Goal: Task Accomplishment & Management: Manage account settings

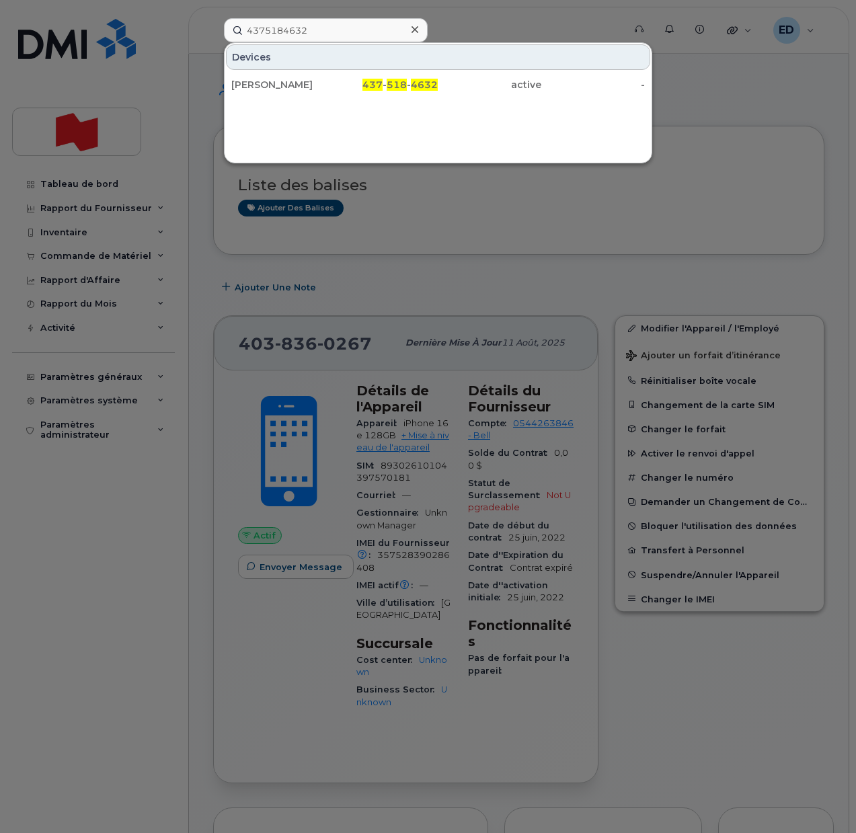
click at [431, 215] on div at bounding box center [428, 416] width 856 height 833
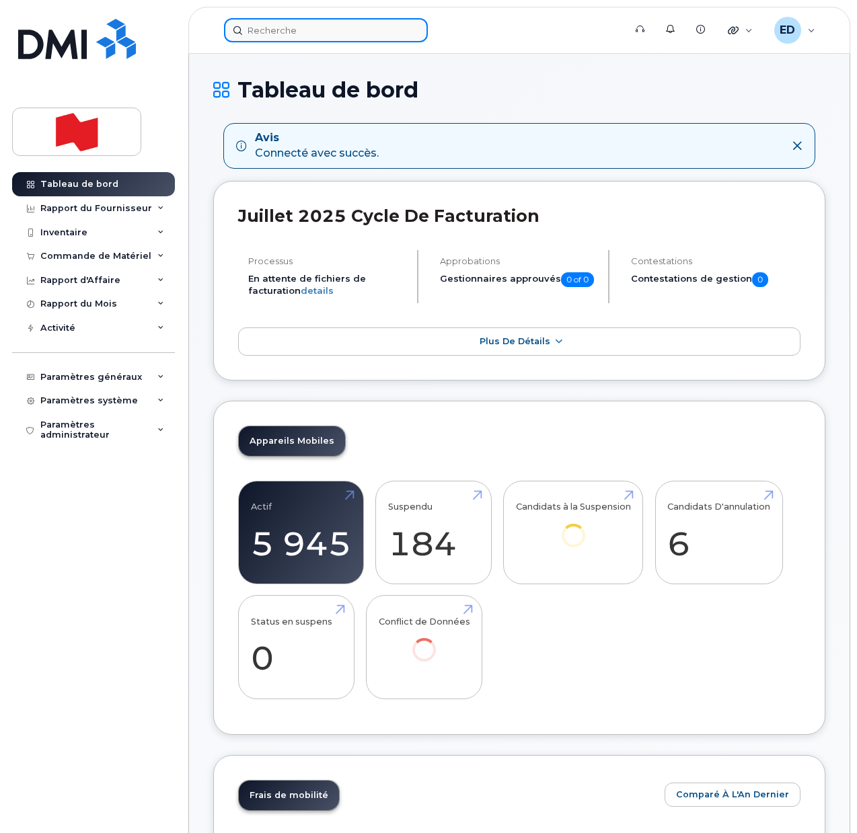
click at [272, 40] on input at bounding box center [326, 30] width 204 height 24
paste input "5874359128"
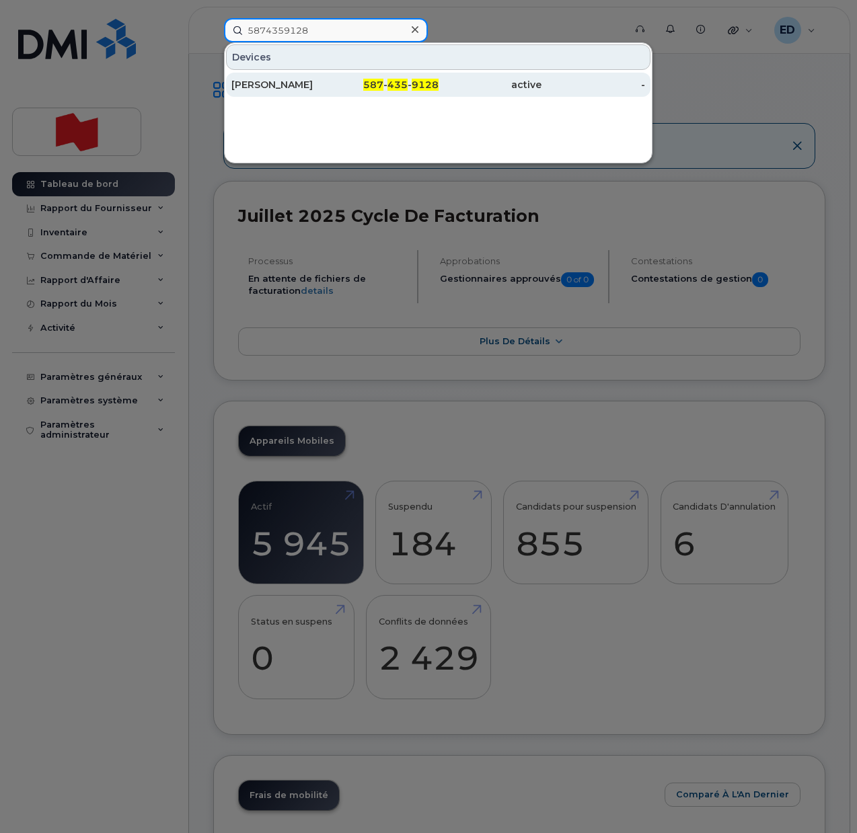
type input "5874359128"
drag, startPoint x: 263, startPoint y: 83, endPoint x: 319, endPoint y: 75, distance: 57.1
click at [262, 83] on div "Dora Yan" at bounding box center [283, 84] width 104 height 13
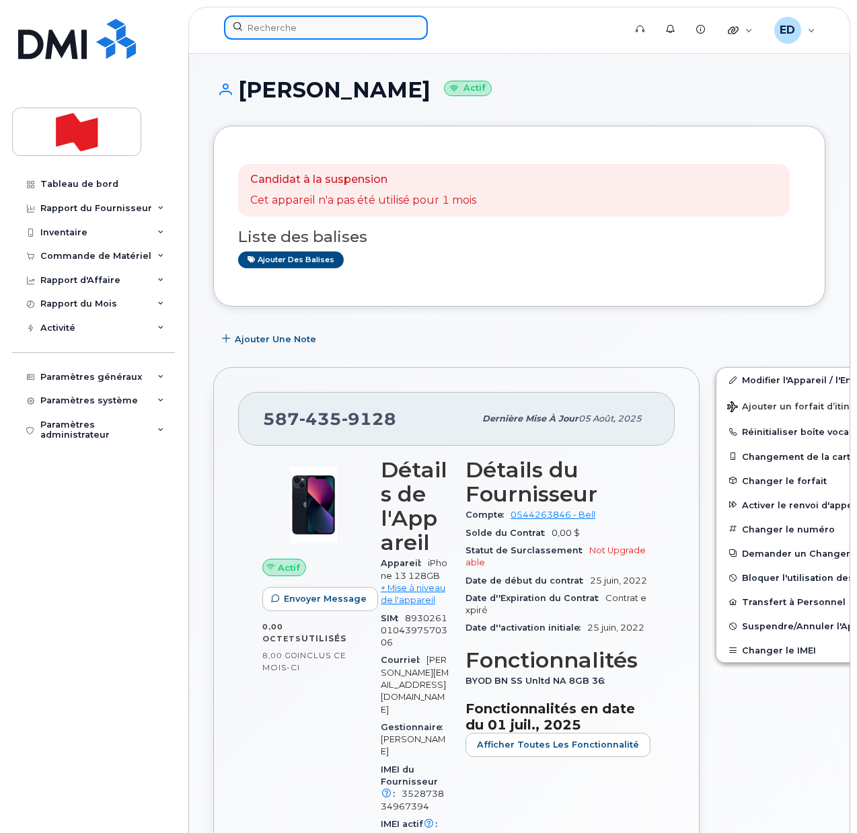
click at [284, 18] on input at bounding box center [326, 27] width 204 height 24
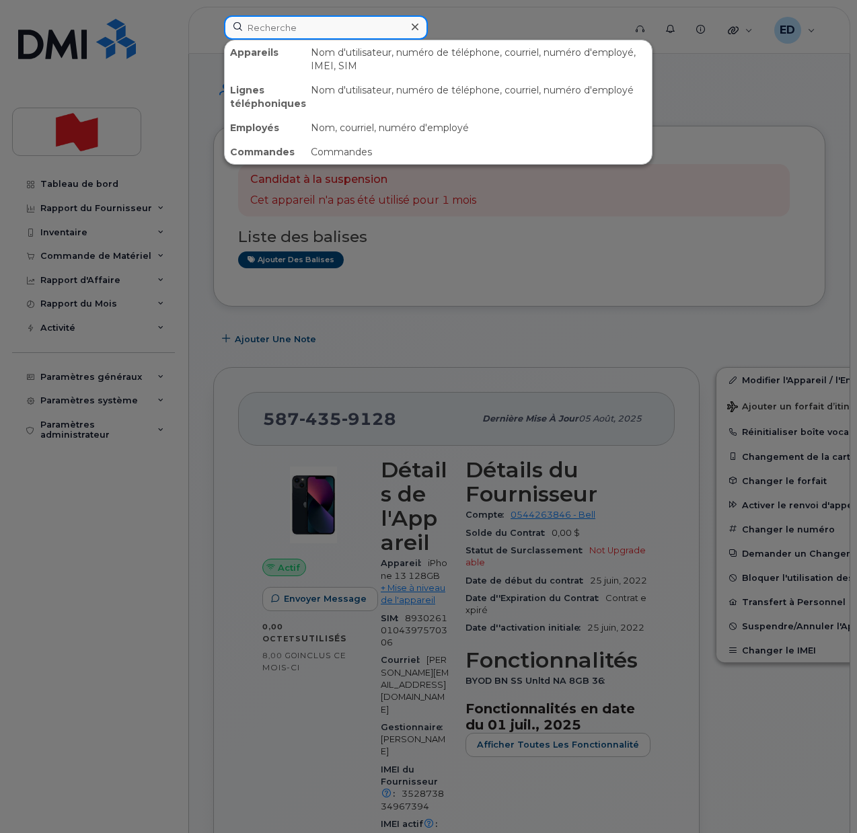
paste input "4384496295"
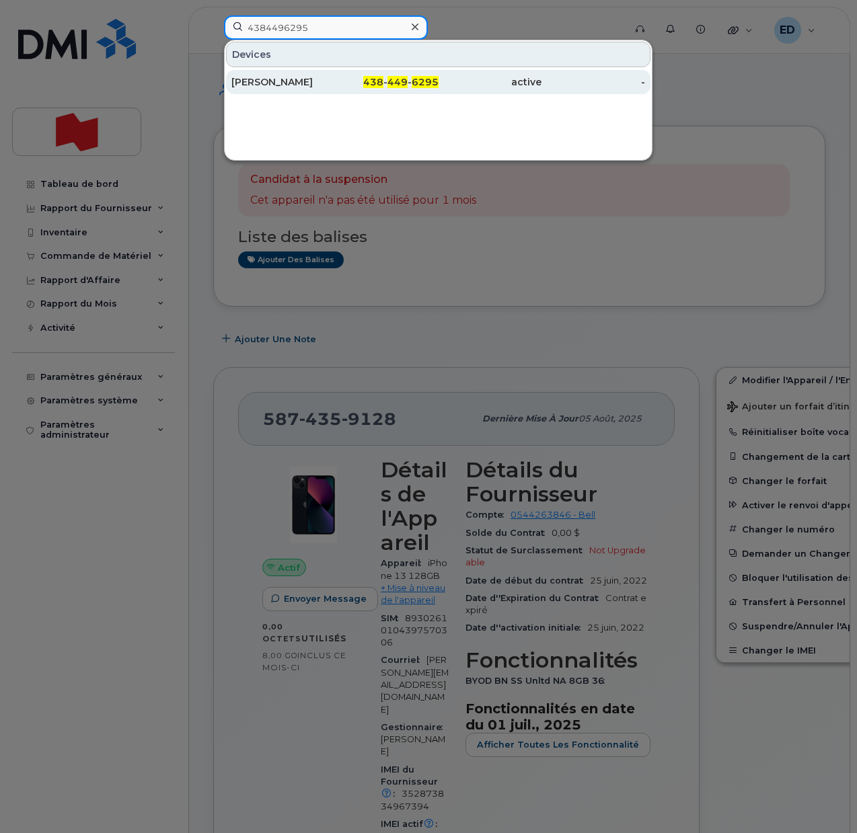
type input "4384496295"
click at [264, 87] on div "Benoit Desrosiers" at bounding box center [283, 81] width 104 height 13
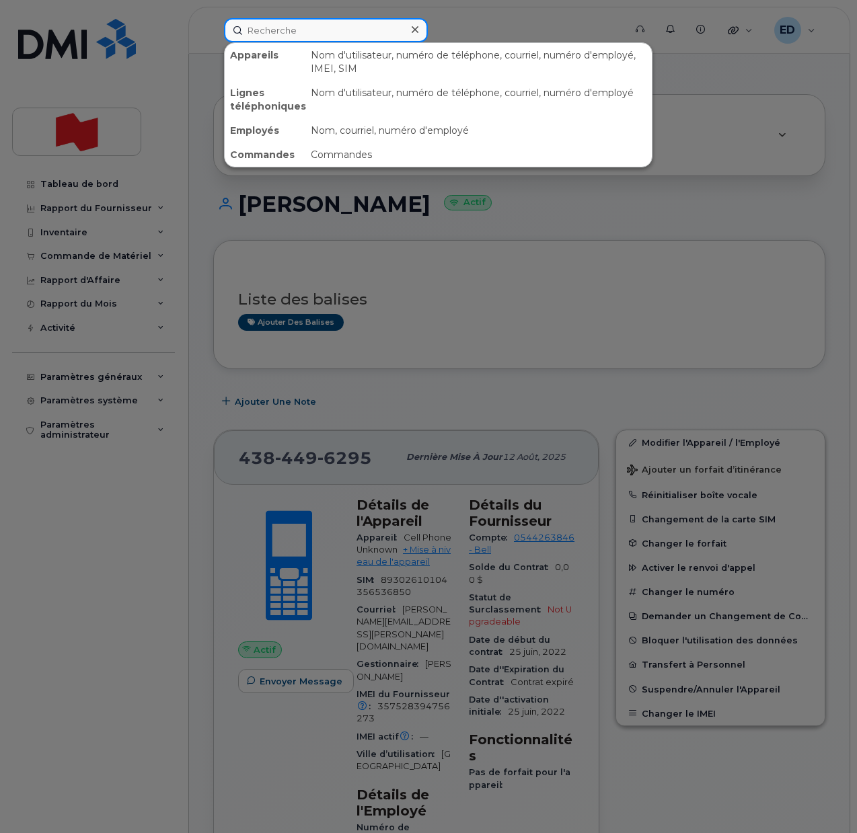
click at [284, 34] on input at bounding box center [326, 30] width 204 height 24
paste input "8257344054"
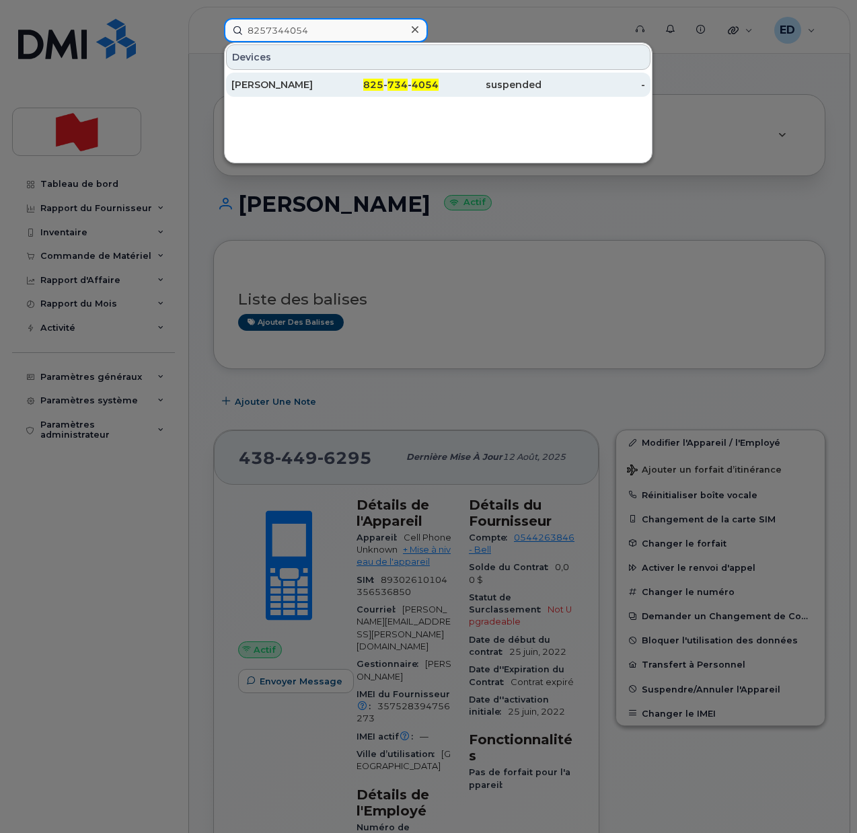
type input "8257344054"
click at [273, 85] on div "[PERSON_NAME]" at bounding box center [283, 84] width 104 height 13
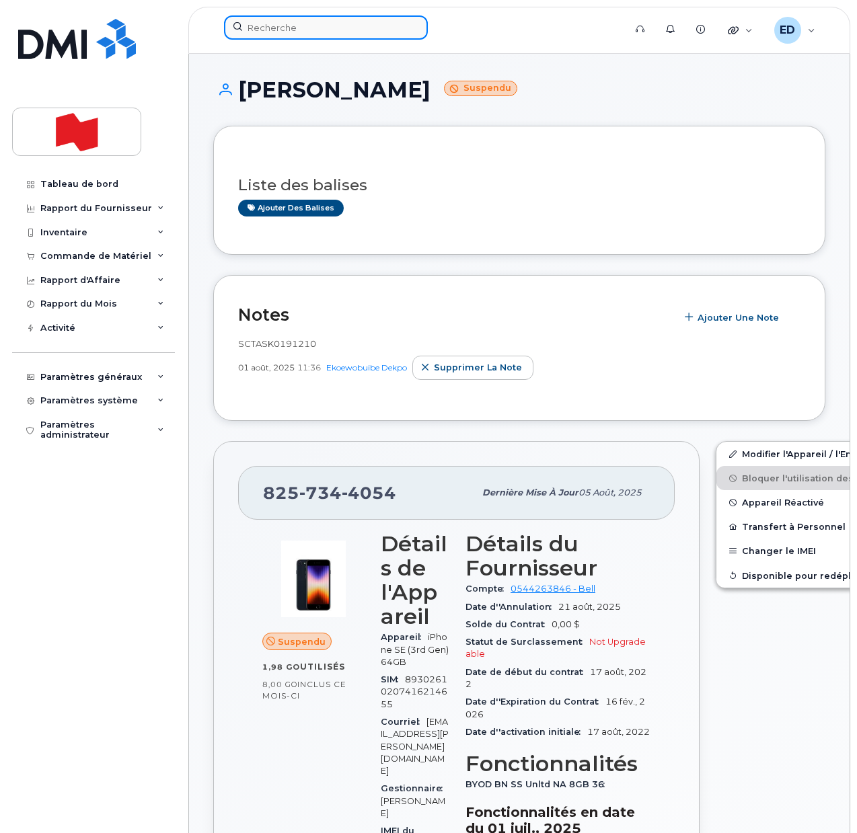
click at [291, 32] on input at bounding box center [326, 27] width 204 height 24
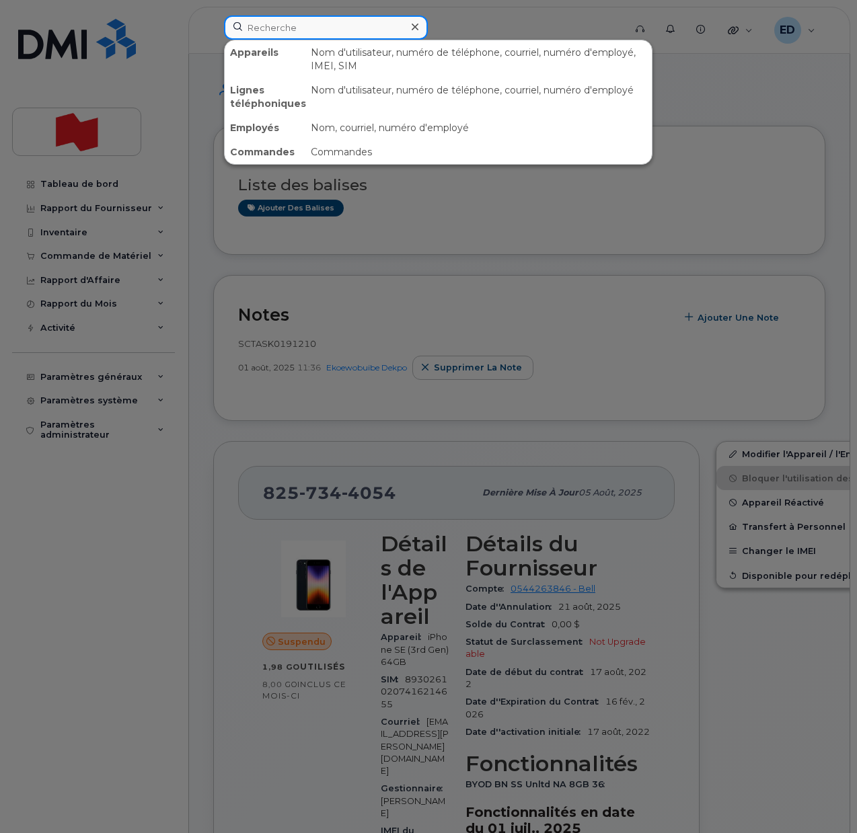
paste input "4375184632"
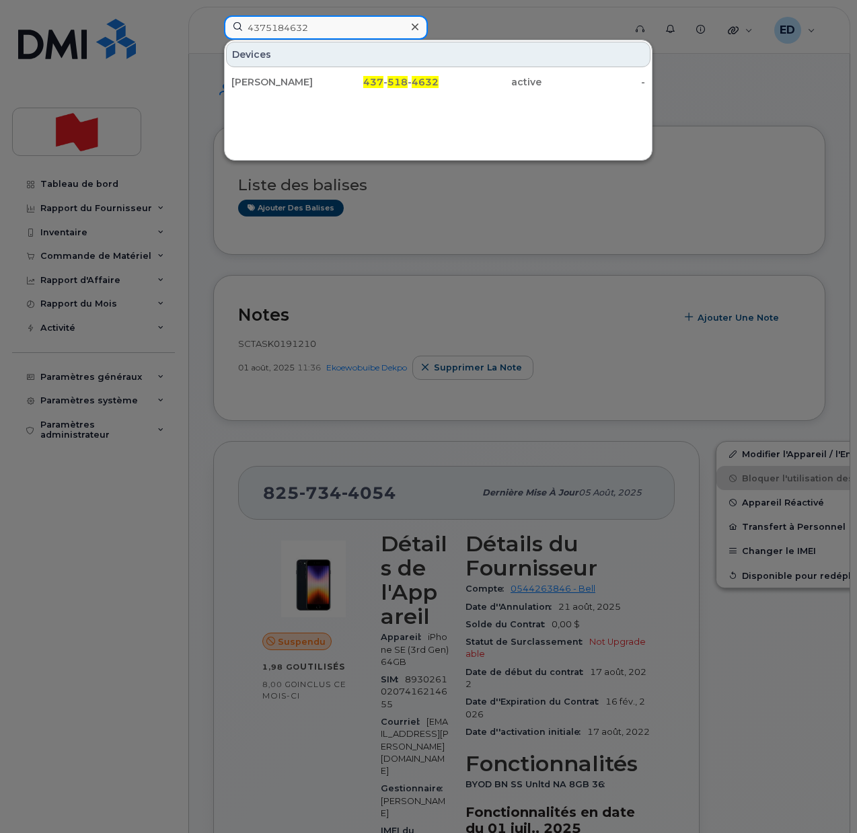
drag, startPoint x: 328, startPoint y: 23, endPoint x: 229, endPoint y: 21, distance: 99.5
click at [229, 21] on input "4375184632" at bounding box center [326, 27] width 204 height 24
paste input "167359348"
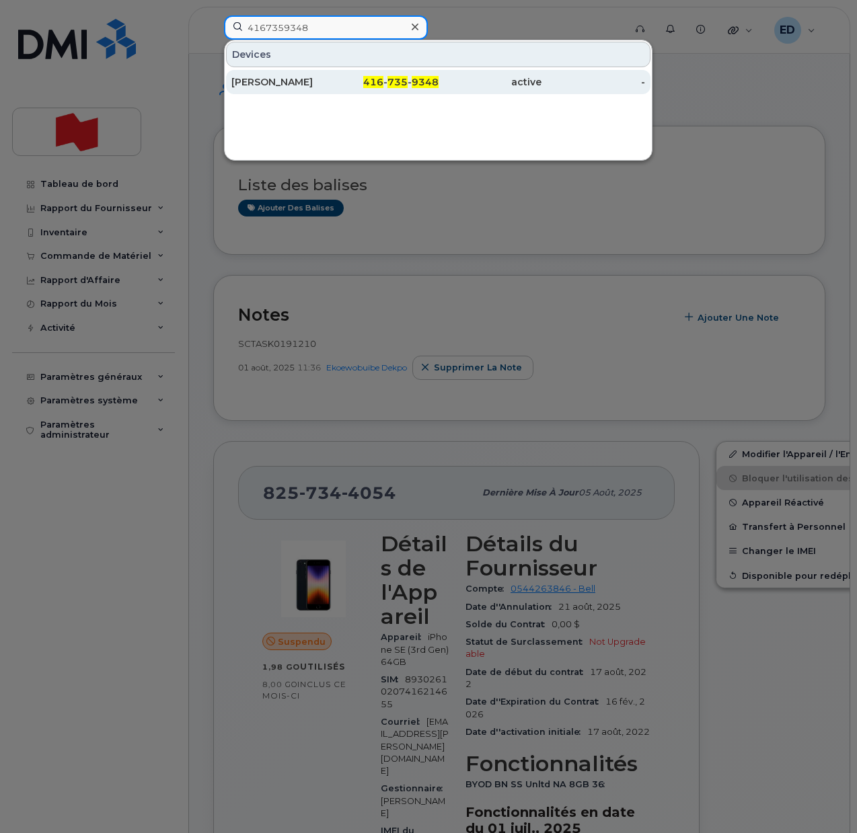
type input "4167359348"
click at [280, 86] on div "Cristian Nunno" at bounding box center [283, 81] width 104 height 13
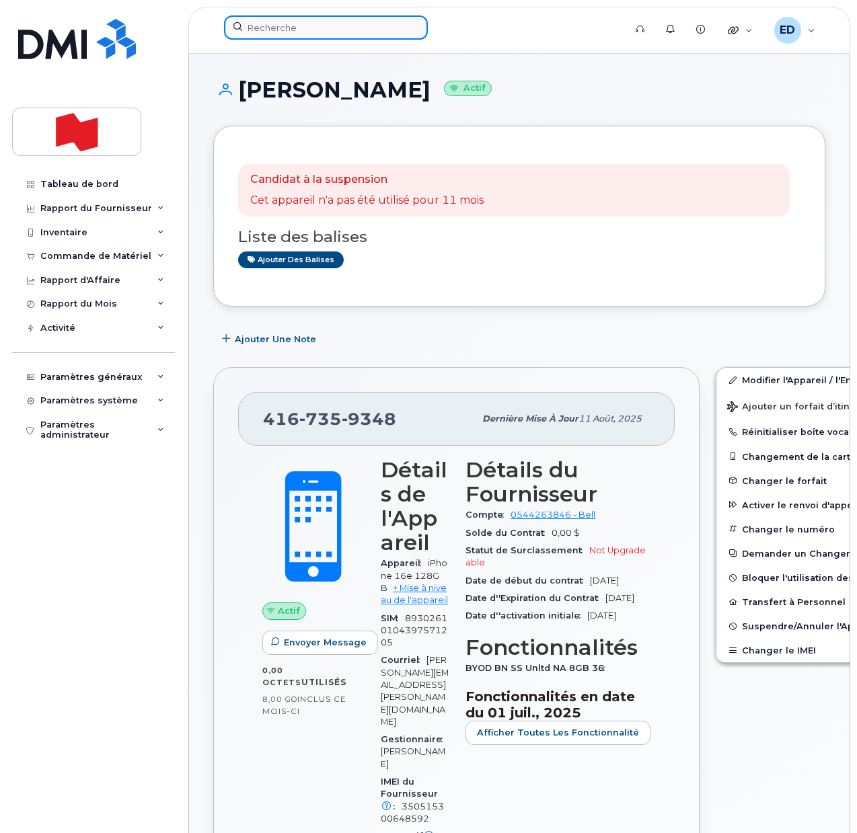
click at [311, 32] on input at bounding box center [326, 27] width 204 height 24
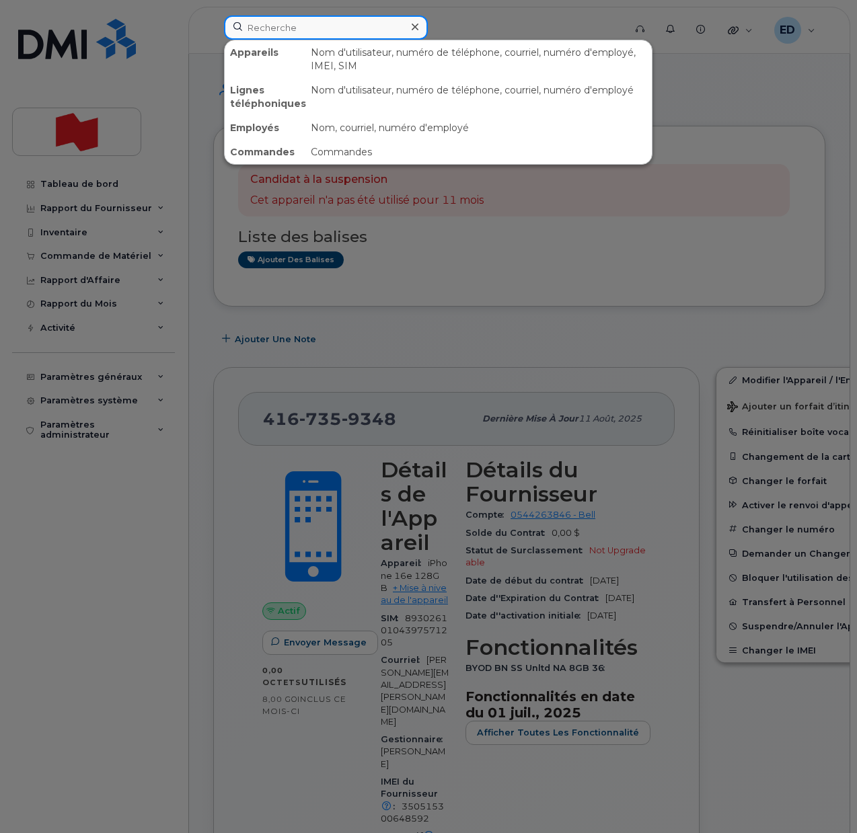
paste input "4384497725"
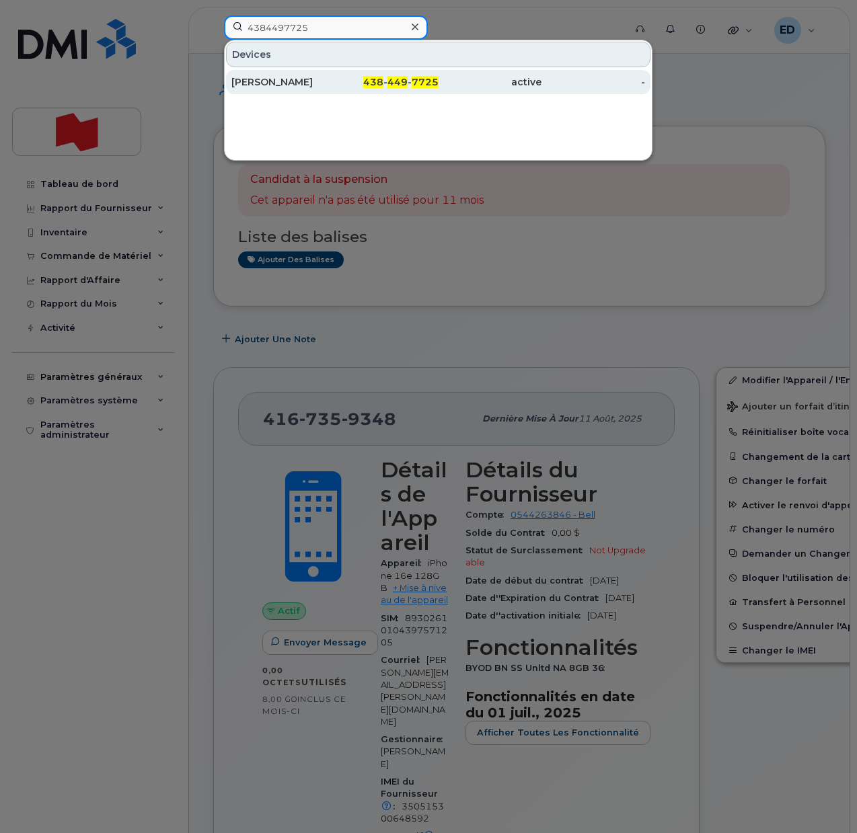
type input "4384497725"
click at [305, 85] on div "Sébastien Legros" at bounding box center [283, 81] width 104 height 13
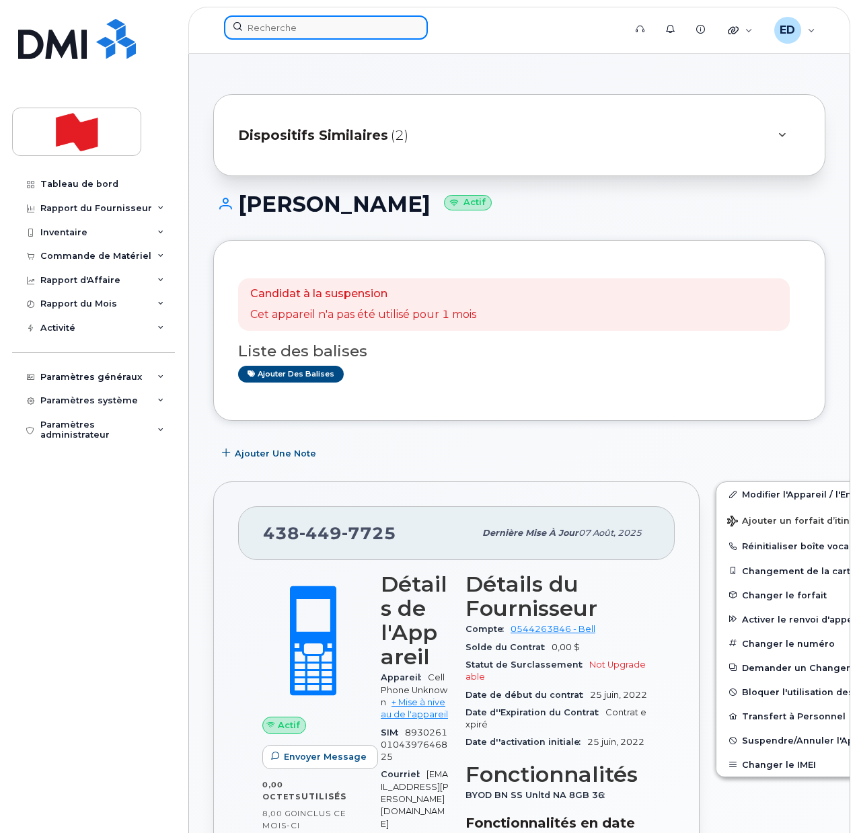
click at [271, 24] on input at bounding box center [326, 27] width 204 height 24
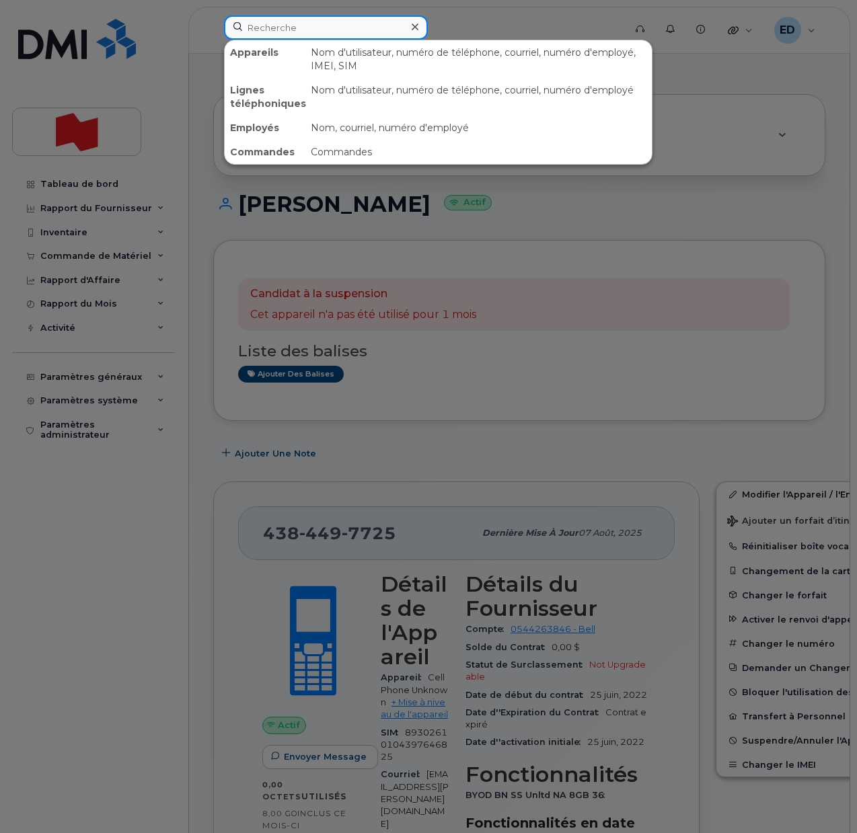
paste input "4374539339"
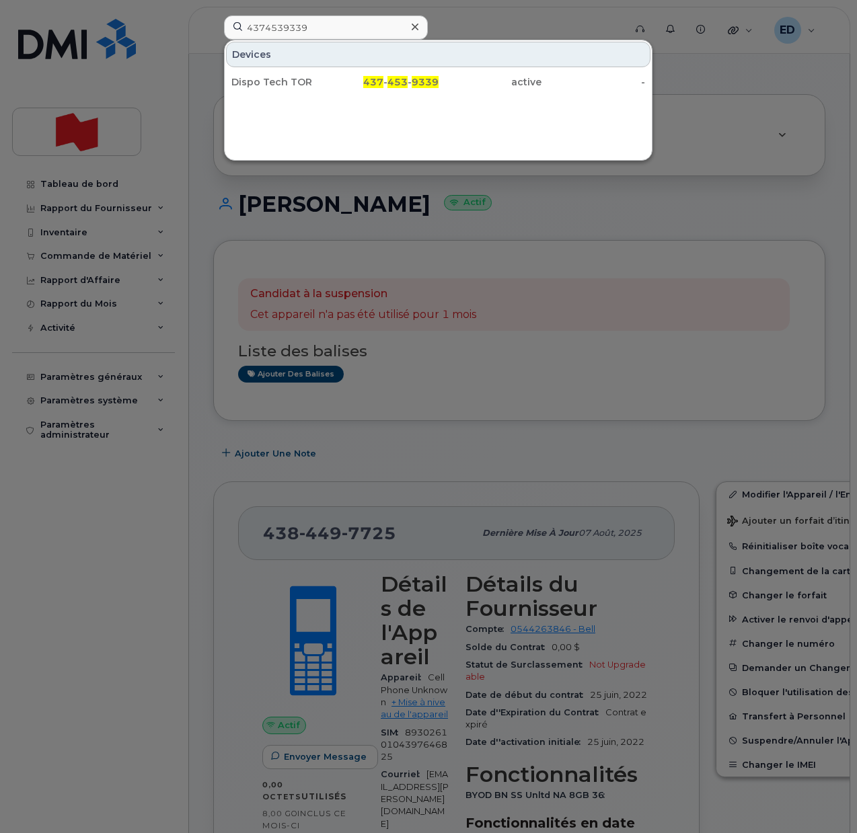
click at [738, 81] on div at bounding box center [428, 416] width 857 height 833
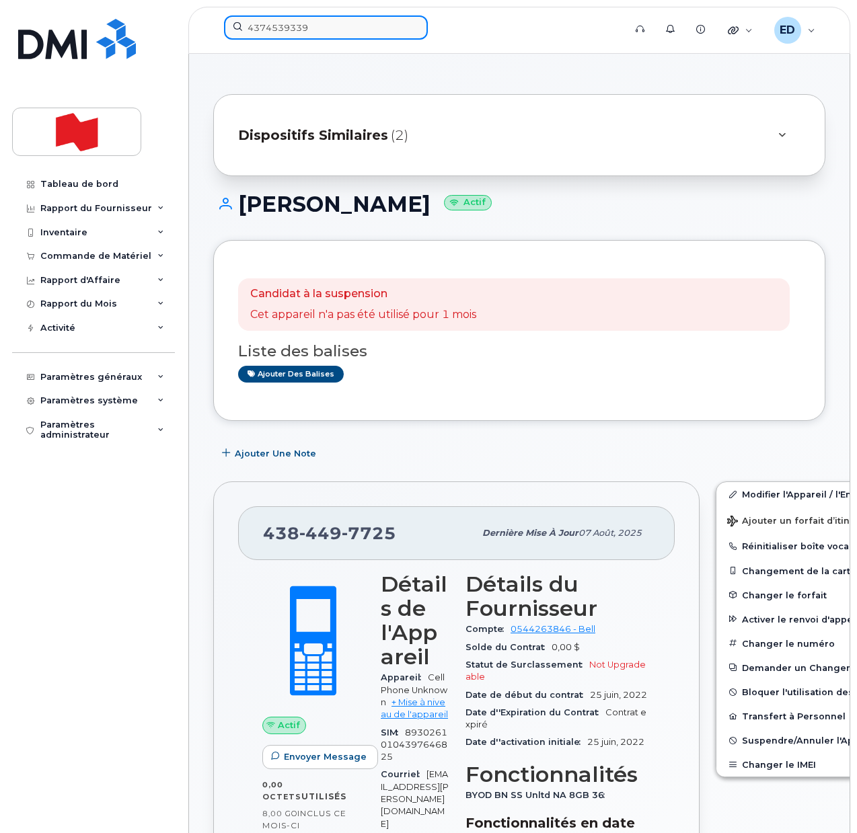
click at [294, 35] on input "4374539339" at bounding box center [326, 27] width 204 height 24
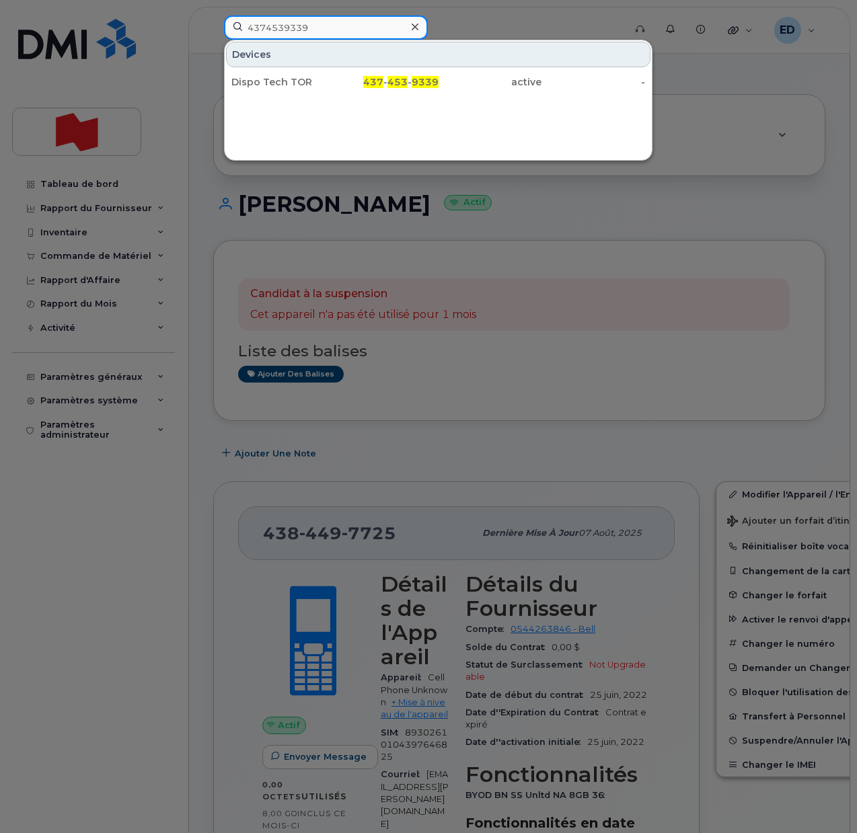
click at [294, 35] on input "4374539339" at bounding box center [326, 27] width 204 height 24
paste input "84497725"
click at [87, 563] on div at bounding box center [428, 416] width 857 height 833
drag, startPoint x: 317, startPoint y: 28, endPoint x: 237, endPoint y: 24, distance: 80.1
click at [237, 24] on input "4384497725" at bounding box center [326, 27] width 204 height 24
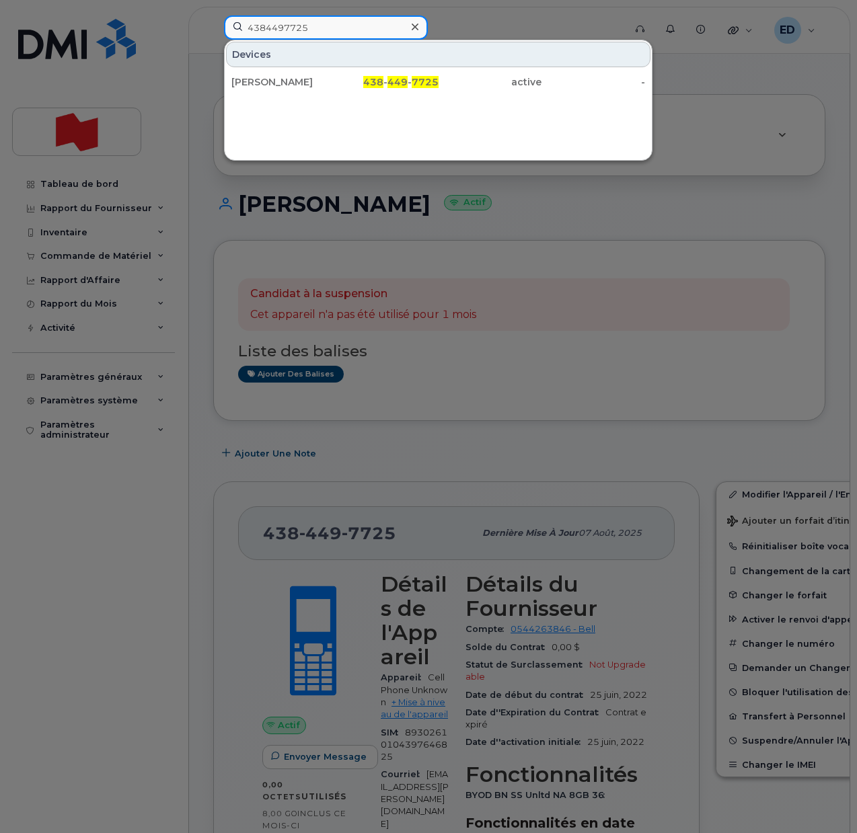
paste input "Vicky Fortin"
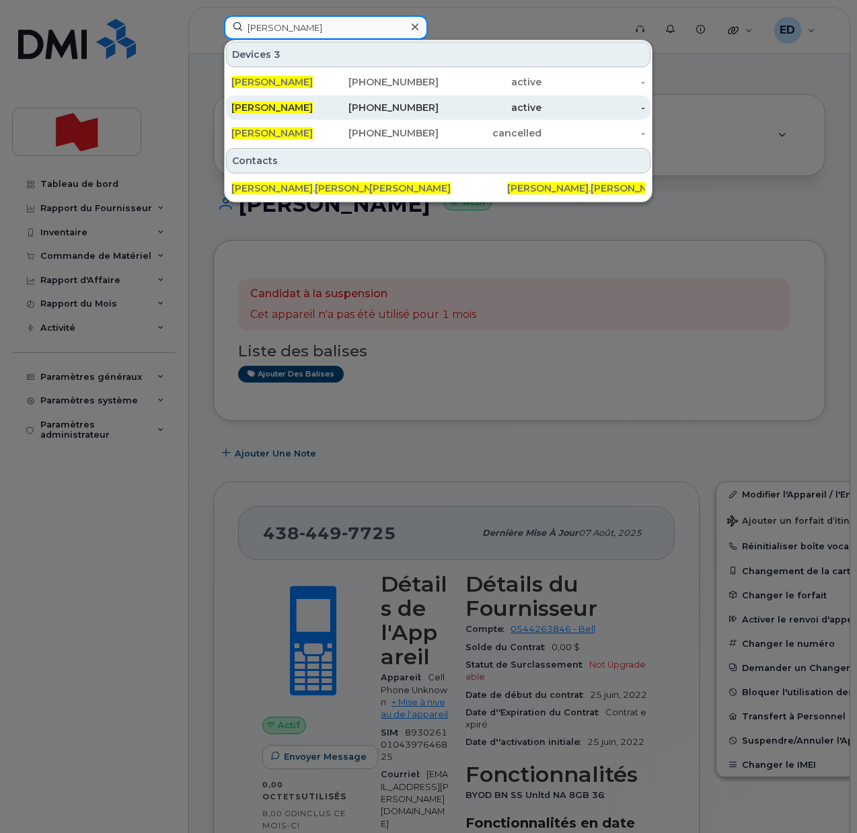
type input "Vicky Fortin"
click at [272, 108] on span "Vicky Fortin" at bounding box center [271, 108] width 81 height 12
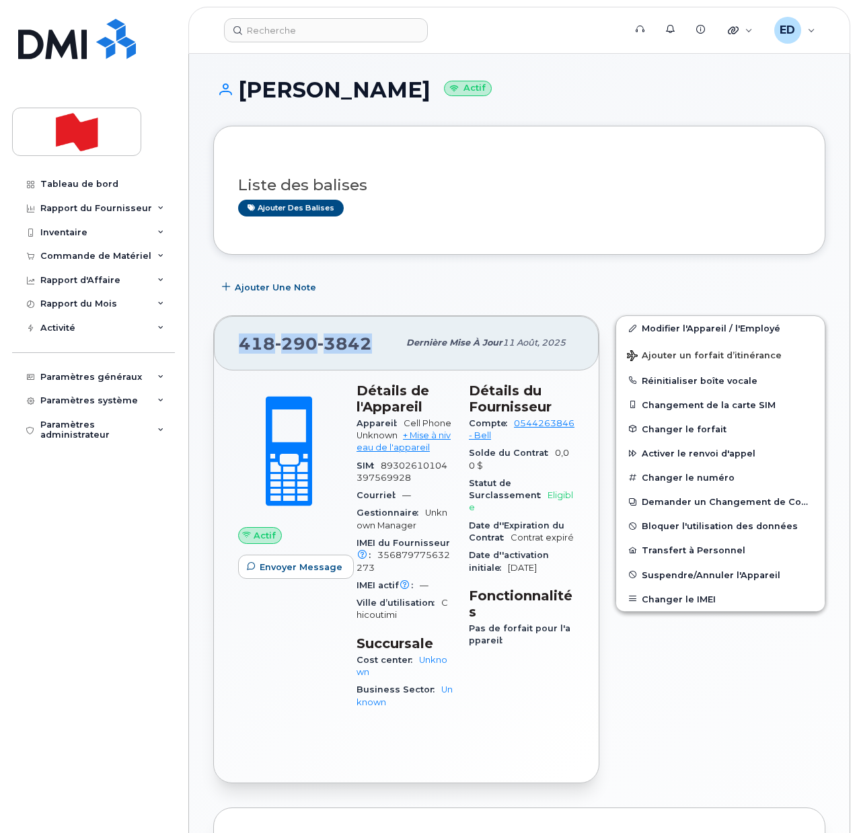
drag, startPoint x: 377, startPoint y: 346, endPoint x: 244, endPoint y: 346, distance: 132.5
click at [244, 346] on div "[PHONE_NUMBER]" at bounding box center [318, 343] width 159 height 28
copy span "[PHONE_NUMBER]"
click at [537, 205] on div "Ajouter des balises" at bounding box center [513, 208] width 551 height 17
click at [299, 27] on input at bounding box center [326, 30] width 204 height 24
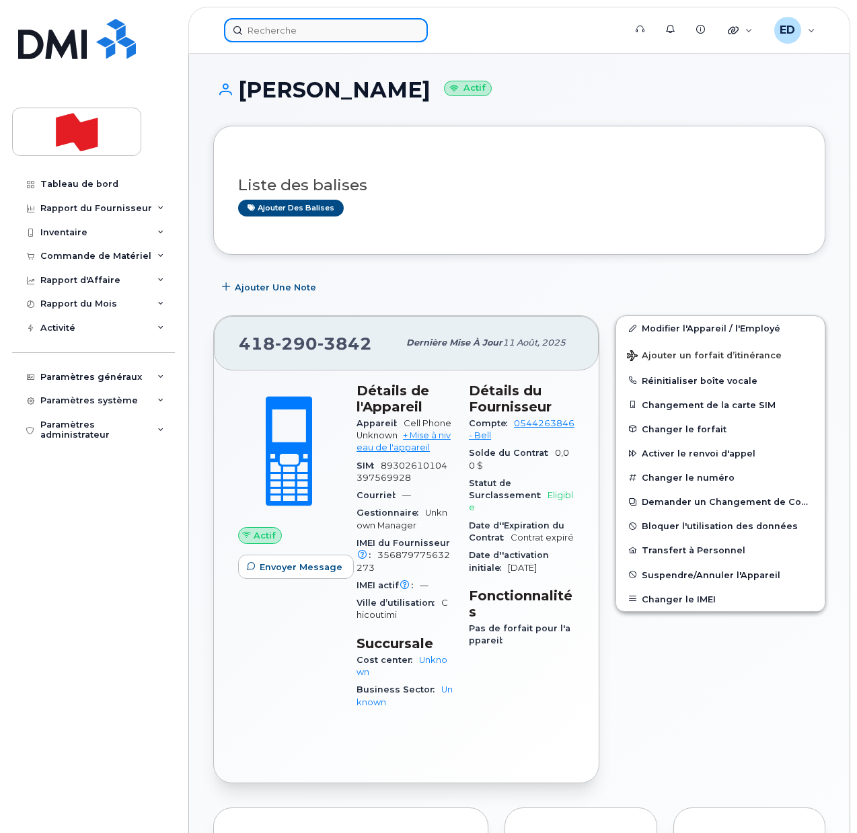
paste input "Nicolas Jacob"
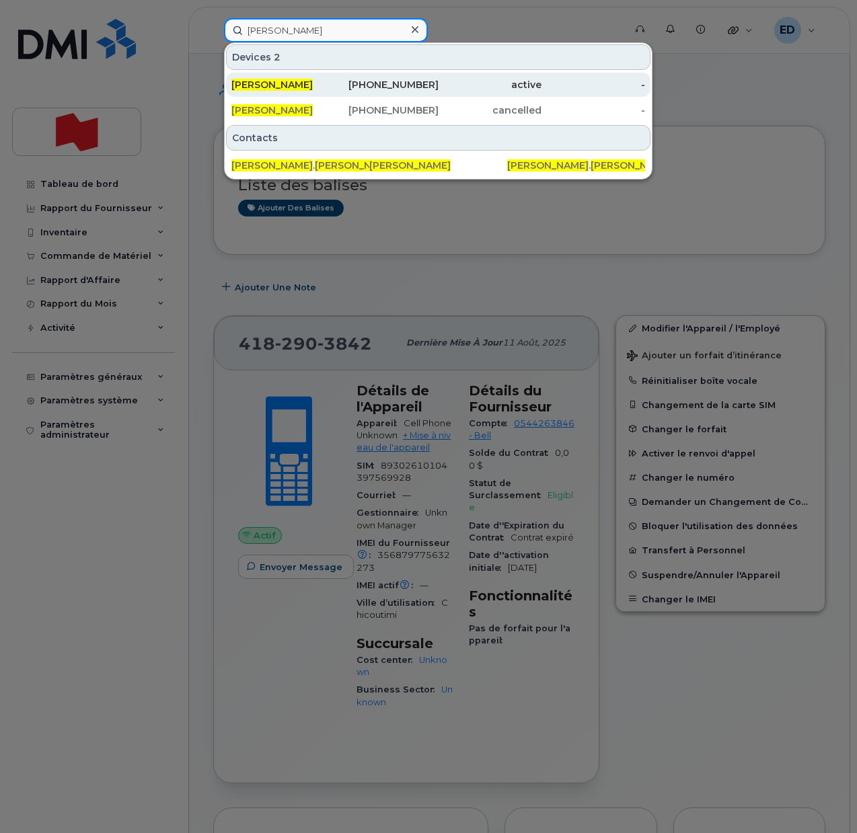
type input "Nicolas Jacob"
click at [358, 87] on div "438-454-1273" at bounding box center [387, 84] width 104 height 13
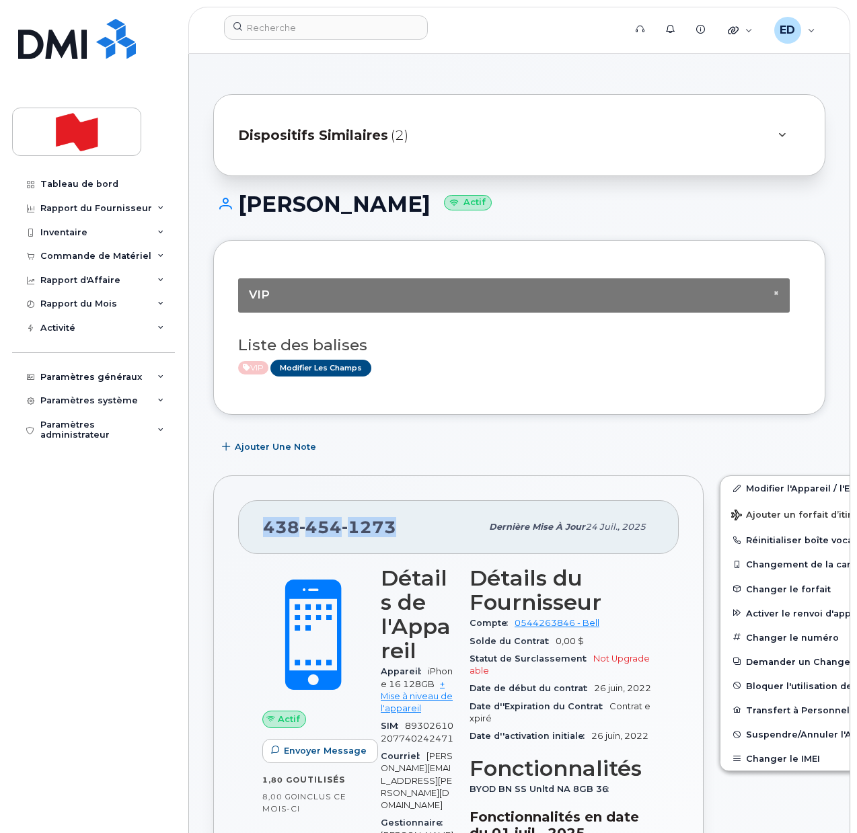
drag, startPoint x: 397, startPoint y: 524, endPoint x: 266, endPoint y: 517, distance: 131.3
click at [266, 517] on div "438 454 1273" at bounding box center [372, 527] width 218 height 28
copy span "438 454 1273"
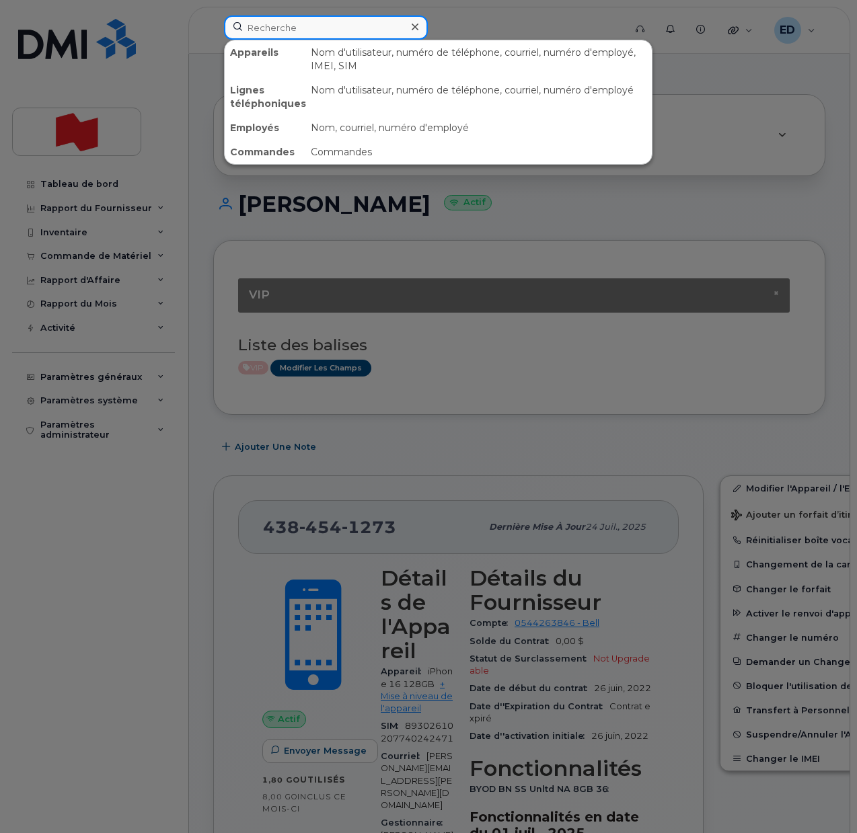
click at [272, 27] on input at bounding box center [326, 27] width 204 height 24
paste input "Jayda Bott"
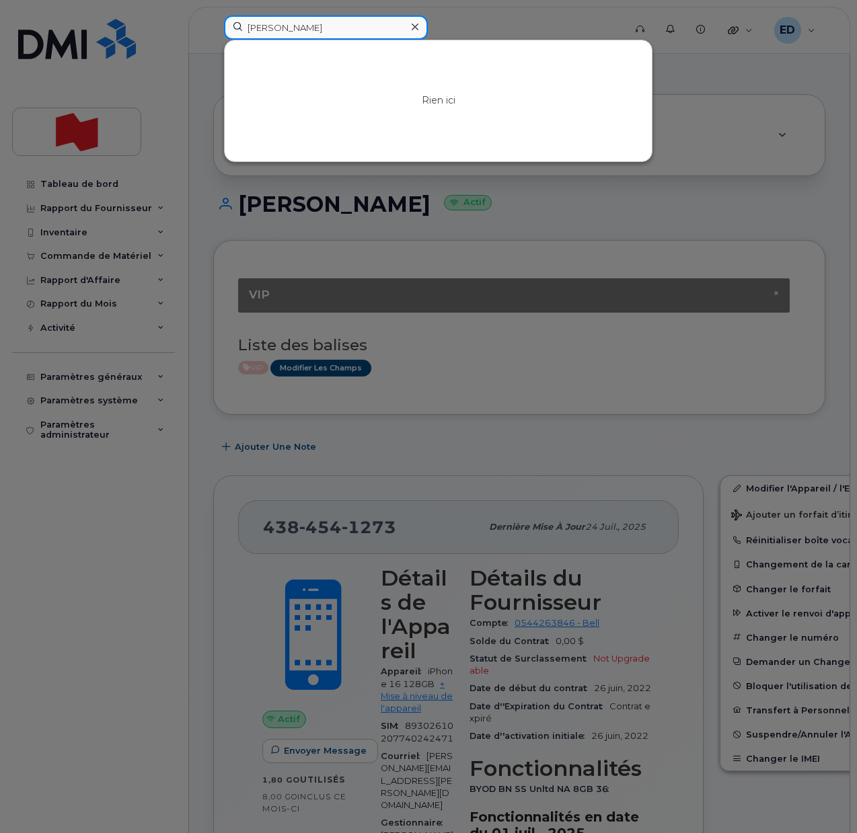
drag, startPoint x: 313, startPoint y: 28, endPoint x: 216, endPoint y: 29, distance: 96.1
click at [216, 29] on div "Jayda Bott Rien ici" at bounding box center [419, 30] width 413 height 30
paste input "jayda.bott@nbc.ca"
click at [342, 25] on input "jayda.bott@nbc.ca" at bounding box center [326, 27] width 204 height 24
drag, startPoint x: 351, startPoint y: 24, endPoint x: 229, endPoint y: 24, distance: 122.4
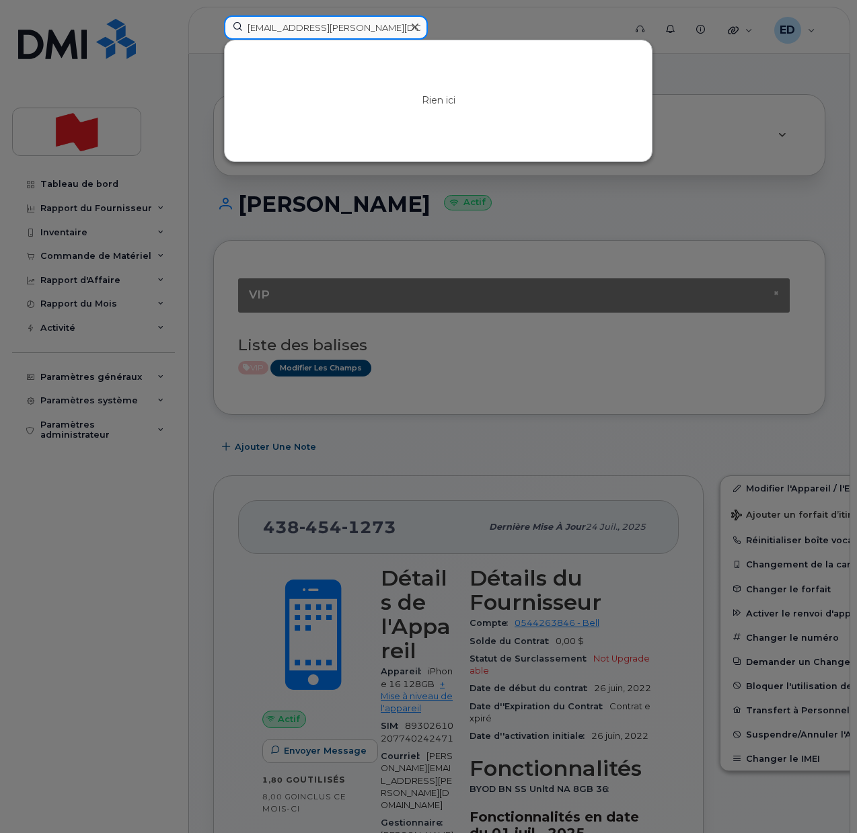
click at [229, 24] on input "jayda.bott@nbc.ca" at bounding box center [326, 27] width 204 height 24
paste input "Laura Perron"
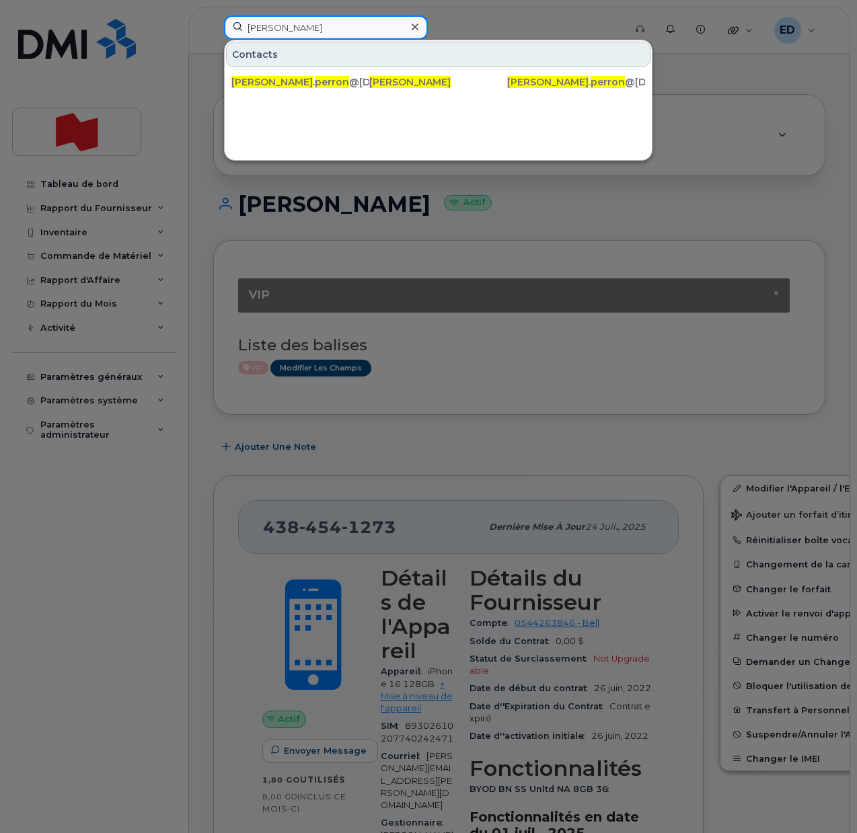
drag, startPoint x: 337, startPoint y: 27, endPoint x: 217, endPoint y: 28, distance: 119.7
click at [217, 28] on div "Laura Perron Contacts laura . perron @bnc.ca Laura Perron laura . perron @bnc.ca" at bounding box center [419, 30] width 413 height 30
paste input "laura.perron@bnc.ca"
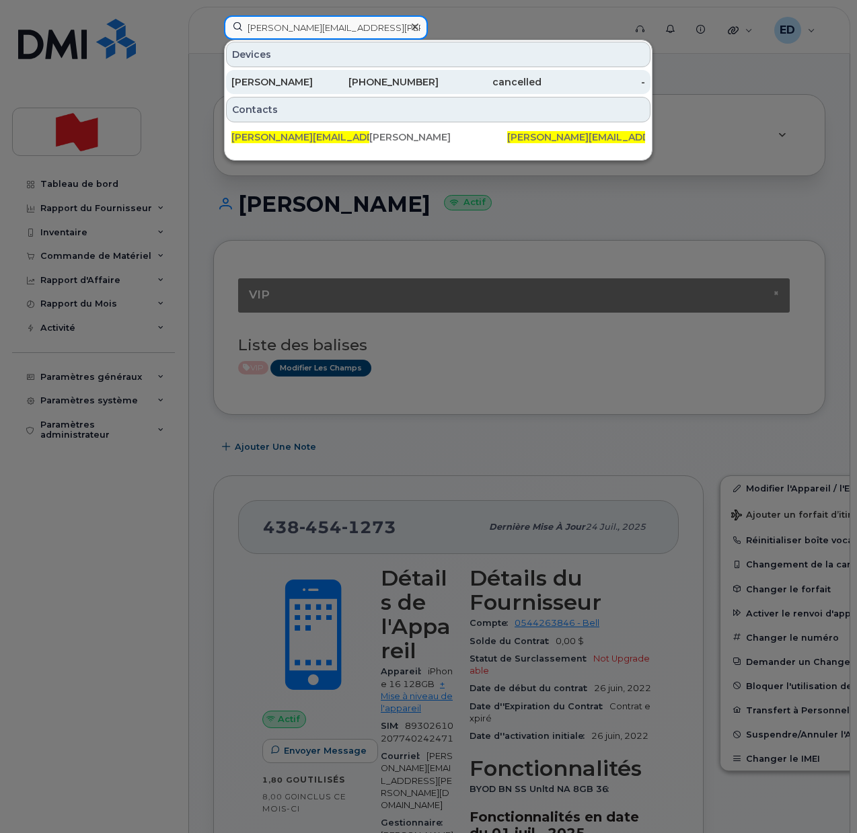
type input "laura.perron@bnc.ca"
click at [301, 83] on div "Romain Castanheira" at bounding box center [283, 81] width 104 height 13
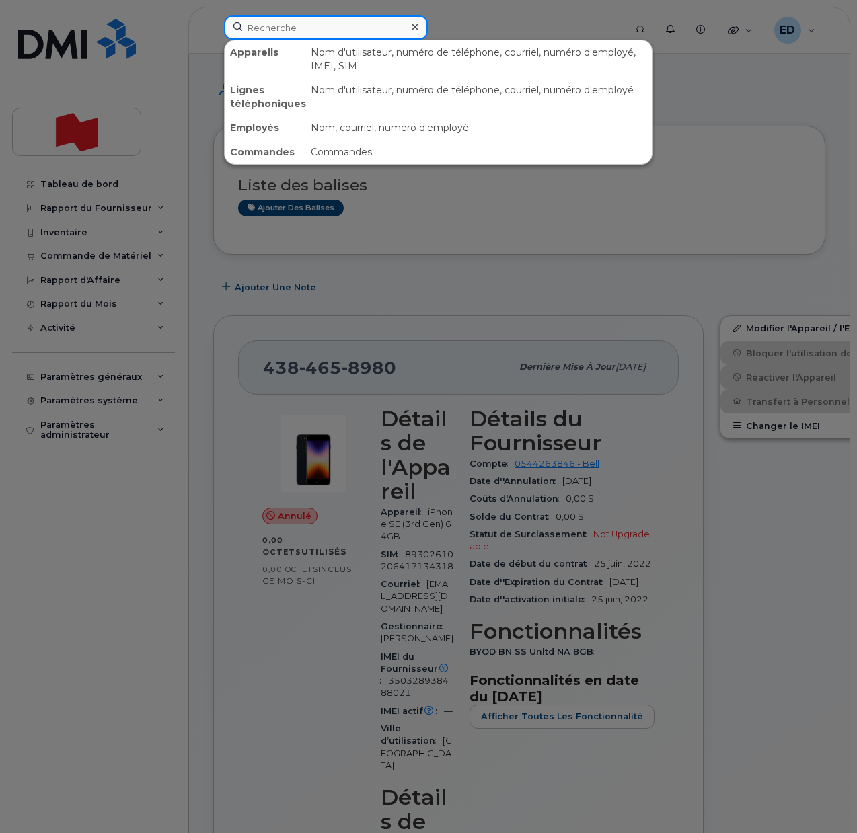
click at [301, 28] on input at bounding box center [326, 27] width 204 height 24
paste input "[PERSON_NAME]"
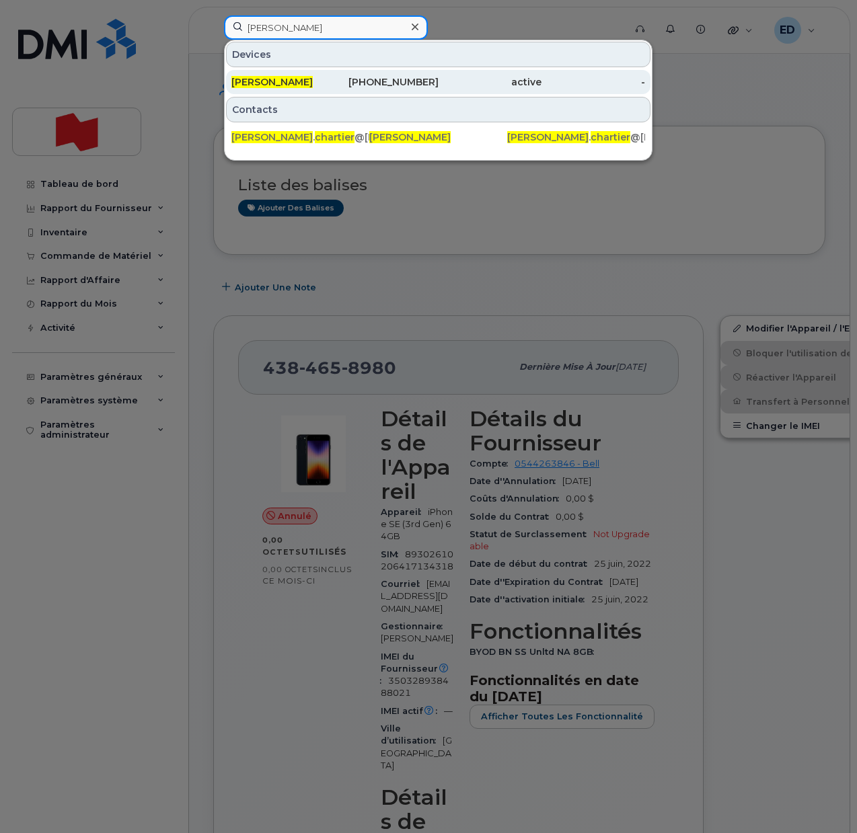
type input "[PERSON_NAME]"
click at [297, 80] on span "[PERSON_NAME]" at bounding box center [271, 82] width 81 height 12
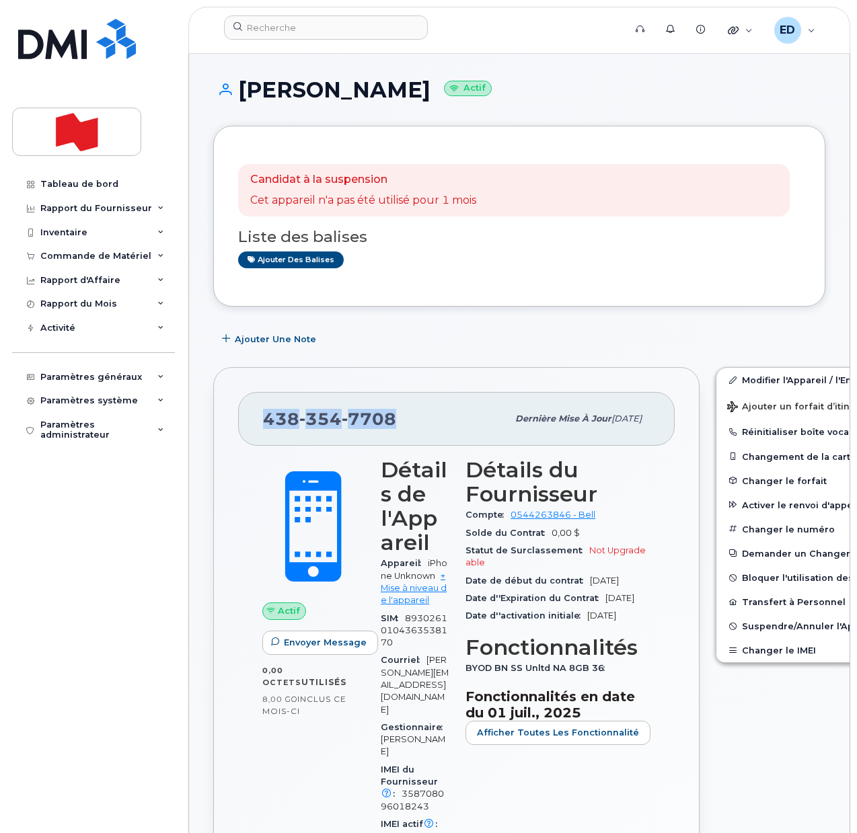
drag, startPoint x: 394, startPoint y: 426, endPoint x: 267, endPoint y: 425, distance: 127.1
click at [267, 425] on div "438 354 7708" at bounding box center [385, 419] width 244 height 28
copy span "438 354 7708"
click at [742, 627] on span "Suspendre/Annuler l'Appareil" at bounding box center [811, 626] width 139 height 10
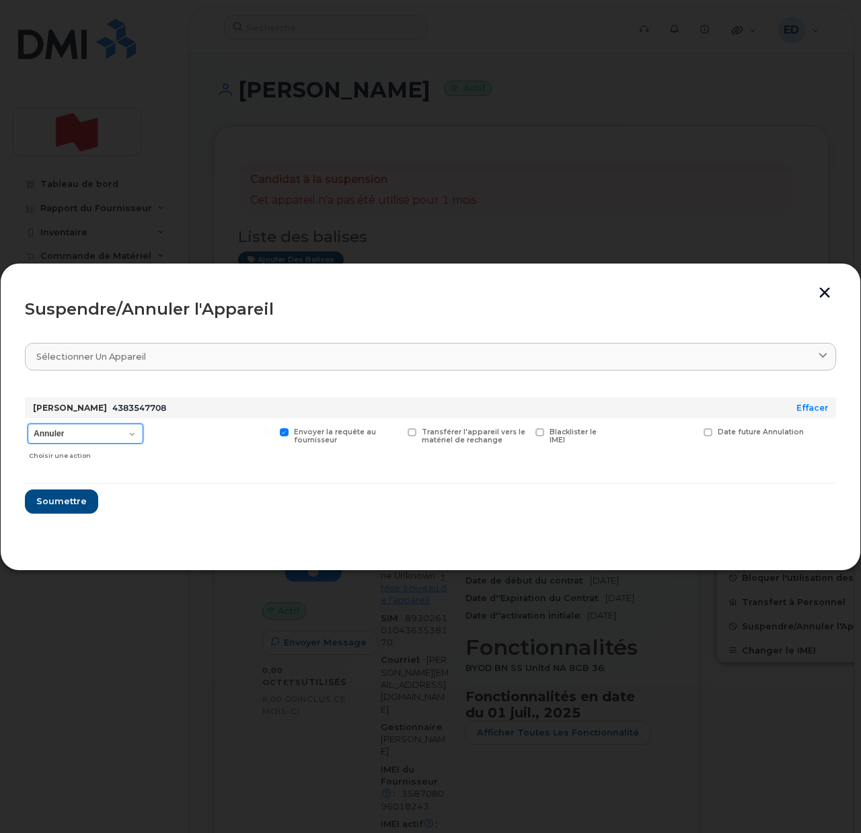
click at [104, 425] on select "Annuler Suspendre - Prolonger la suspension Suspendre - Tarif réduit Suspendre …" at bounding box center [86, 434] width 116 height 20
select select "[object Object]"
click at [28, 424] on select "Annuler Suspendre - Prolonger la suspension Suspendre - Tarif réduit Suspendre …" at bounding box center [86, 434] width 116 height 20
click at [52, 498] on span "Soumettre" at bounding box center [61, 501] width 50 height 13
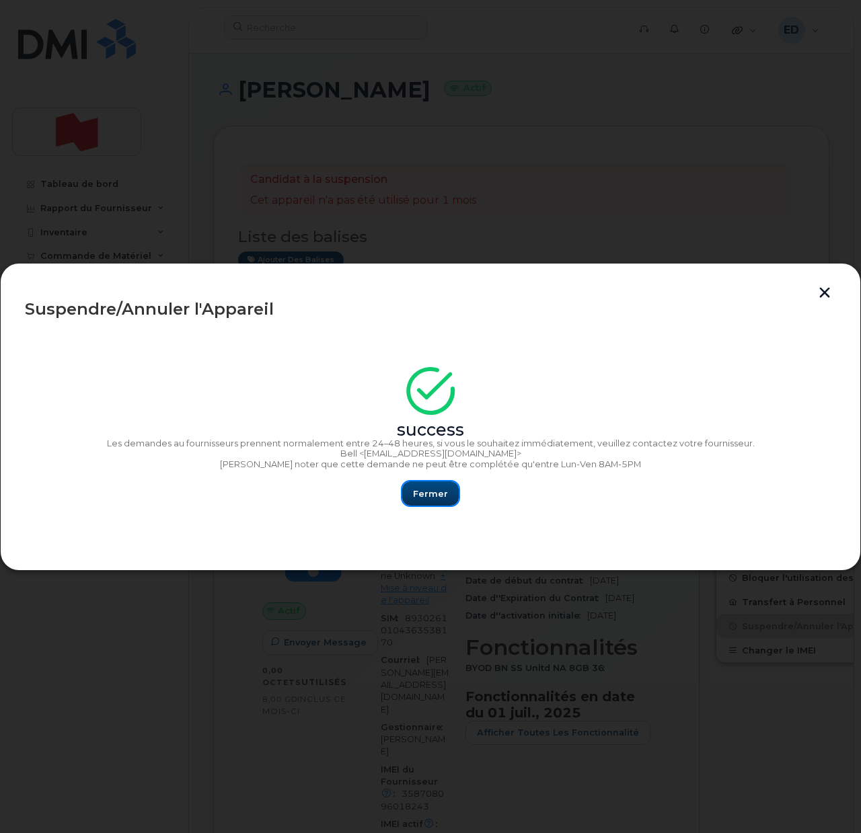
drag, startPoint x: 422, startPoint y: 493, endPoint x: 431, endPoint y: 512, distance: 21.4
click at [422, 493] on span "Fermer" at bounding box center [430, 493] width 35 height 13
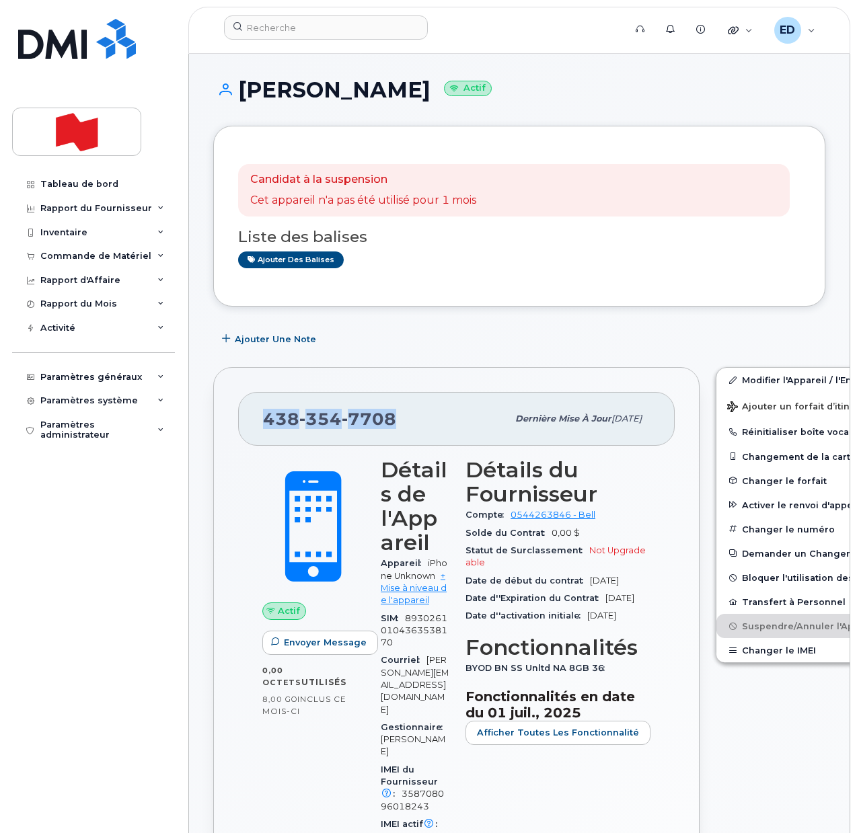
copy span "438 354 7708"
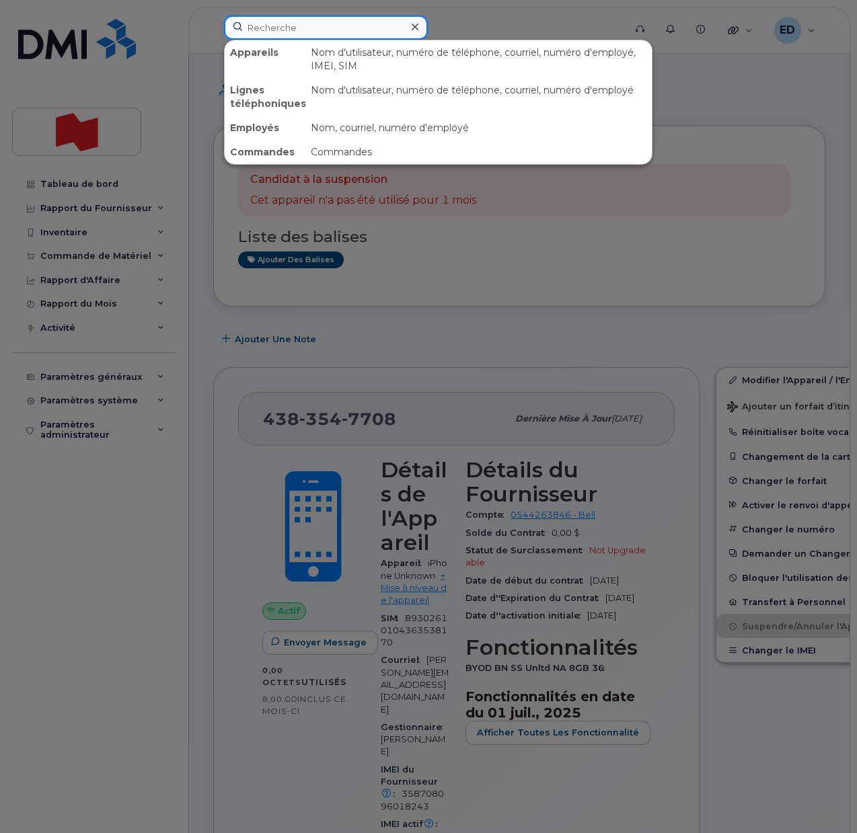
click at [280, 30] on input at bounding box center [326, 27] width 204 height 24
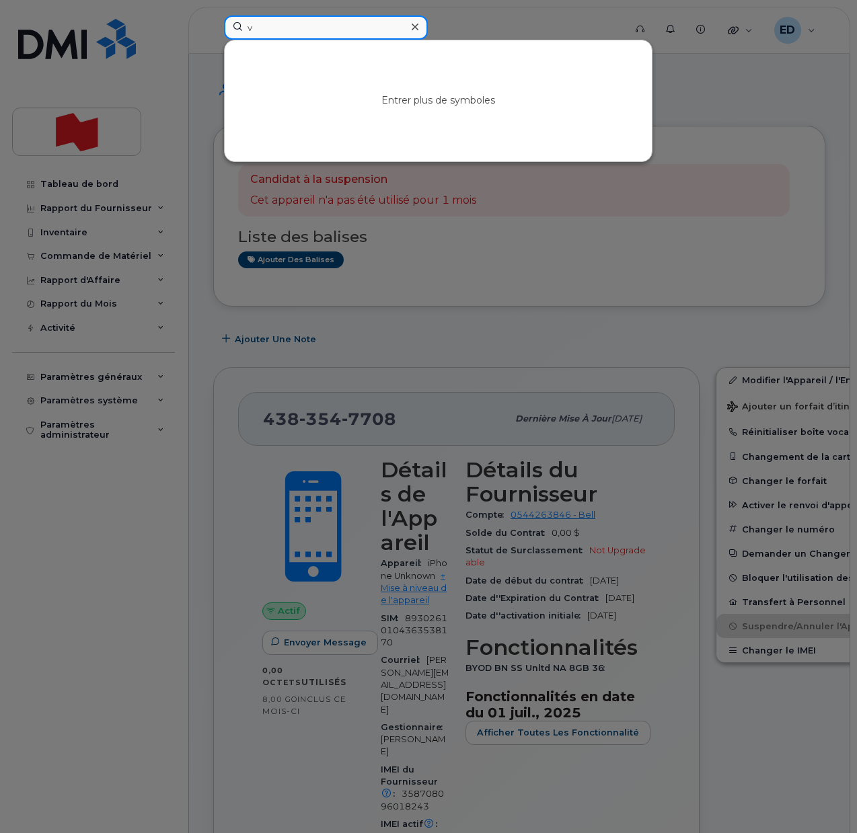
type input "v"
click at [389, 413] on div at bounding box center [428, 416] width 857 height 833
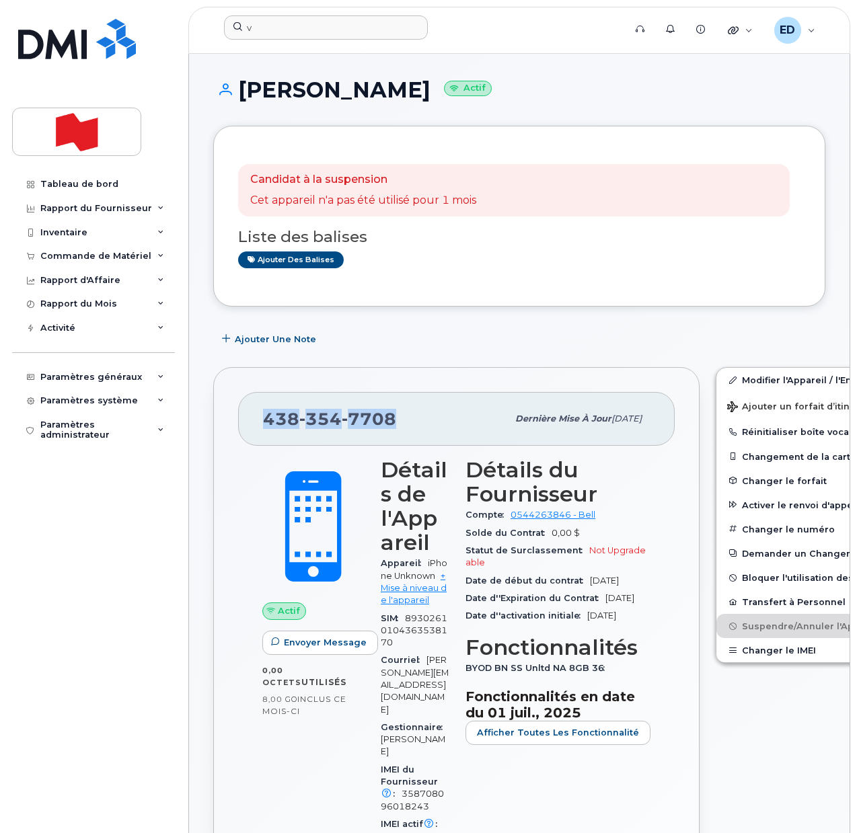
drag, startPoint x: 407, startPoint y: 420, endPoint x: 261, endPoint y: 427, distance: 146.1
click at [261, 427] on div "438 354 7708 Dernière mise à jour 29 oct., 2024" at bounding box center [456, 419] width 436 height 54
copy span "438 354 7708"
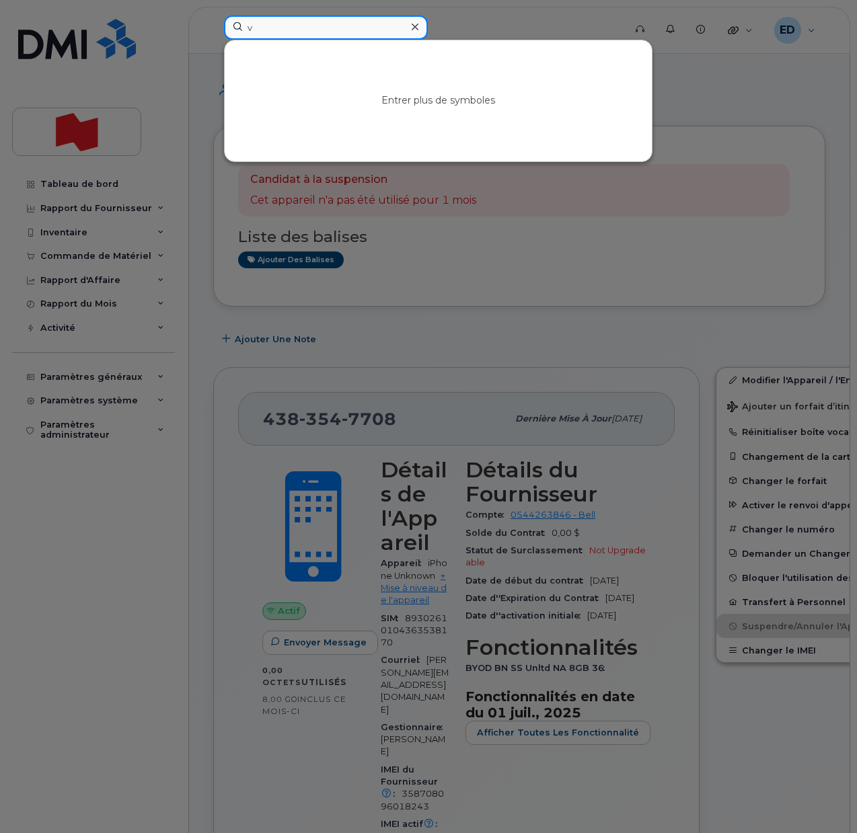
click at [287, 22] on input "v" at bounding box center [326, 27] width 204 height 24
paste input "4383547708"
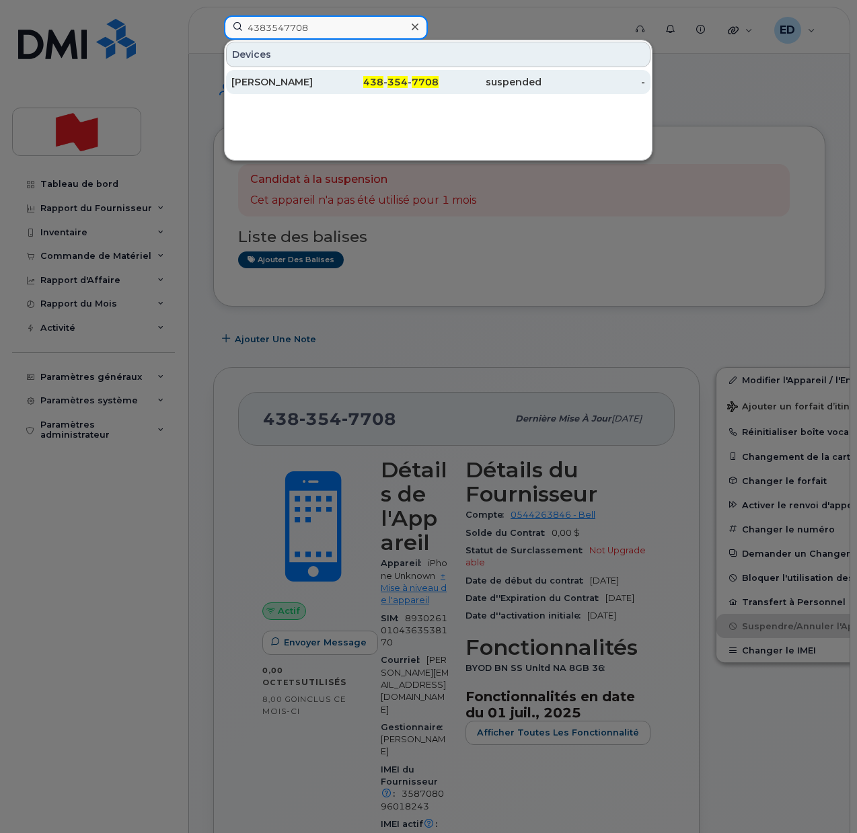
type input "4383547708"
click at [274, 80] on div "Christine Chartier" at bounding box center [283, 81] width 104 height 13
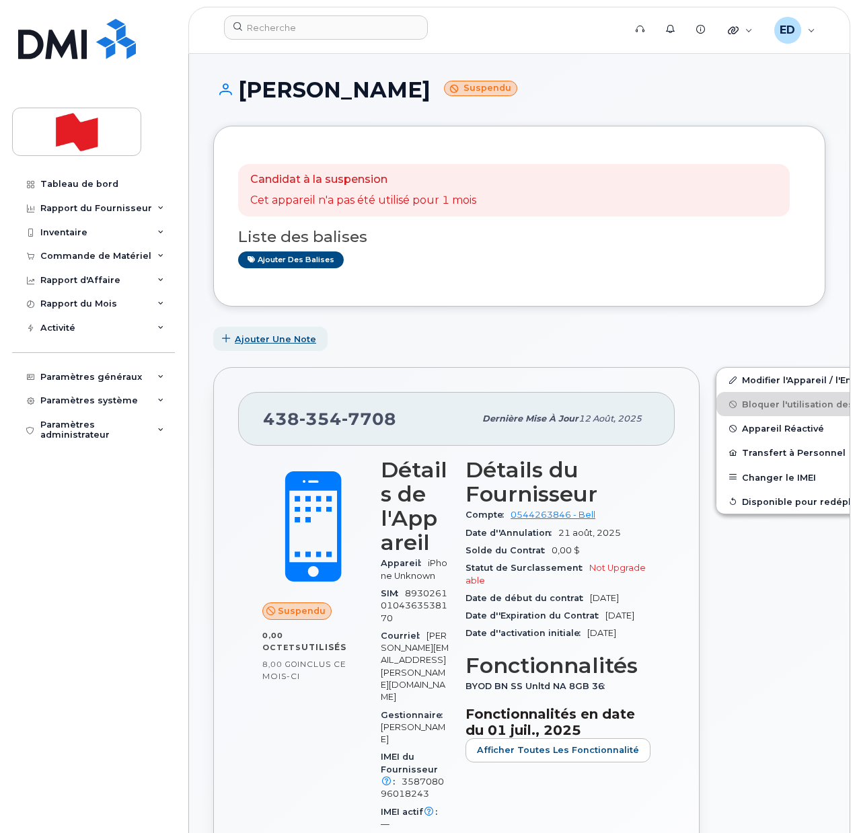
click at [287, 344] on span "Ajouter une Note" at bounding box center [275, 339] width 81 height 13
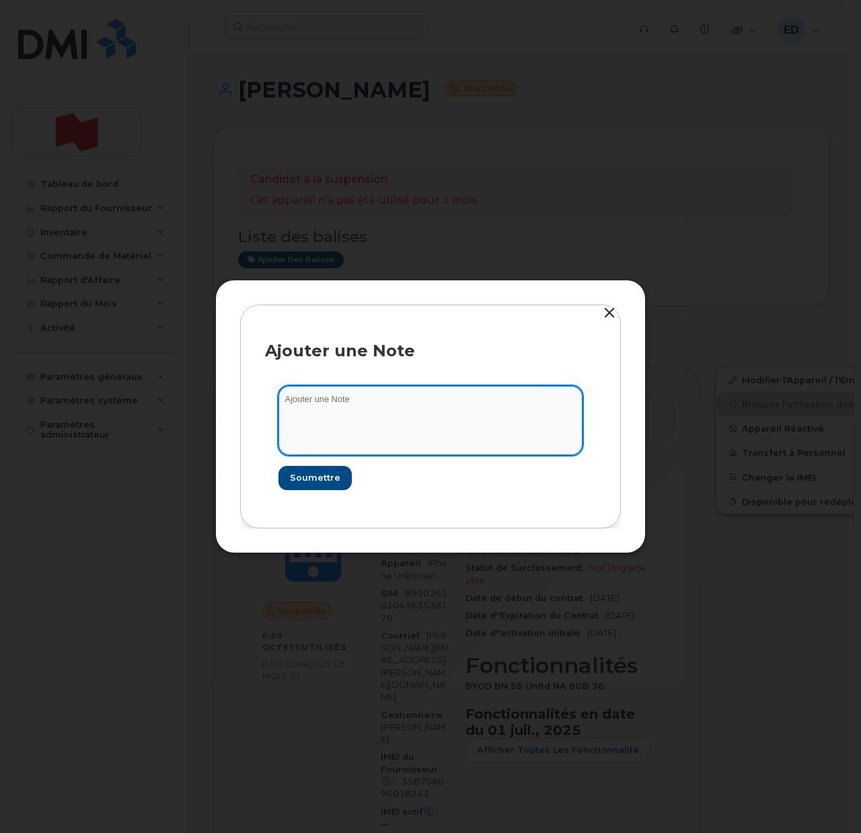
click at [346, 416] on textarea at bounding box center [430, 420] width 304 height 69
paste textarea "SCTASK0189210"
type textarea "SCTASK0189210"
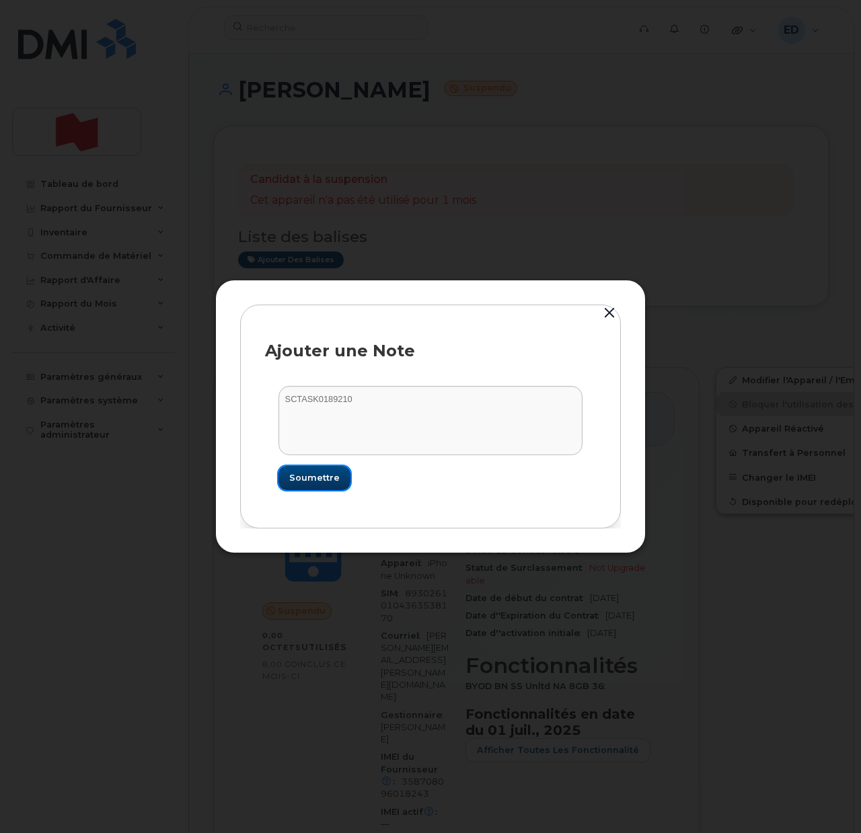
click at [316, 478] on span "Soumettre" at bounding box center [314, 477] width 50 height 13
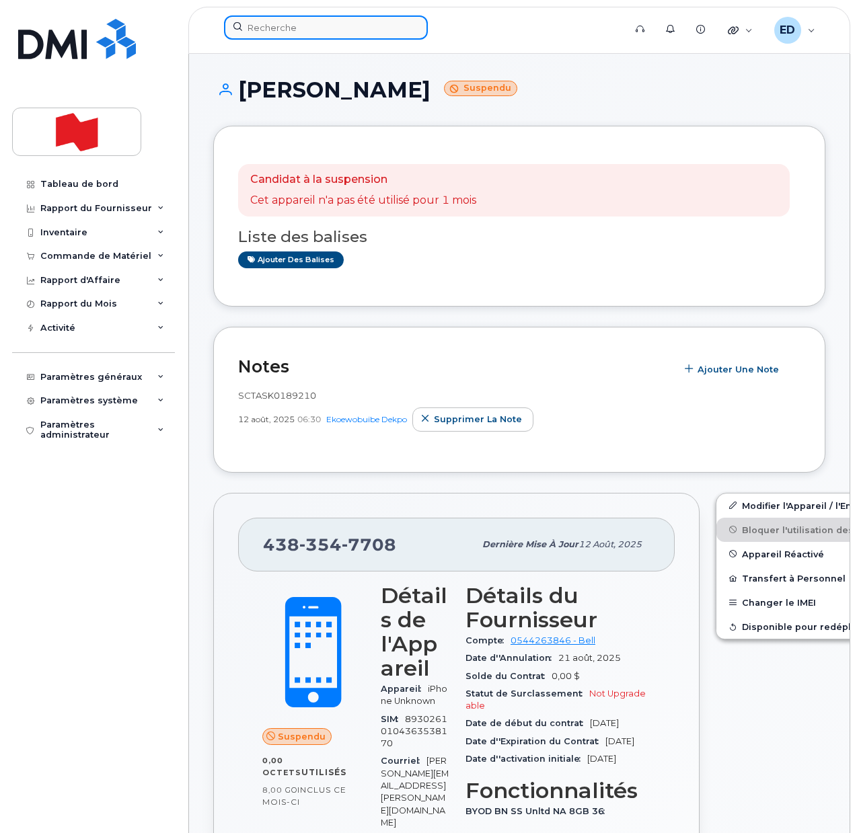
click at [317, 31] on input at bounding box center [326, 27] width 204 height 24
paste input "[PERSON_NAME] [PERSON_NAME]"
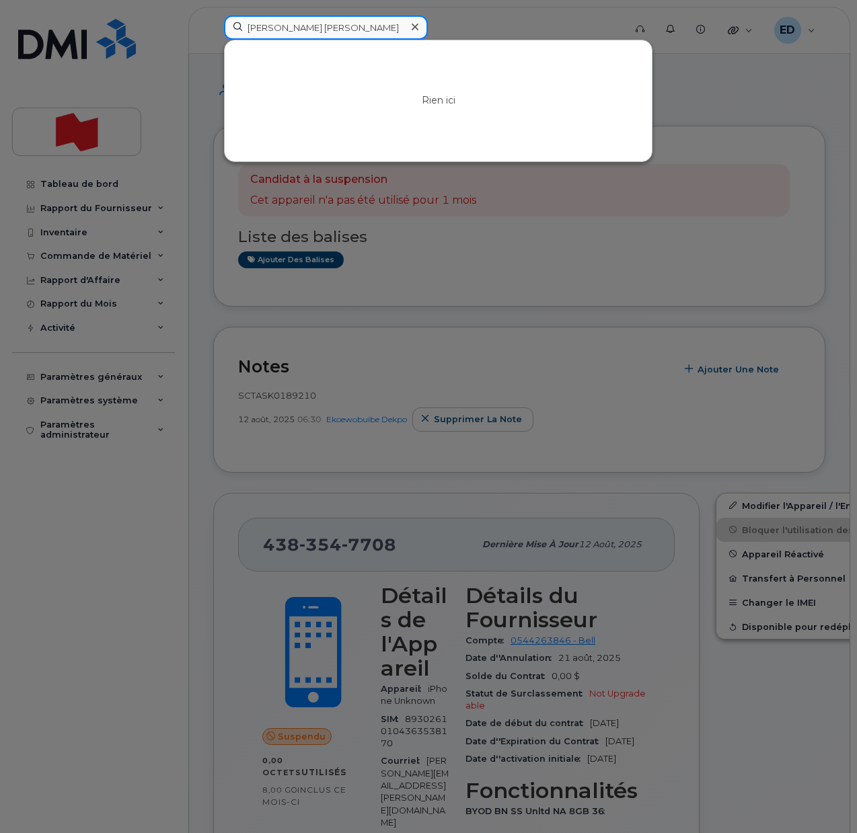
drag, startPoint x: 358, startPoint y: 30, endPoint x: 218, endPoint y: 27, distance: 140.6
click at [218, 27] on div "Sumit Kumar Singh Rien ici" at bounding box center [419, 30] width 413 height 30
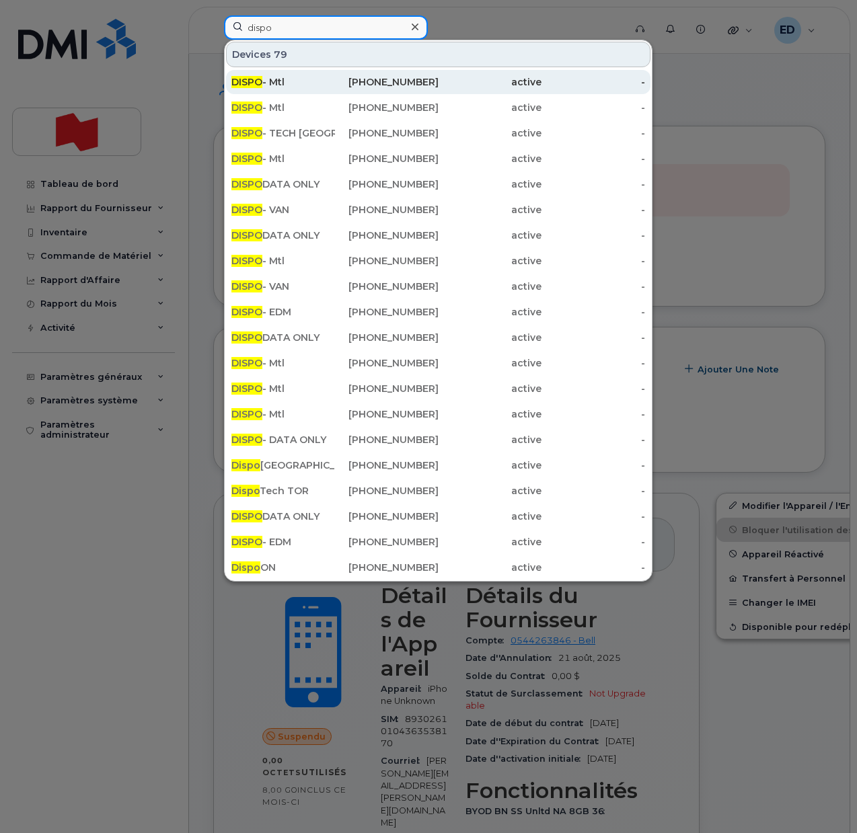
type input "dispo"
click at [272, 85] on div "DISPO - Mtl" at bounding box center [283, 81] width 104 height 13
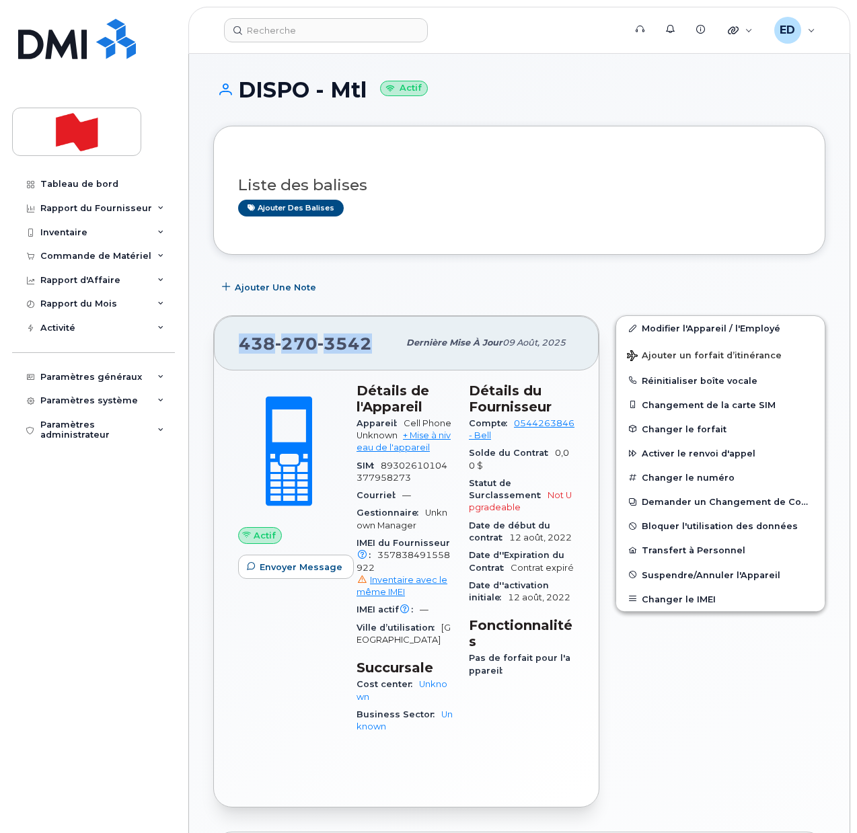
drag, startPoint x: 382, startPoint y: 348, endPoint x: 227, endPoint y: 347, distance: 155.3
click at [227, 347] on div "438 270 3542 Dernière mise à jour 09 août, 2025" at bounding box center [406, 343] width 385 height 54
copy span "438 270 3542"
click at [439, 280] on div "Ajouter une Note" at bounding box center [519, 287] width 612 height 24
click at [658, 330] on link "Modifier l'Appareil / l'Employé" at bounding box center [720, 328] width 208 height 24
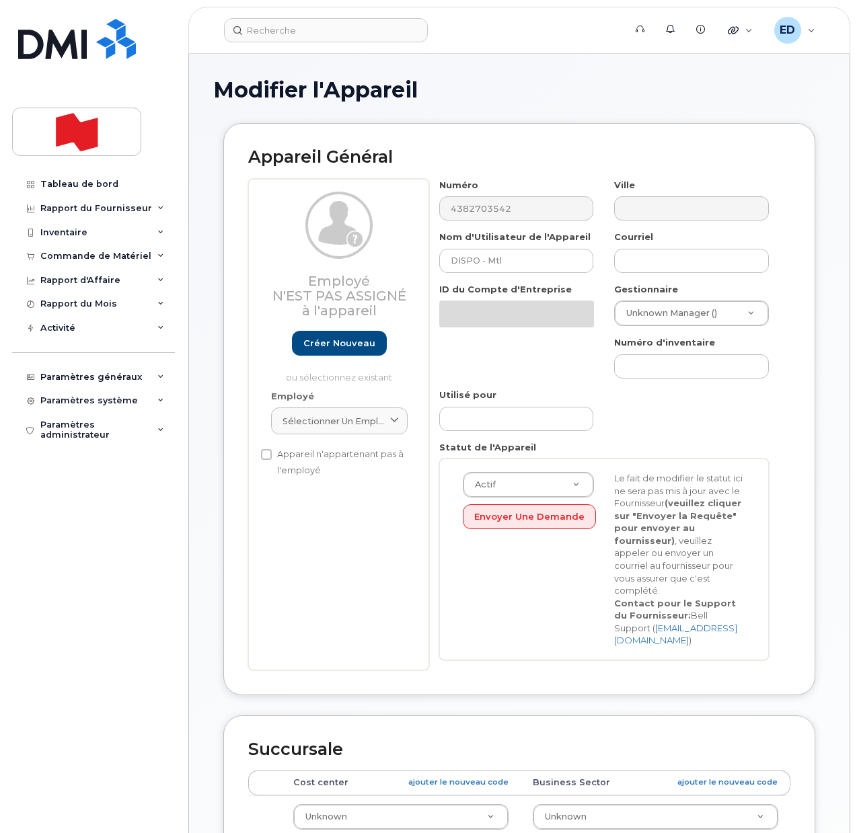
select select "22916206"
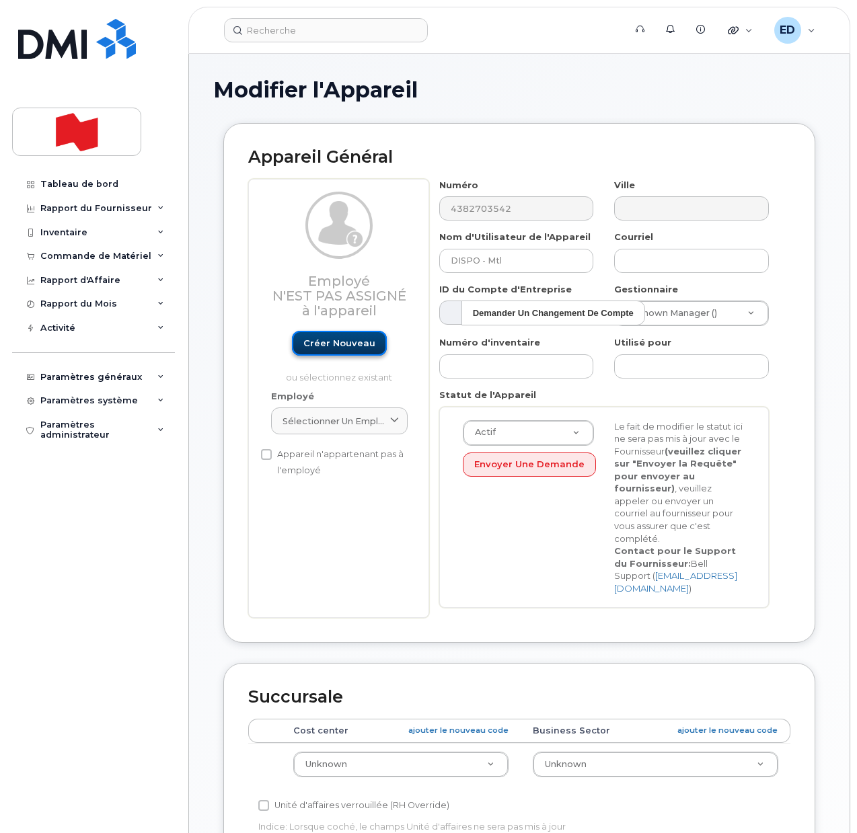
click at [338, 342] on link "Créer nouveau" at bounding box center [339, 343] width 95 height 25
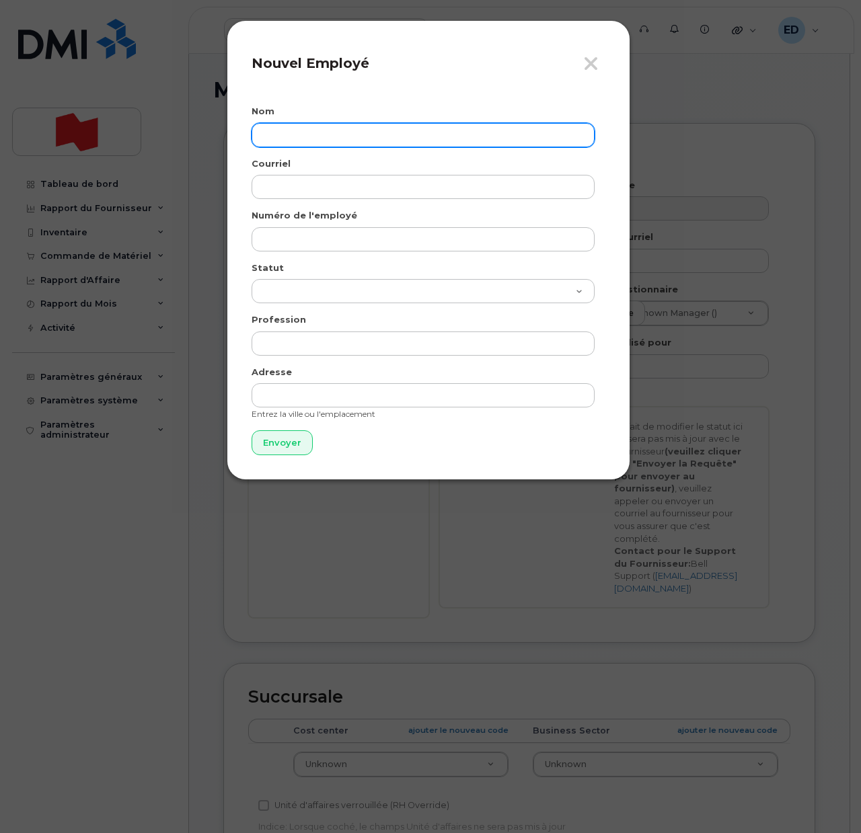
drag, startPoint x: 306, startPoint y: 130, endPoint x: 312, endPoint y: 135, distance: 8.1
click at [306, 130] on input "text" at bounding box center [422, 135] width 343 height 24
paste input "[PERSON_NAME] [PERSON_NAME]"
type input "Sumit Kumar Singh"
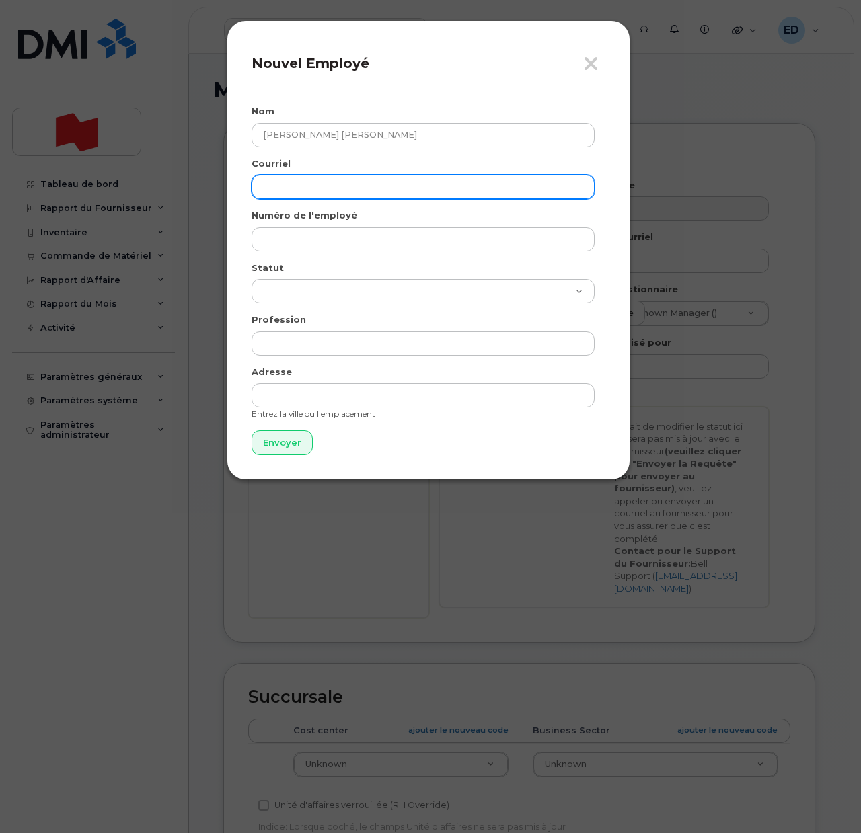
drag, startPoint x: 290, startPoint y: 190, endPoint x: 290, endPoint y: 199, distance: 8.7
click at [290, 190] on input "email" at bounding box center [422, 187] width 343 height 24
paste input "sumitkumar.singh@nbc.ca"
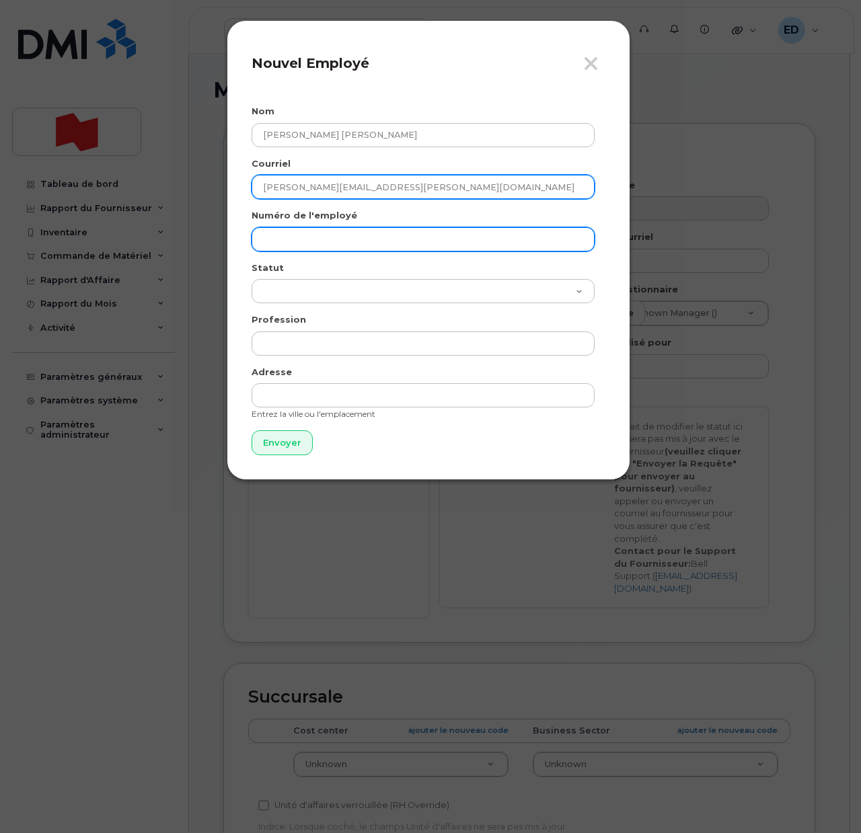
type input "sumitkumar.singh@nbc.ca"
click at [287, 229] on input "text" at bounding box center [422, 239] width 343 height 24
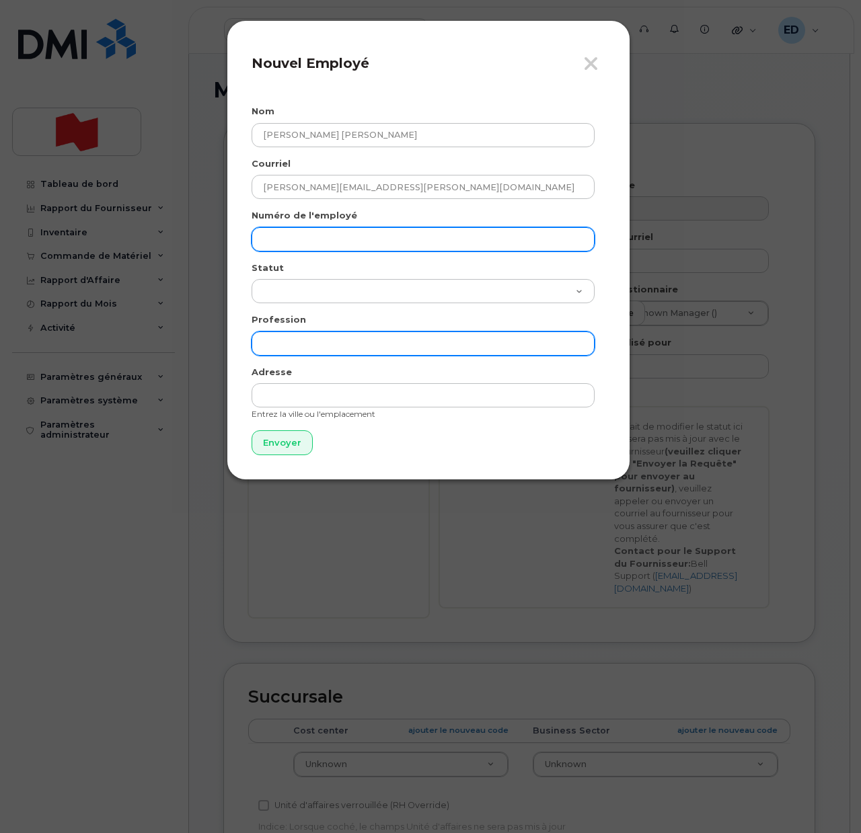
paste input "sumitkumar.singh@nbc.ca"
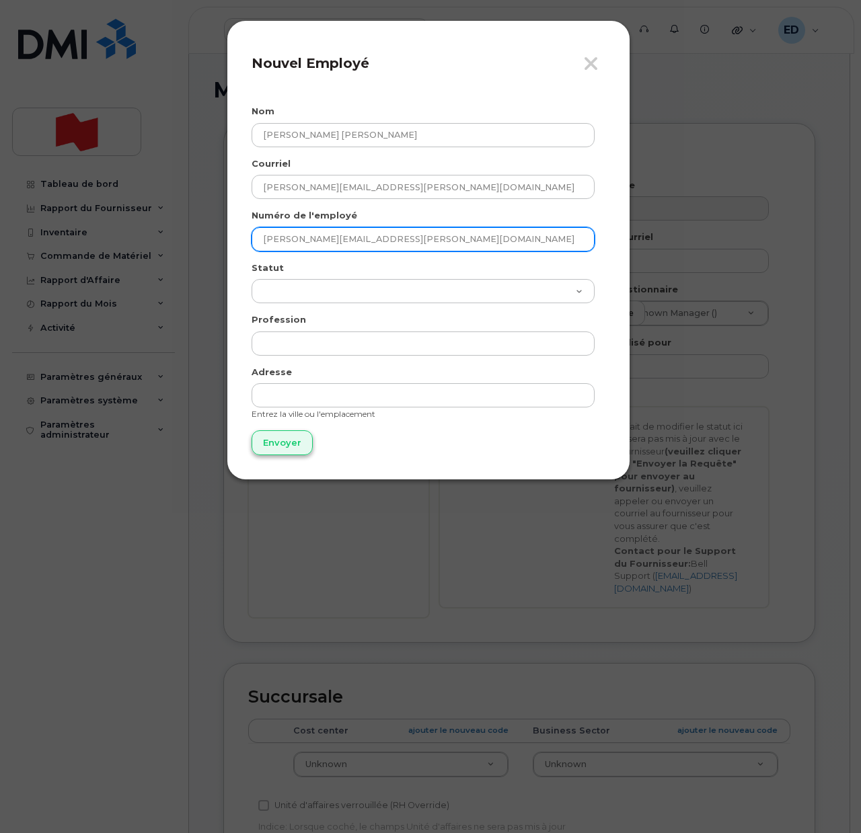
type input "sumitkumar.singh@nbc.ca"
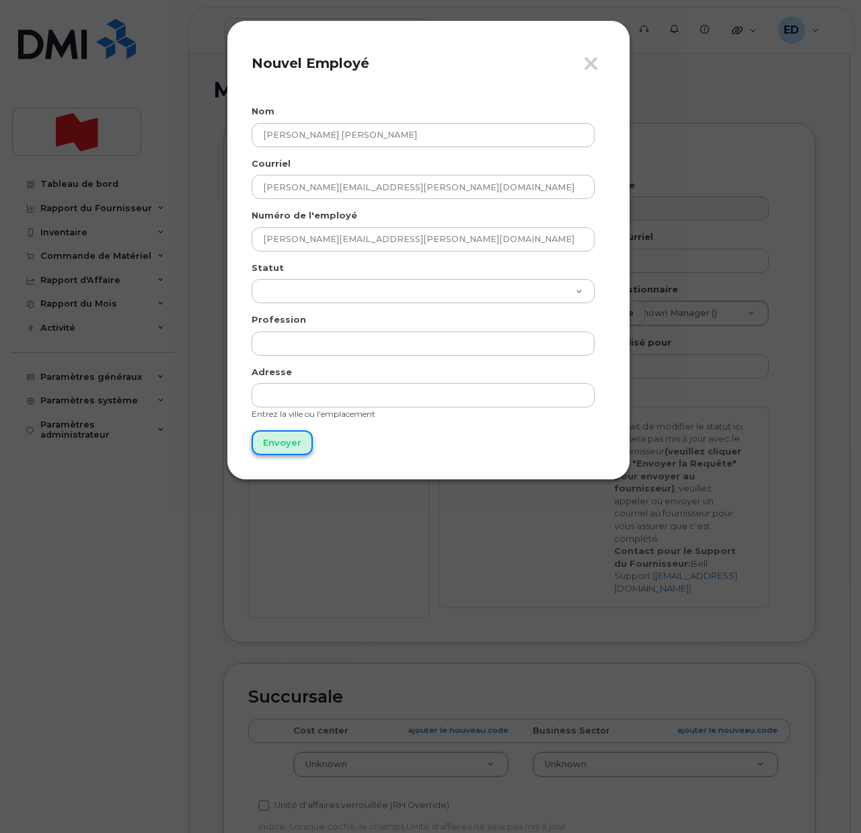
click at [284, 446] on input "Envoyer" at bounding box center [281, 442] width 61 height 25
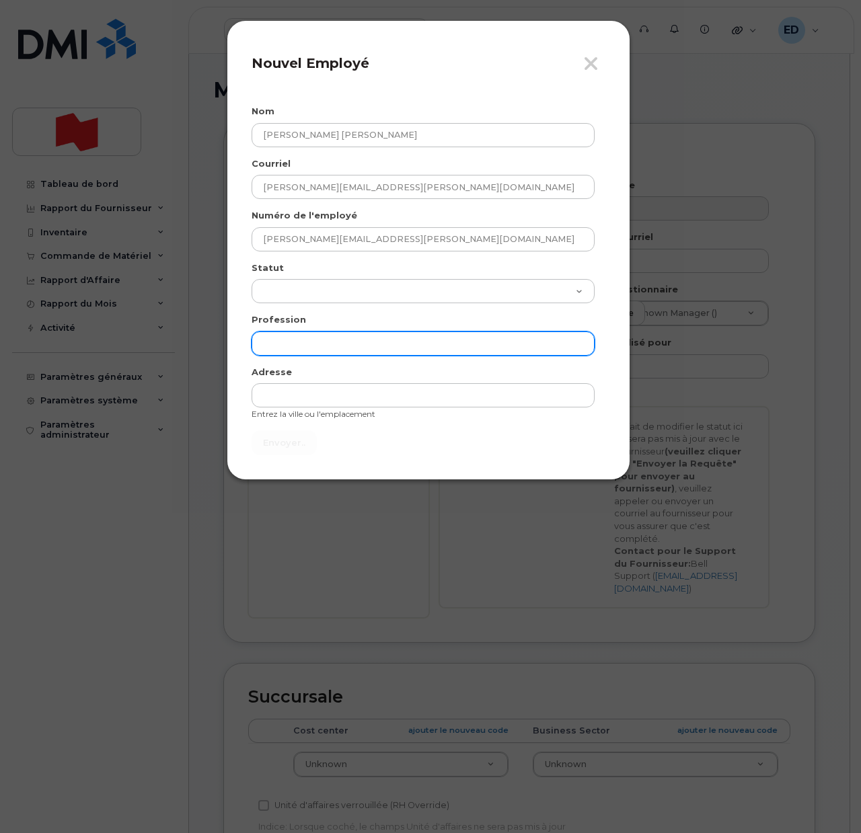
type input "Envoyer"
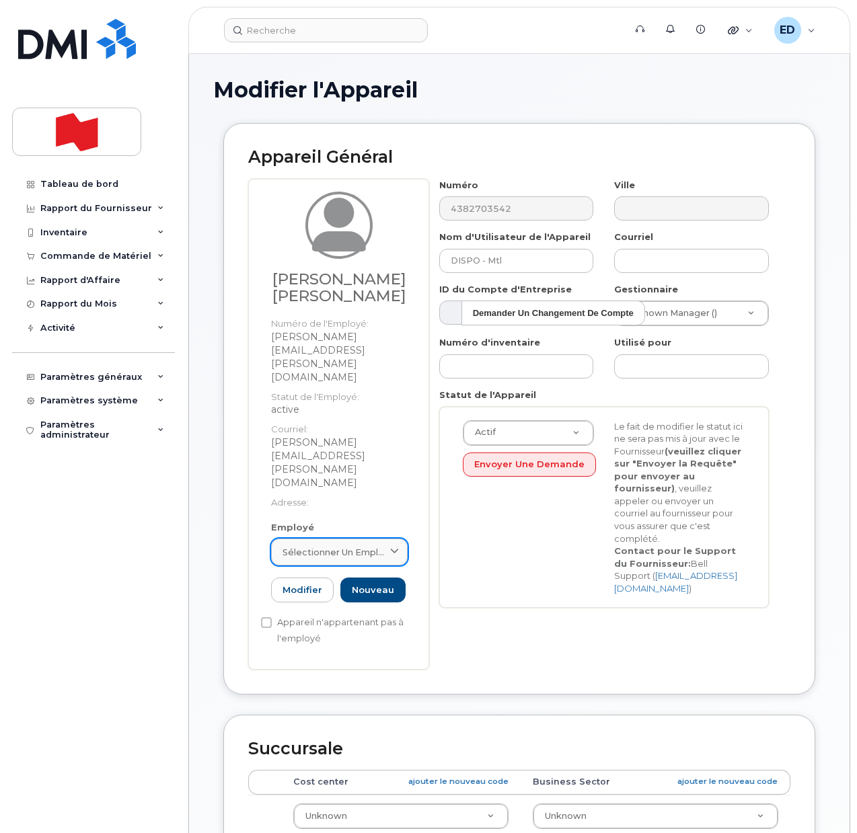
click at [382, 546] on span "Sélectionner un employé" at bounding box center [333, 552] width 103 height 13
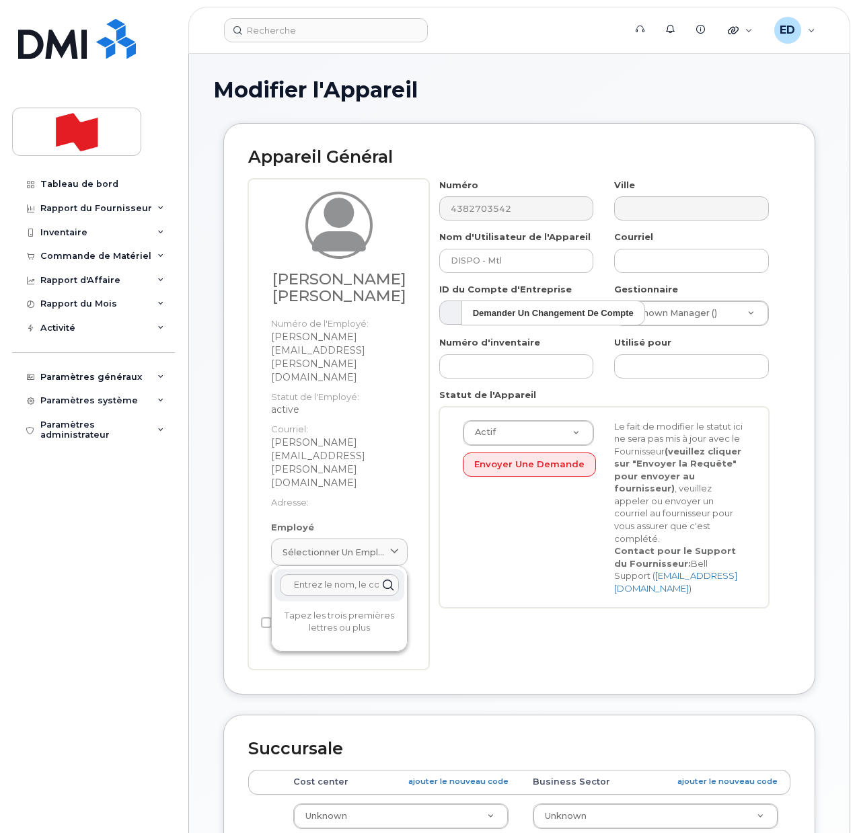
paste input "sumitkumar.singh@nbc.ca"
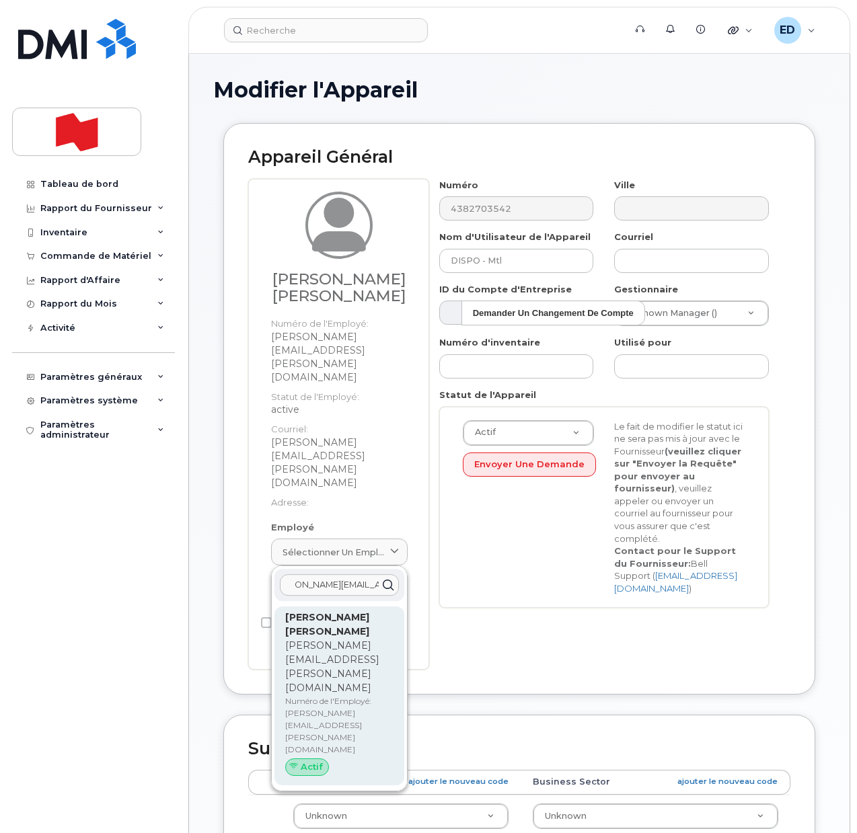
type input "sumitkumar.singh@nbc.ca"
click at [319, 639] on p "sumitkumar.singh@nbc.ca" at bounding box center [339, 667] width 108 height 56
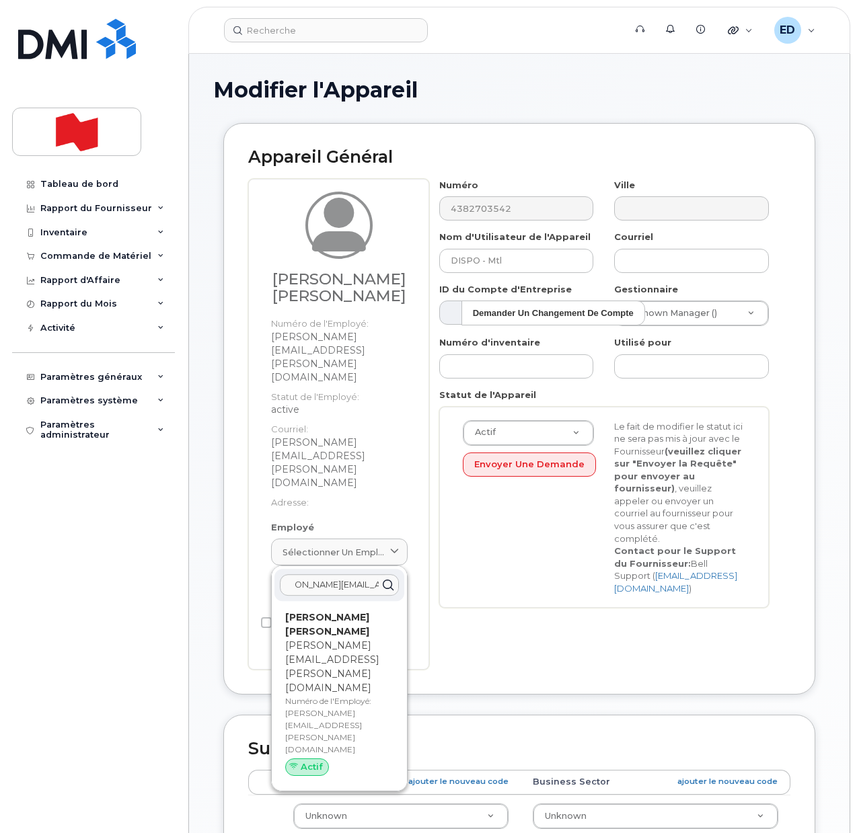
type input "sumitkumar.singh@nbc.ca"
type input "Sumit Kumar Singh"
type input "sumitkumar.singh@nbc.ca"
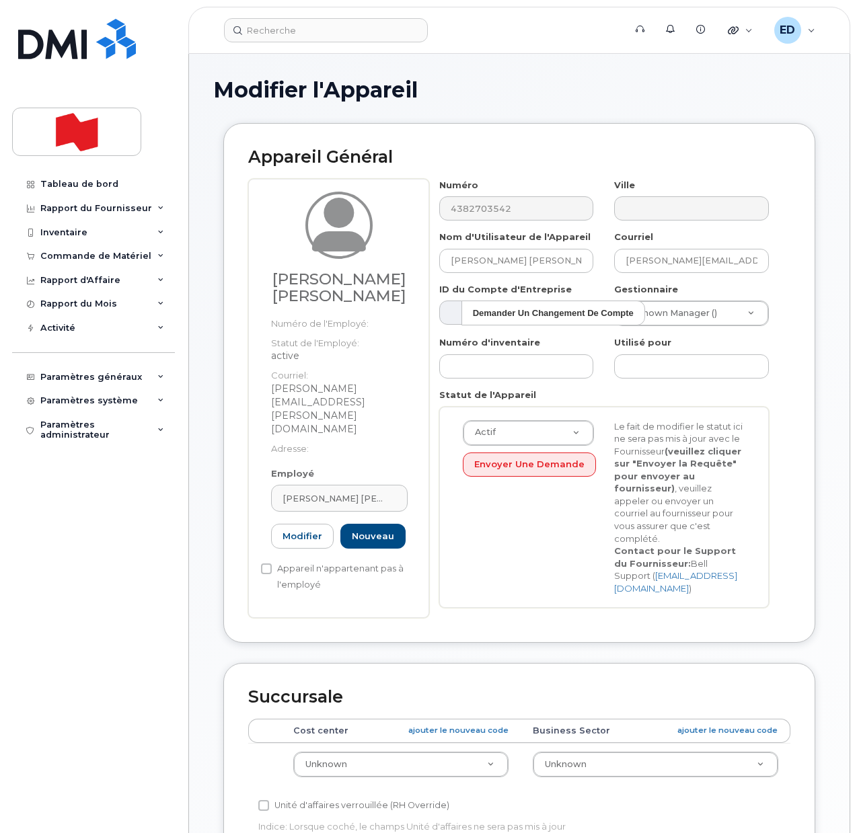
scroll to position [0, 0]
type input "Jean-Francois Millaire"
type input "[PERSON_NAME][EMAIL_ADDRESS][DOMAIN_NAME]"
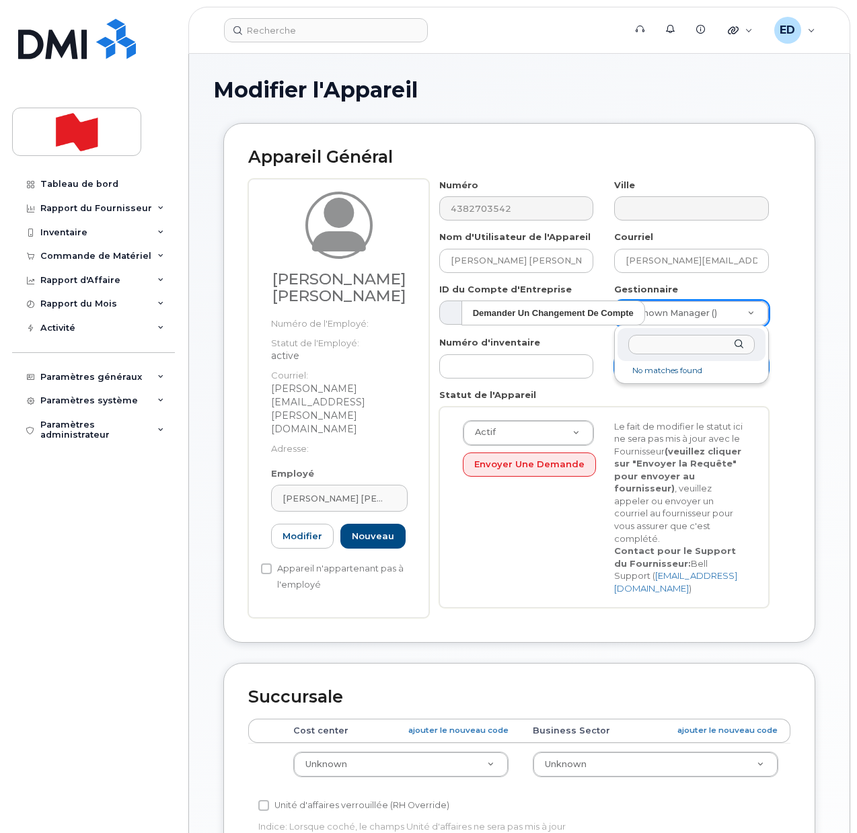
drag, startPoint x: 784, startPoint y: 387, endPoint x: 752, endPoint y: 356, distance: 44.7
type input "[PERSON_NAME][EMAIL_ADDRESS][DOMAIN_NAME]"
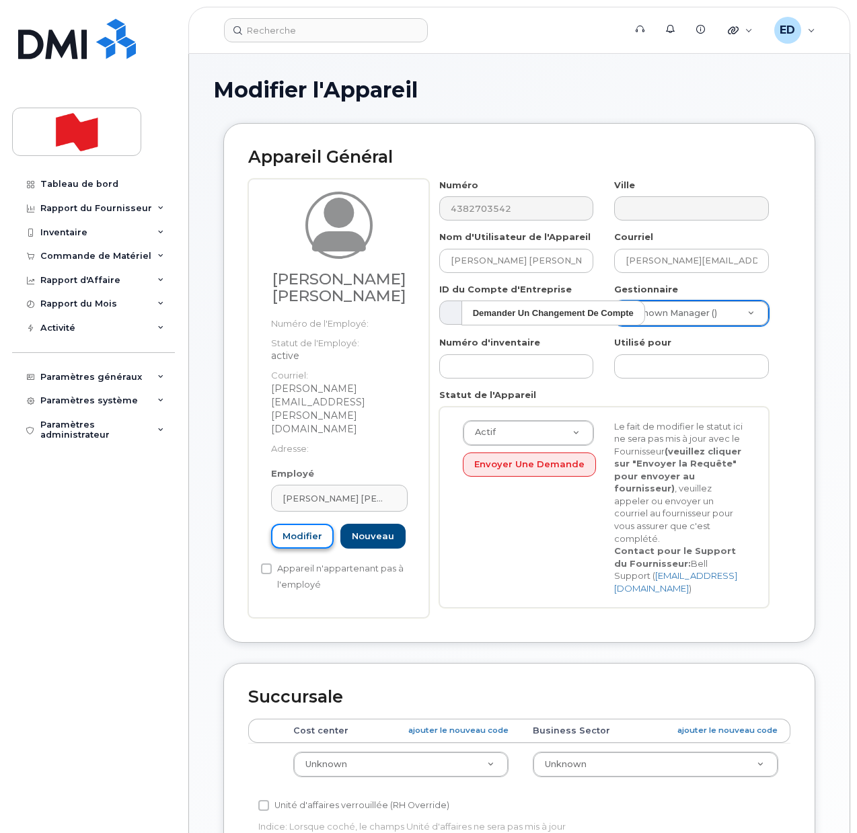
click at [304, 524] on link "Modifier" at bounding box center [302, 536] width 63 height 25
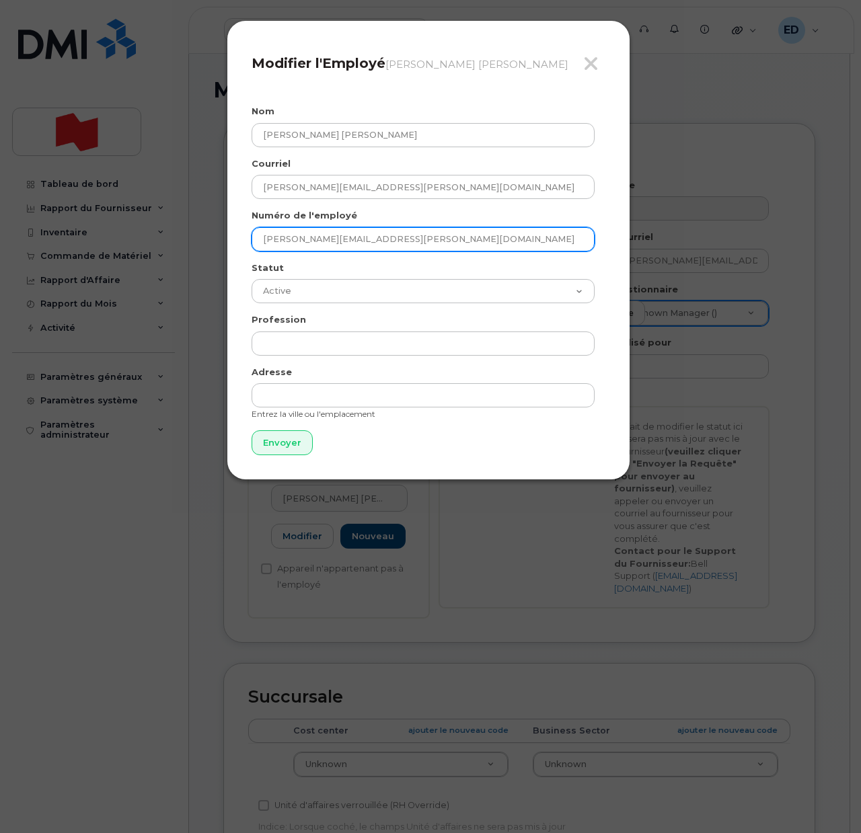
drag, startPoint x: 399, startPoint y: 243, endPoint x: 270, endPoint y: 241, distance: 129.1
click at [251, 243] on div "Fermer Modifier l'Employé Sumit Kumar Singh Nom Sumit Kumar Singh Courriel sumi…" at bounding box center [428, 250] width 403 height 460
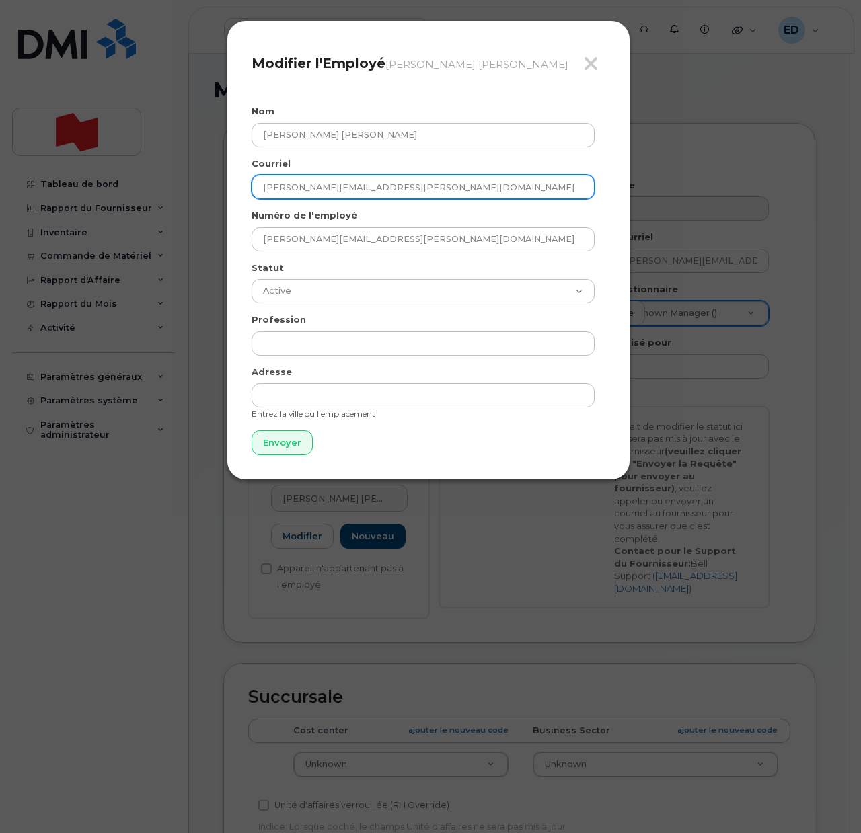
drag, startPoint x: 415, startPoint y: 190, endPoint x: 241, endPoint y: 190, distance: 173.5
click at [241, 190] on div "Fermer Modifier l'Employé Sumit Kumar Singh Nom Sumit Kumar Singh Courriel sumi…" at bounding box center [428, 250] width 403 height 460
click at [274, 442] on input "Envoyer" at bounding box center [281, 442] width 61 height 25
type input "Envoyer"
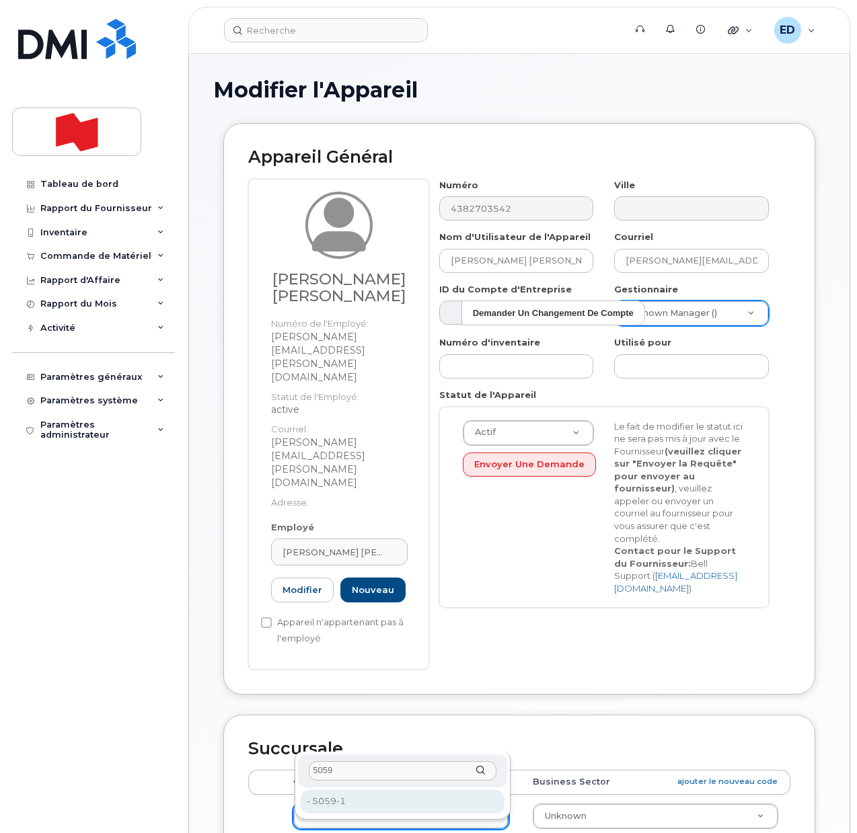
type input "5059"
type input "22916401"
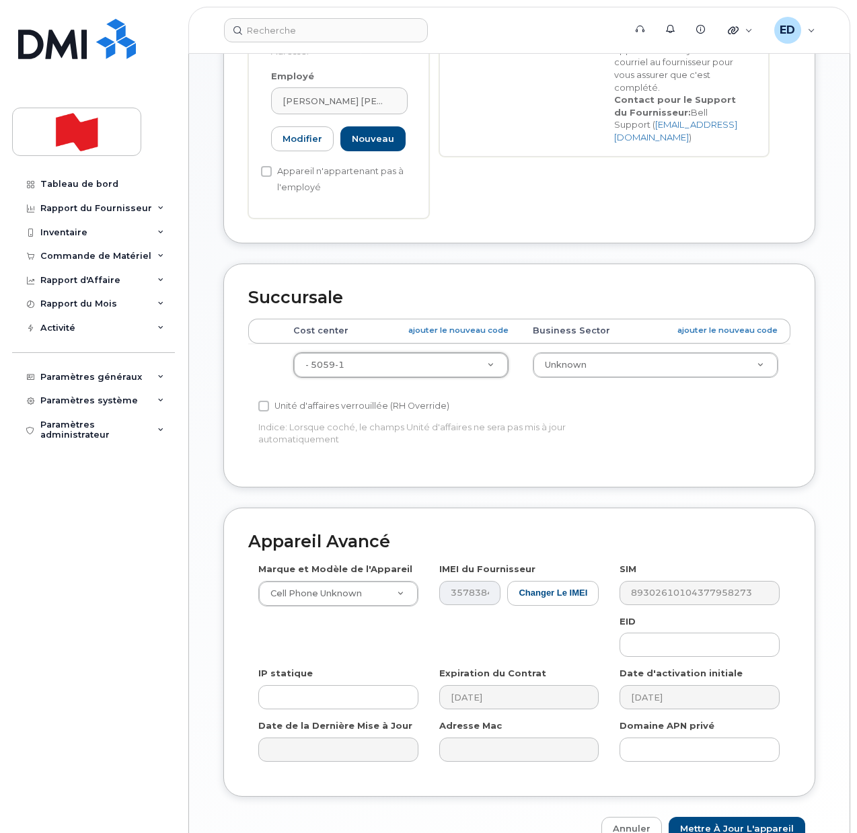
scroll to position [461, 0]
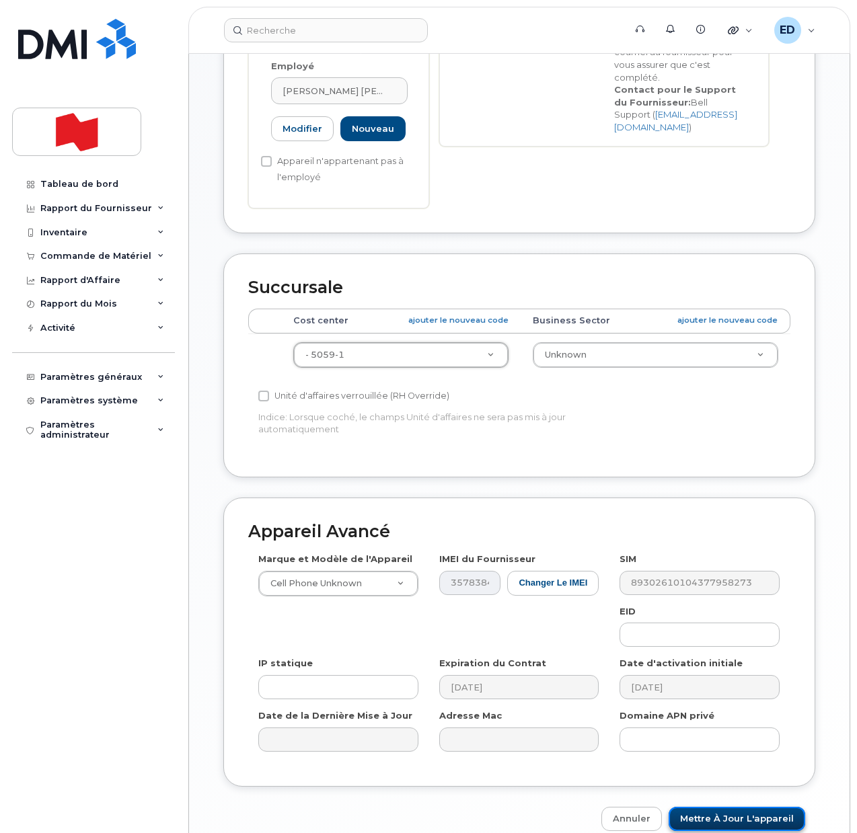
click at [719, 807] on input "Mettre à jour l'appareil" at bounding box center [736, 819] width 136 height 25
type input "Sauvegarde..."
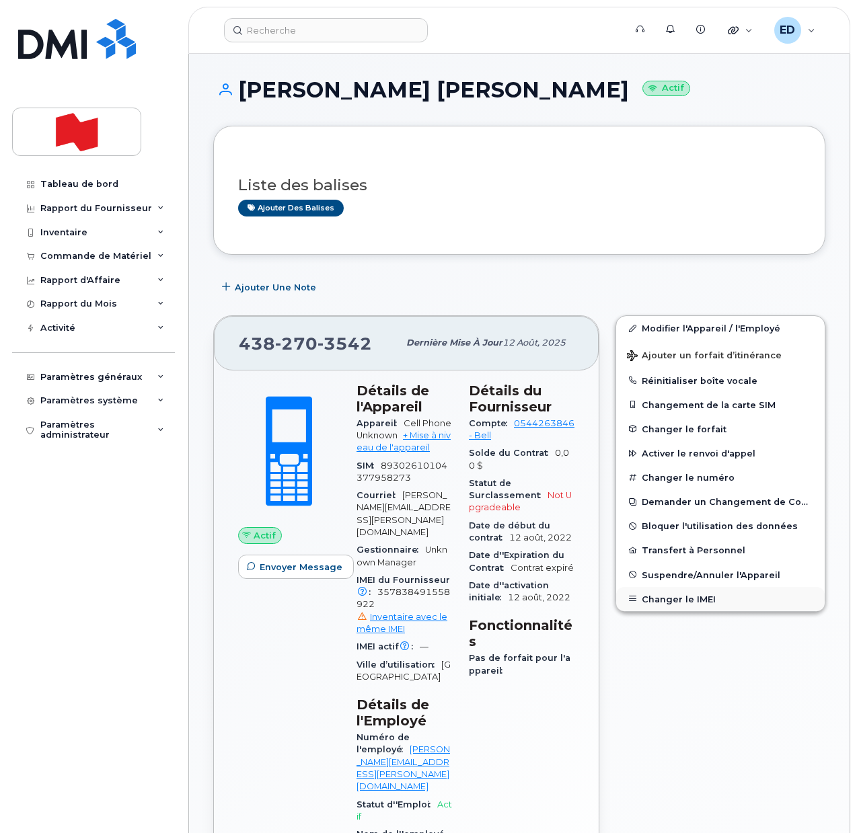
click at [685, 601] on button "Changer le IMEI" at bounding box center [720, 599] width 208 height 24
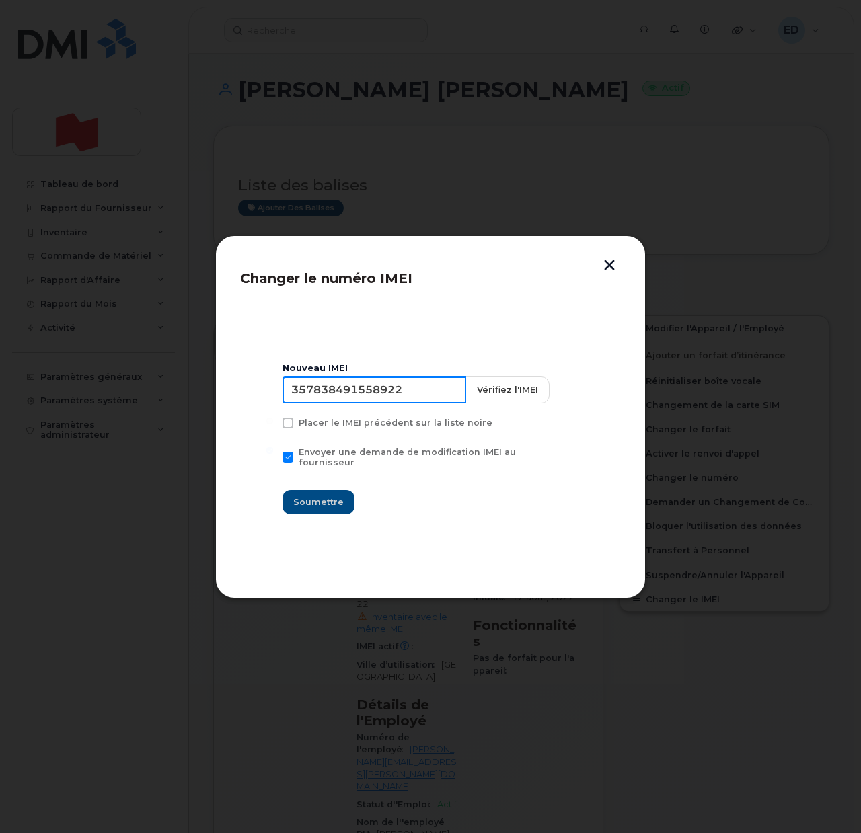
click at [362, 388] on input "357838491558922" at bounding box center [374, 390] width 184 height 27
type input "353927601325399"
click at [320, 496] on span "Soumettre" at bounding box center [318, 502] width 50 height 13
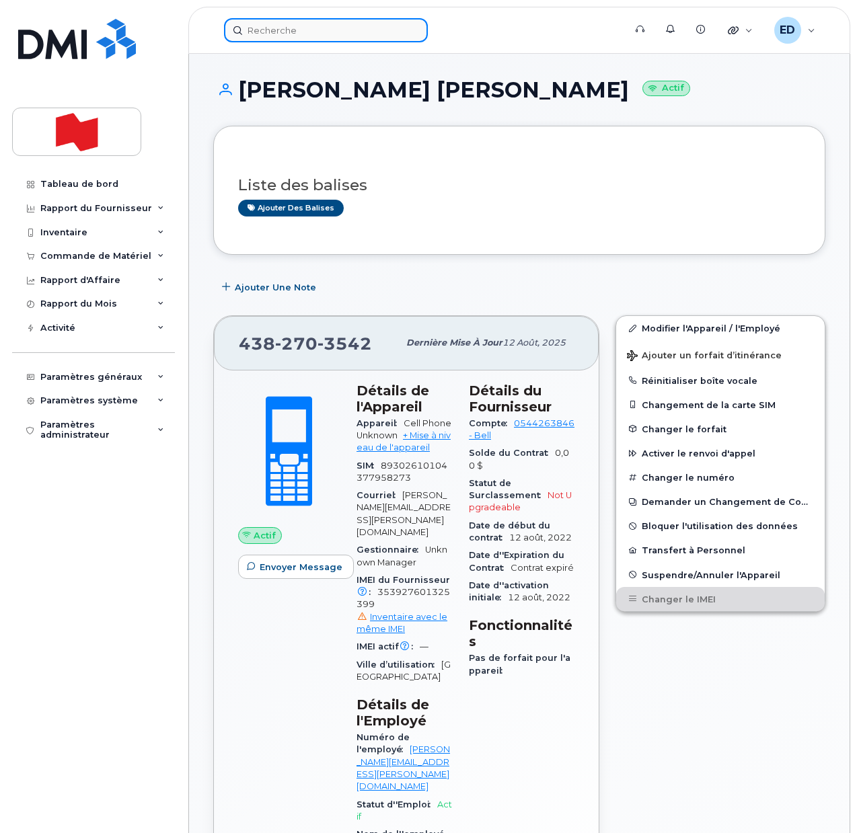
click at [323, 35] on input at bounding box center [326, 30] width 204 height 24
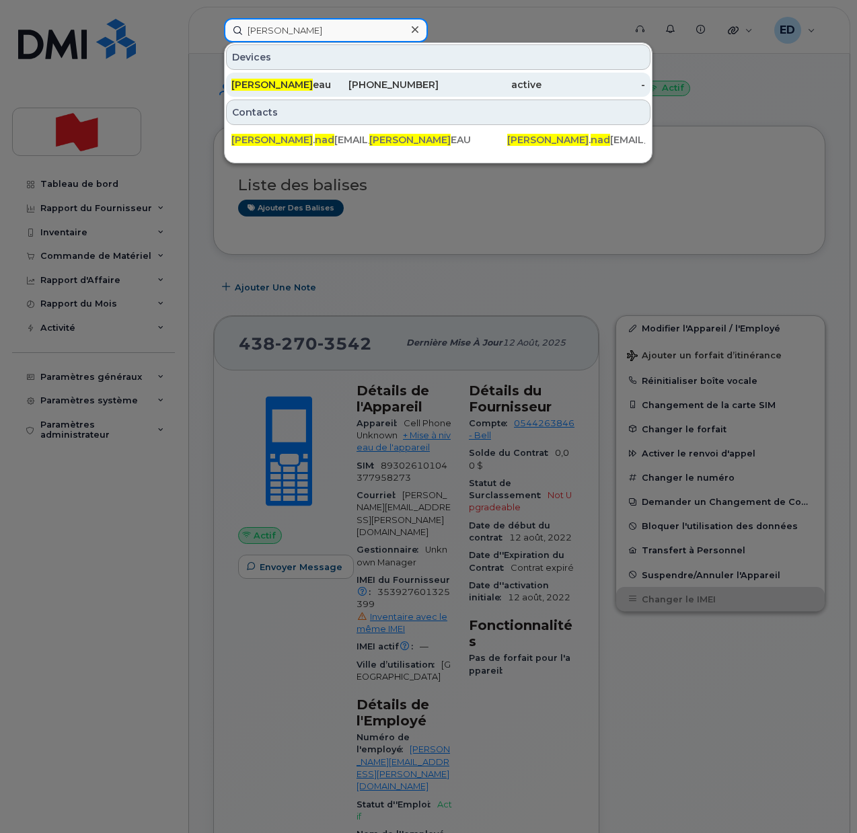
type input "steve nad"
click at [272, 86] on span "Steve Nad" at bounding box center [271, 85] width 81 height 12
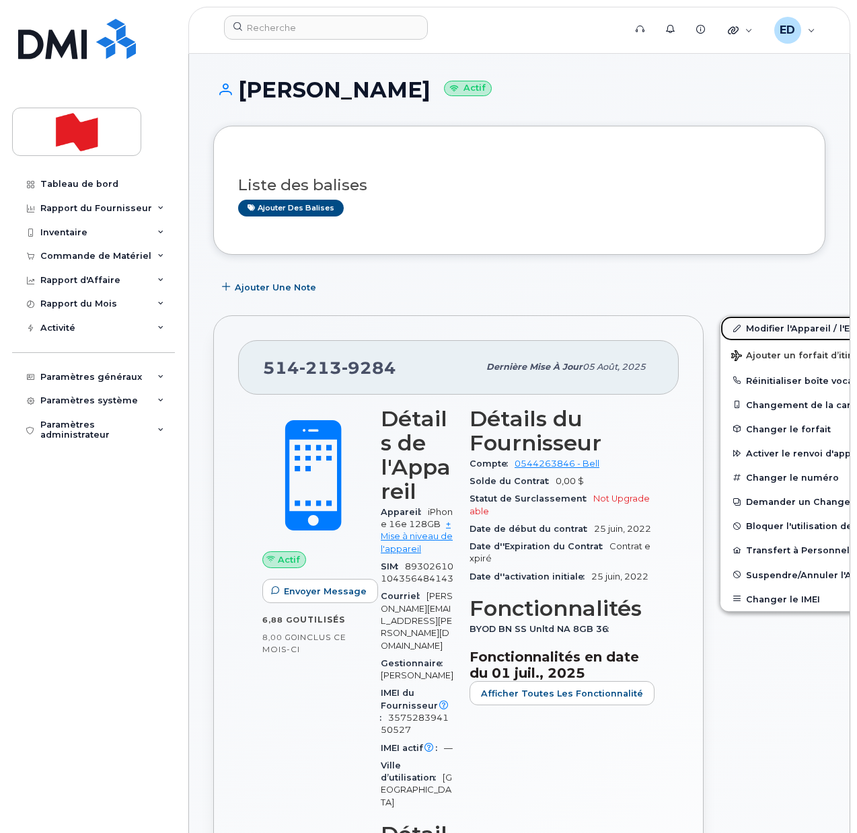
click at [752, 329] on link "Modifier l'Appareil / l'Employé" at bounding box center [824, 328] width 208 height 24
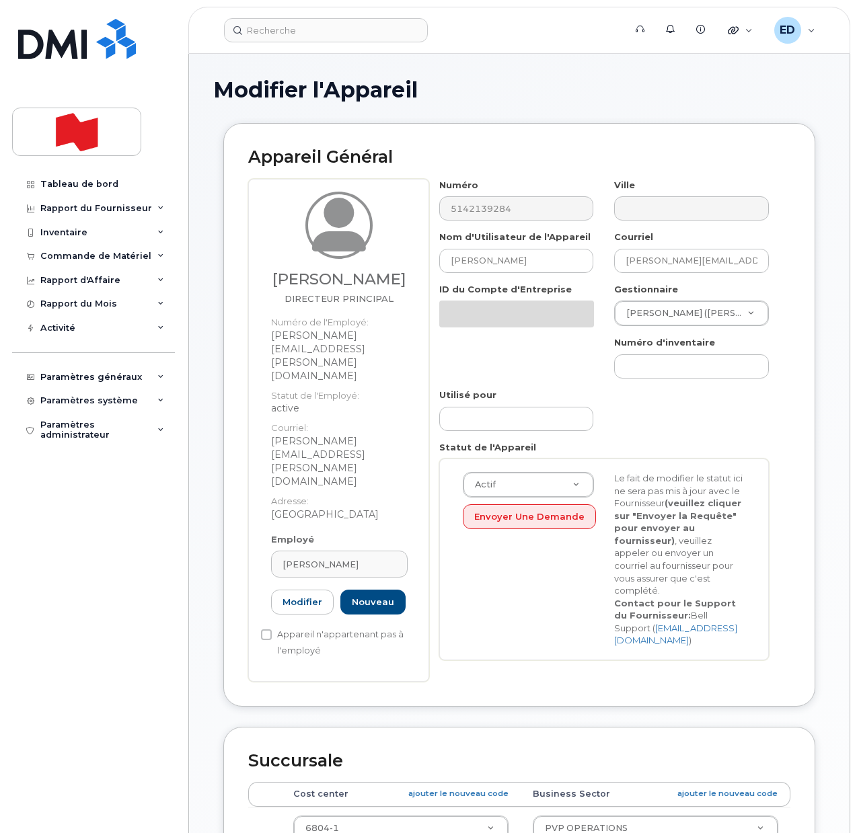
select select "22917078"
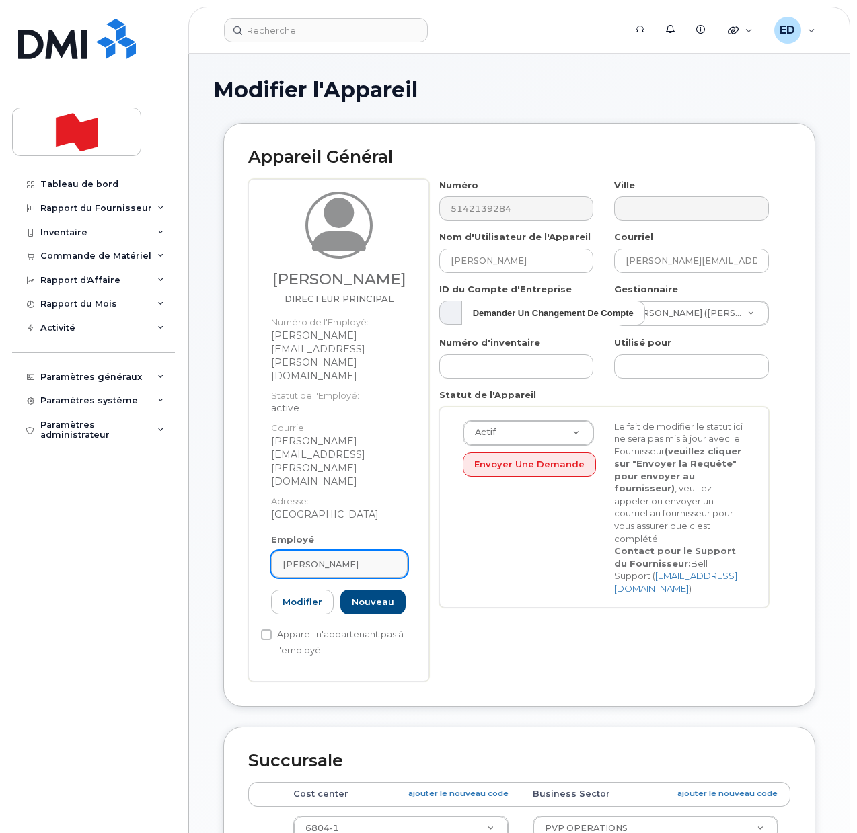
click at [362, 551] on link "[PERSON_NAME]" at bounding box center [339, 564] width 136 height 27
click at [385, 593] on icon at bounding box center [383, 597] width 9 height 9
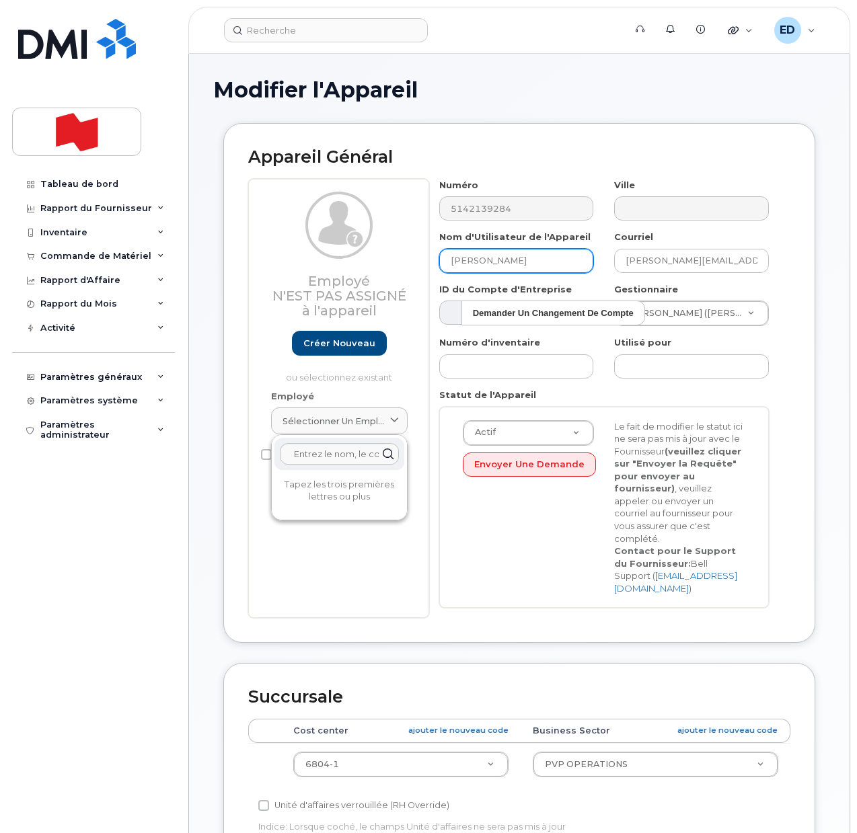
drag, startPoint x: 524, startPoint y: 257, endPoint x: 439, endPoint y: 262, distance: 85.6
click at [439, 262] on input "Steve Nadeau" at bounding box center [516, 261] width 155 height 24
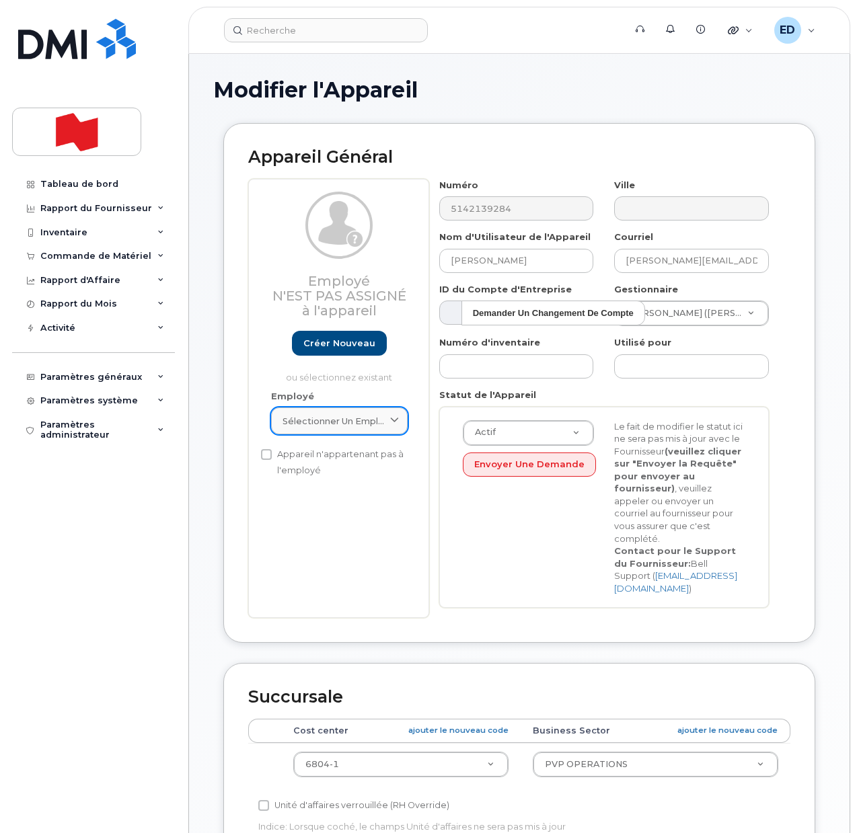
click at [380, 418] on span "Sélectionner un employé" at bounding box center [333, 421] width 103 height 13
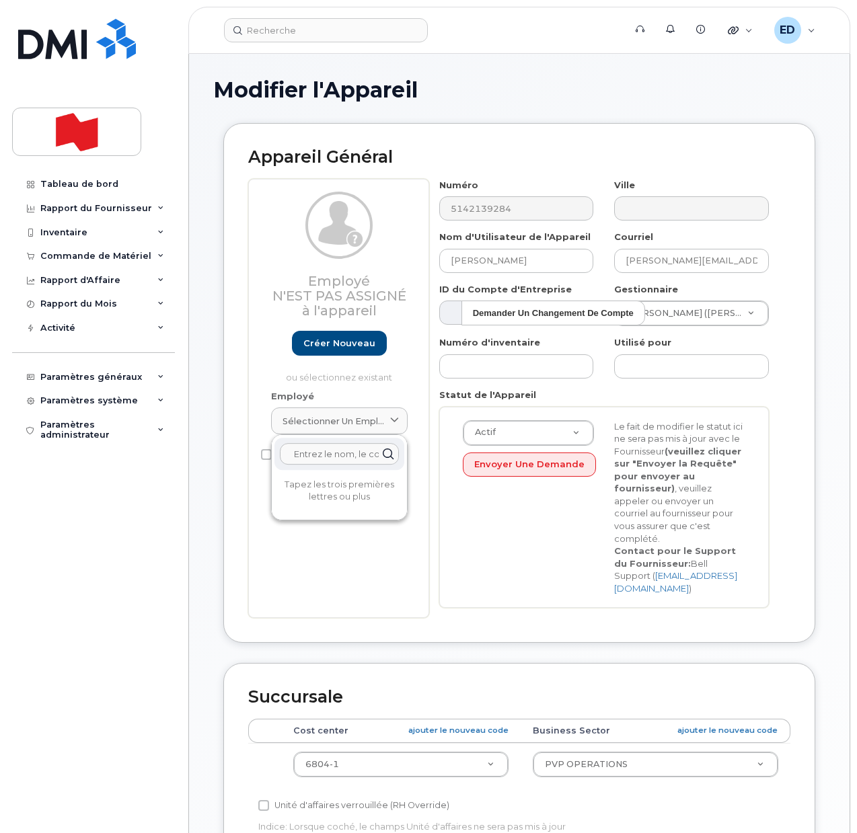
paste input "Steve Nadeau"
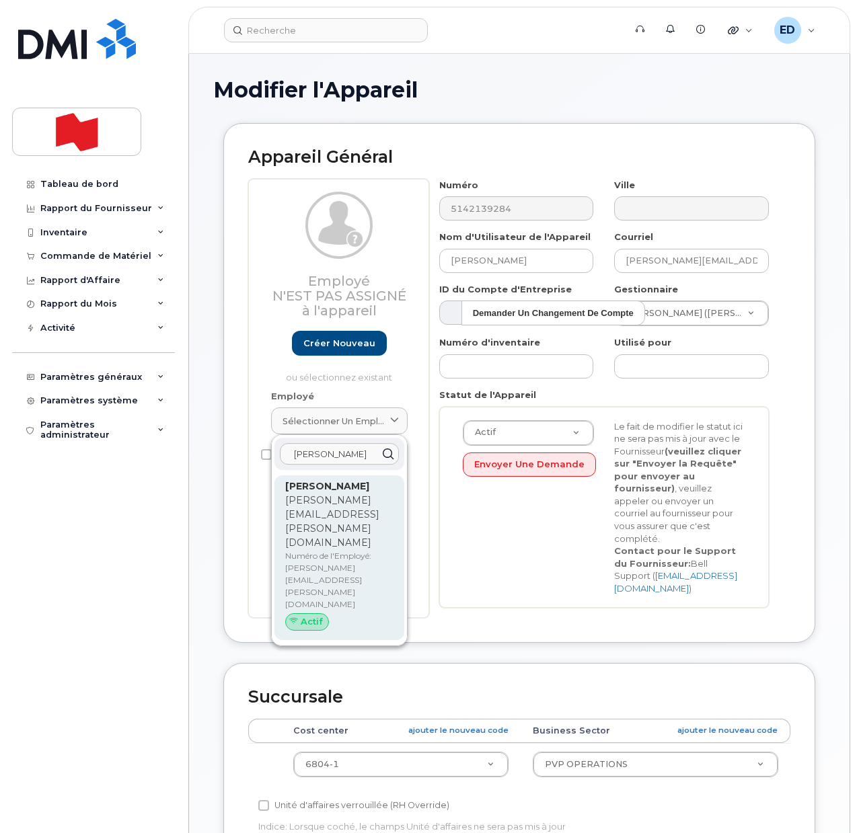
type input "Steve Nadeau"
click at [321, 550] on p "Numéro de l'Employé: steve.nadeau@bnc.ca" at bounding box center [339, 580] width 108 height 61
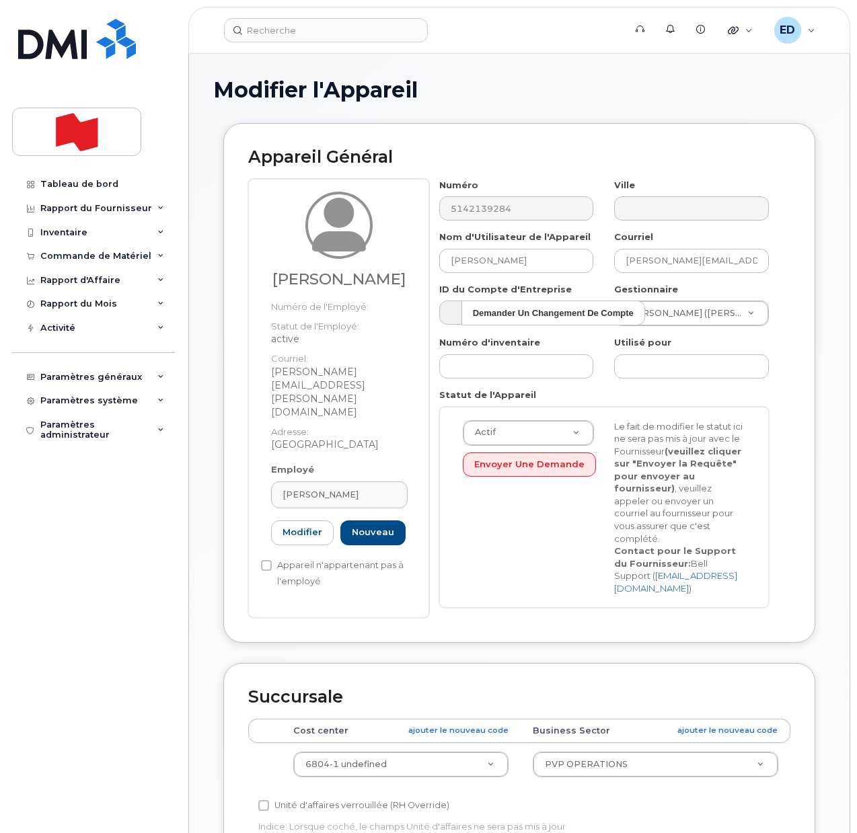
type input "steve.nadeau@bnc.ca"
type input "STEVE NADEAU"
type input "22916792"
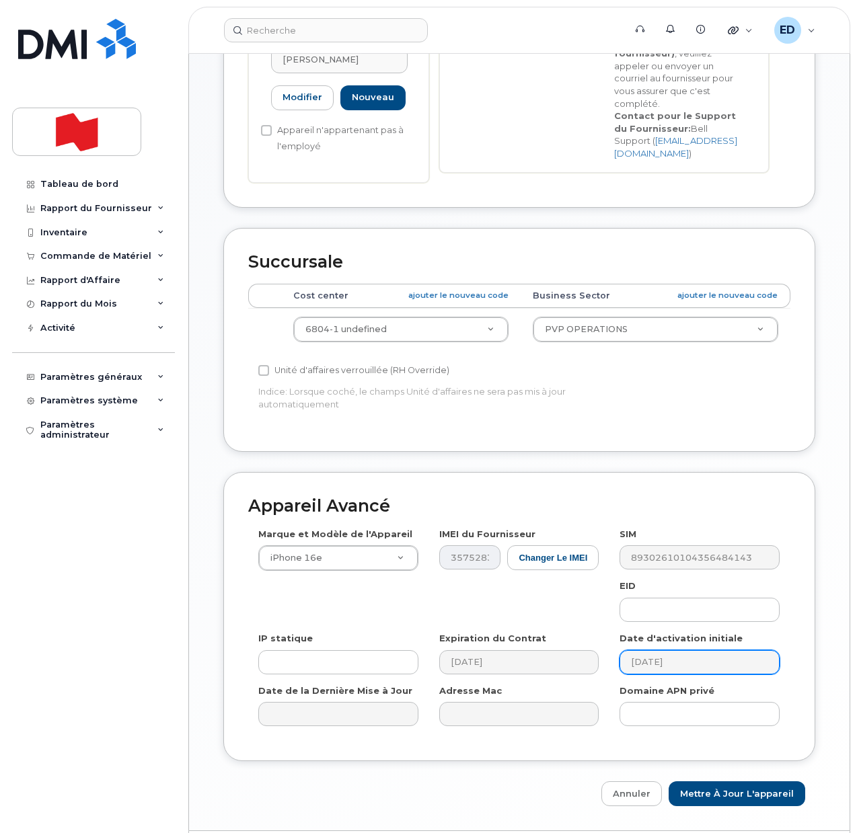
scroll to position [461, 0]
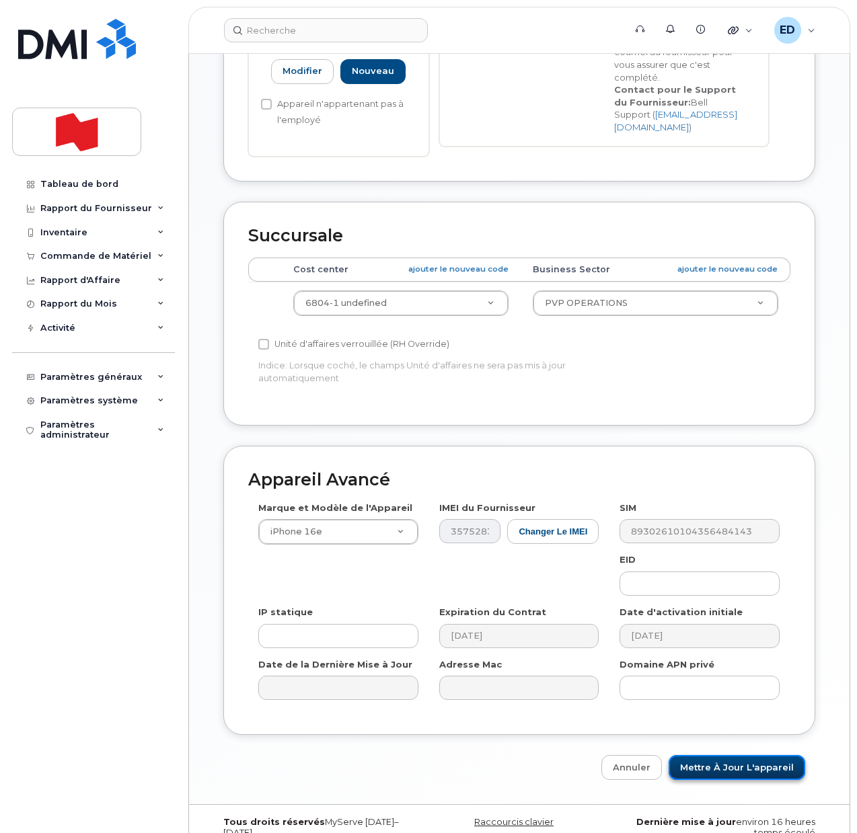
click at [728, 755] on input "Mettre à jour l'appareil" at bounding box center [736, 767] width 136 height 25
type input "Sauvegarde..."
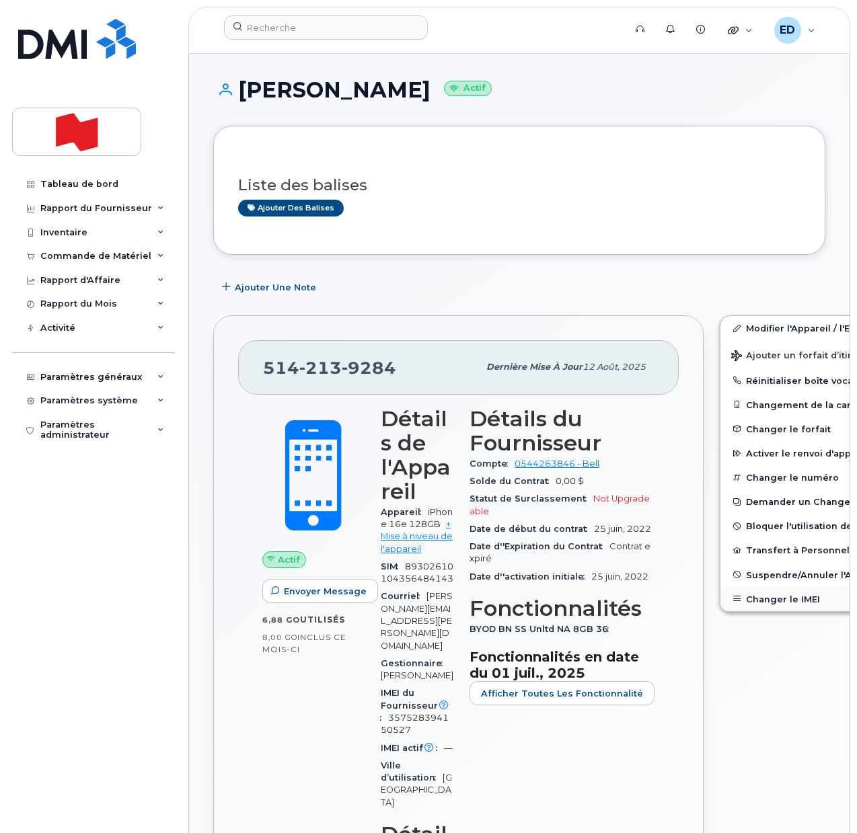
click at [736, 601] on button "Changer le IMEI" at bounding box center [824, 599] width 208 height 24
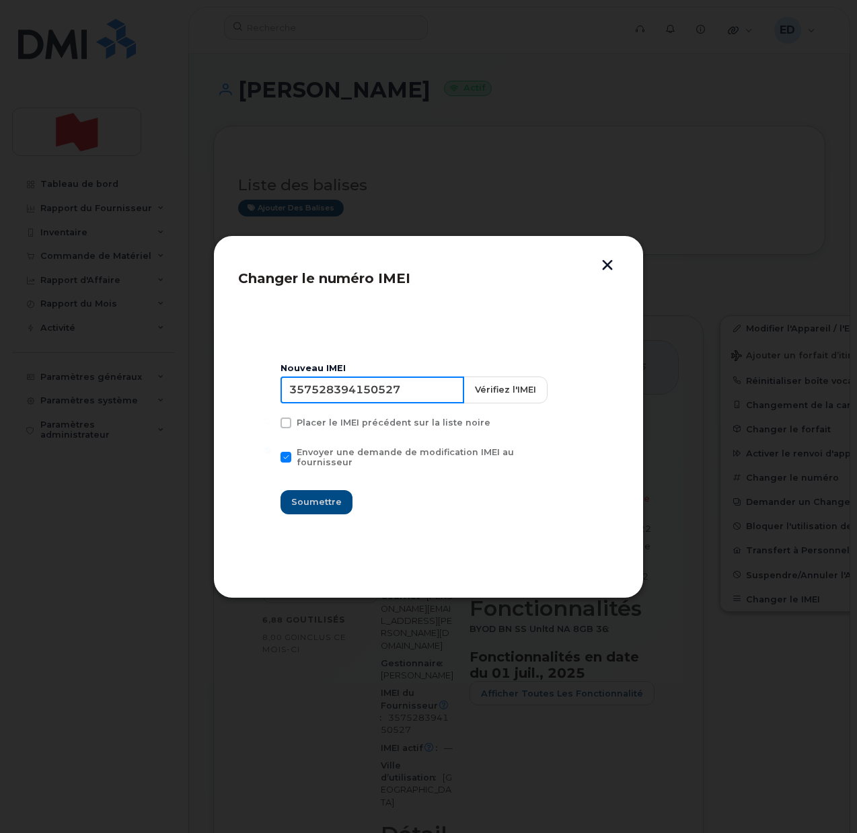
drag, startPoint x: 418, startPoint y: 399, endPoint x: 202, endPoint y: 399, distance: 215.8
click at [202, 399] on div "Changer le numéro IMEI Nouveau IMEI 357528394150527 Vérifiez l'IMEI Placer le I…" at bounding box center [428, 416] width 857 height 833
type input "0000000000000000"
click at [301, 496] on span "Soumettre" at bounding box center [316, 502] width 50 height 13
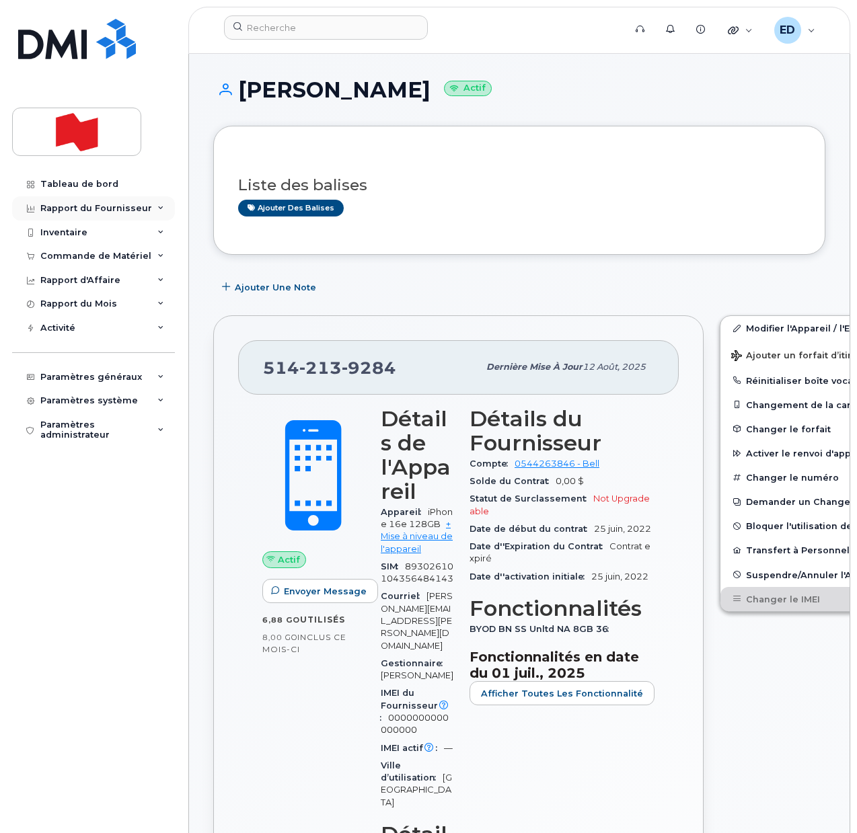
click at [127, 208] on div "Rapport du Fournisseur" at bounding box center [96, 208] width 112 height 11
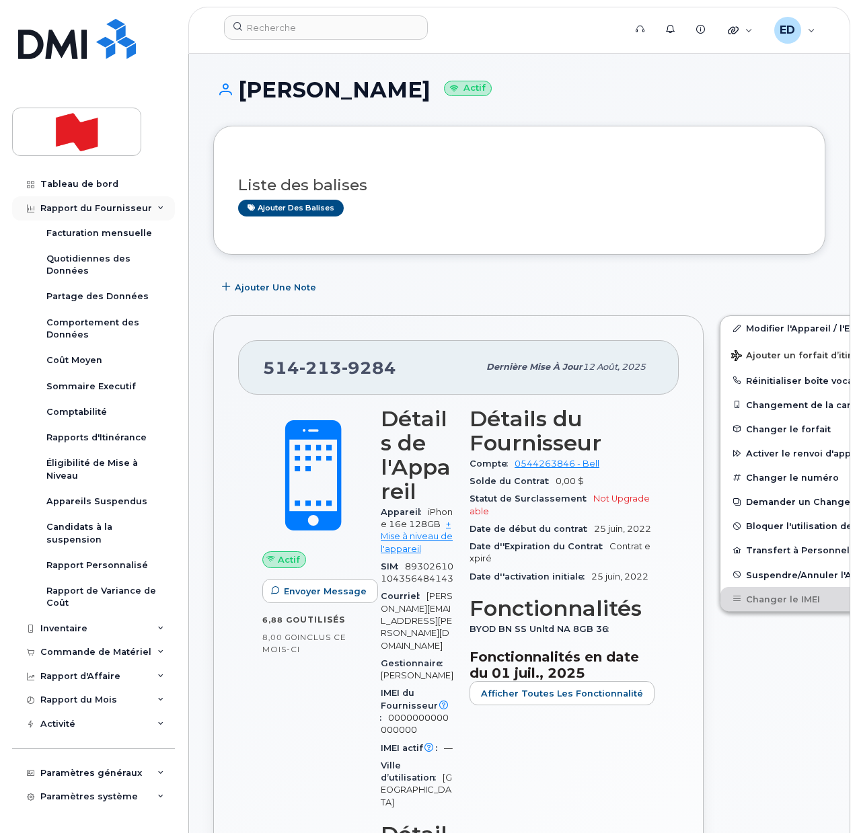
click at [116, 210] on div "Rapport du Fournisseur" at bounding box center [96, 208] width 112 height 11
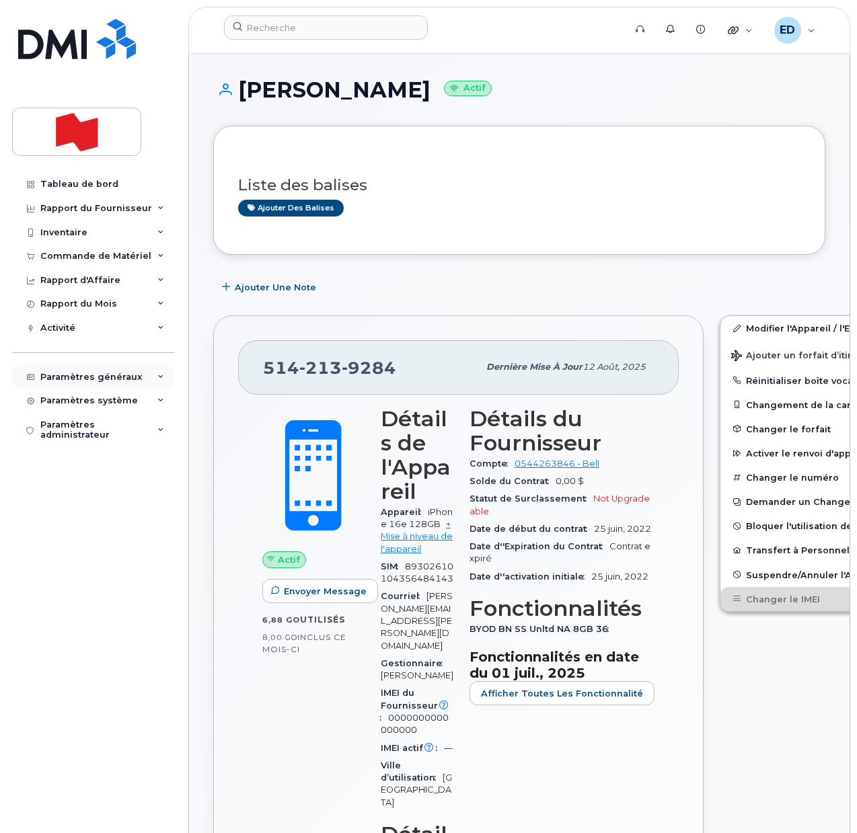
click at [147, 372] on div "Paramètres généraux" at bounding box center [93, 377] width 163 height 24
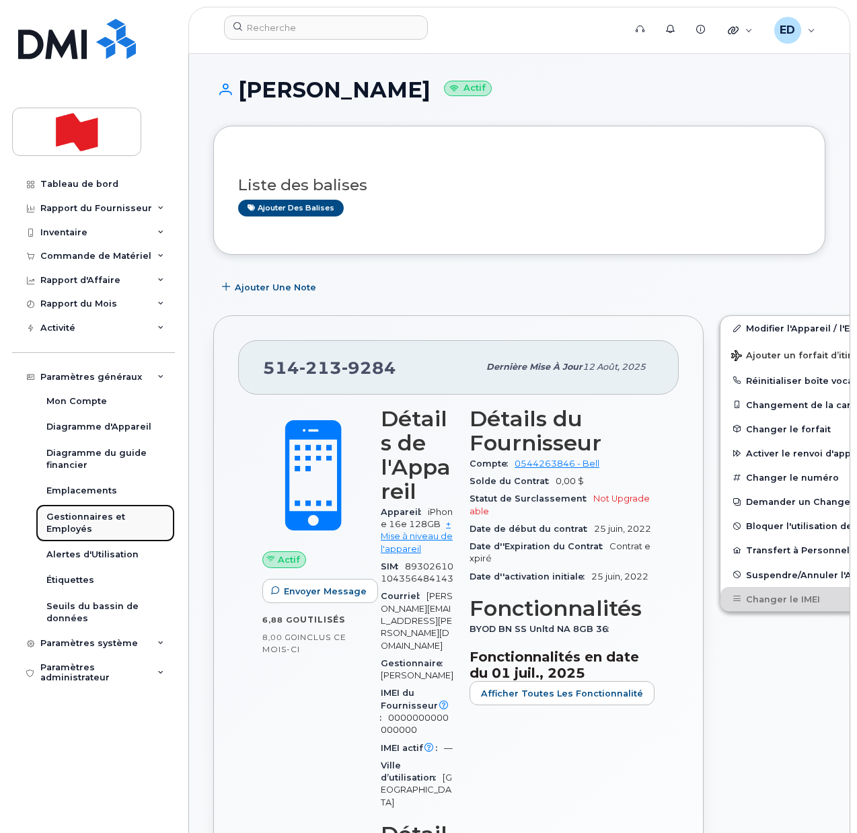
click at [98, 516] on div "Gestionnaires et Employés" at bounding box center [105, 523] width 118 height 25
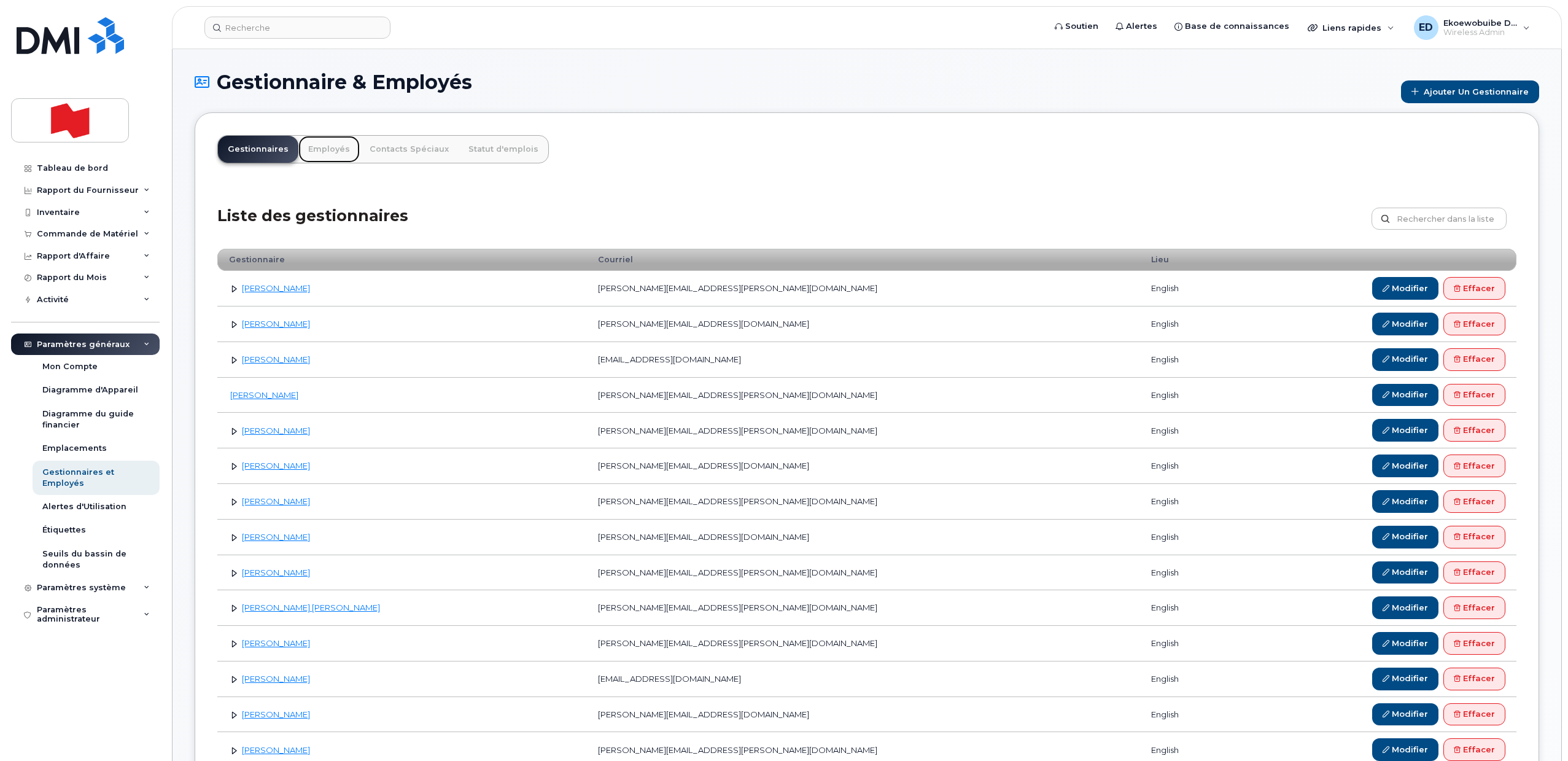
click at [325, 153] on link "Employés" at bounding box center [329, 150] width 61 height 27
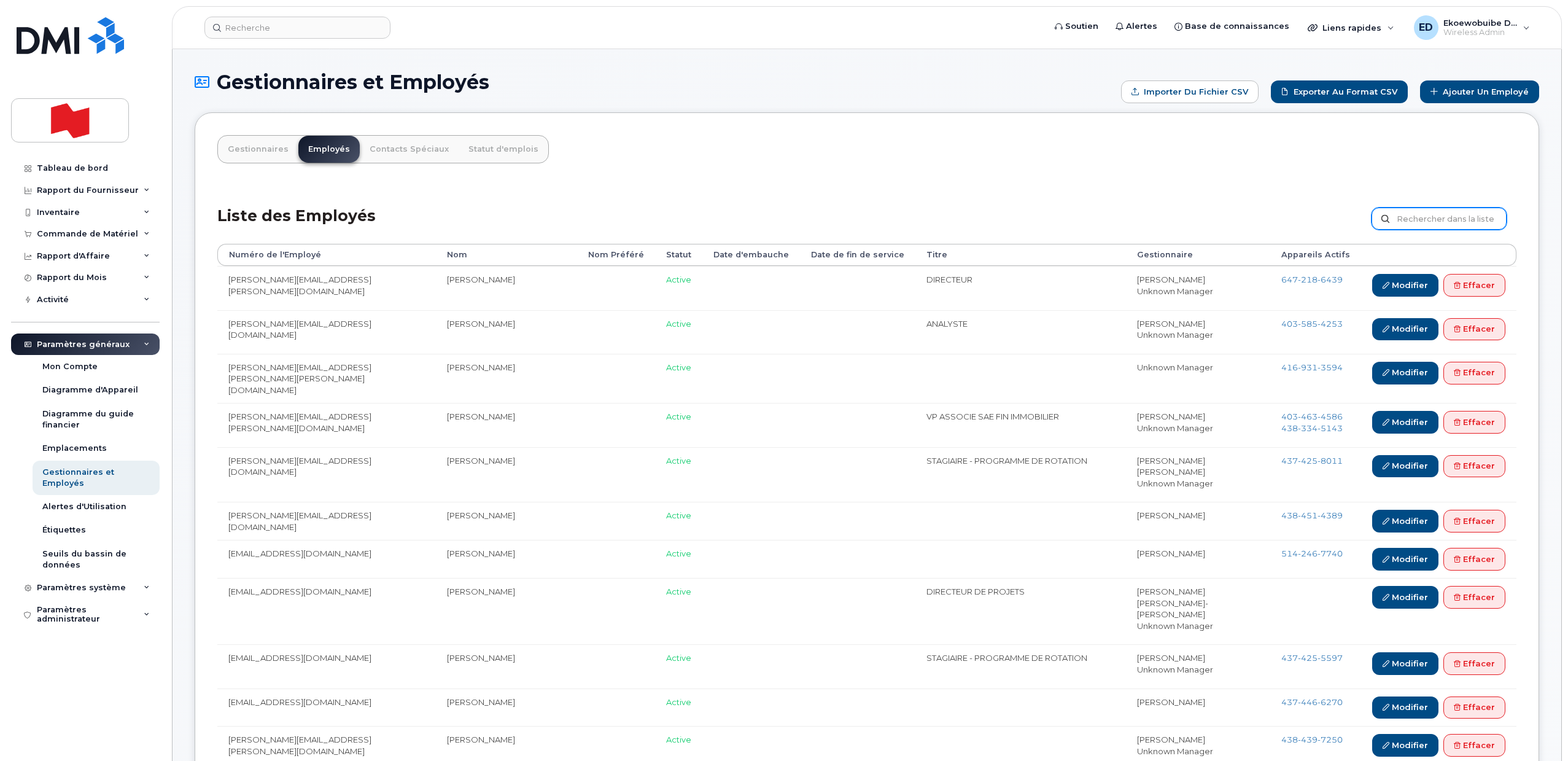
click at [1406, 217] on input "text" at bounding box center [1439, 218] width 135 height 22
paste input "[PERSON_NAME][EMAIL_ADDRESS][DOMAIN_NAME]"
type input "[PERSON_NAME][EMAIL_ADDRESS][DOMAIN_NAME]"
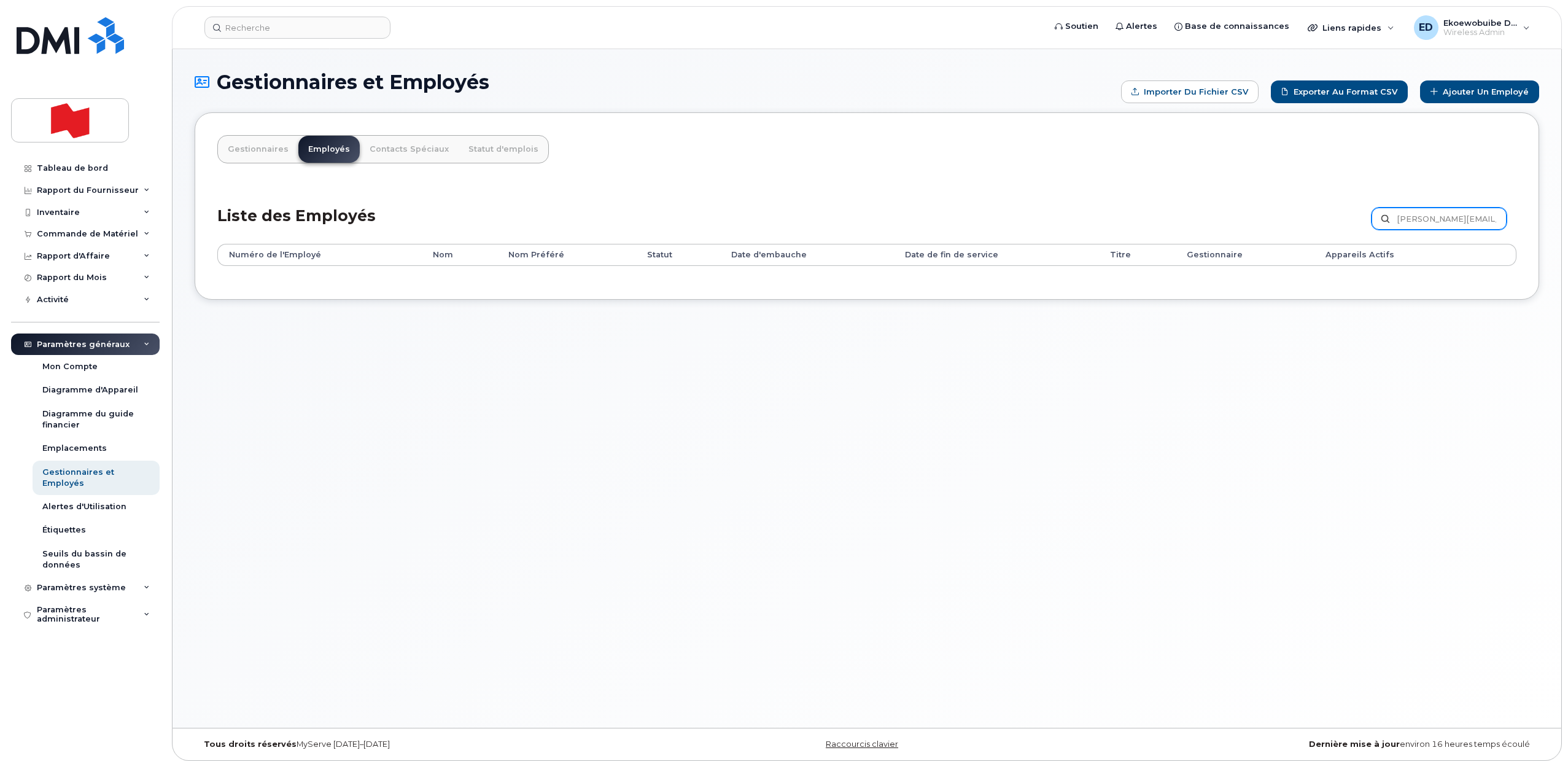
scroll to position [0, 21]
drag, startPoint x: 1400, startPoint y: 220, endPoint x: 1563, endPoint y: 226, distance: 163.1
click at [1563, 226] on body "Soutien Alertes Base de connaissances Liens rapides Suspendre/Supprimer l’appar…" at bounding box center [784, 384] width 1568 height 767
paste input "[PERSON_NAME][EMAIL_ADDRESS][DOMAIN_NAME]"
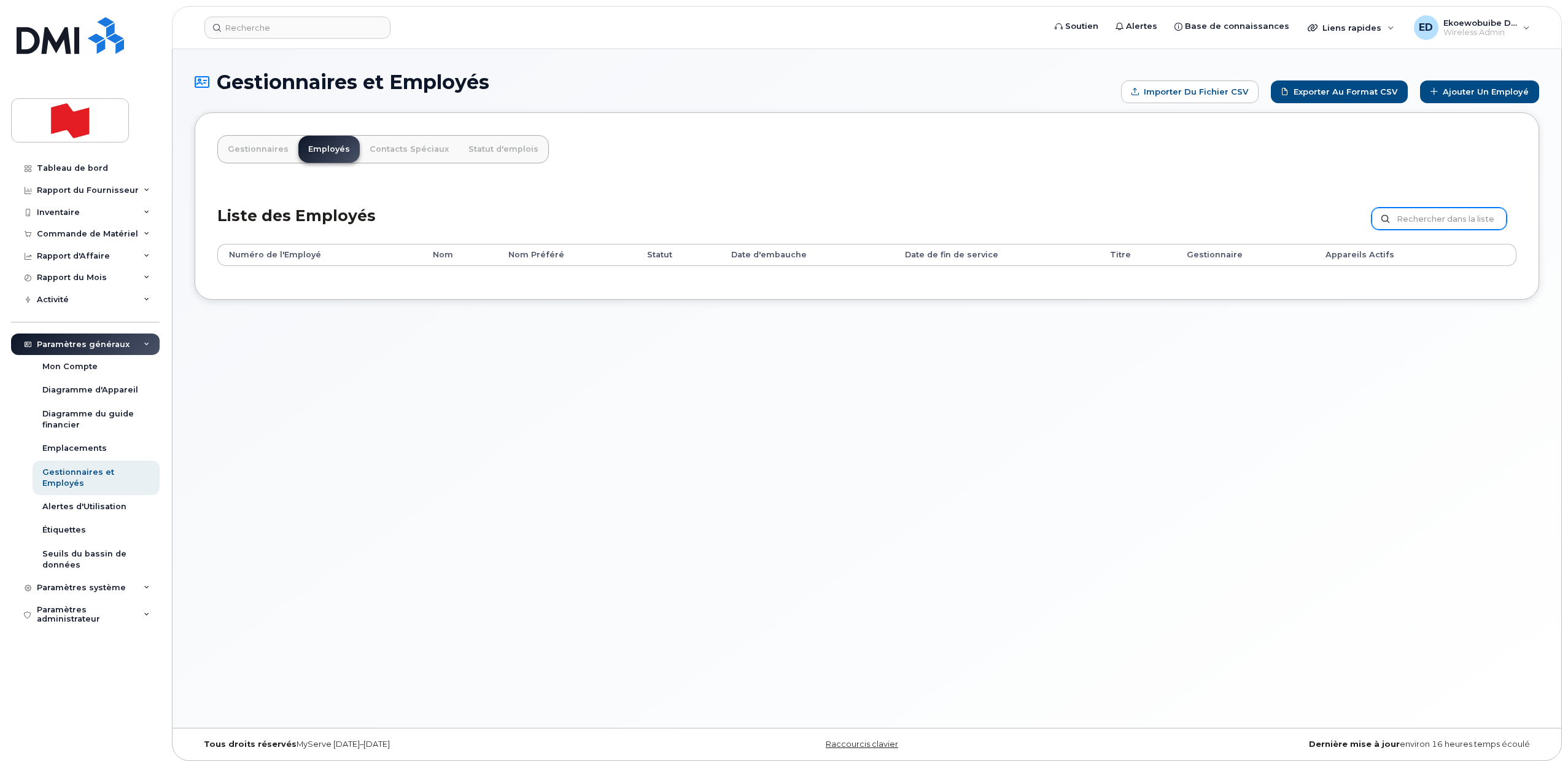
type input "[PERSON_NAME][EMAIL_ADDRESS][DOMAIN_NAME]"
drag, startPoint x: 1399, startPoint y: 221, endPoint x: 1558, endPoint y: 220, distance: 159.0
click at [1558, 220] on div "Gestionnaires et Employés Importer du fichier CSV Exporter au format CSV Ajoute…" at bounding box center [867, 388] width 1389 height 679
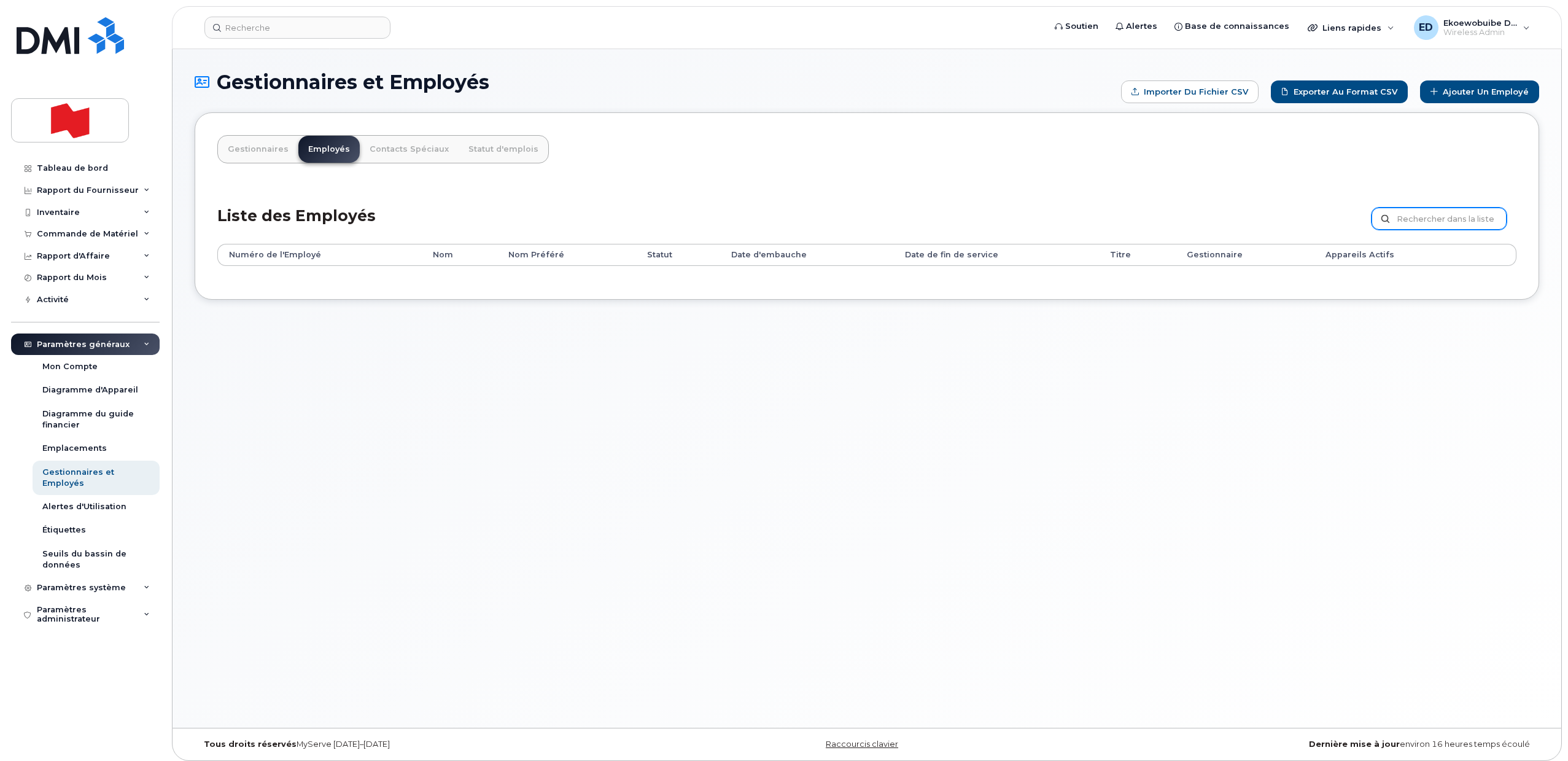
scroll to position [0, 0]
click at [1487, 86] on link "Ajouter un Employé" at bounding box center [1479, 91] width 119 height 23
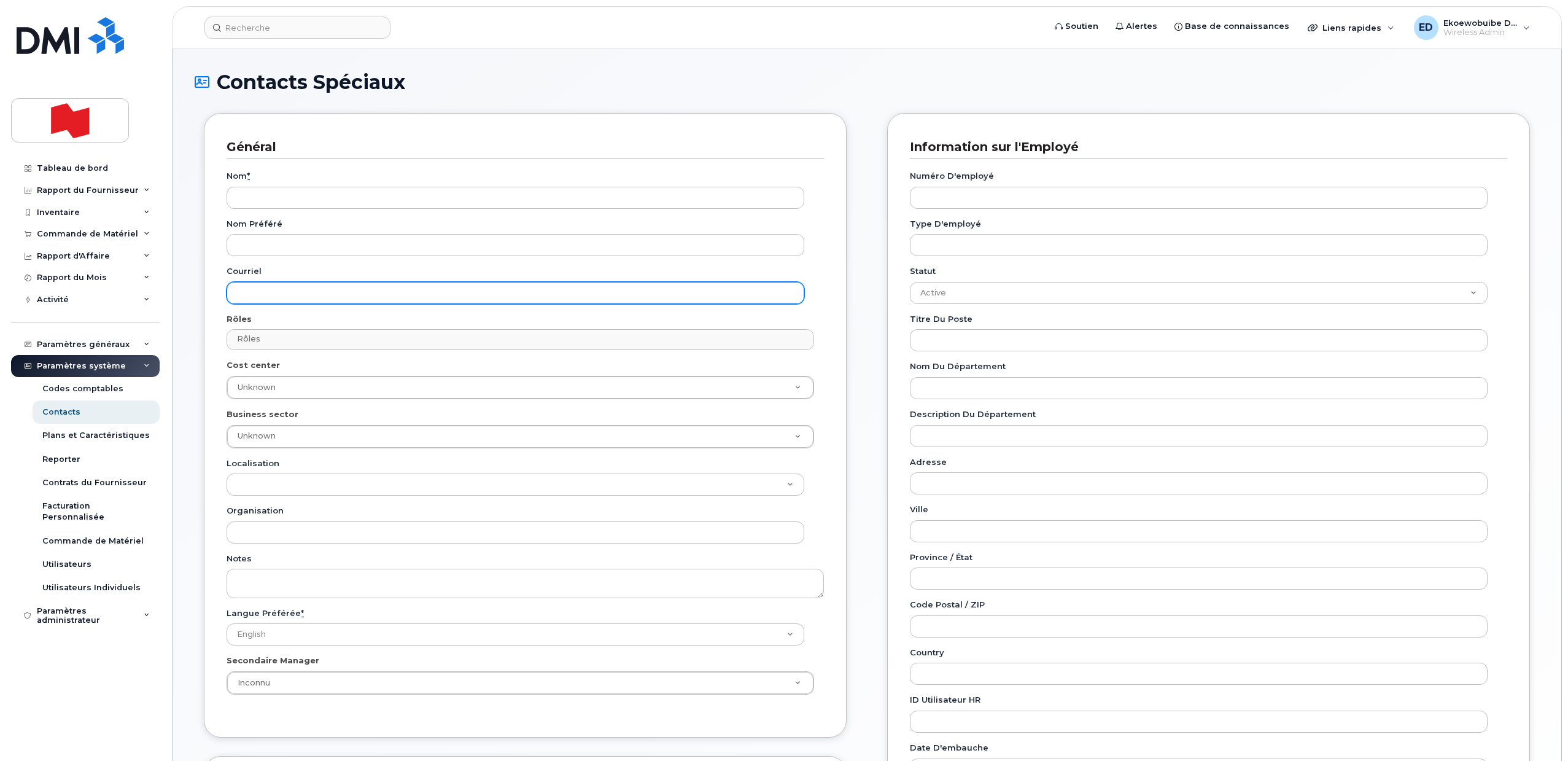
click at [291, 290] on input "Courriel" at bounding box center [515, 293] width 578 height 22
paste input "[PERSON_NAME][EMAIL_ADDRESS][DOMAIN_NAME]"
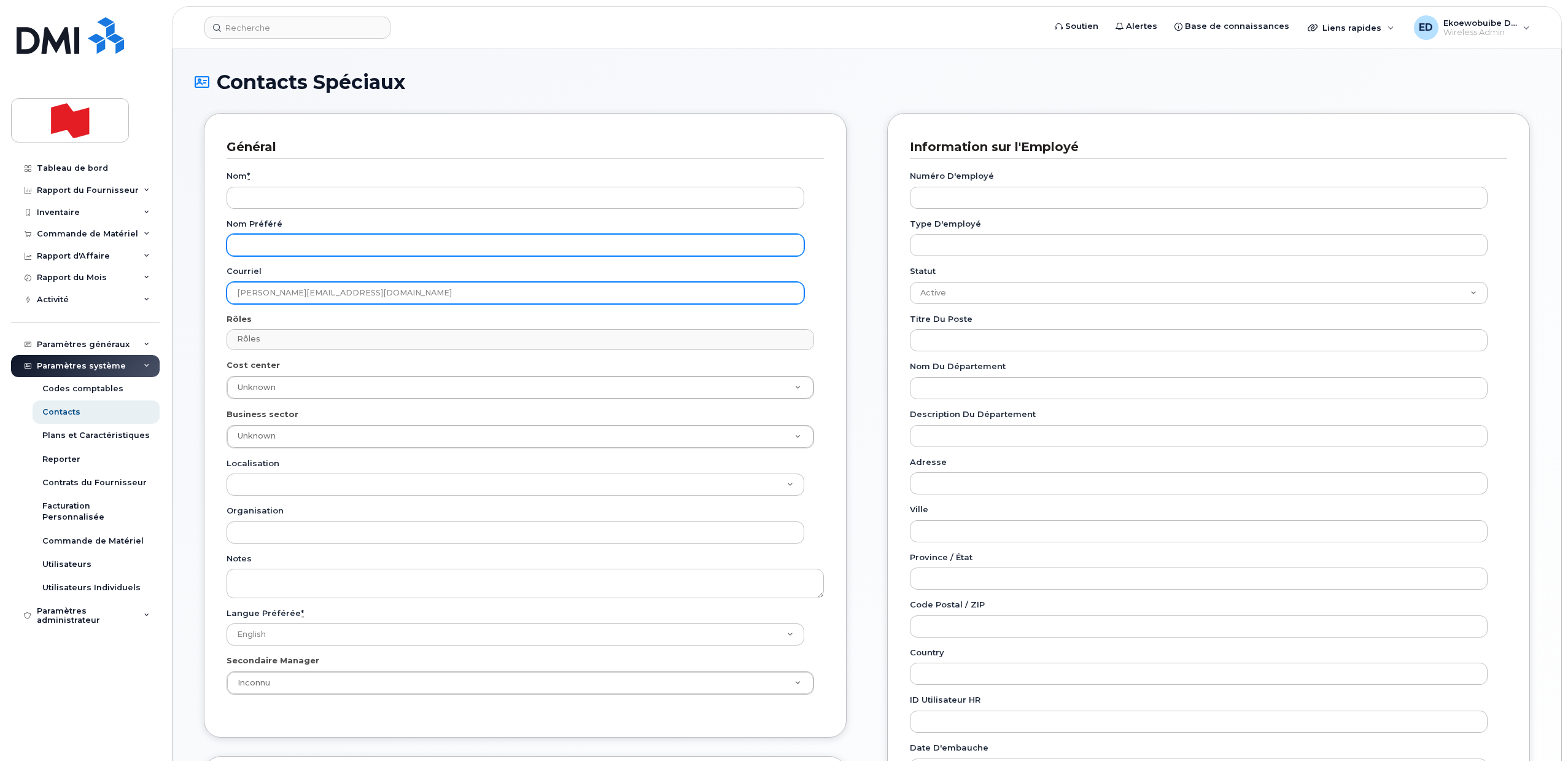
type input "[PERSON_NAME][EMAIL_ADDRESS][DOMAIN_NAME]"
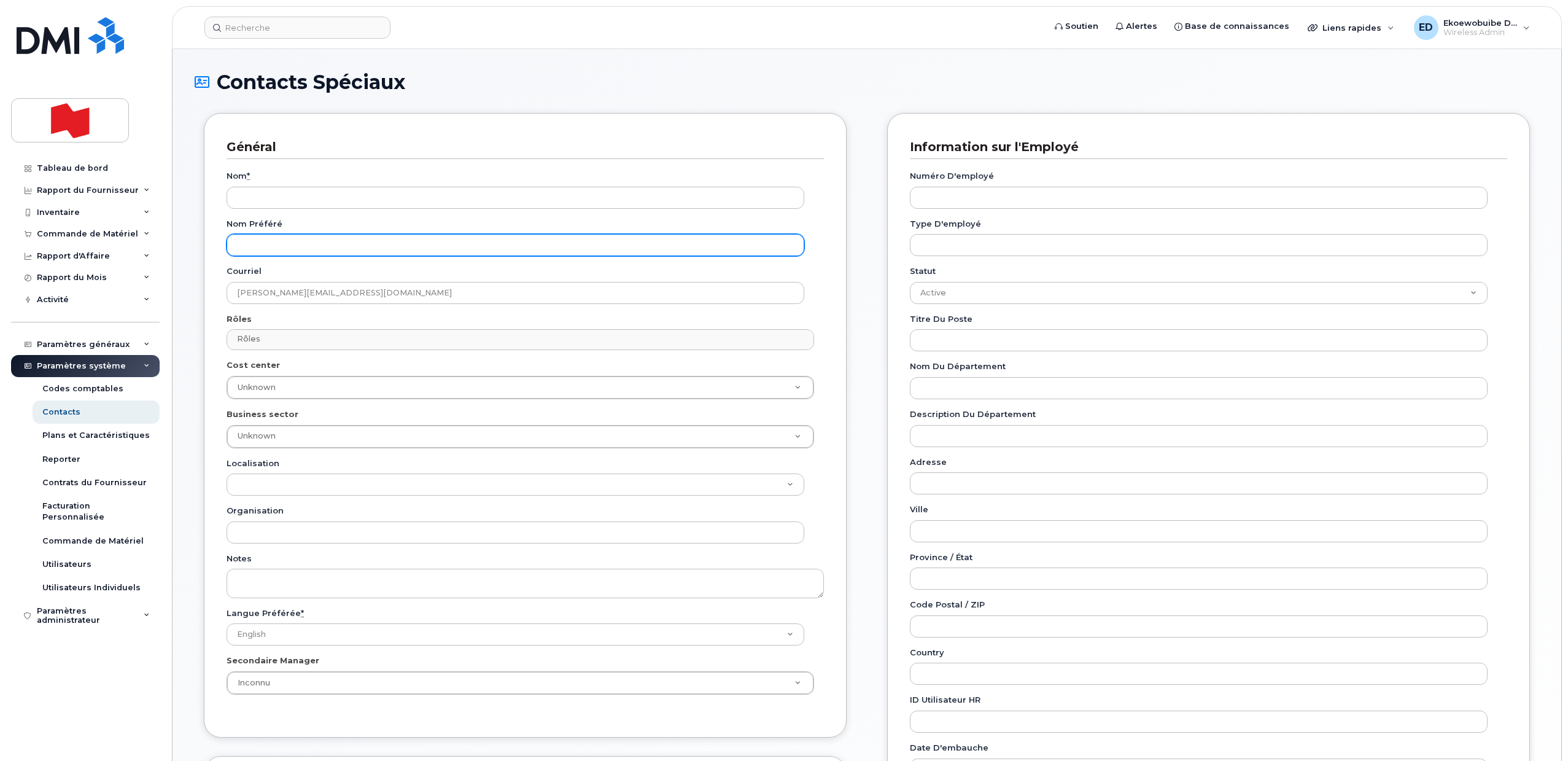
click at [329, 241] on input "Nom préféré" at bounding box center [515, 245] width 578 height 22
paste input "[PERSON_NAME][EMAIL_ADDRESS][DOMAIN_NAME]"
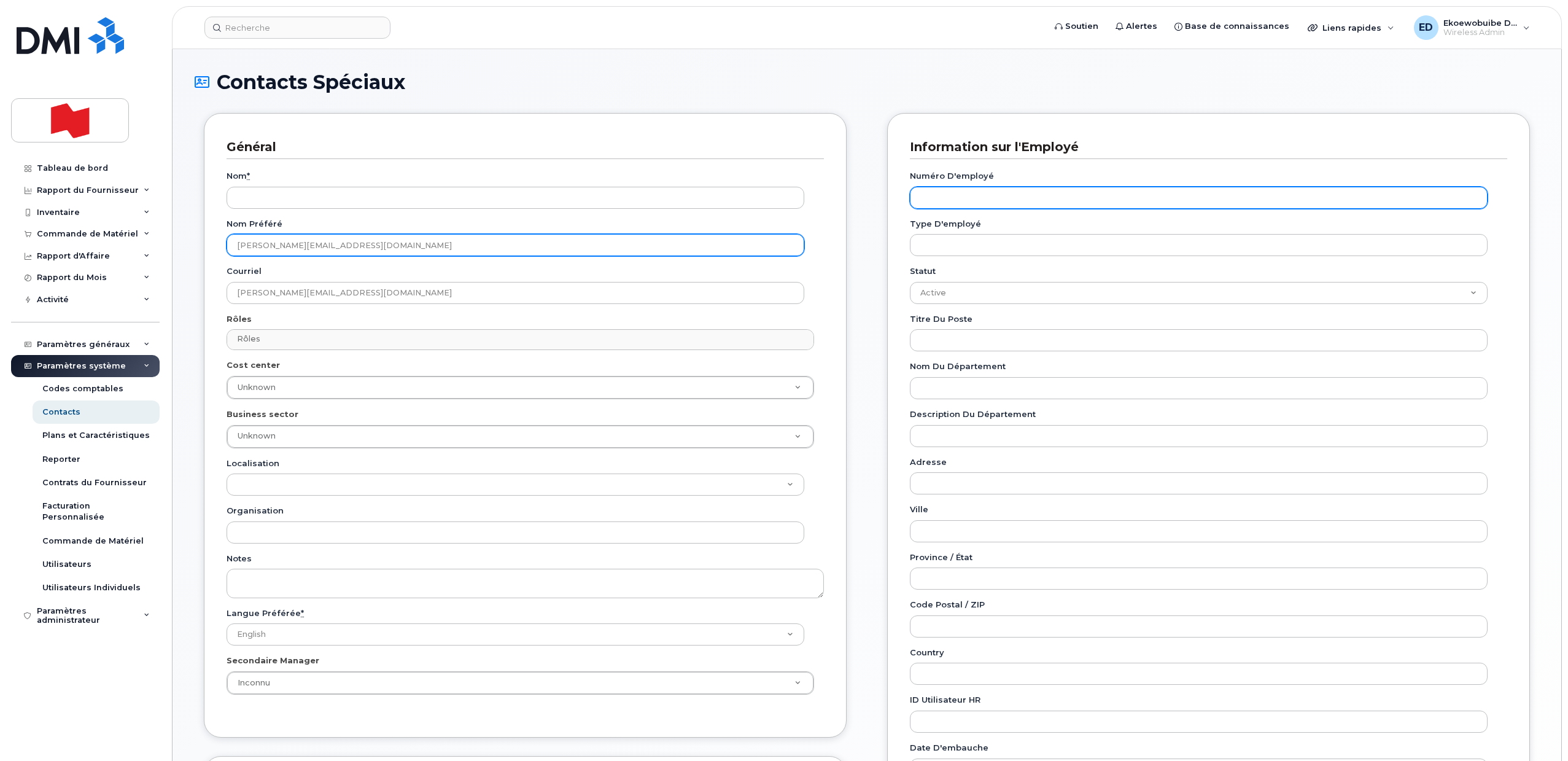
type input "jean-francois.millaire@bnc.ca"
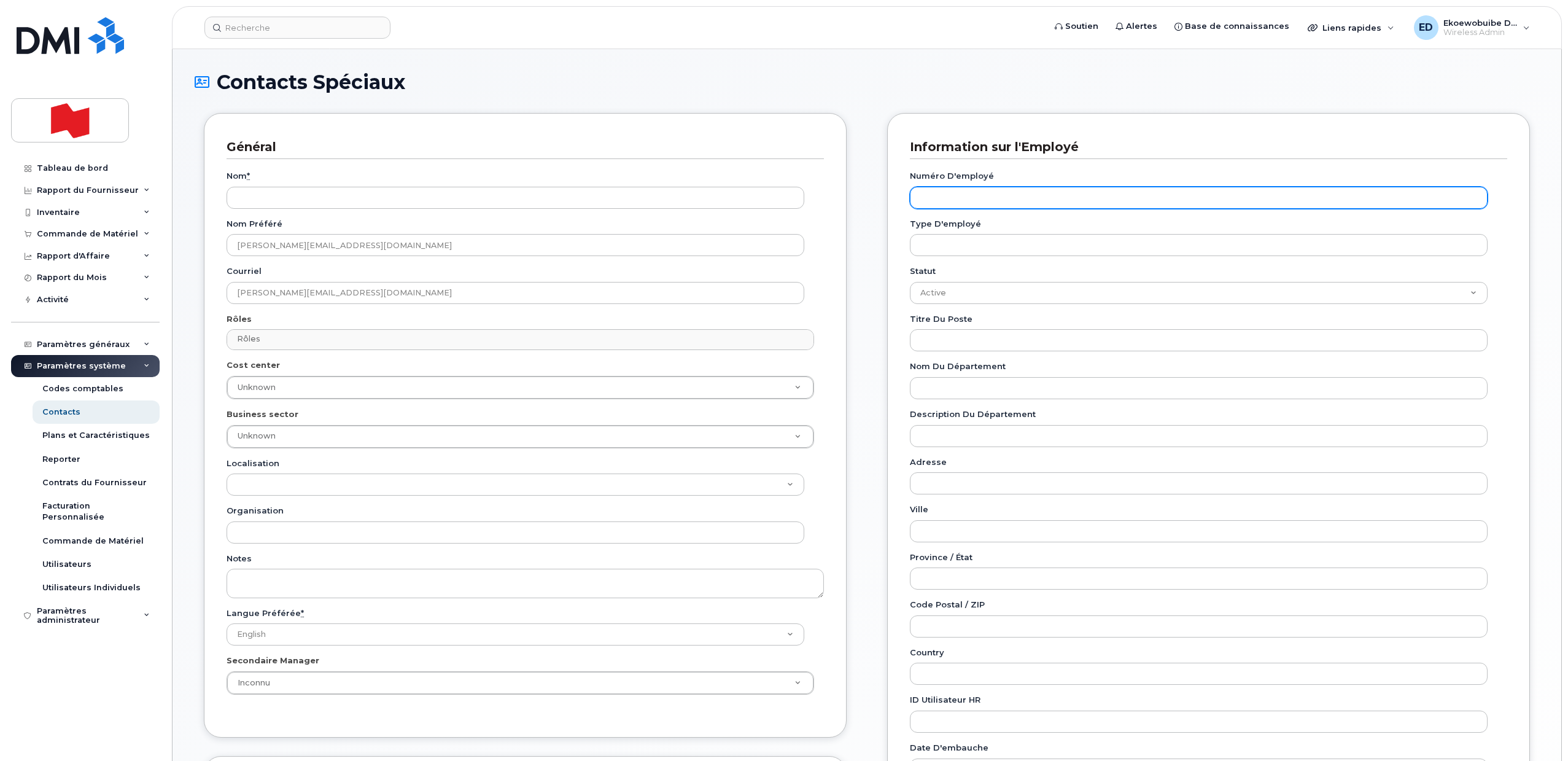
click at [1013, 195] on input "Numéro d'employé" at bounding box center [1198, 197] width 578 height 22
paste input "jean-francois.millaire@bnc.ca"
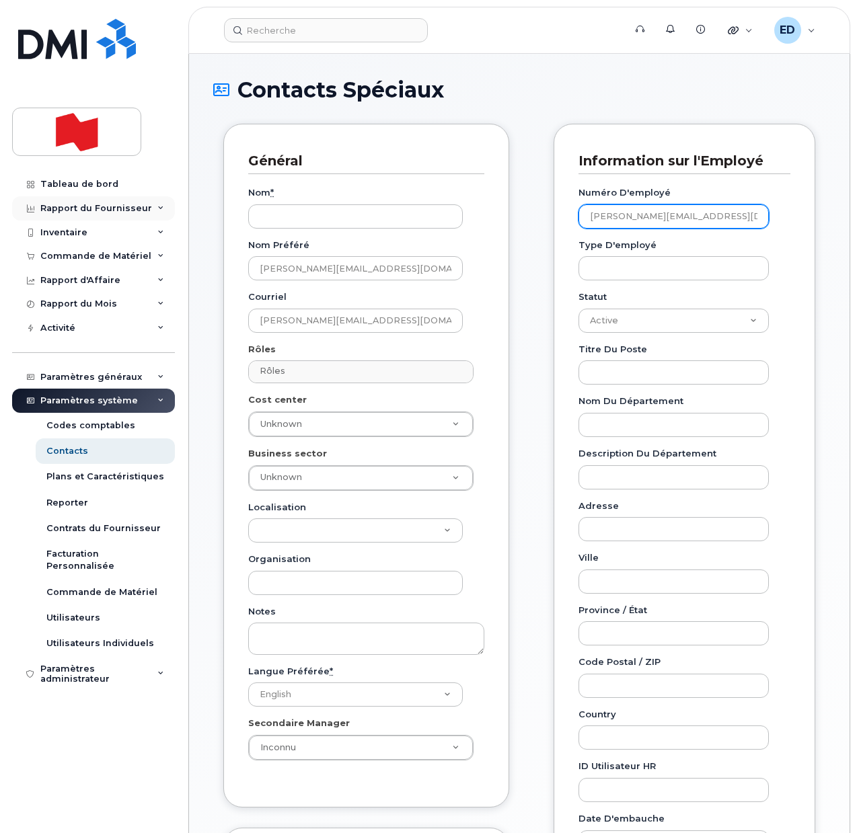
type input "jean-francois.millaire@bnc.ca"
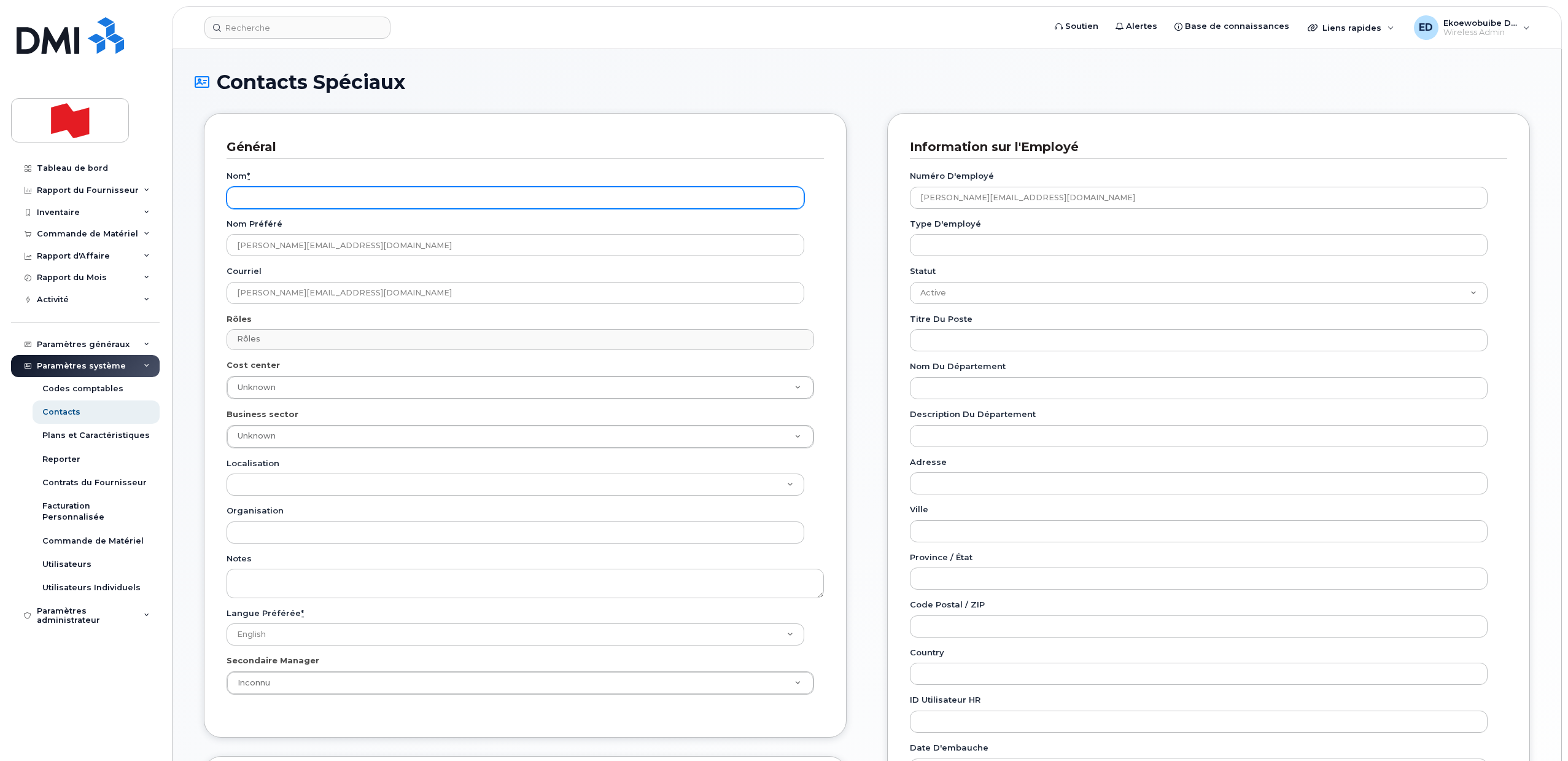
click at [277, 201] on input "Nom *" at bounding box center [515, 197] width 578 height 22
paste input "[PERSON_NAME]"
type input "[PERSON_NAME]"
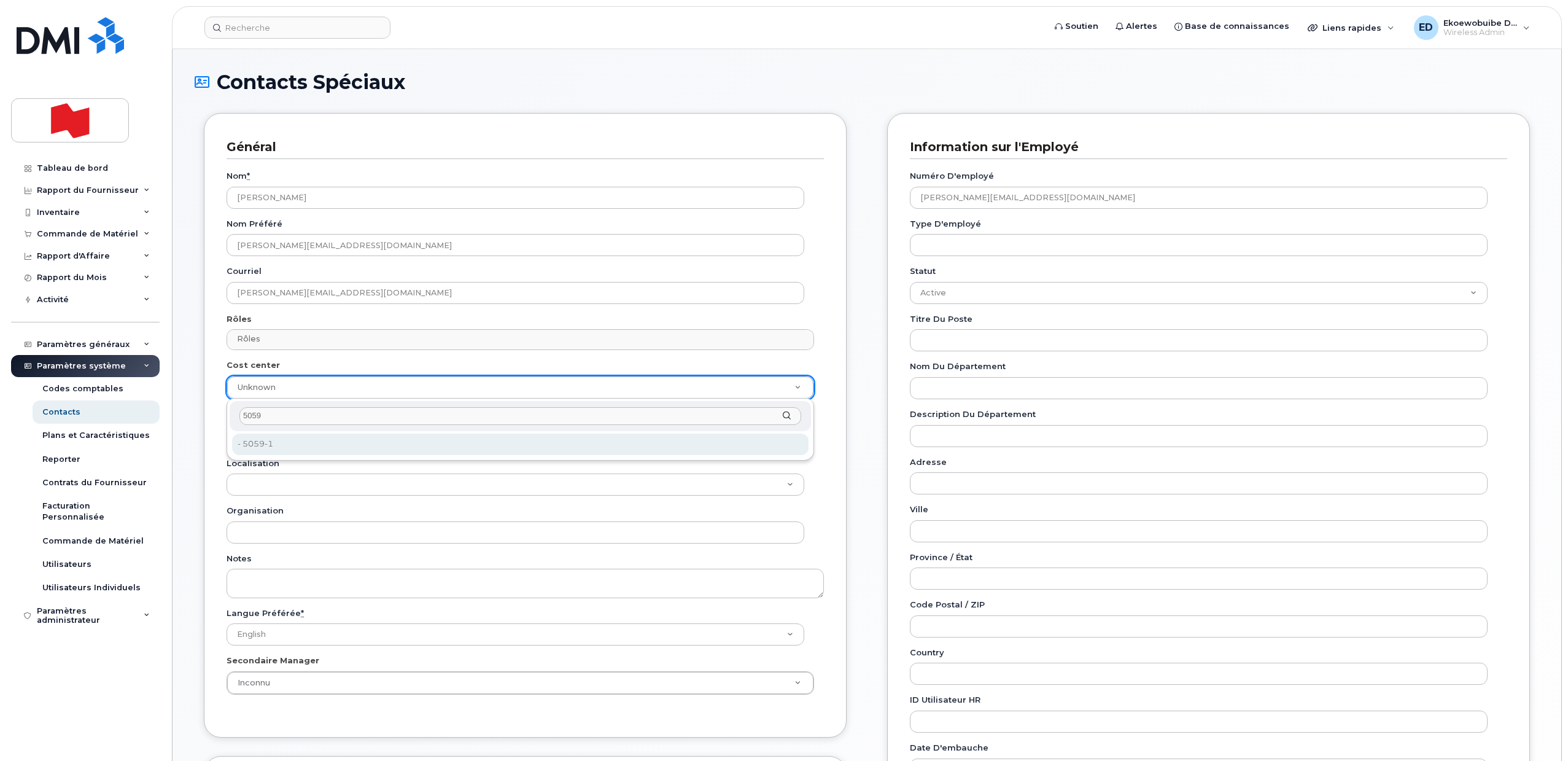
type input "5059"
type input "22916401"
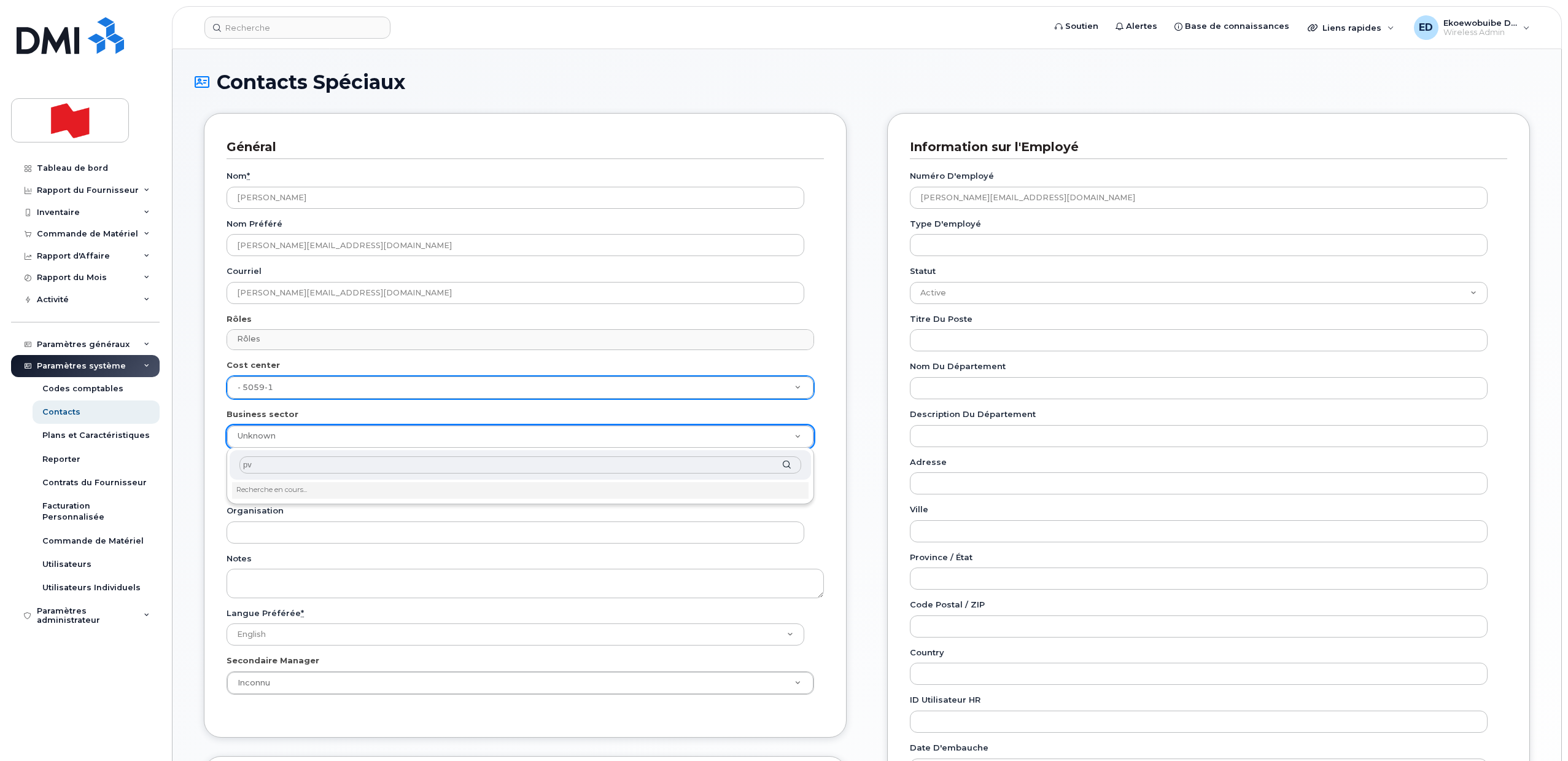
type input "p"
type input "l"
click at [279, 460] on input "text" at bounding box center [520, 465] width 562 height 17
type input "pvp"
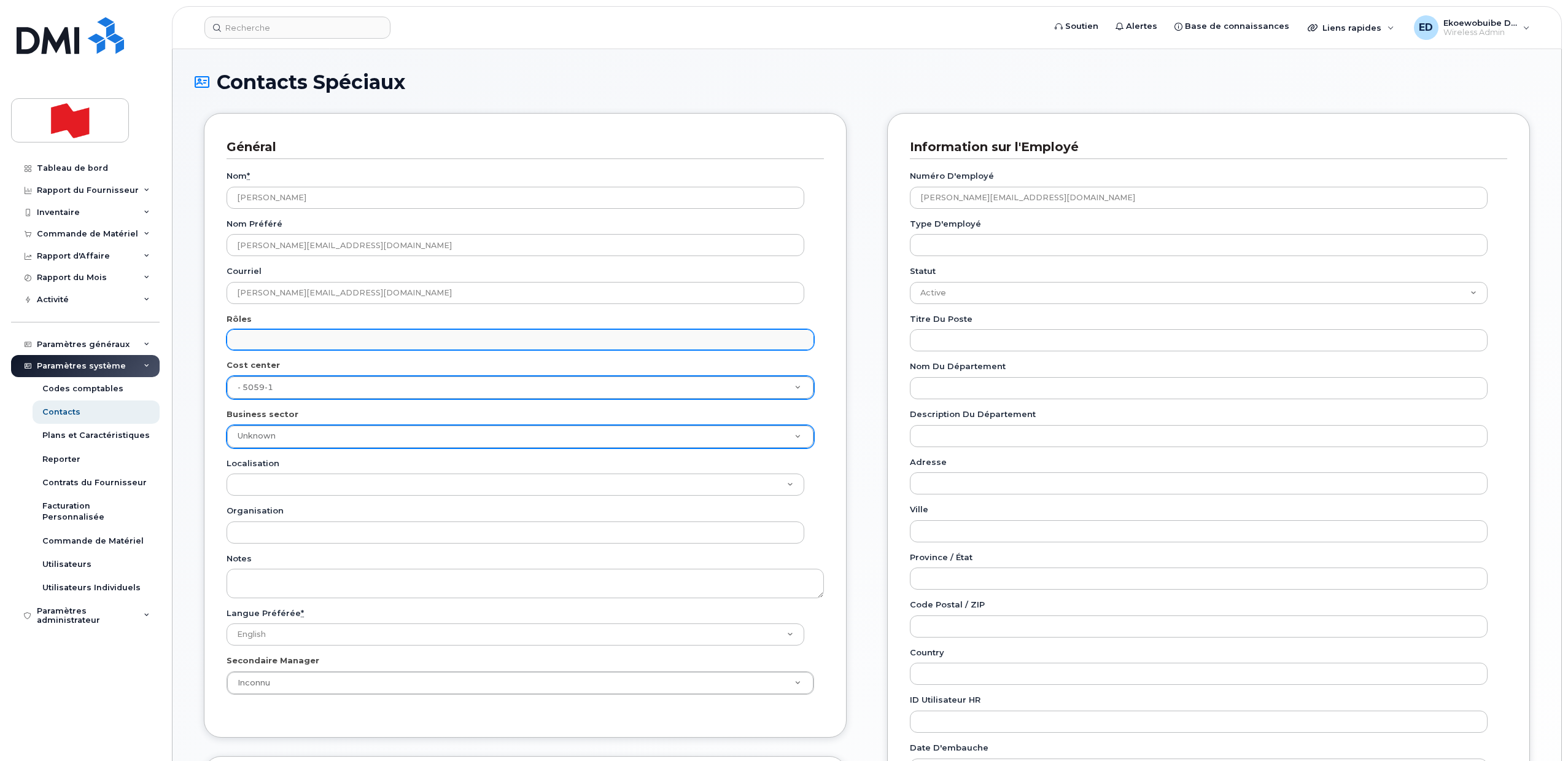
click at [289, 338] on input "text" at bounding box center [521, 339] width 576 height 17
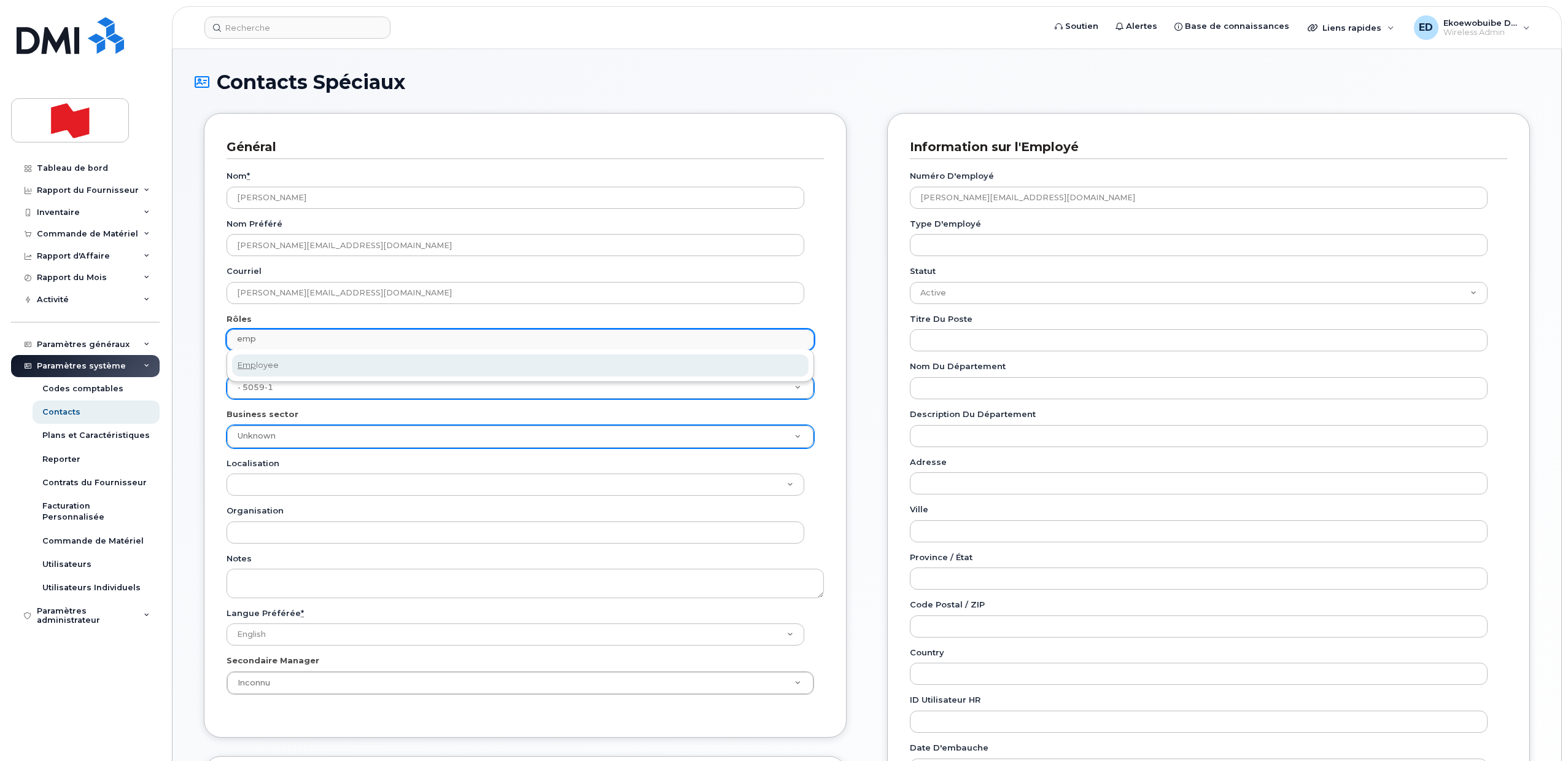
type input "emp"
select select "16"
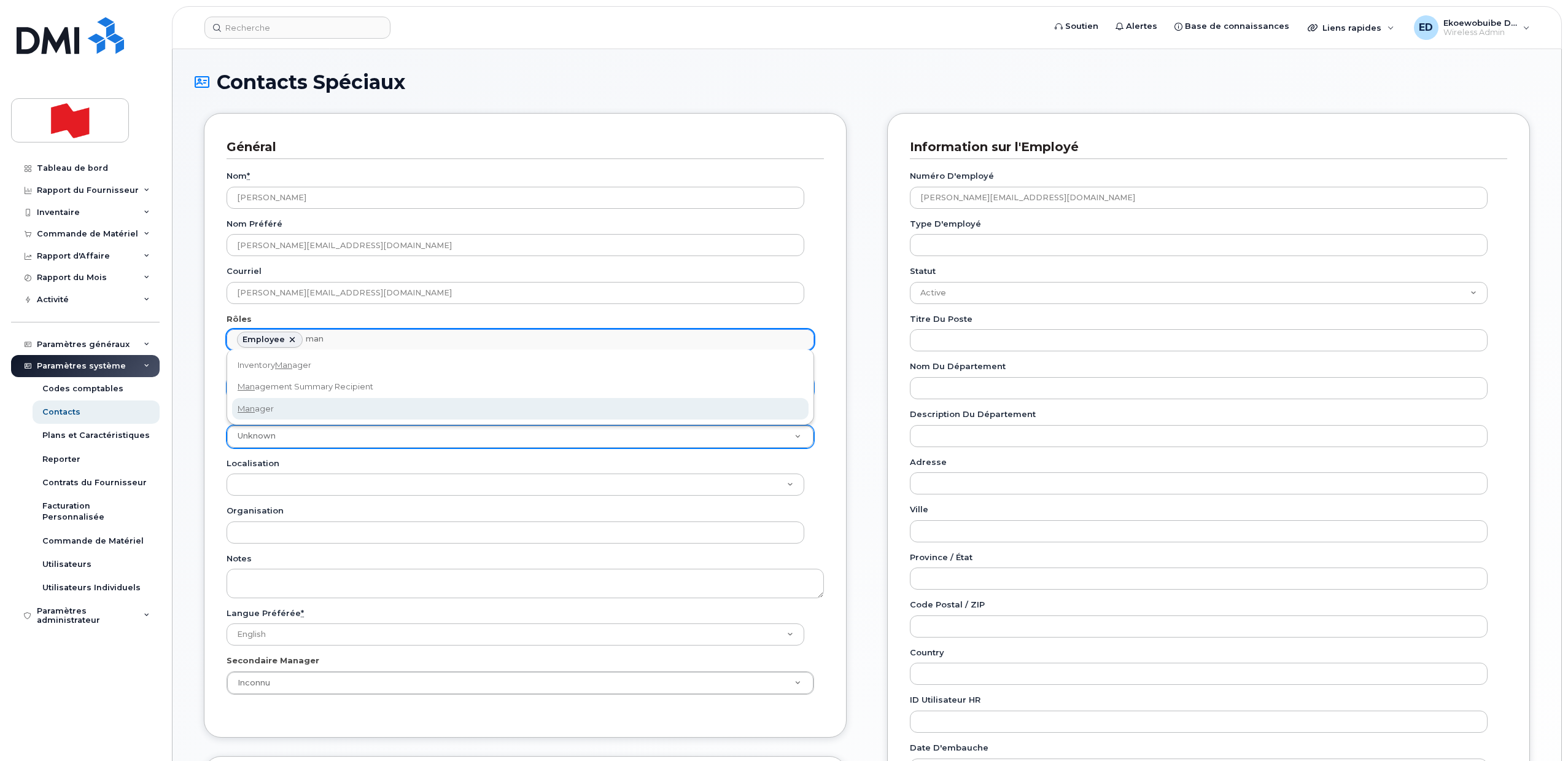
type input "man"
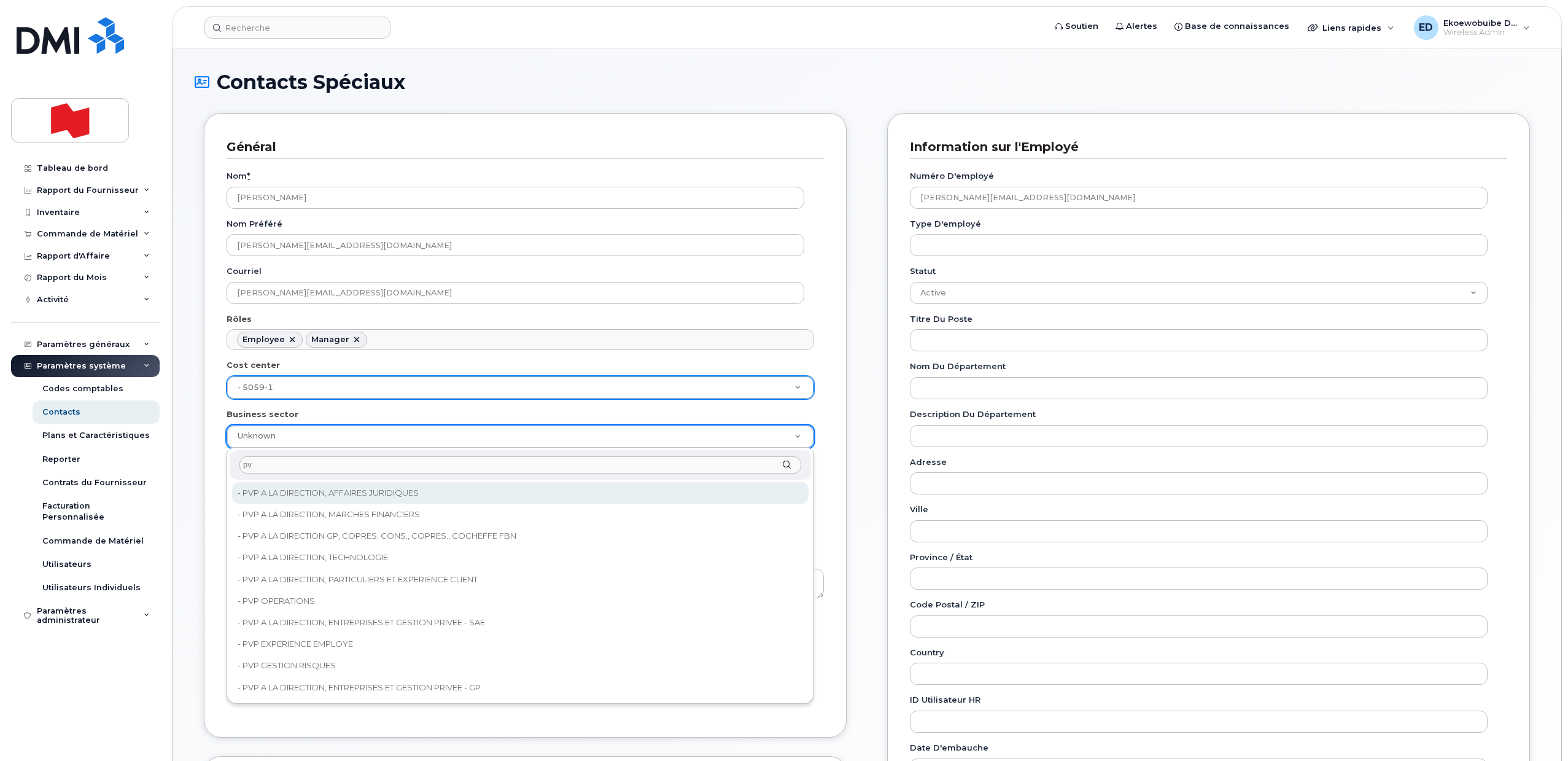
type input "p"
type input "PVP"
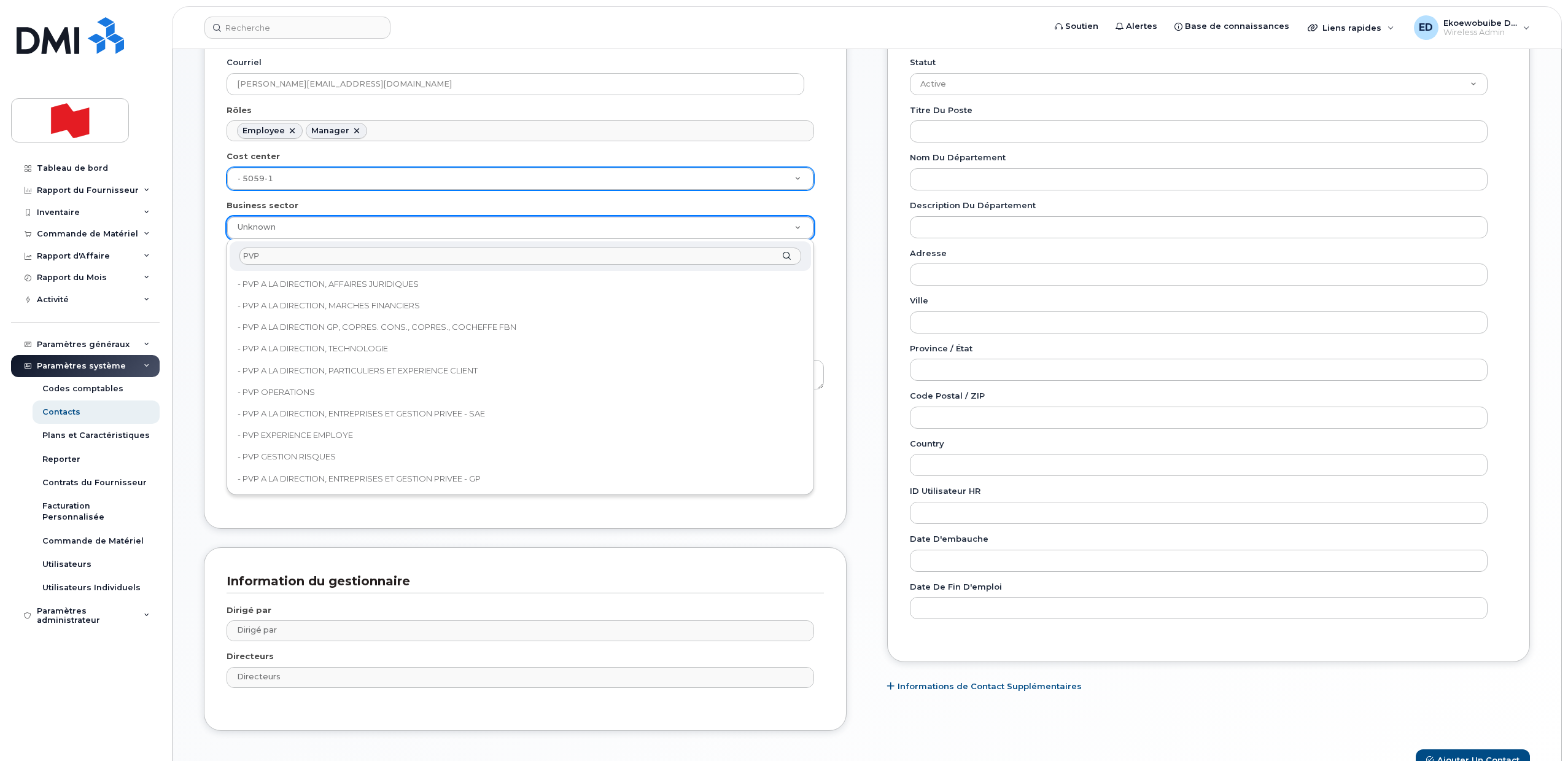
scroll to position [281, 0]
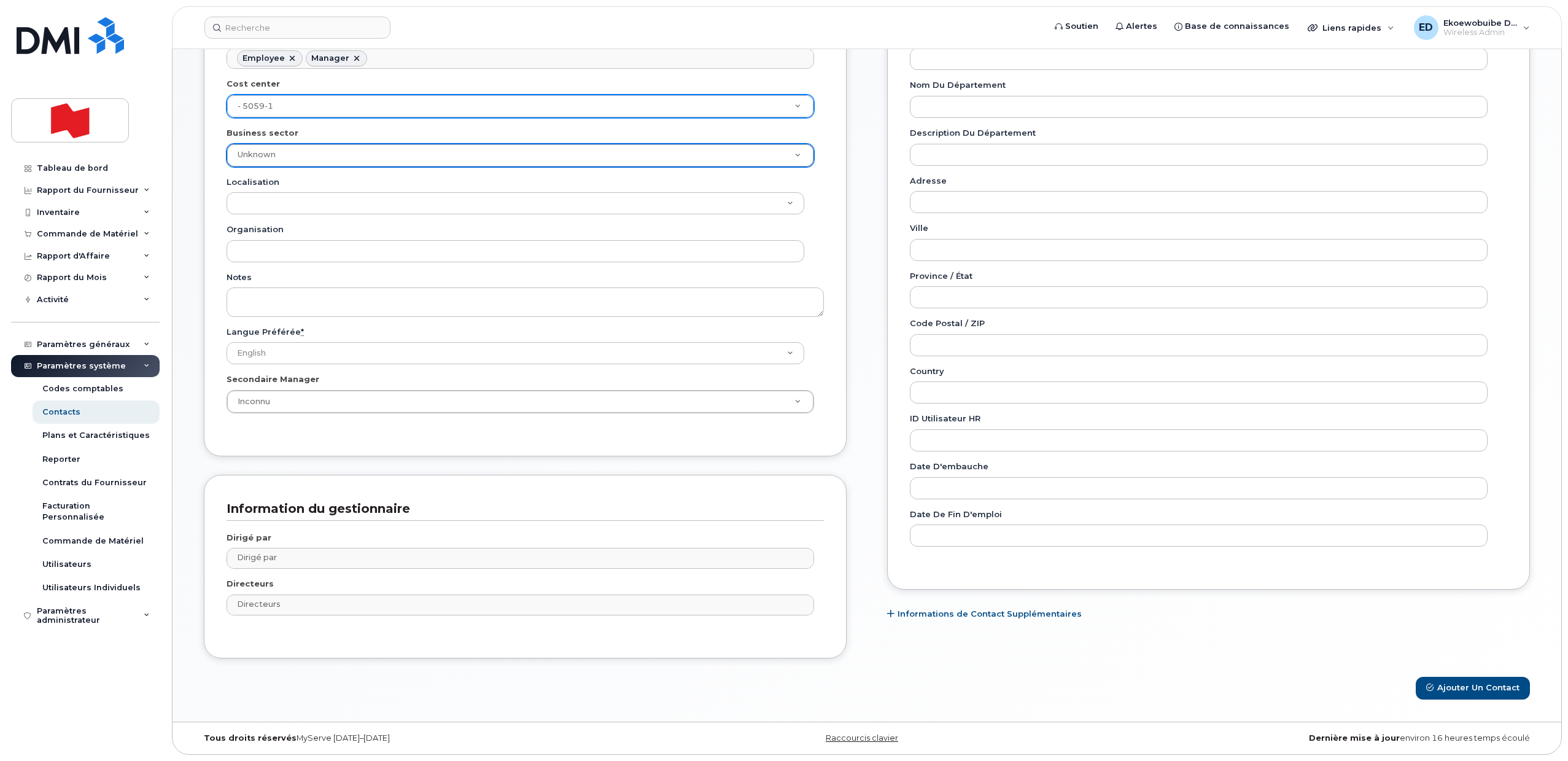
drag, startPoint x: 1475, startPoint y: 684, endPoint x: 1474, endPoint y: 726, distance: 42.0
drag, startPoint x: 1466, startPoint y: 683, endPoint x: 1477, endPoint y: 698, distance: 18.6
click at [1463, 683] on button "Ajouter un Contact" at bounding box center [1472, 688] width 114 height 23
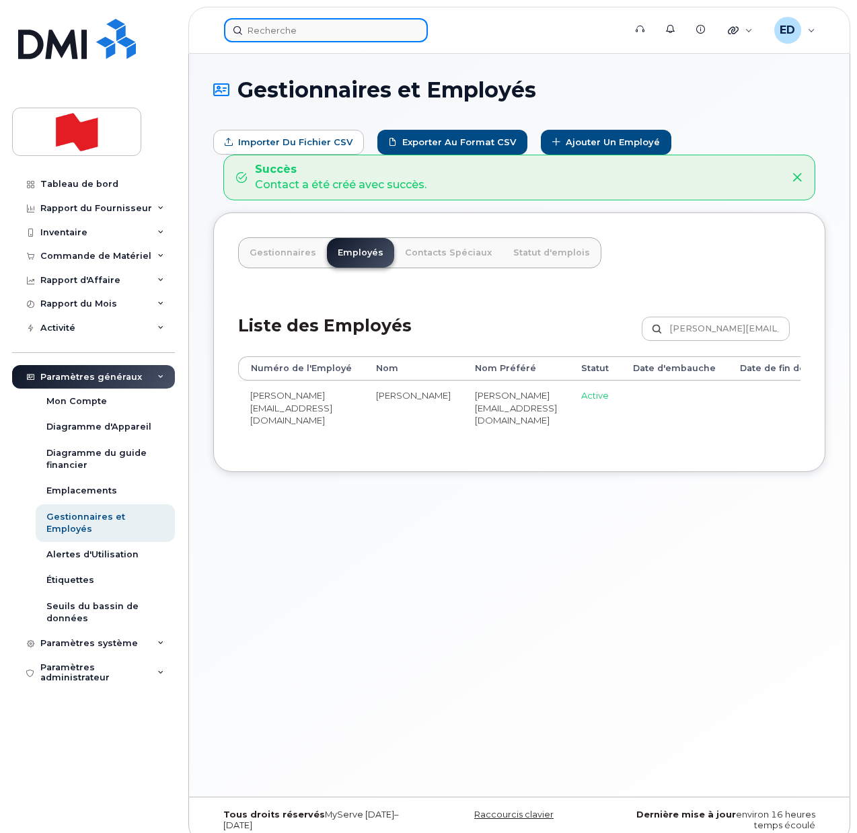
click at [283, 35] on input at bounding box center [326, 30] width 204 height 24
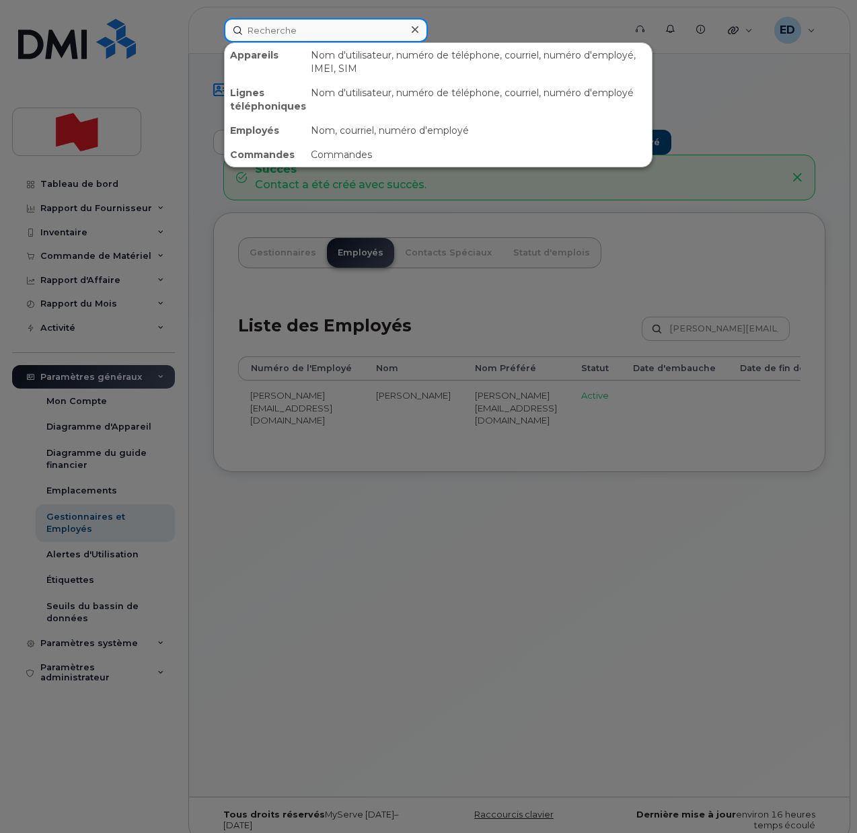
paste input "[PERSON_NAME] [PERSON_NAME]"
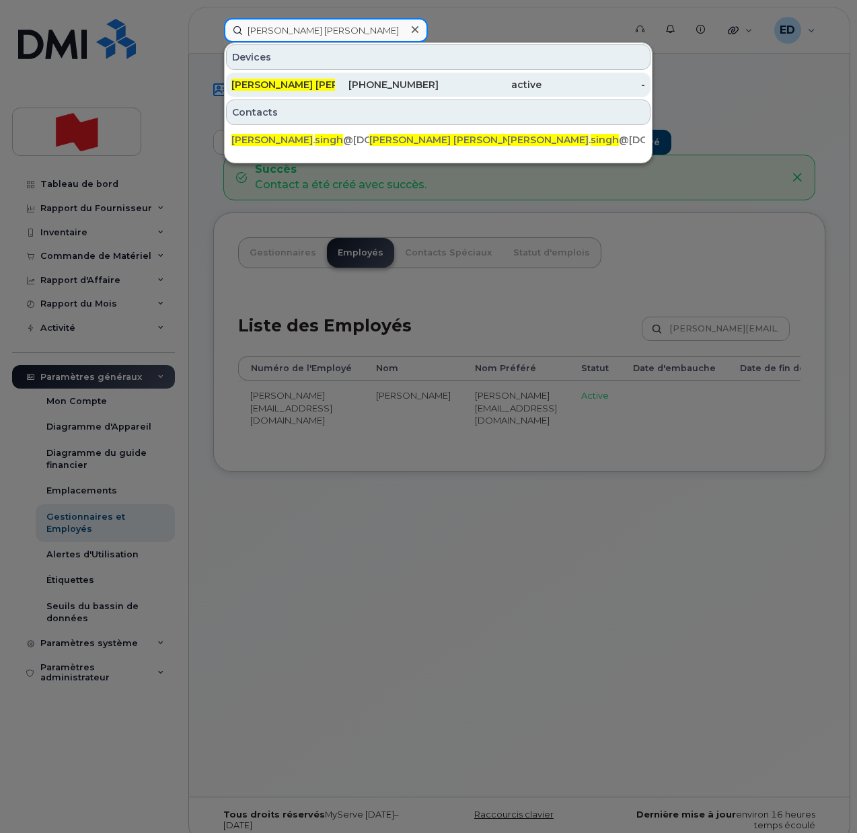
type input "[PERSON_NAME] [PERSON_NAME]"
click at [298, 87] on span "[PERSON_NAME] [PERSON_NAME]" at bounding box center [313, 85] width 165 height 12
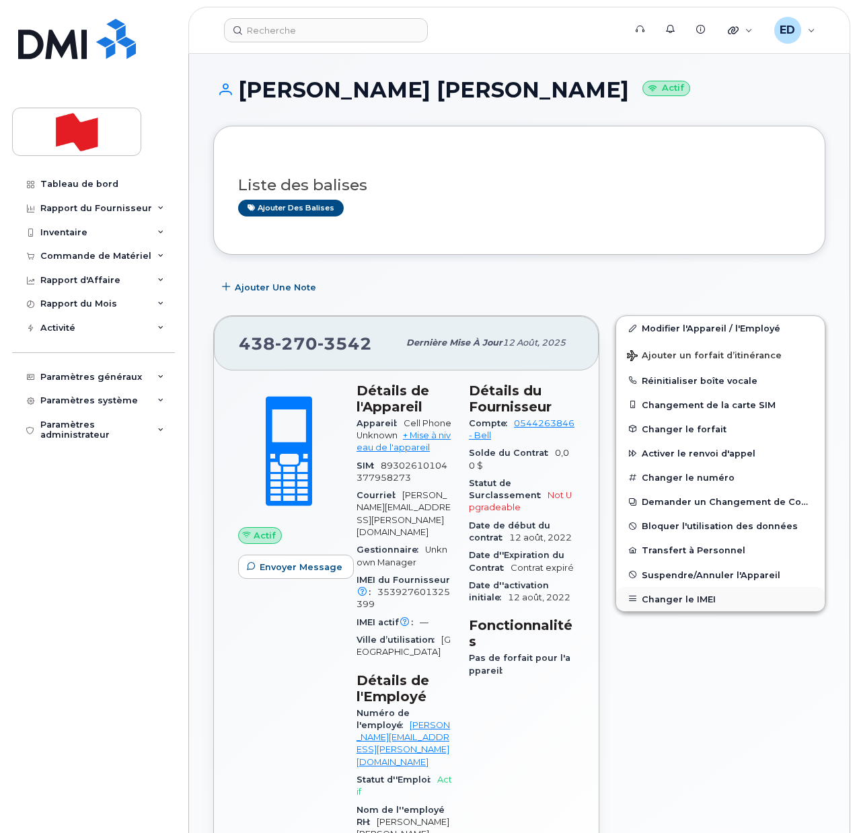
click at [676, 604] on button "Changer le IMEI" at bounding box center [720, 599] width 208 height 24
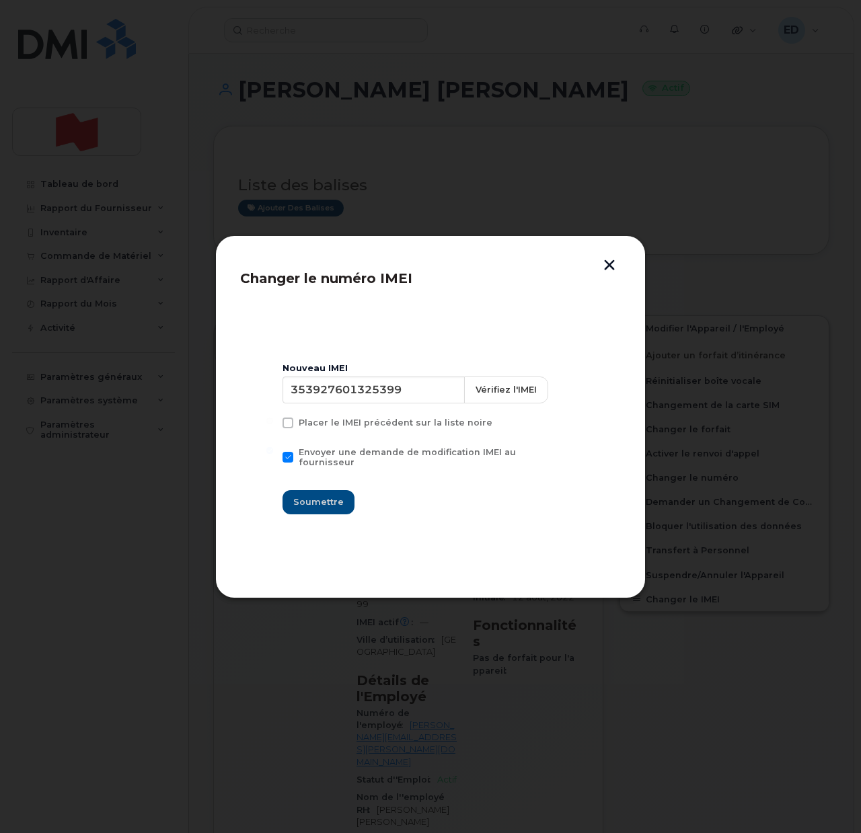
click at [606, 262] on button "button" at bounding box center [609, 267] width 20 height 14
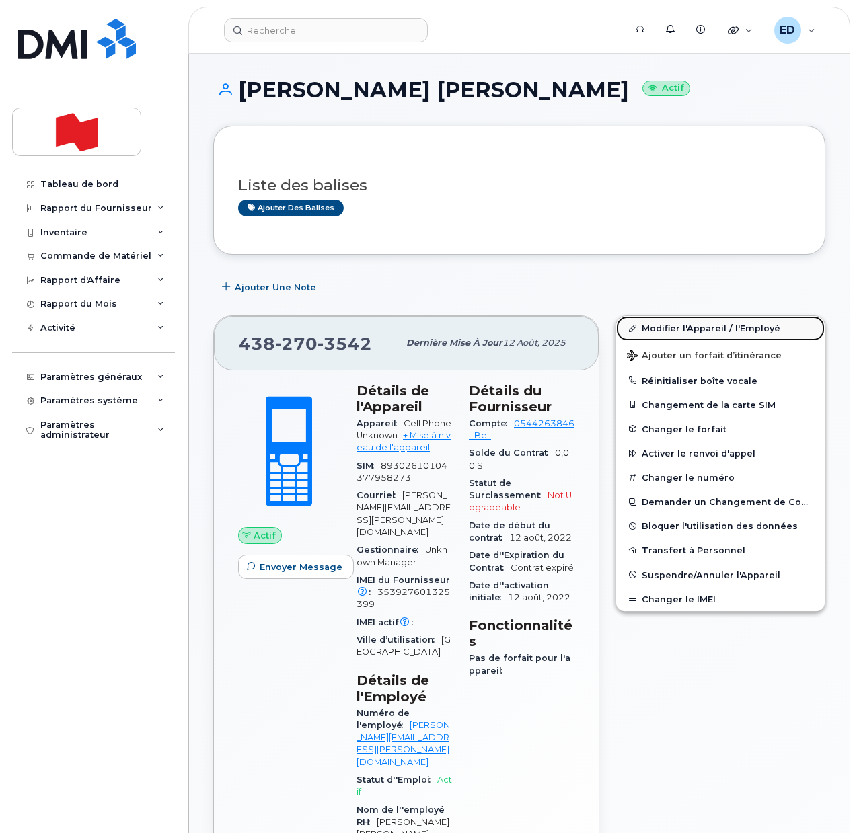
click at [668, 325] on link "Modifier l'Appareil / l'Employé" at bounding box center [720, 328] width 208 height 24
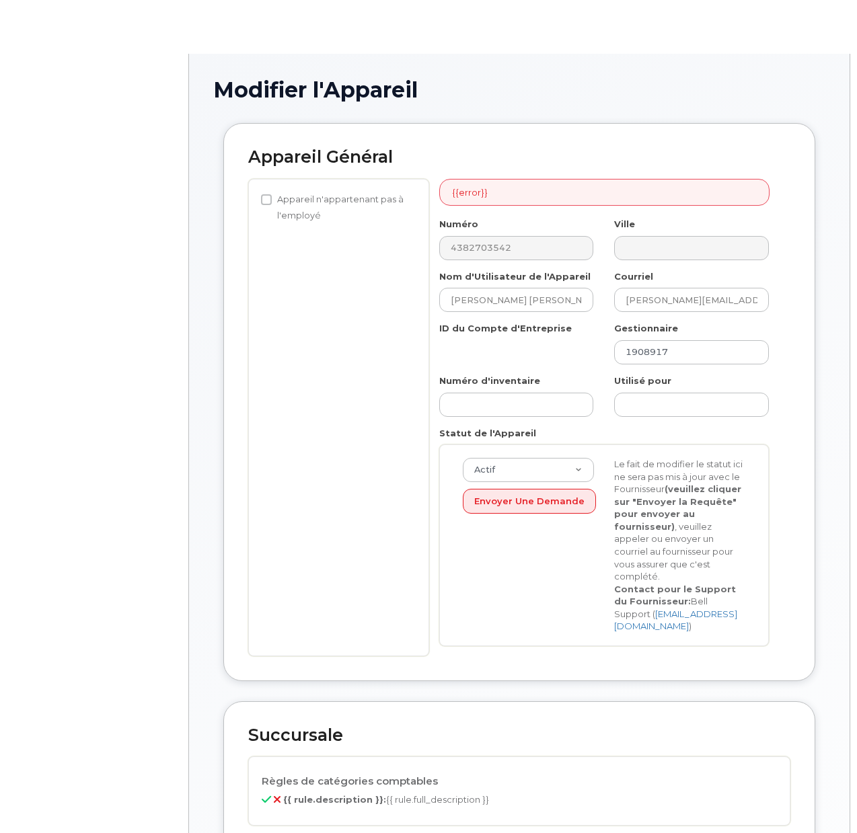
select select "22916206"
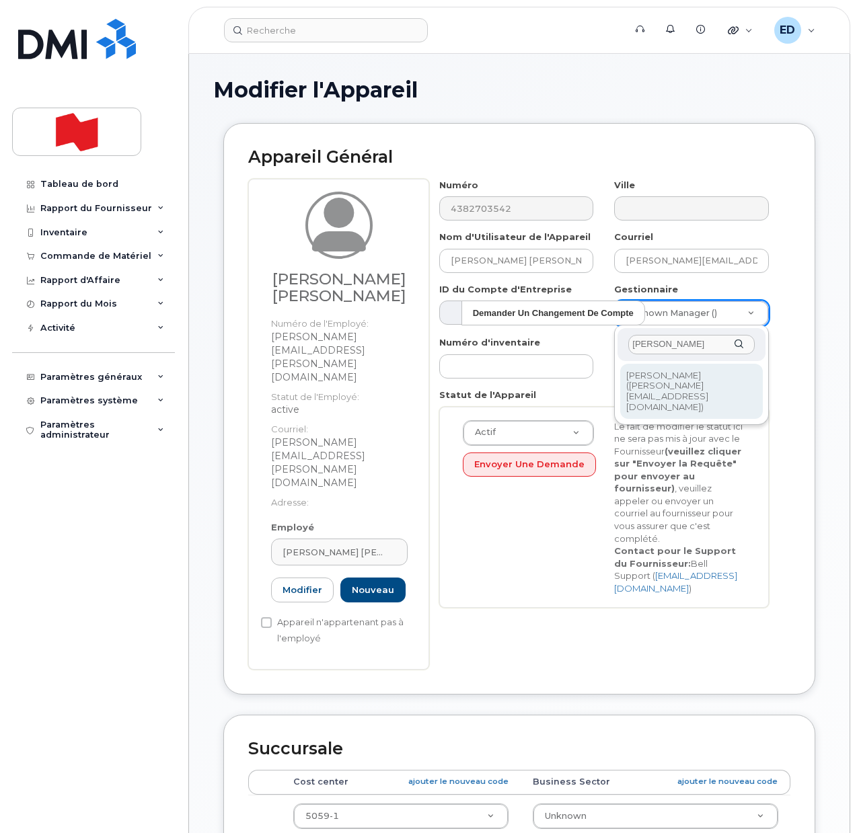
type input "[PERSON_NAME]"
type input "2992526"
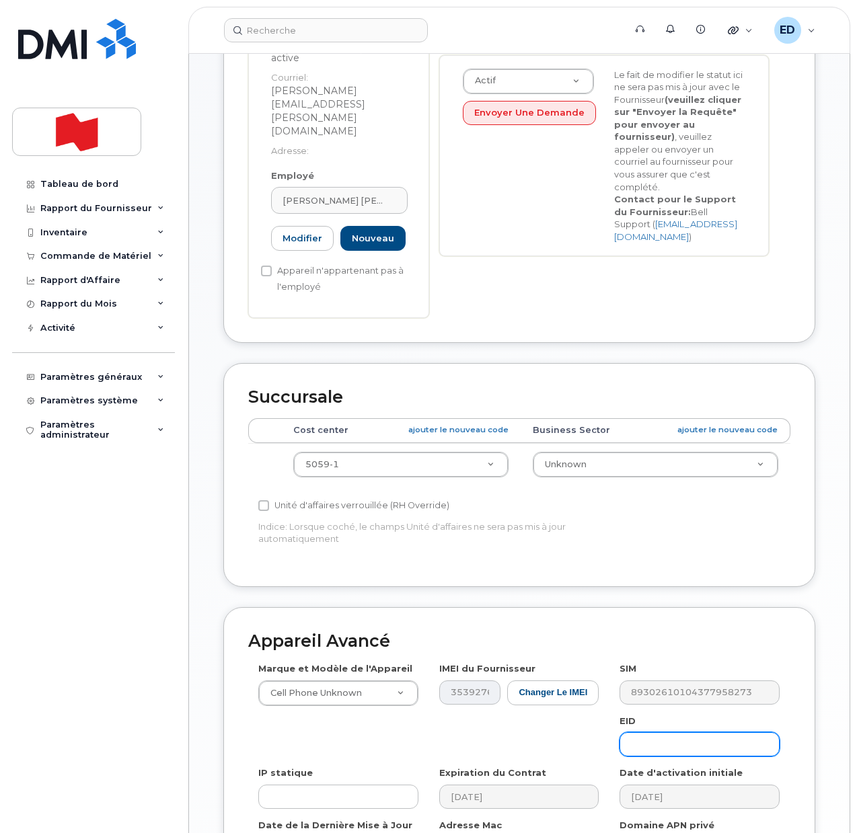
scroll to position [461, 0]
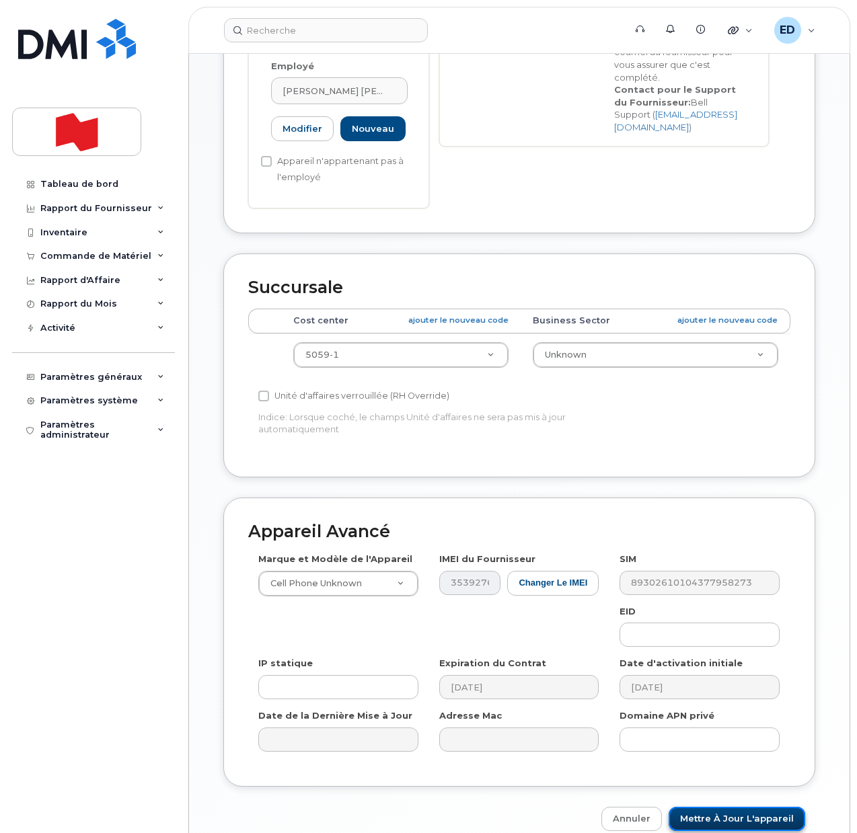
drag, startPoint x: 715, startPoint y: 741, endPoint x: 724, endPoint y: 749, distance: 12.4
click at [715, 807] on input "Mettre à jour l'appareil" at bounding box center [736, 819] width 136 height 25
type input "Sauvegarde..."
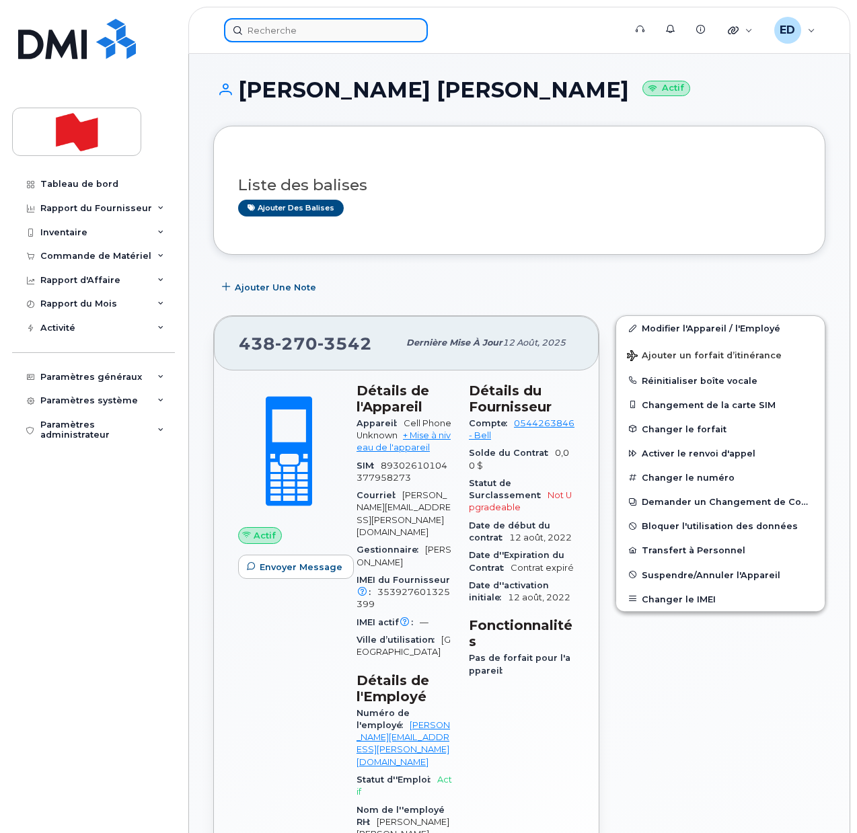
click at [281, 29] on input at bounding box center [326, 30] width 204 height 24
paste input "[PHONE_NUMBER]"
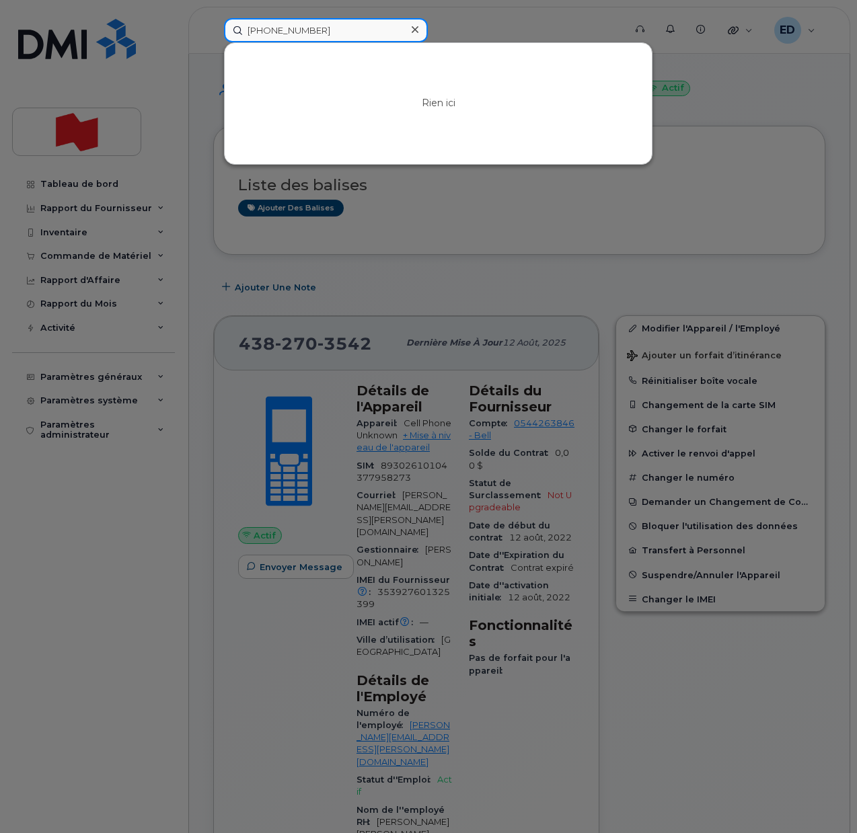
drag, startPoint x: 338, startPoint y: 24, endPoint x: 228, endPoint y: 30, distance: 110.5
click at [235, 28] on input "[PHONE_NUMBER]" at bounding box center [326, 30] width 204 height 24
paste input "[PERSON_NAME]"
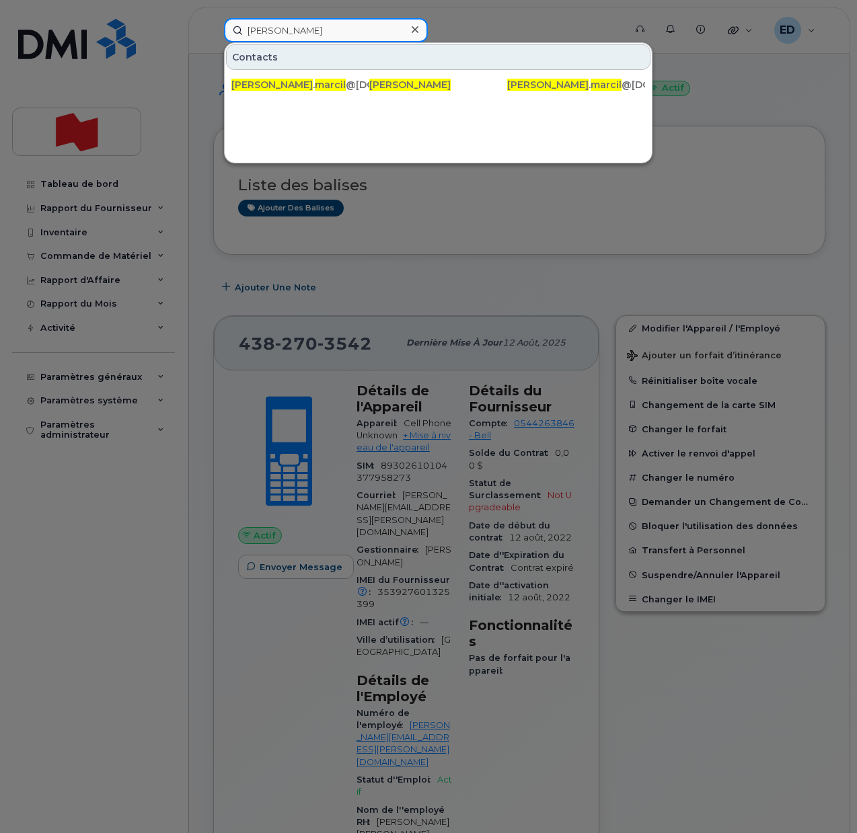
drag, startPoint x: 297, startPoint y: 33, endPoint x: 240, endPoint y: 32, distance: 56.5
click at [240, 32] on input "Nathalie Marcil" at bounding box center [326, 30] width 204 height 24
paste input "438-349-8059"
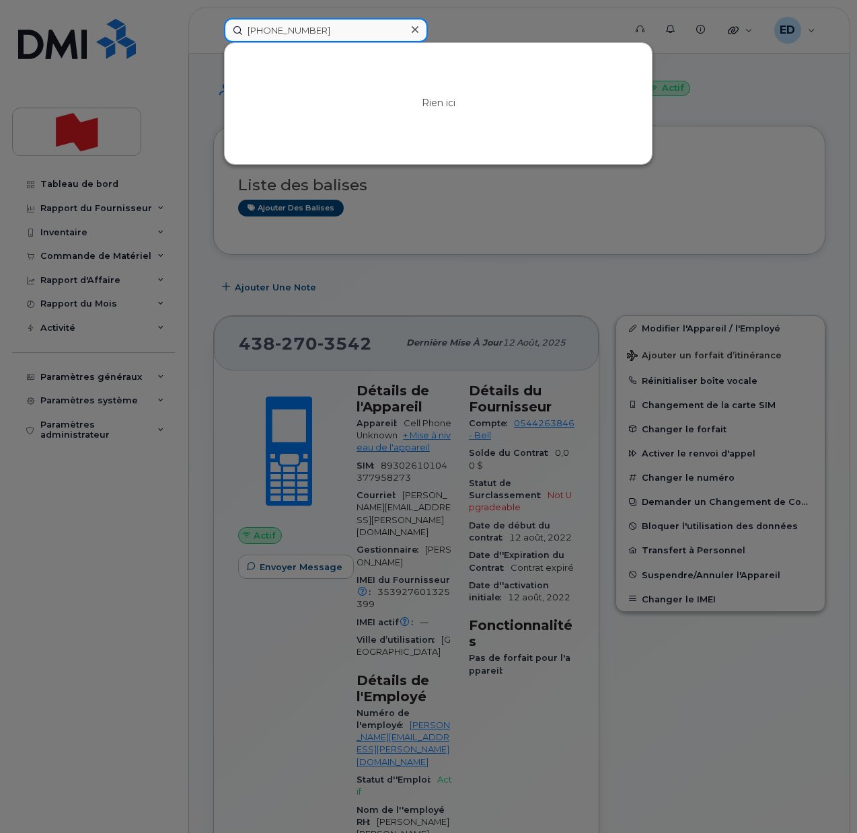
type input "438-349-8059"
drag, startPoint x: 329, startPoint y: 33, endPoint x: 232, endPoint y: 35, distance: 96.8
click at [244, 35] on input "438-349-8059" at bounding box center [326, 30] width 204 height 24
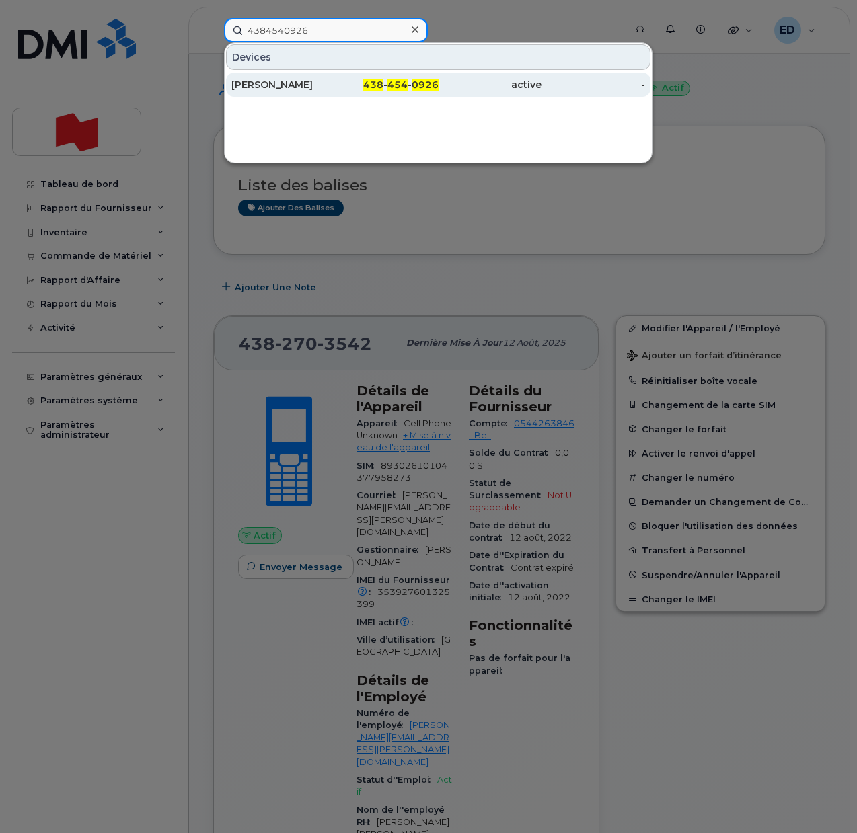
type input "4384540926"
click at [299, 87] on div "Guy Bouthillette" at bounding box center [283, 84] width 104 height 13
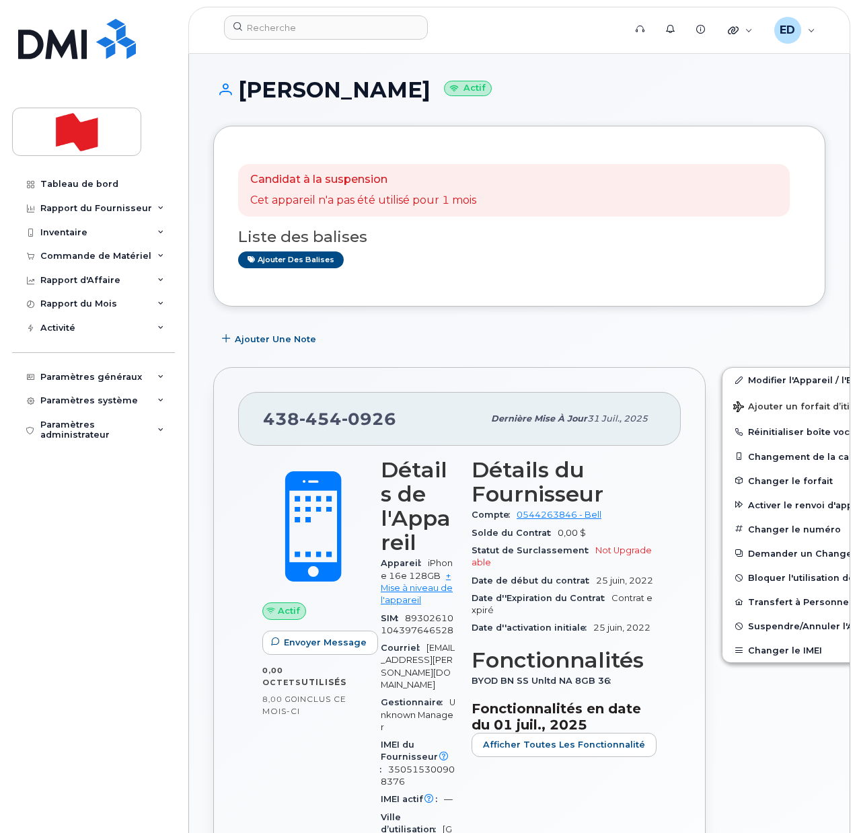
drag, startPoint x: 423, startPoint y: 98, endPoint x: 242, endPoint y: 94, distance: 180.9
click at [242, 94] on h1 "[PERSON_NAME] Actif" at bounding box center [519, 90] width 612 height 24
copy h1 "[PERSON_NAME]"
drag, startPoint x: 400, startPoint y: 416, endPoint x: 267, endPoint y: 424, distance: 133.3
click at [267, 424] on div "[PHONE_NUMBER]" at bounding box center [373, 419] width 220 height 28
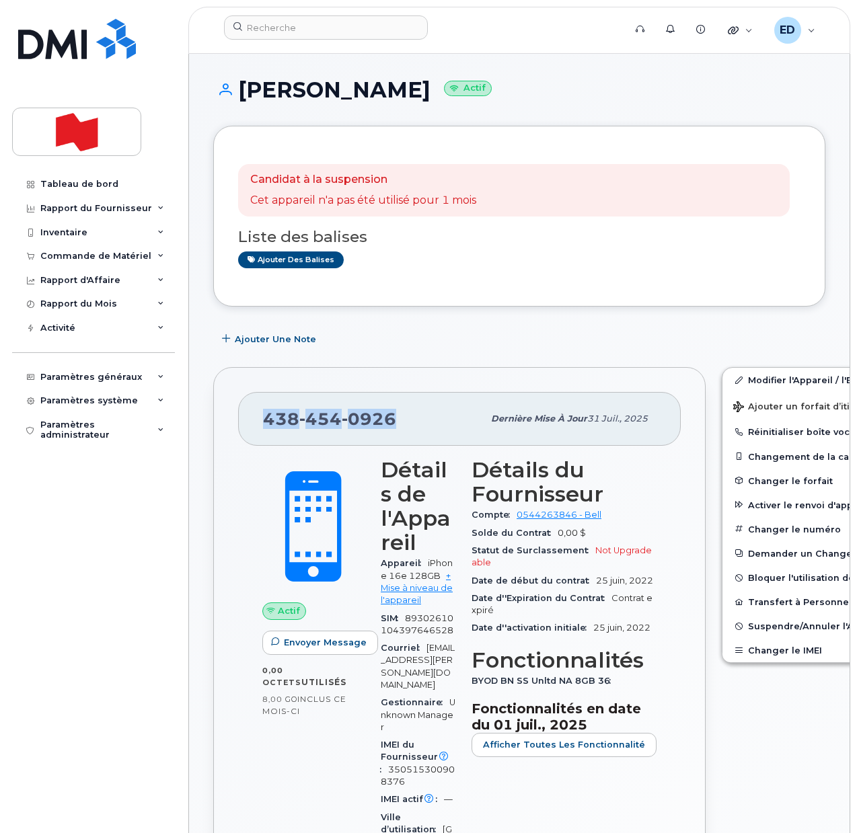
copy span "[PHONE_NUMBER]"
click at [284, 25] on input at bounding box center [326, 27] width 204 height 24
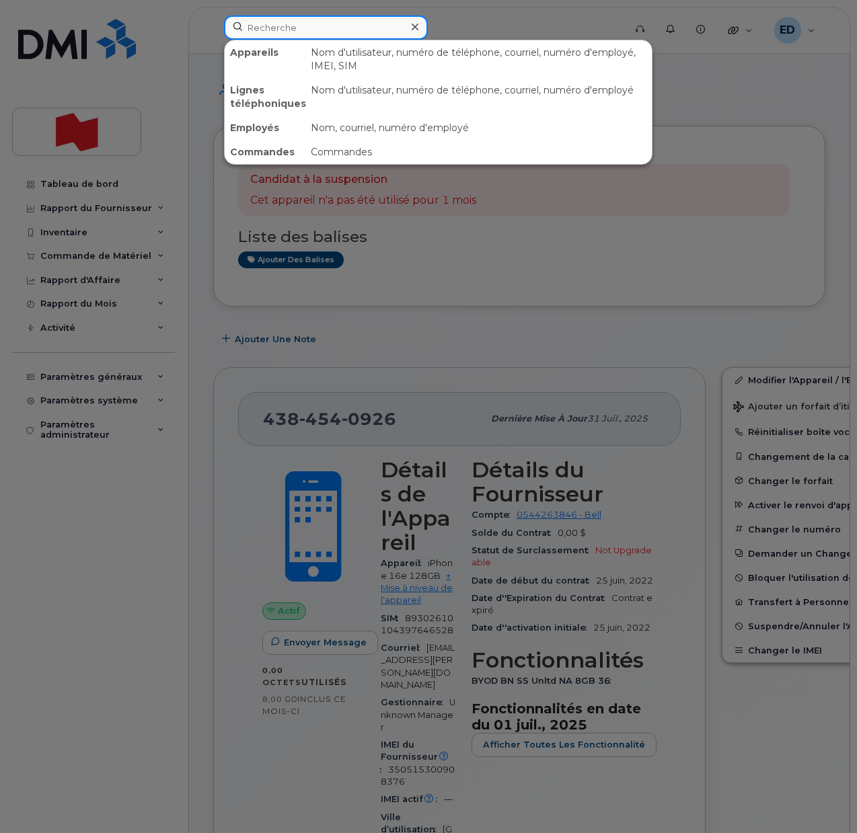
paste input "438-824-9471"
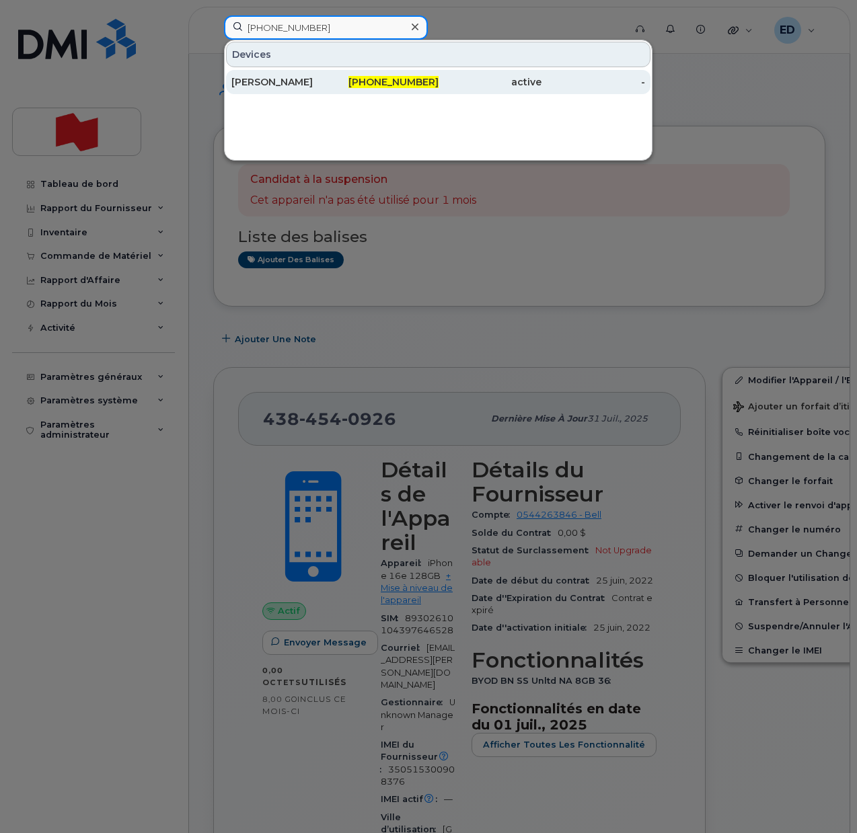
type input "438-824-9471"
click at [302, 85] on div "[PERSON_NAME]" at bounding box center [283, 81] width 104 height 13
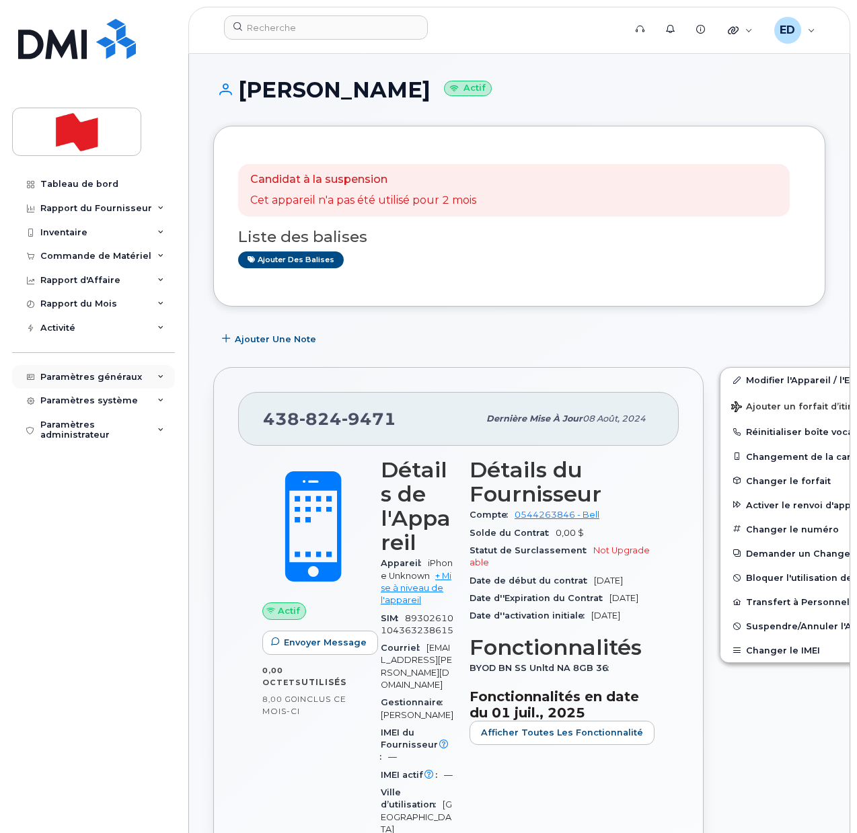
click at [103, 381] on div "Paramètres généraux" at bounding box center [91, 377] width 102 height 11
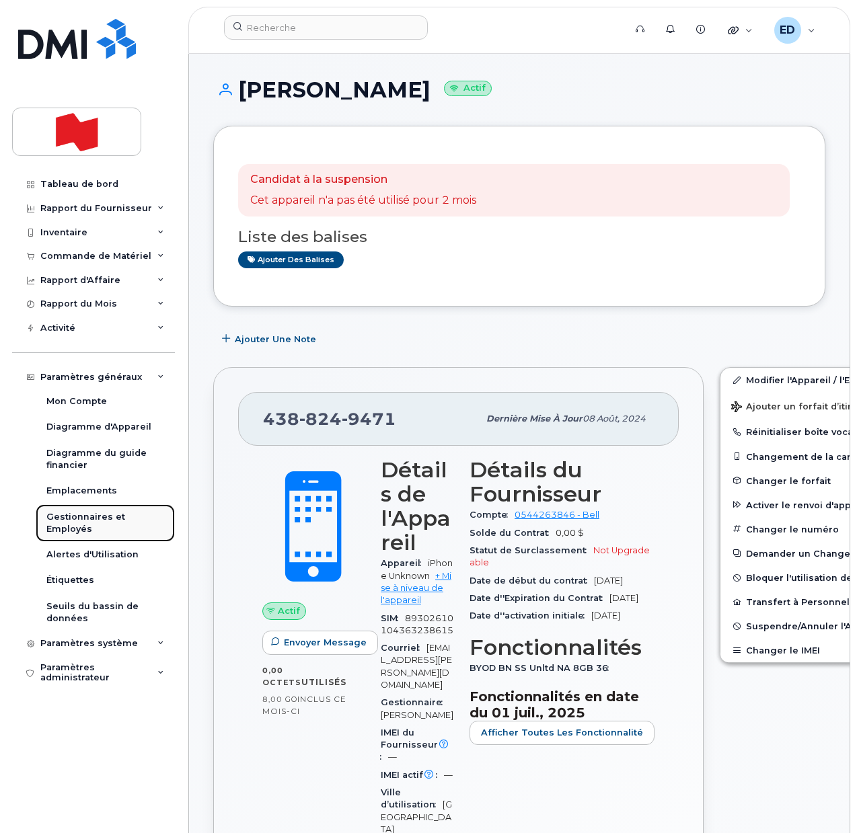
click at [85, 524] on div "Gestionnaires et Employés" at bounding box center [105, 523] width 118 height 25
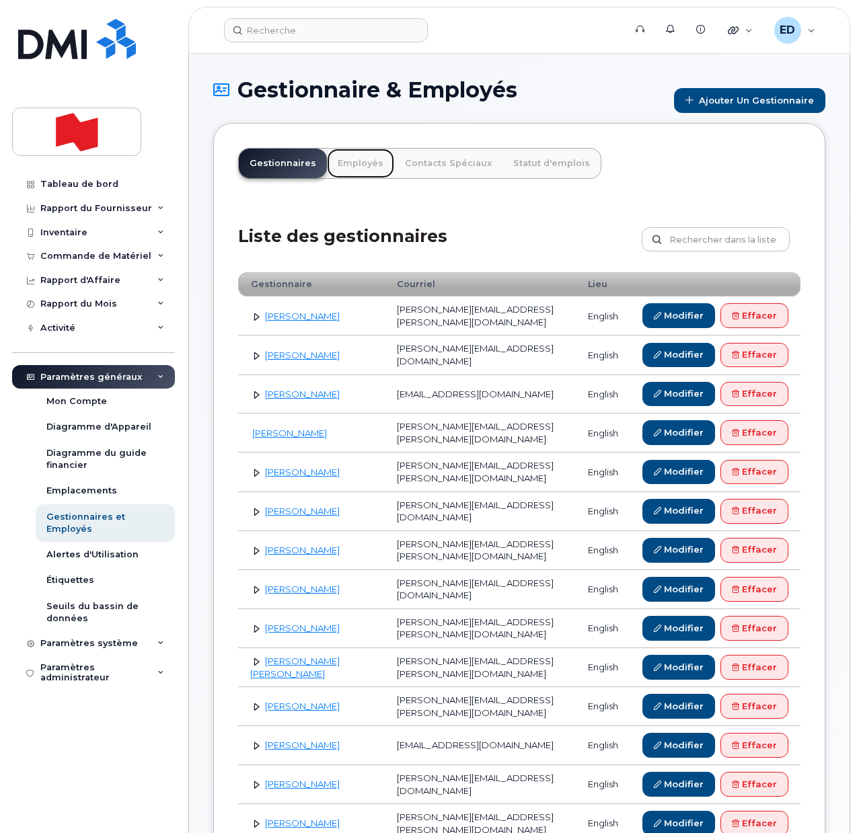
click at [354, 163] on link "Employés" at bounding box center [360, 164] width 67 height 30
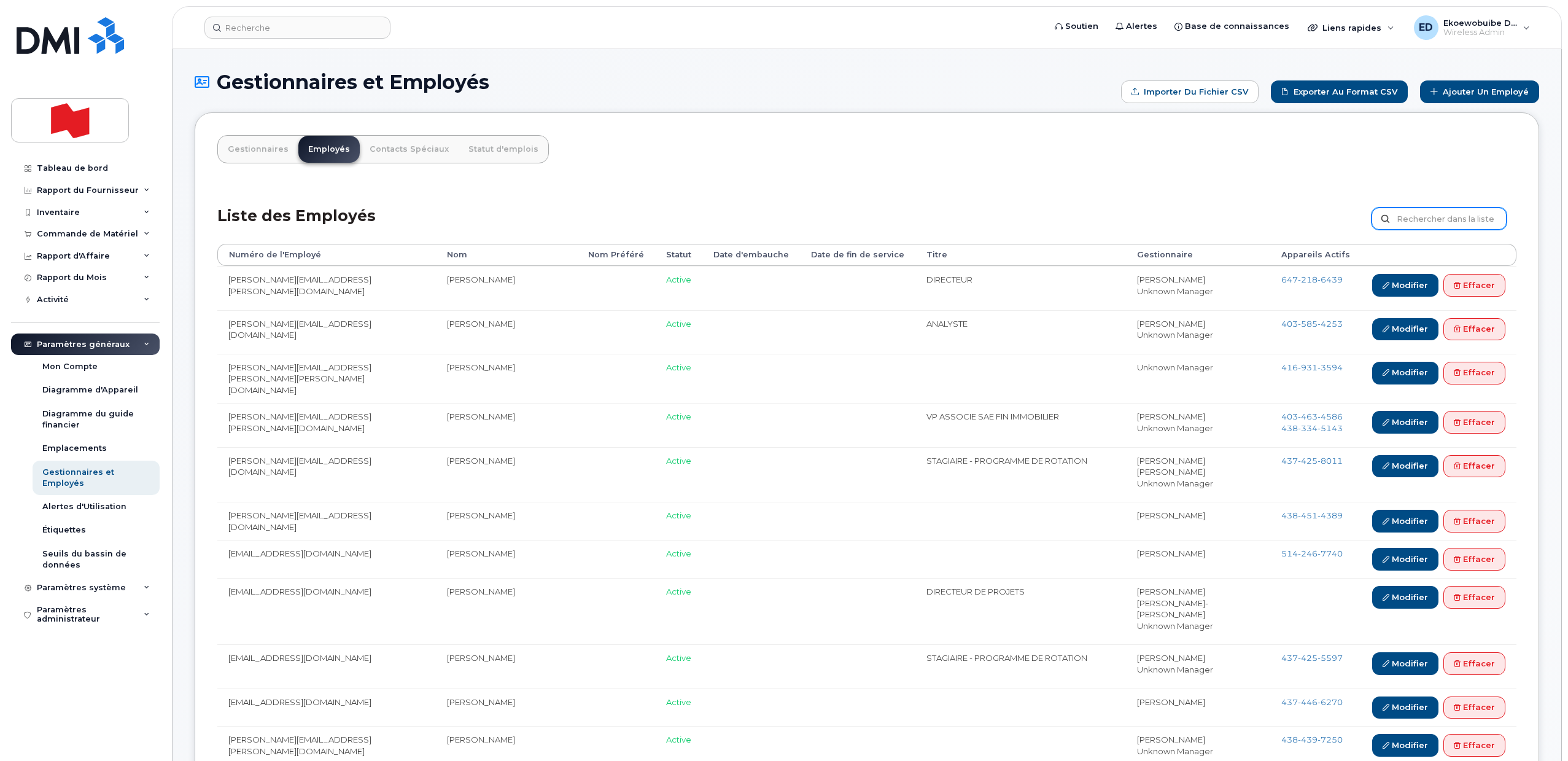
click at [1436, 217] on input "text" at bounding box center [1439, 218] width 135 height 22
paste input "[PERSON_NAME]"
type input "Jean-Francois Millaire"
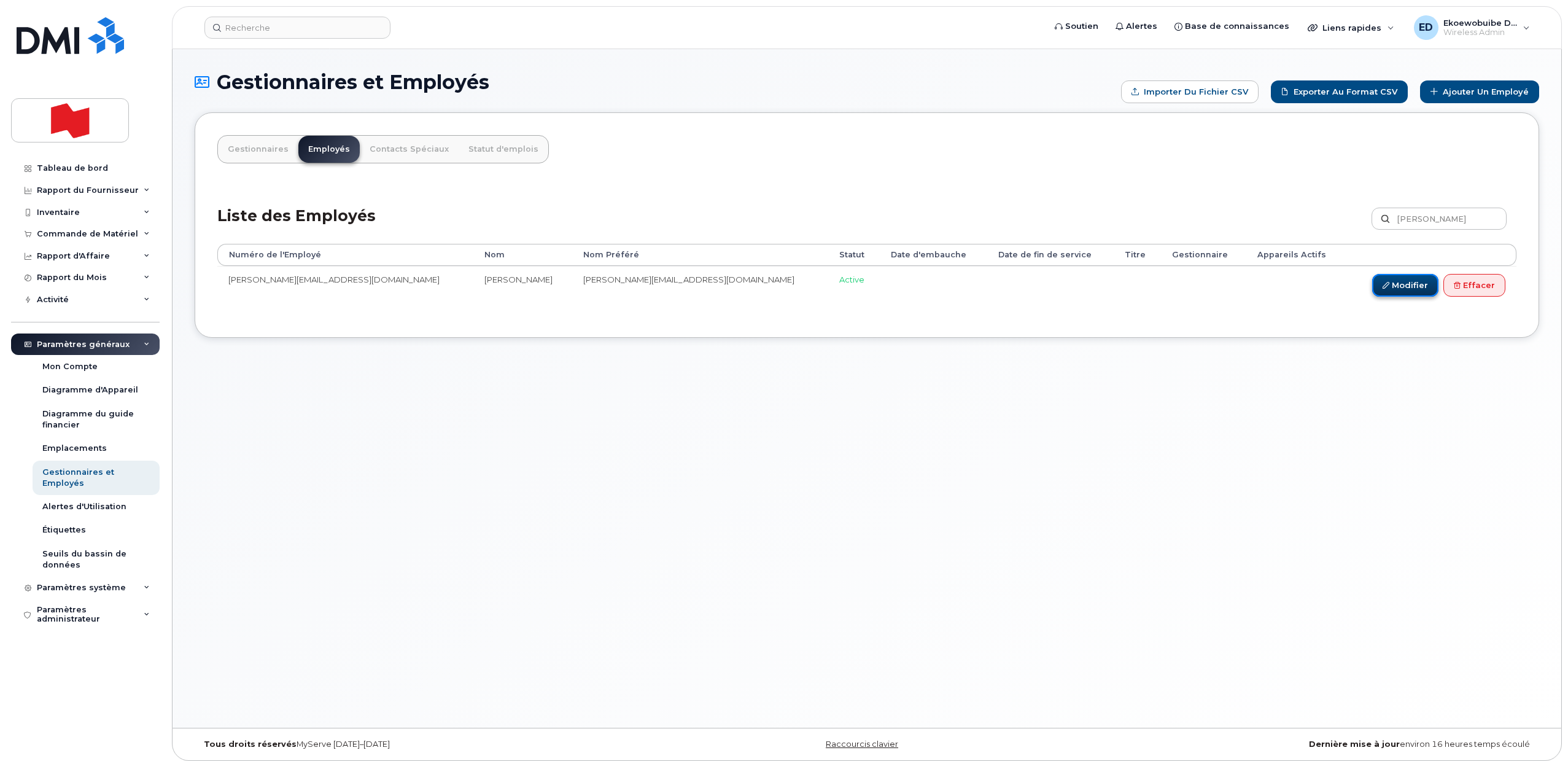
click at [1415, 283] on link "Modifier" at bounding box center [1405, 285] width 67 height 23
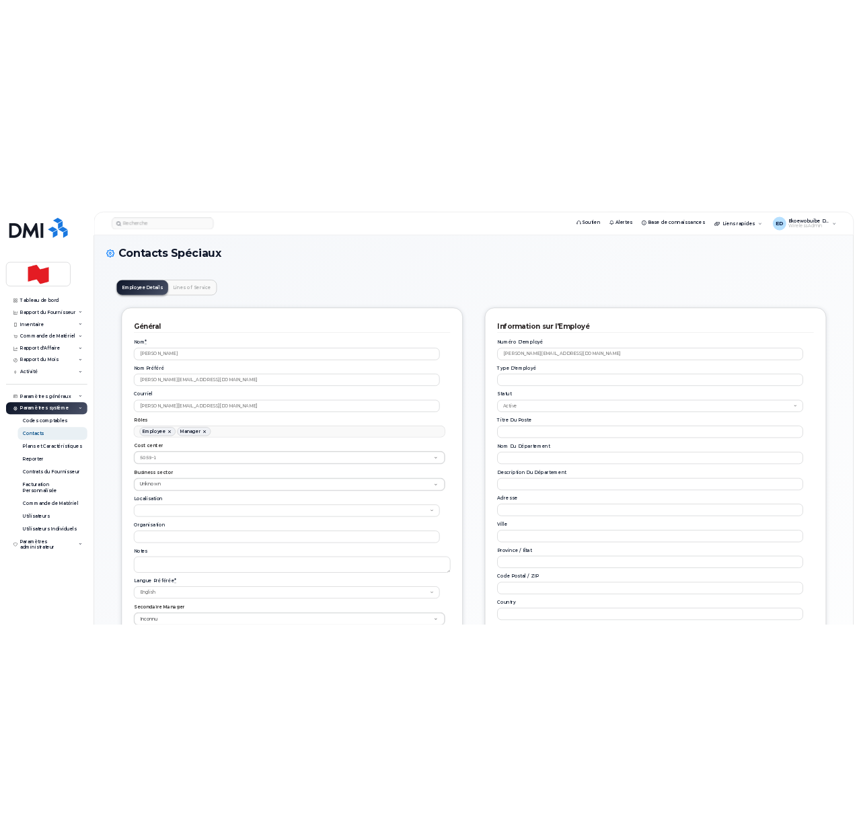
scroll to position [40, 0]
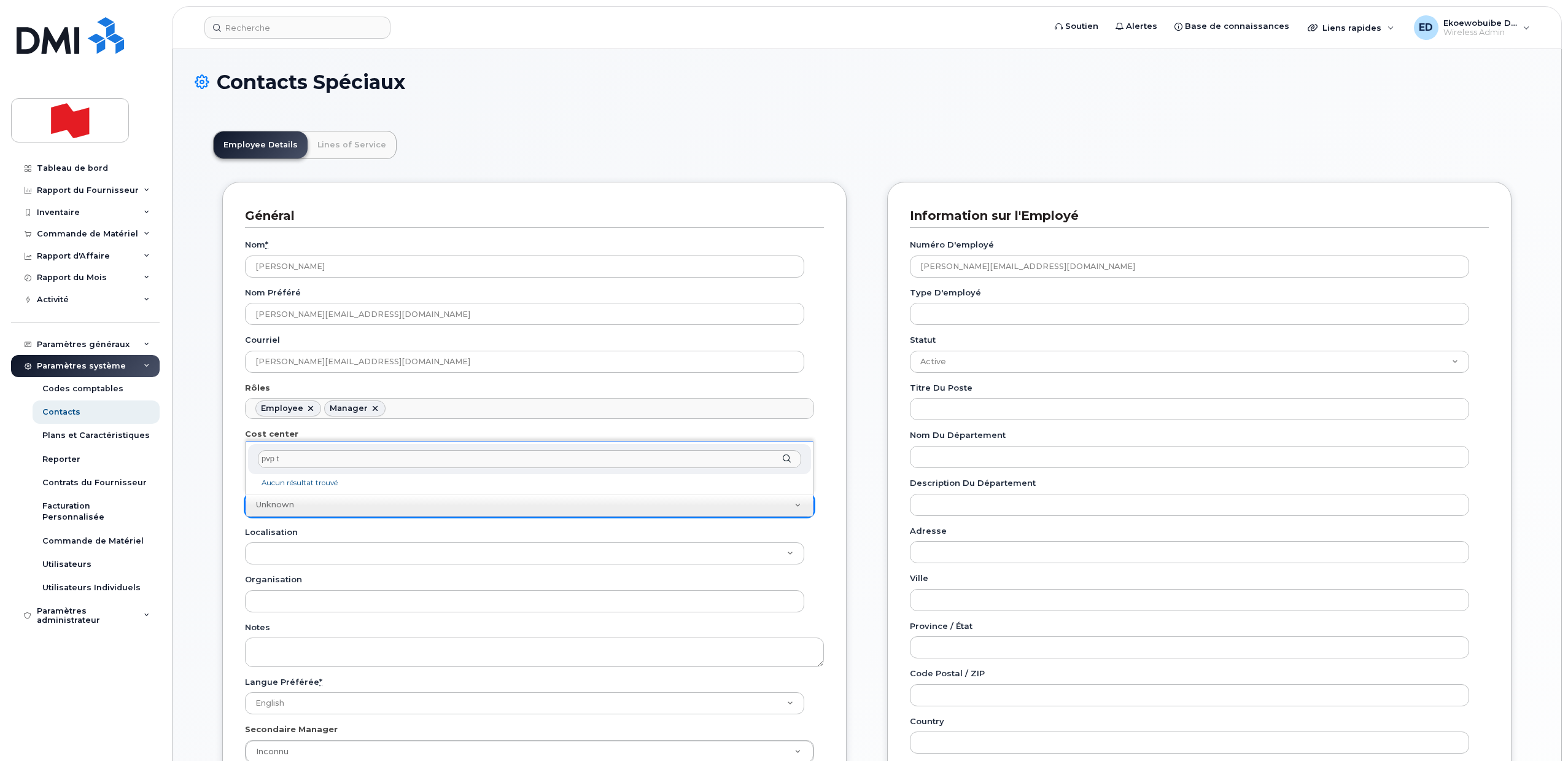
type input "pvp"
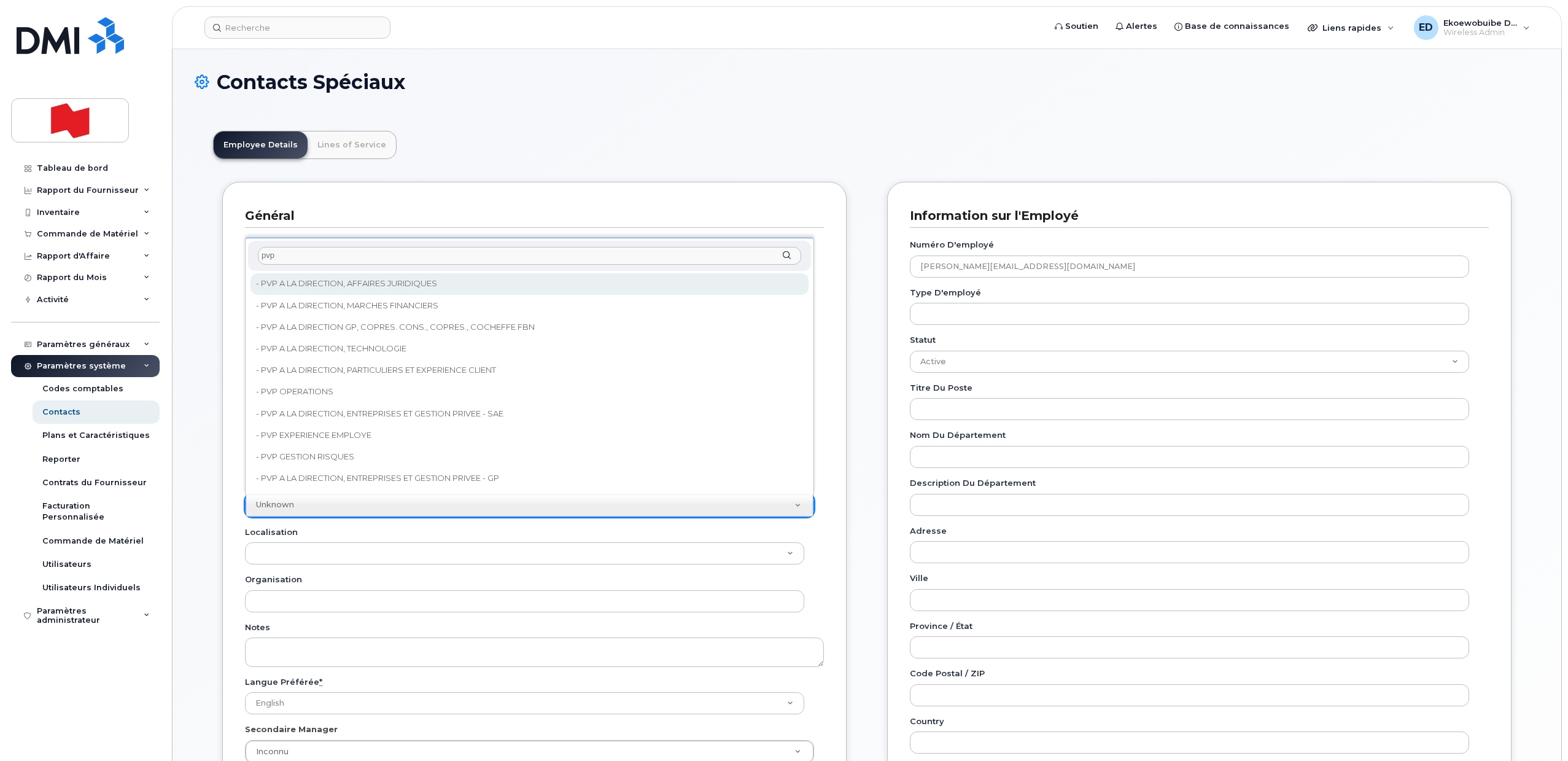
type input "pvp"
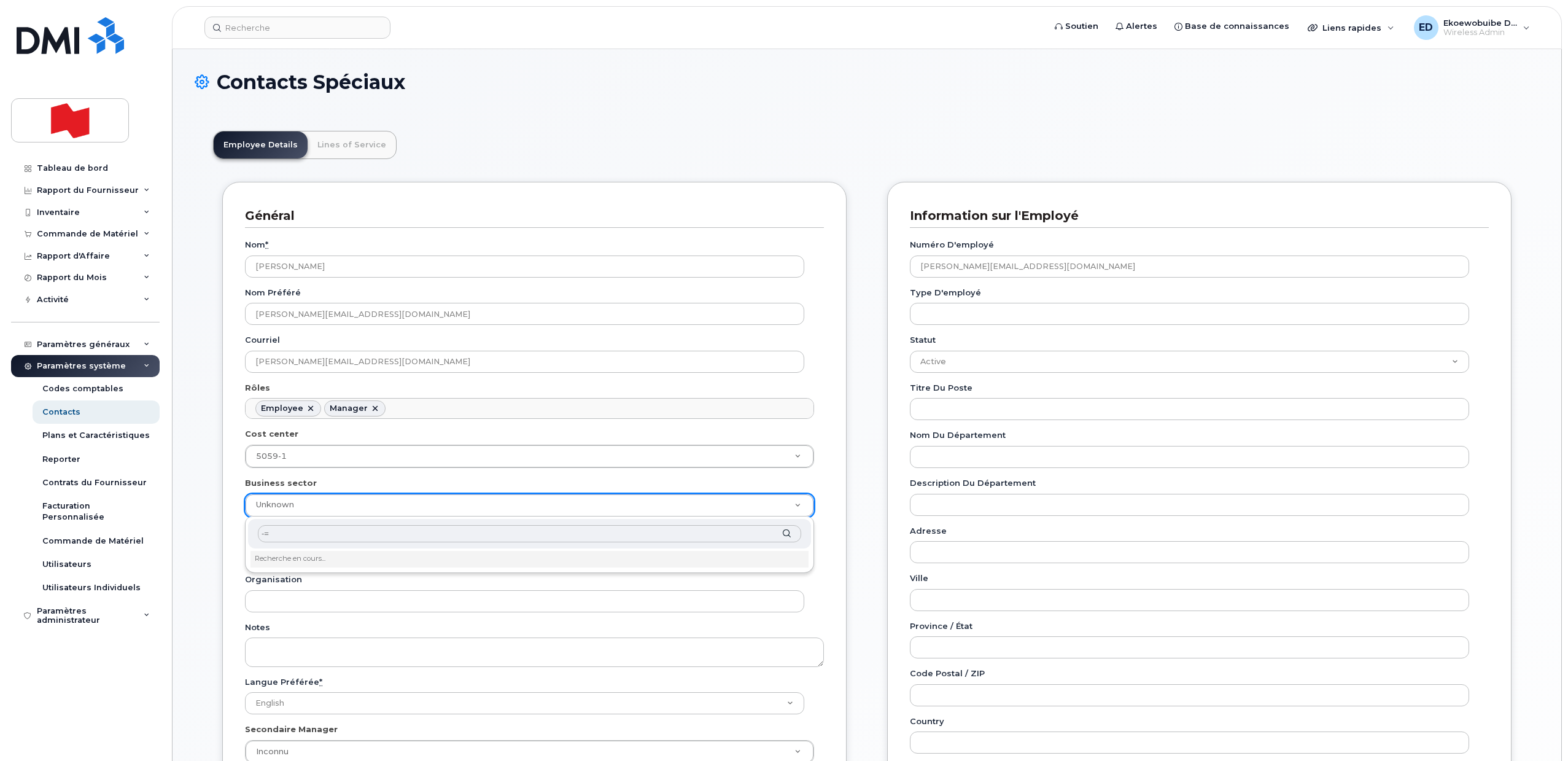
type input "-"
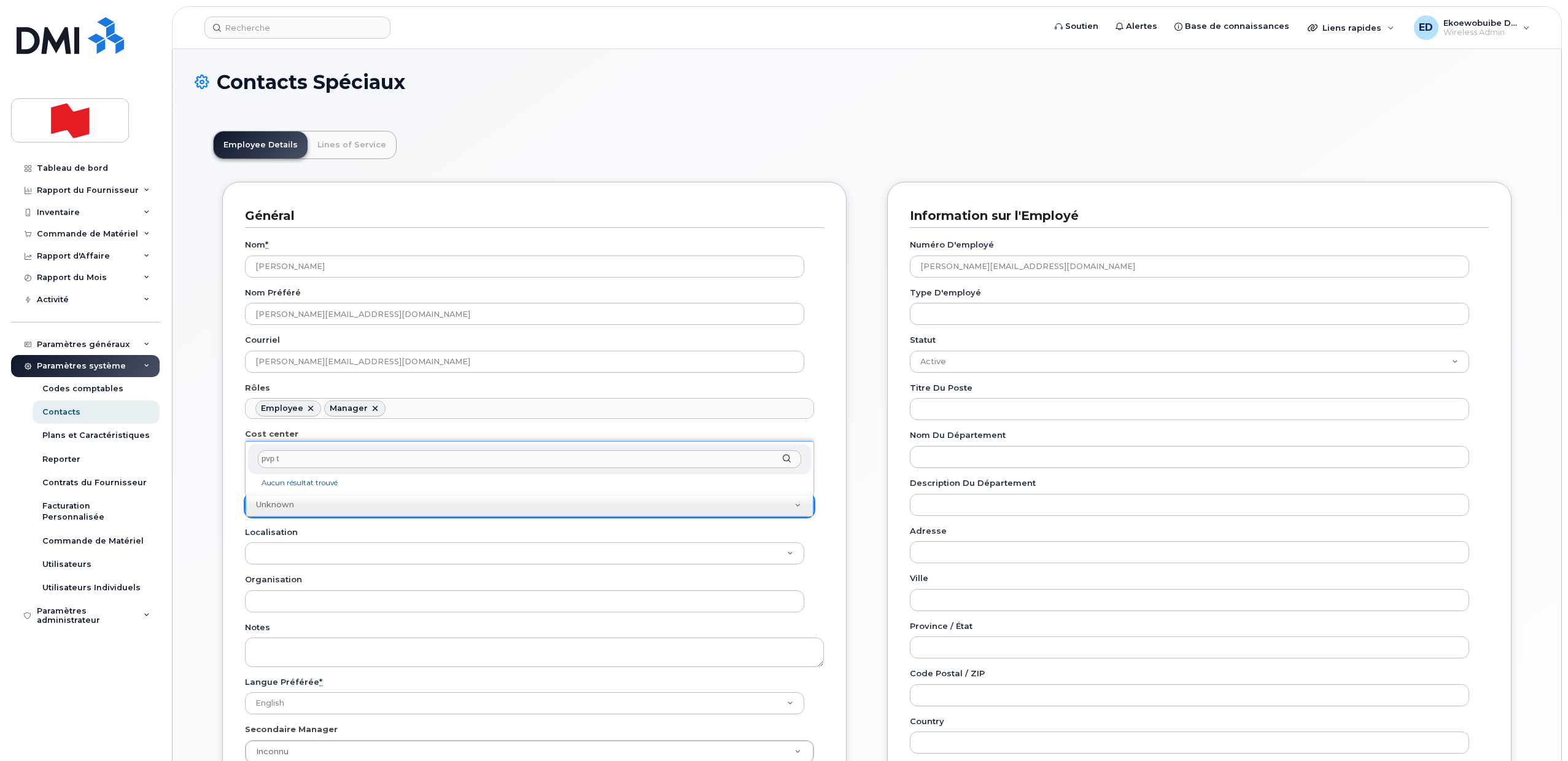
type input "pvp t"
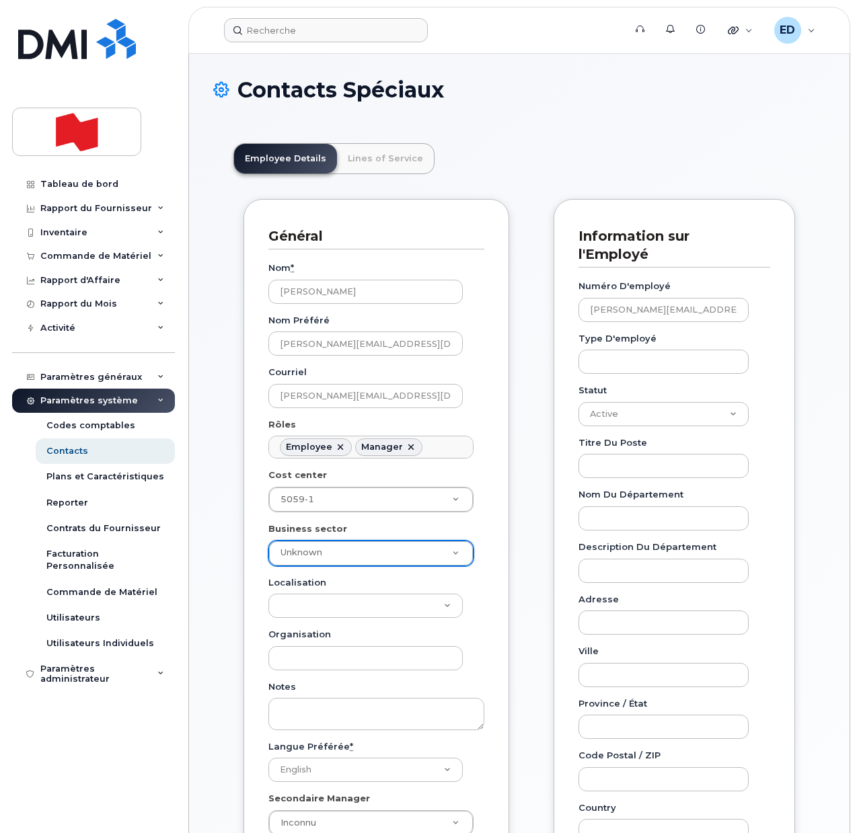
paste input "438-824-9471"
type input "438-824-9471"
click at [260, 27] on input at bounding box center [326, 30] width 204 height 24
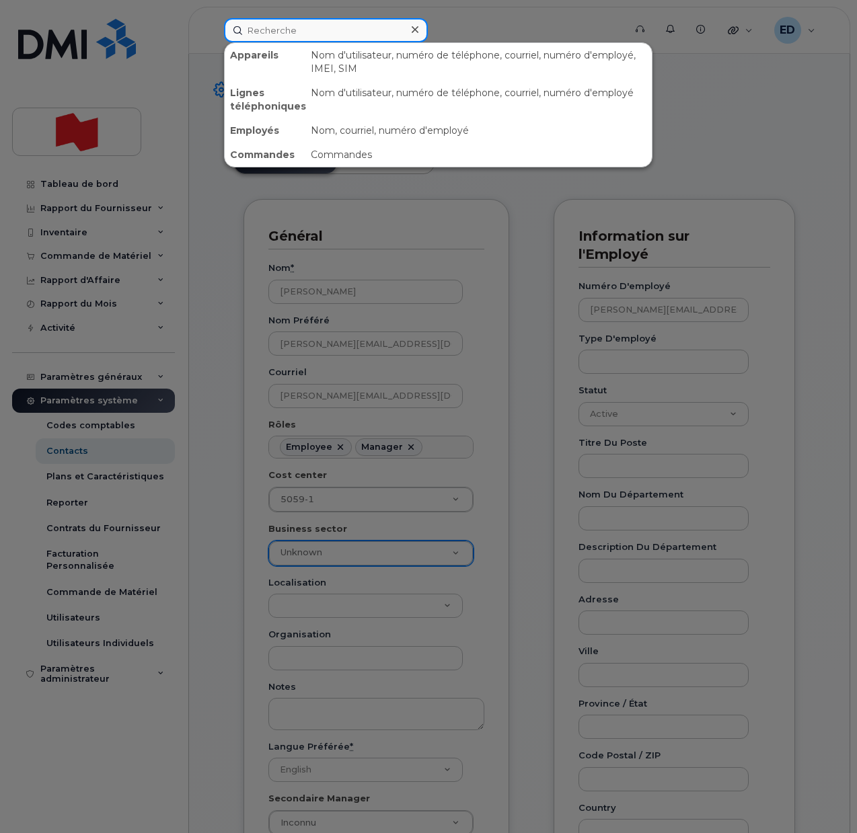
paste input "438-824-9471"
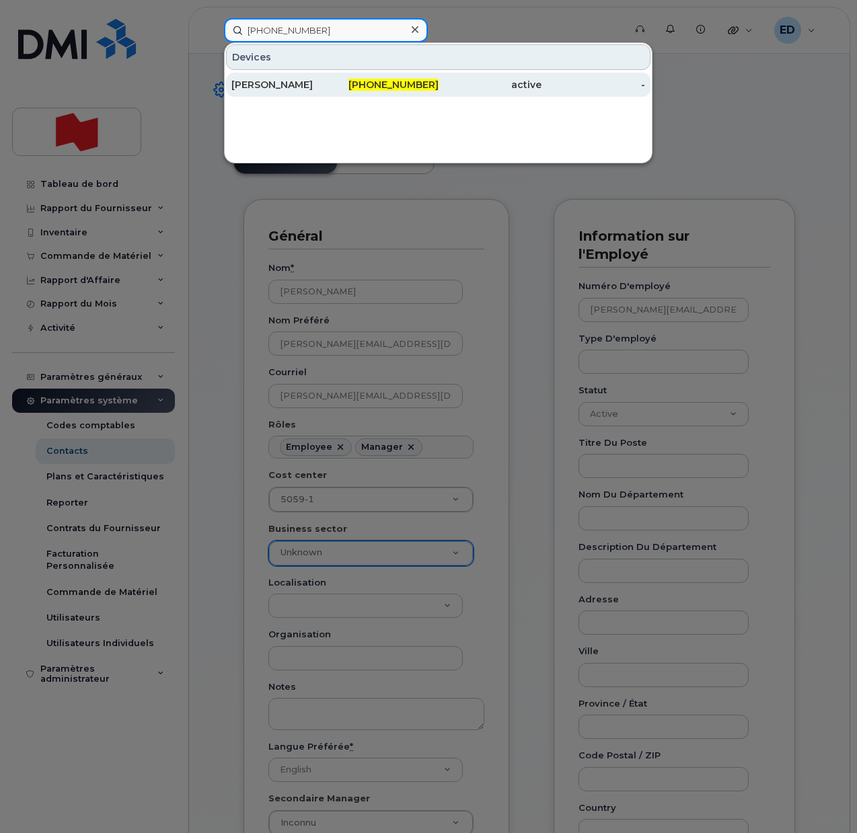
type input "438-824-9471"
click at [285, 89] on div "Mackinley Sylvestre" at bounding box center [283, 84] width 104 height 13
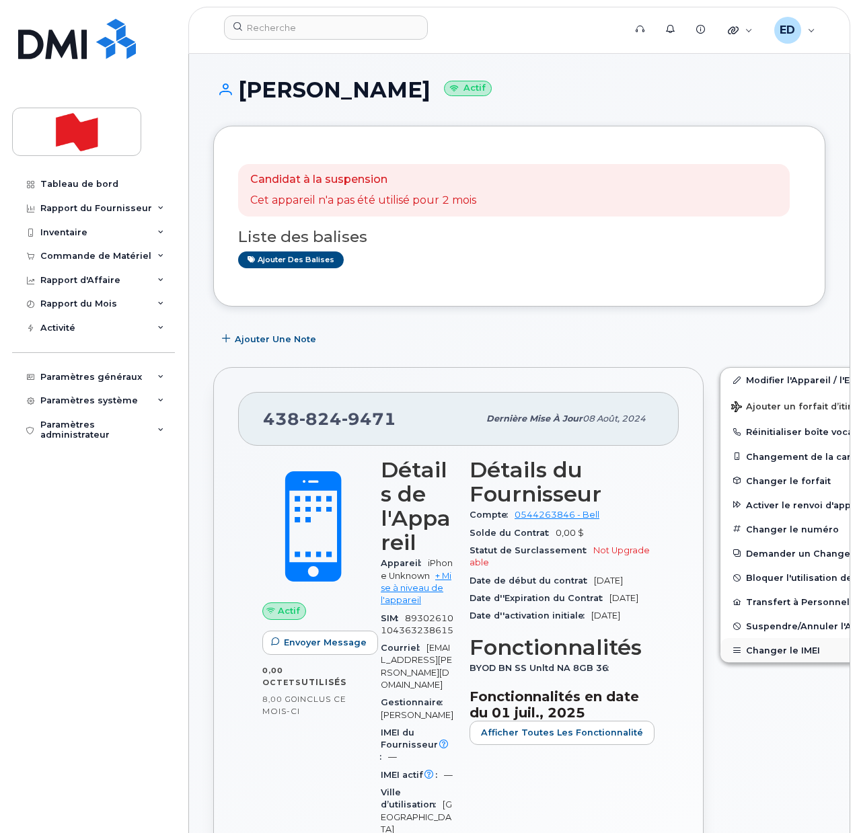
click at [752, 647] on button "Changer le IMEI" at bounding box center [824, 650] width 208 height 24
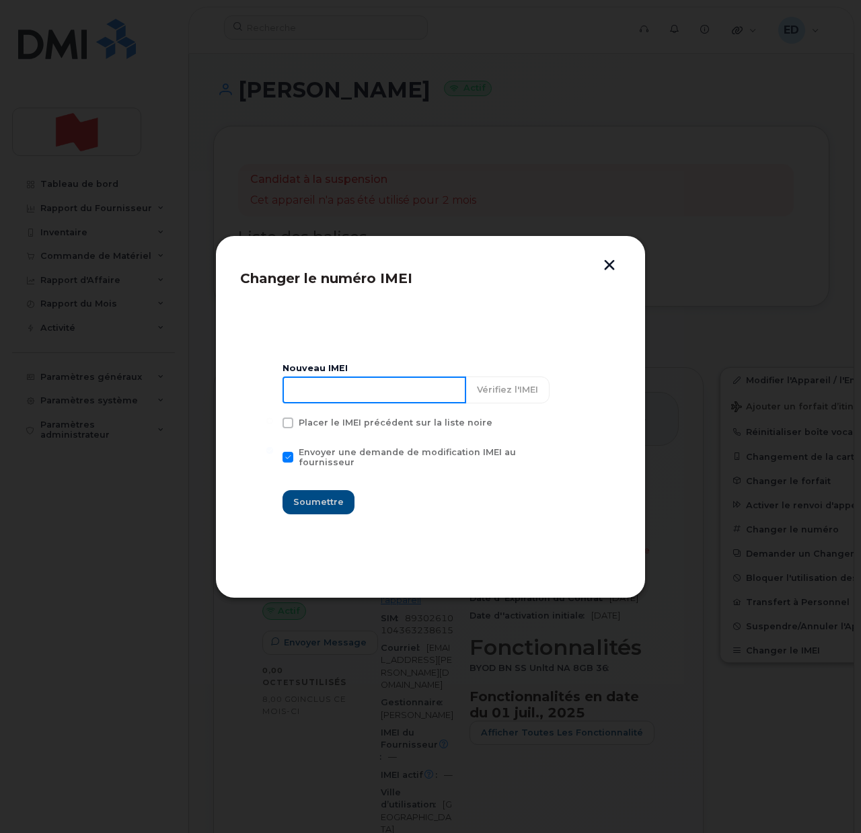
click at [391, 386] on input at bounding box center [374, 390] width 184 height 27
type input "357528394150527"
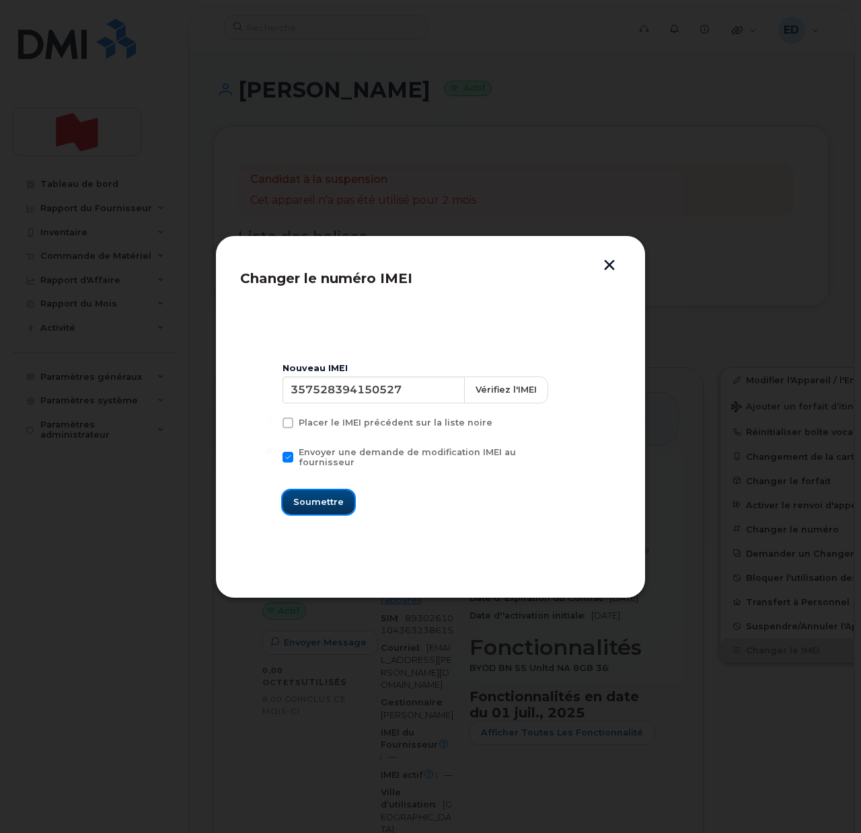
drag, startPoint x: 316, startPoint y: 497, endPoint x: 325, endPoint y: 507, distance: 13.3
click at [316, 498] on span "Soumettre" at bounding box center [318, 502] width 50 height 13
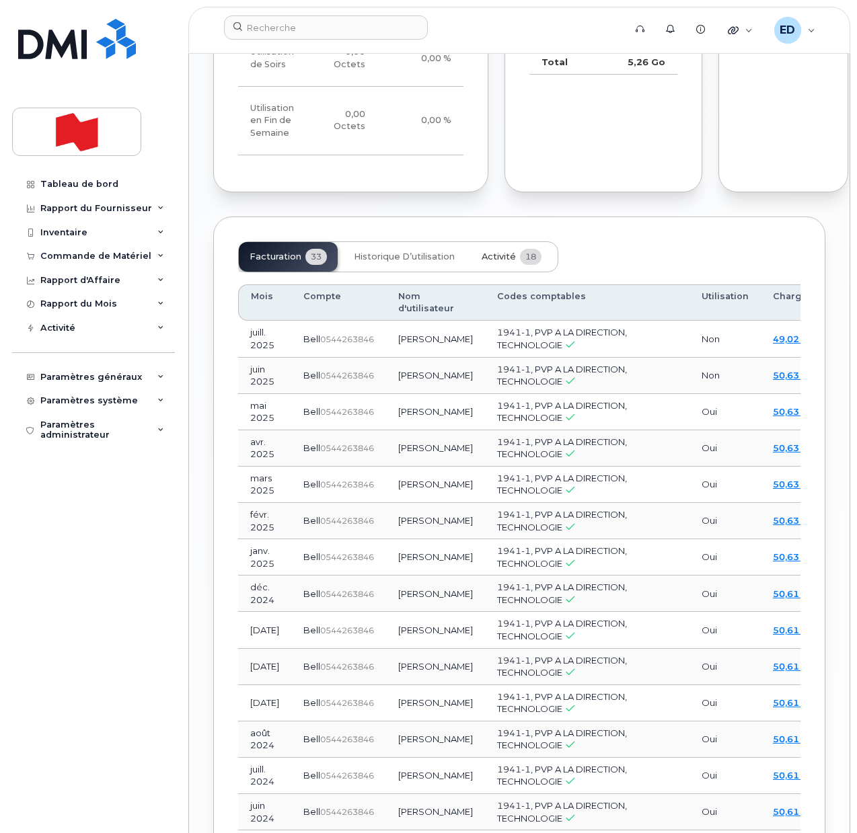
click at [489, 262] on span "Activité" at bounding box center [498, 256] width 34 height 11
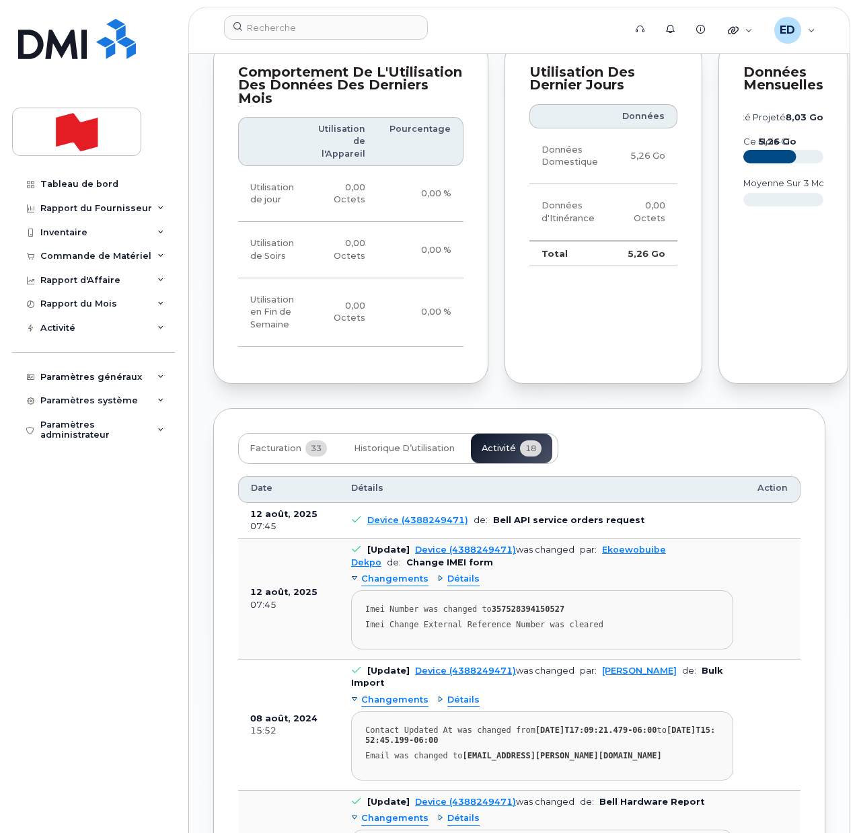
scroll to position [1597, 0]
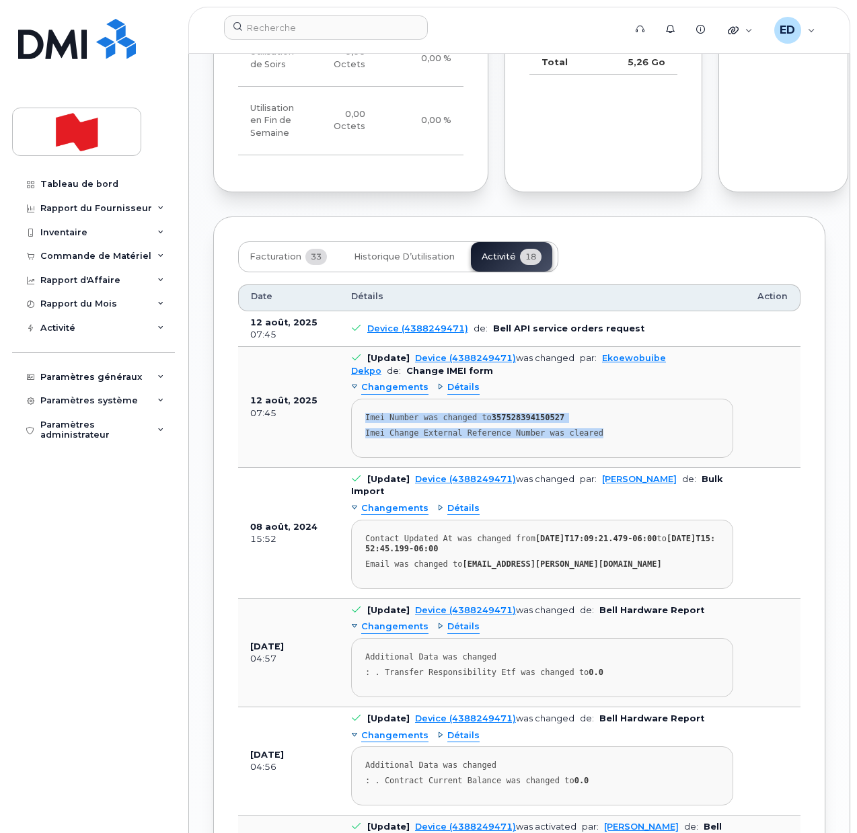
drag, startPoint x: 609, startPoint y: 496, endPoint x: 366, endPoint y: 477, distance: 244.1
click at [366, 458] on pre "Imei Number was changed to 357528394150527 Imei Change External Reference Numbe…" at bounding box center [542, 428] width 382 height 59
copy pre "Imei Number was changed to 357528394150527 Imei Change External Reference Numbe…"
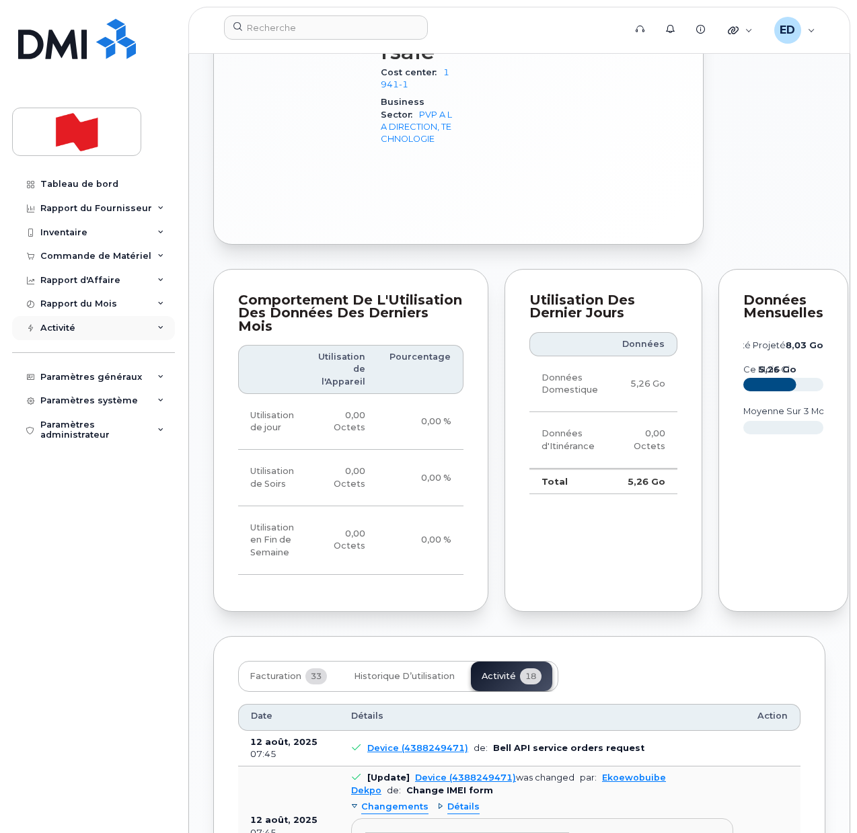
scroll to position [1177, 0]
click at [122, 382] on div "Paramètres généraux" at bounding box center [93, 377] width 163 height 24
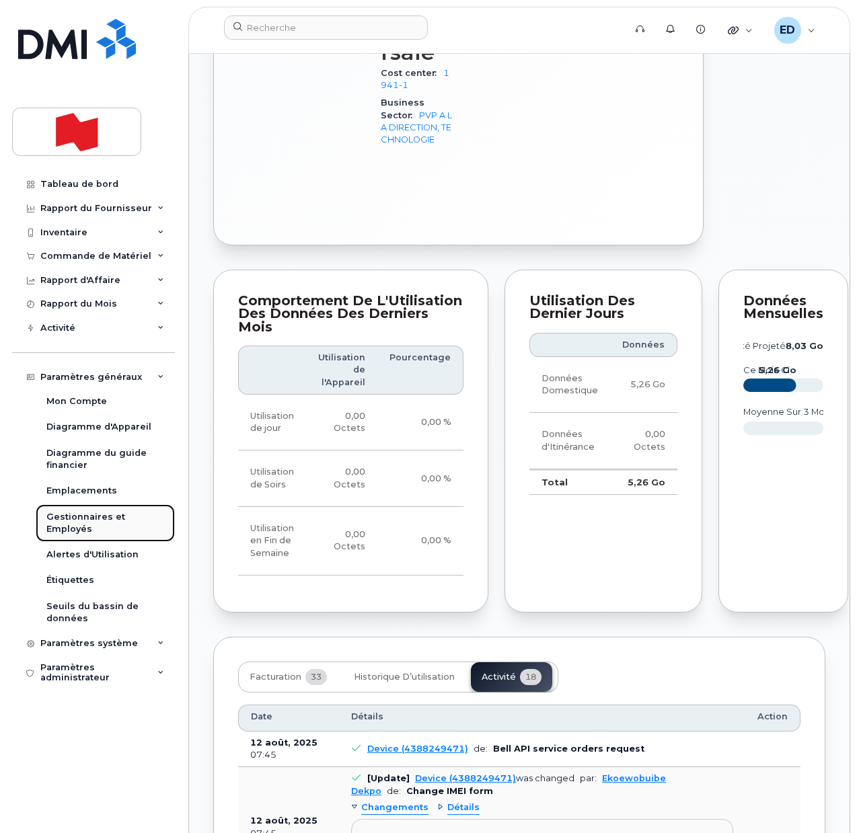
click at [69, 521] on div "Gestionnaires et Employés" at bounding box center [105, 523] width 118 height 25
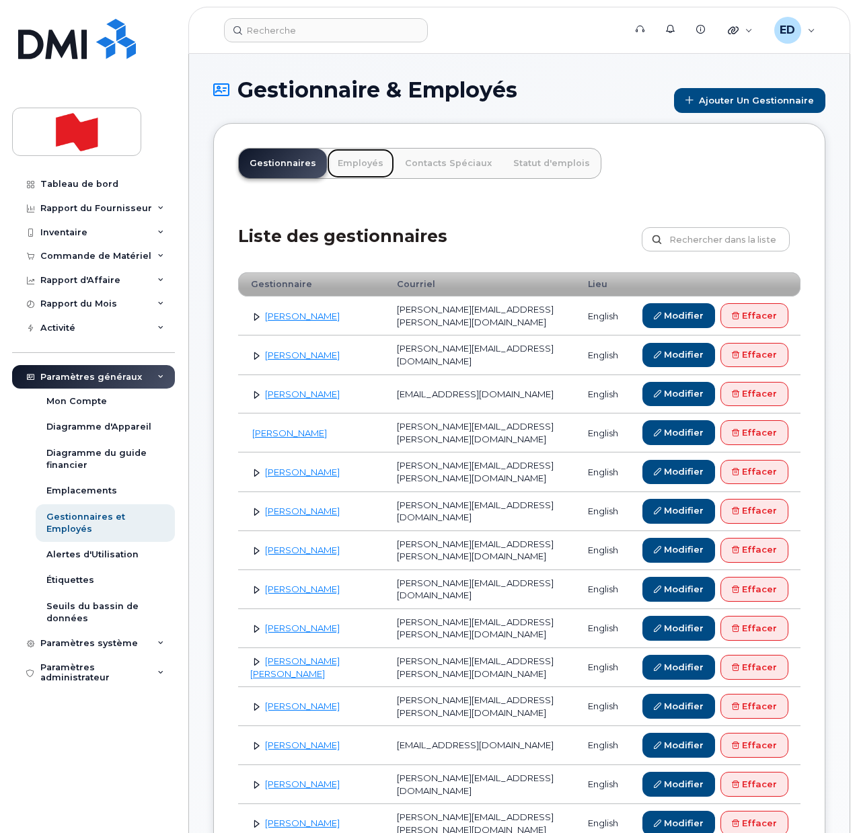
click at [352, 163] on link "Employés" at bounding box center [360, 164] width 67 height 30
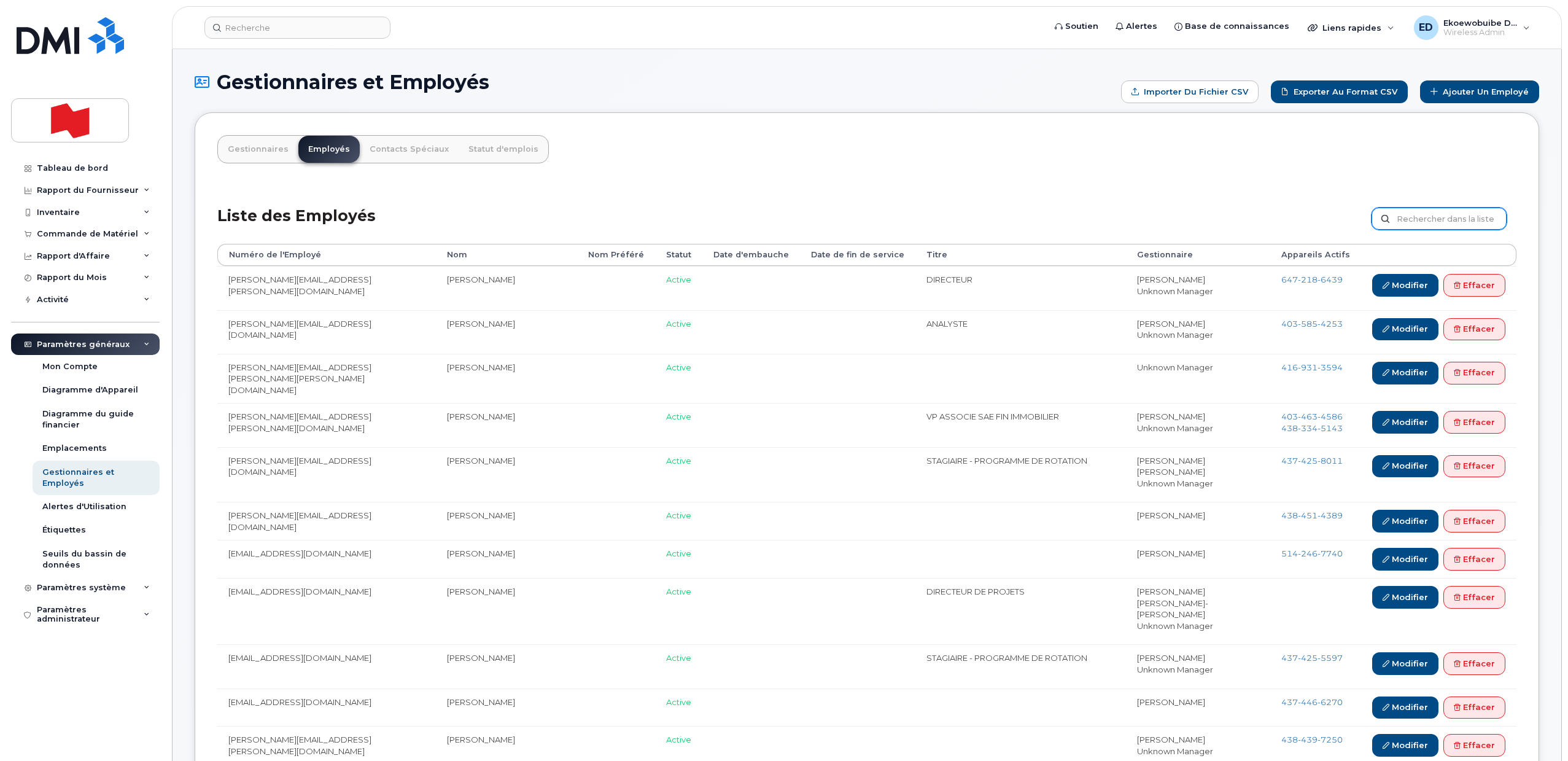
drag, startPoint x: 1431, startPoint y: 216, endPoint x: 1421, endPoint y: 217, distance: 10.0
click at [1430, 215] on input "text" at bounding box center [1439, 218] width 135 height 22
type input "v"
paste input "[PERSON_NAME]"
type input "[PERSON_NAME]"
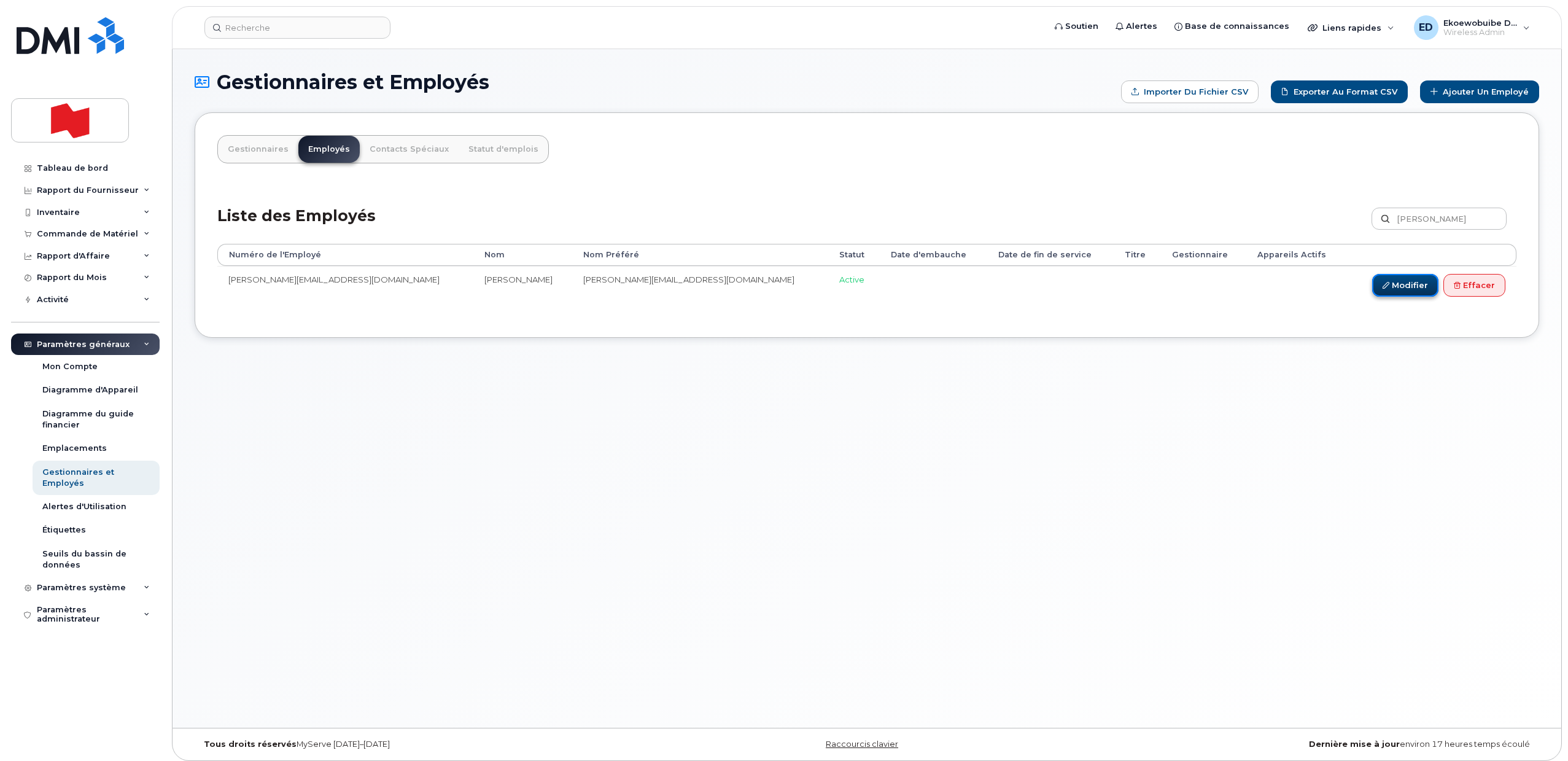
click at [1425, 284] on link "Modifier" at bounding box center [1405, 285] width 67 height 23
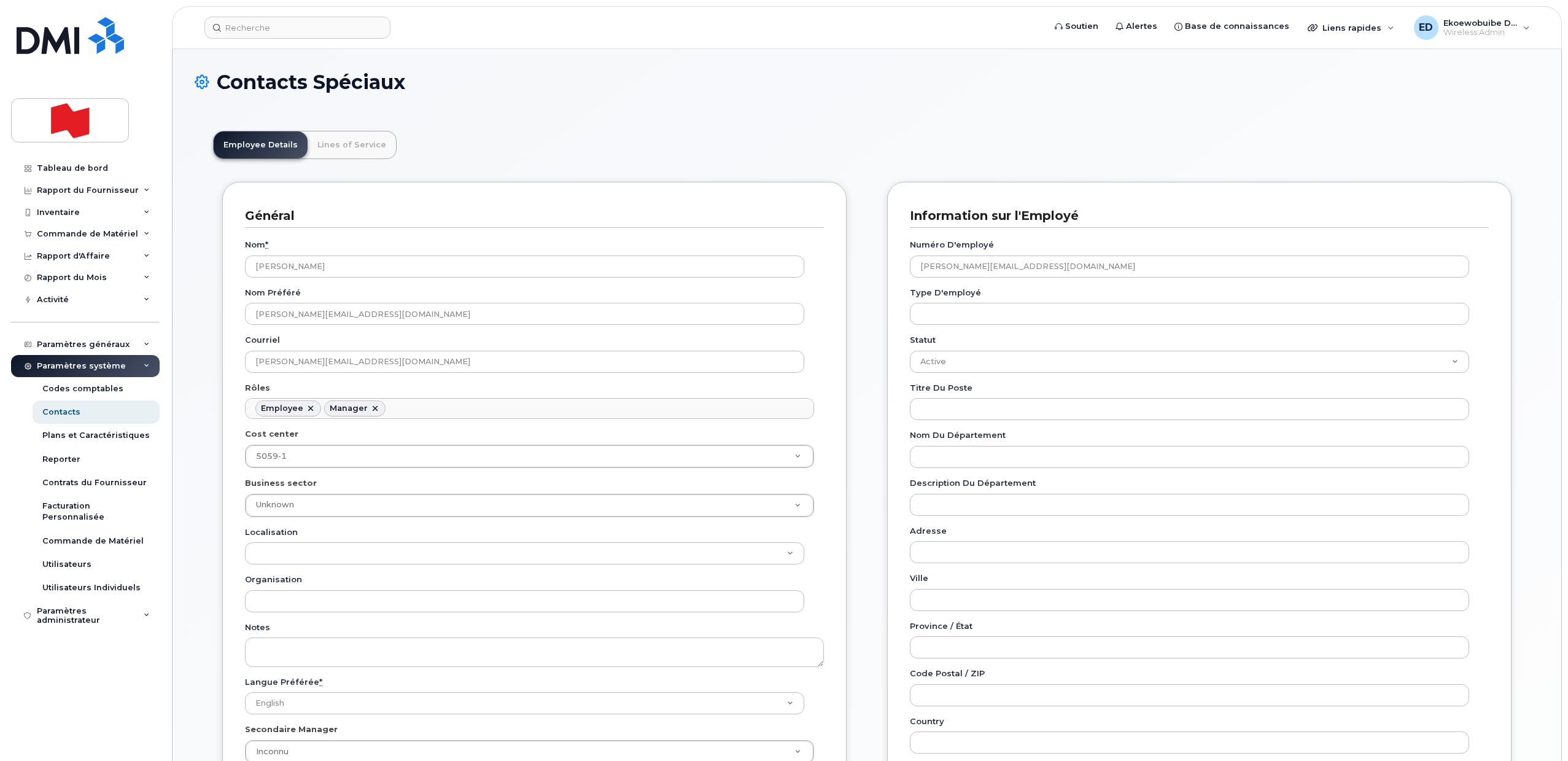
scroll to position [37, 0]
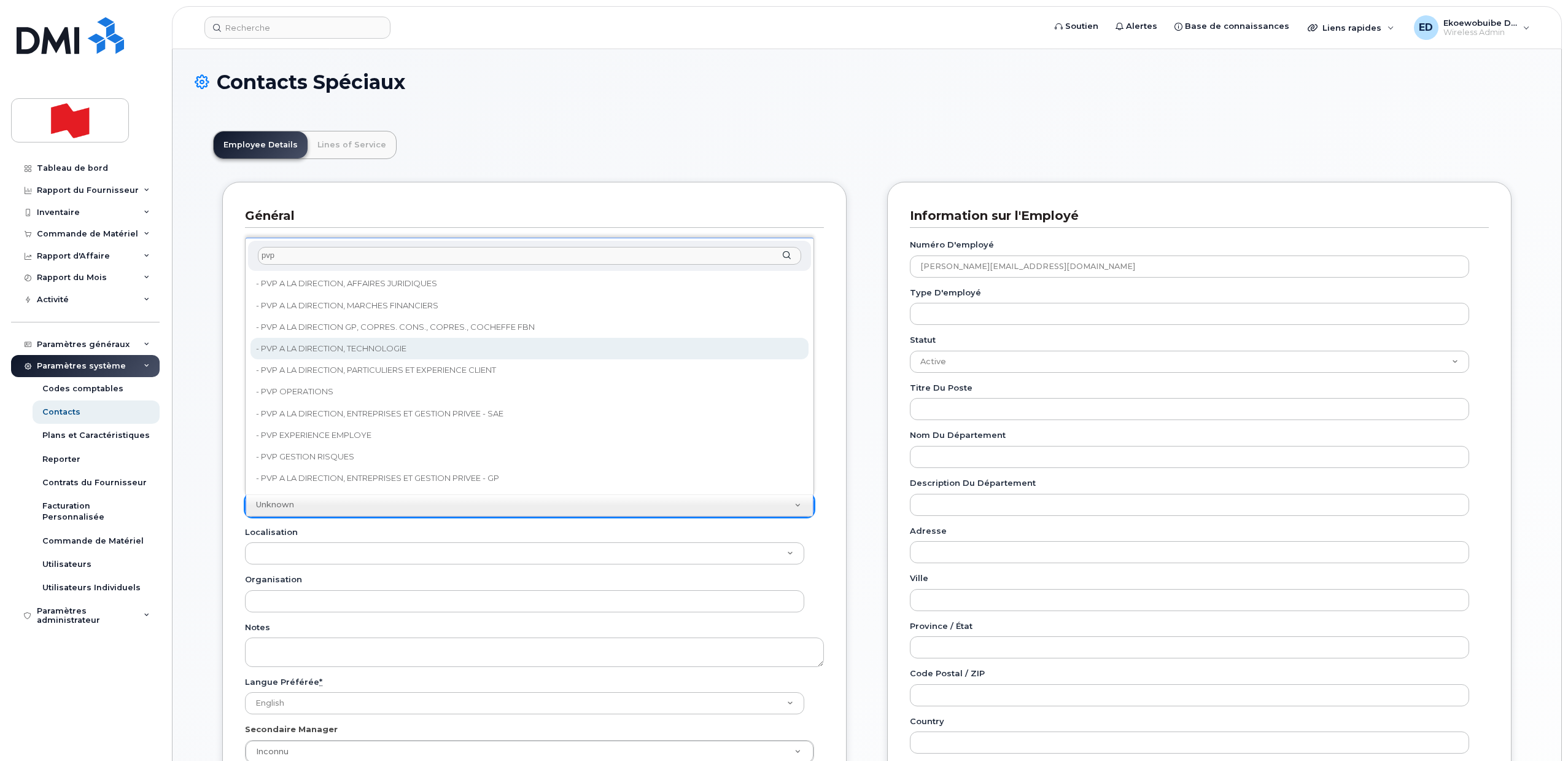
type input "pvp"
type input "22917076"
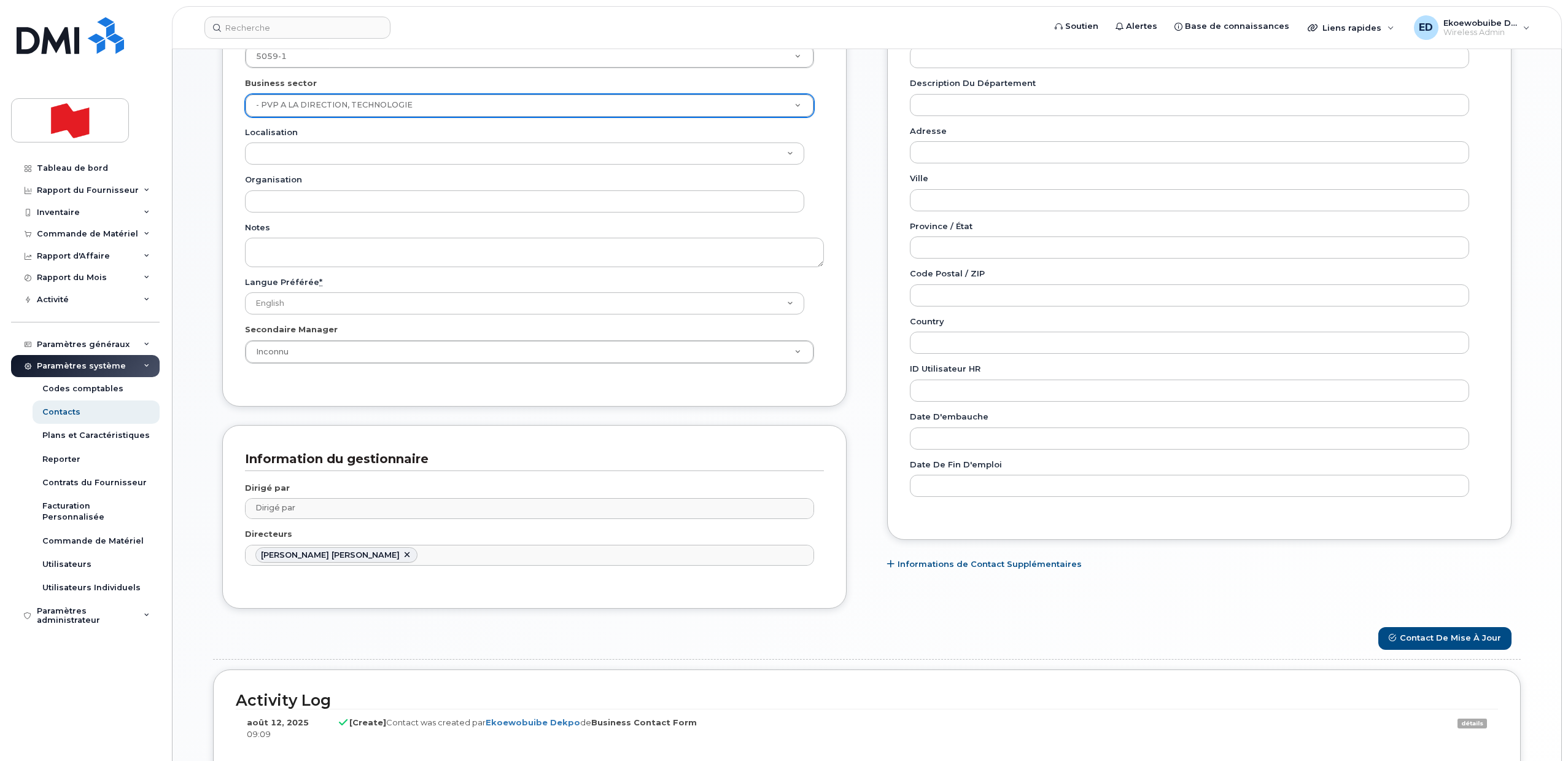
scroll to position [460, 0]
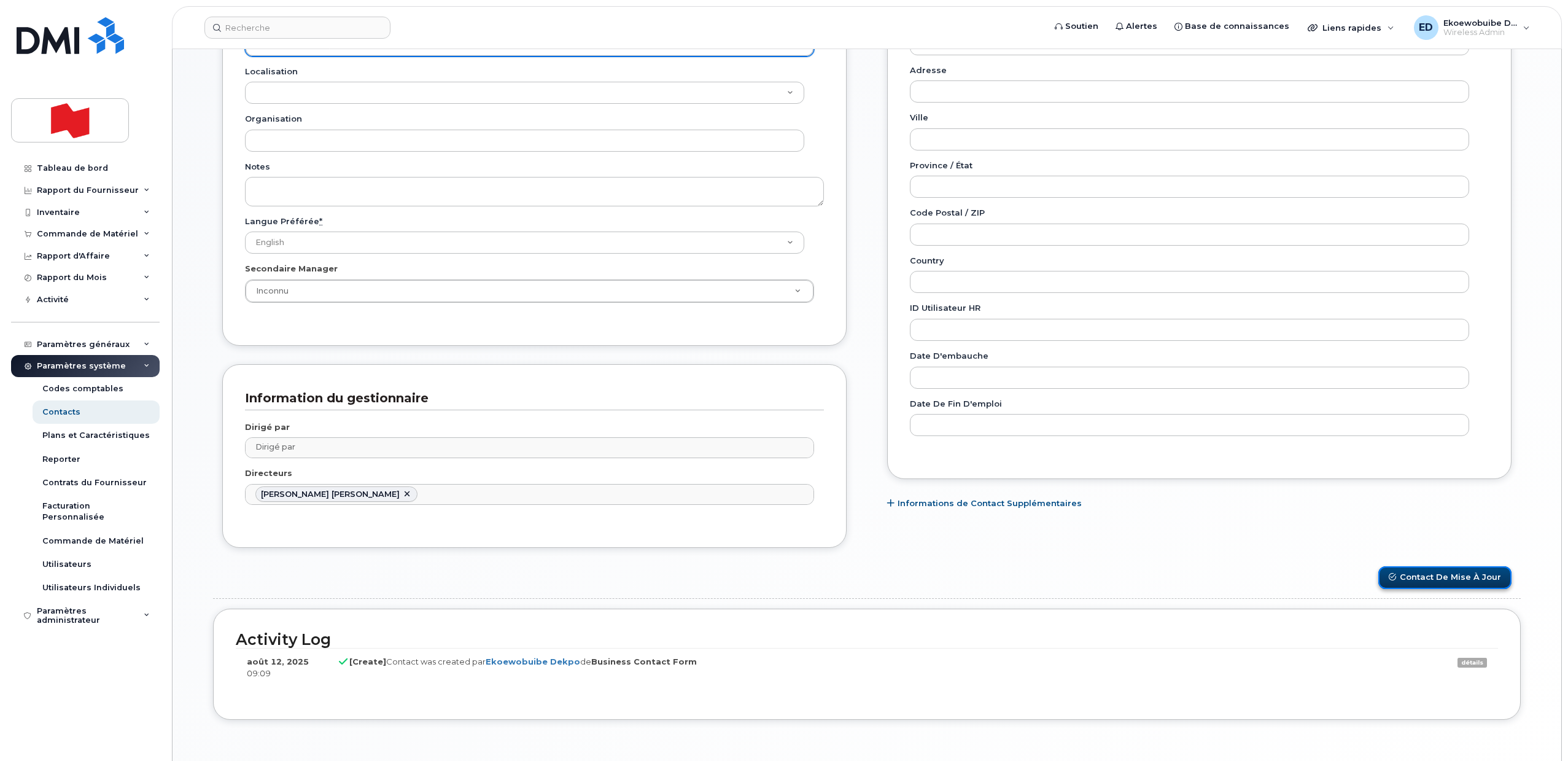
click at [1451, 580] on button "Contact de mise à jour" at bounding box center [1445, 577] width 133 height 23
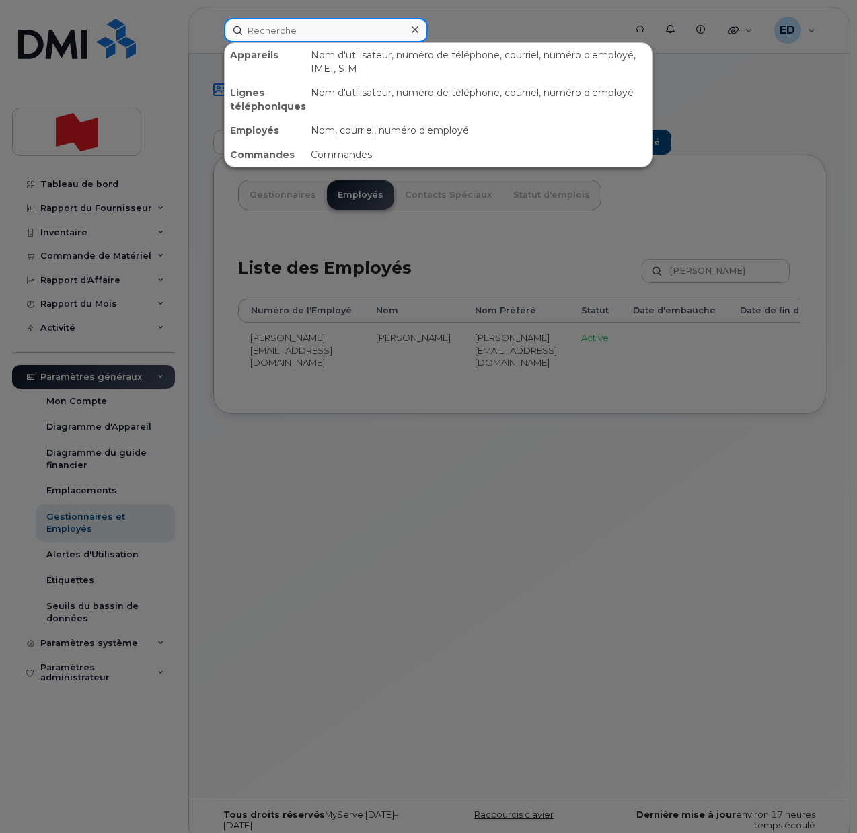
click at [260, 24] on input at bounding box center [326, 30] width 204 height 24
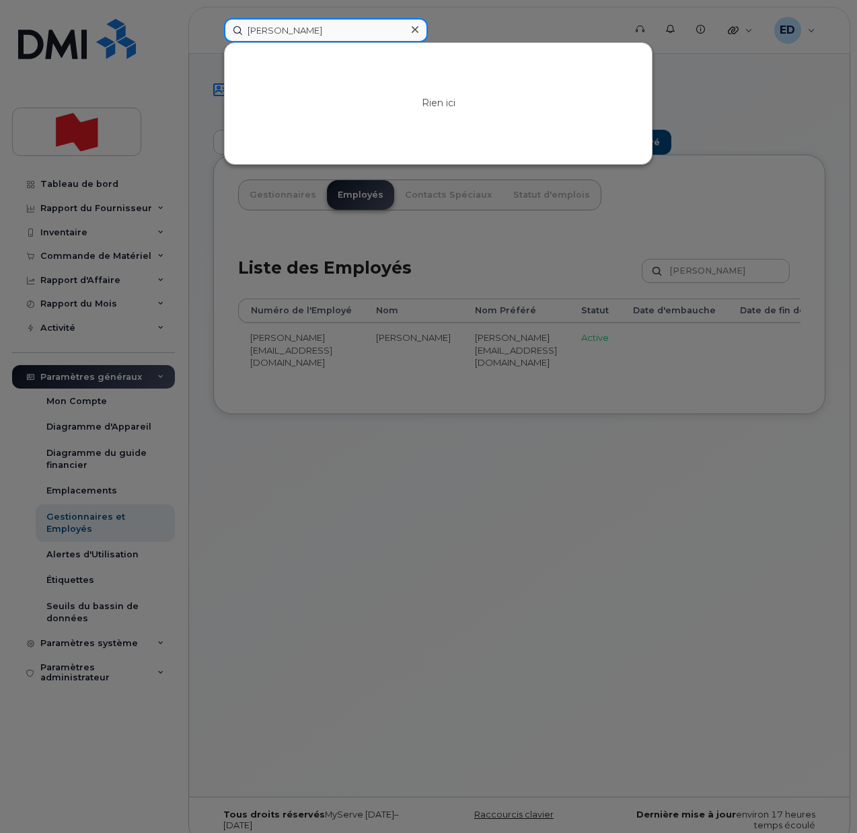
drag, startPoint x: 259, startPoint y: 32, endPoint x: 214, endPoint y: 33, distance: 44.4
click at [214, 33] on div "[PERSON_NAME] ici" at bounding box center [419, 30] width 413 height 24
type input "j"
drag, startPoint x: 529, startPoint y: 574, endPoint x: 540, endPoint y: 660, distance: 86.7
click at [529, 574] on div at bounding box center [428, 416] width 857 height 833
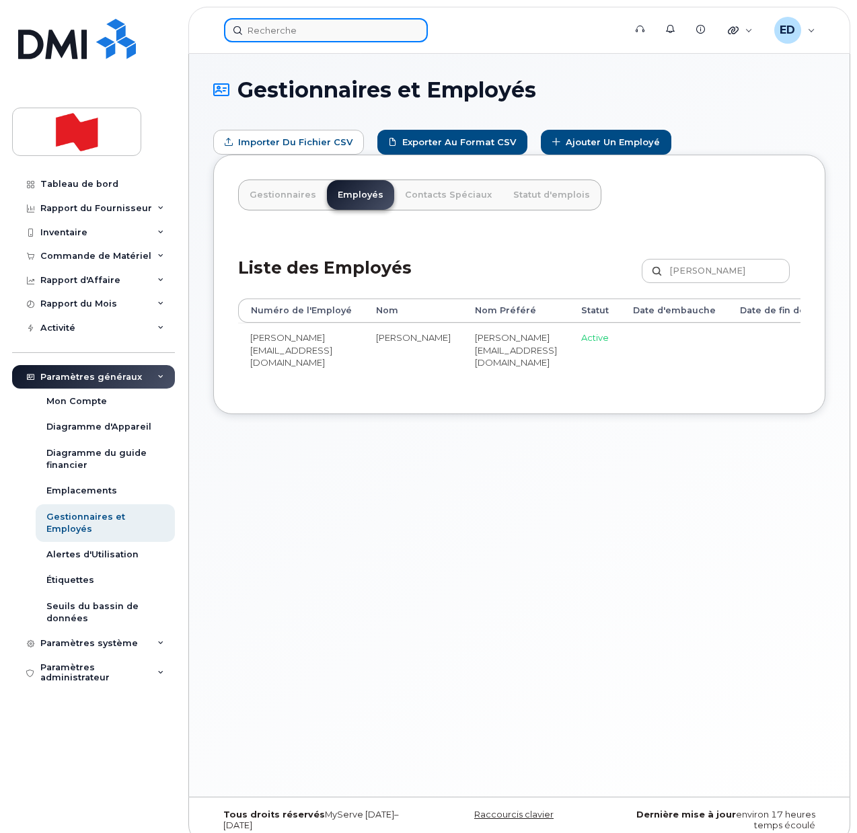
click at [292, 30] on input at bounding box center [326, 30] width 204 height 24
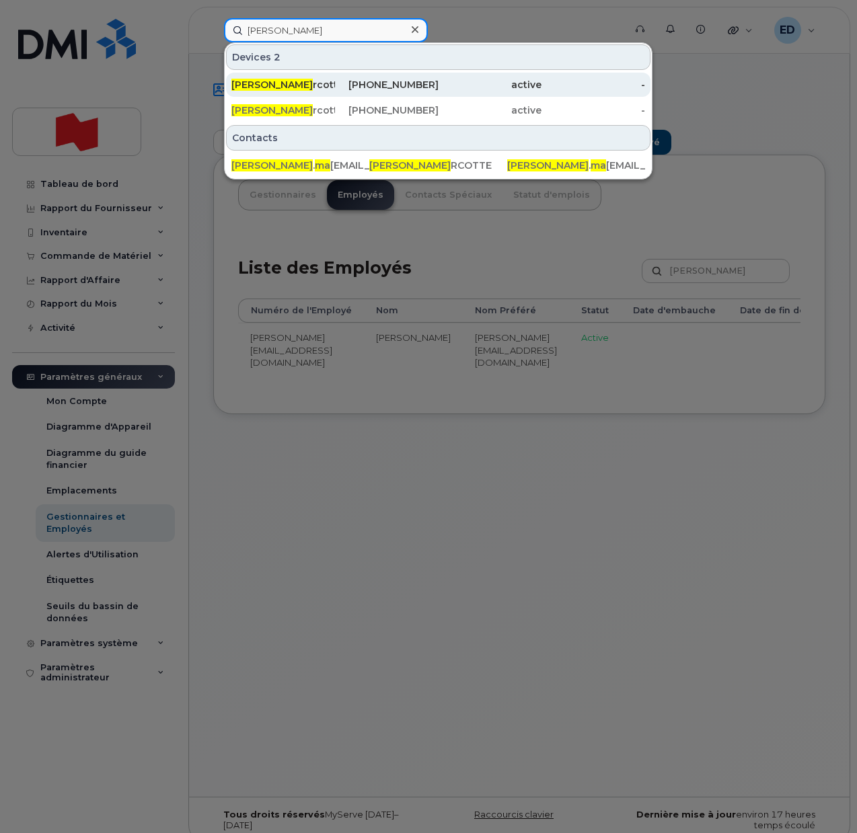
type input "[PERSON_NAME]"
click at [303, 85] on div "[PERSON_NAME] rcotte" at bounding box center [283, 84] width 104 height 13
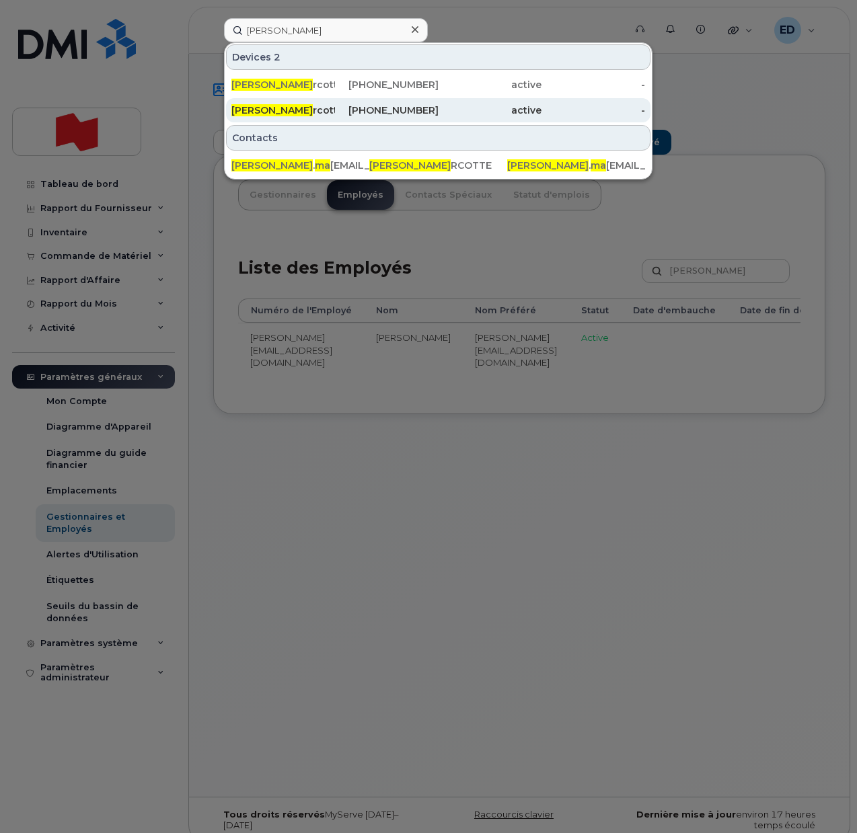
click at [255, 114] on span "[PERSON_NAME]" at bounding box center [271, 110] width 81 height 12
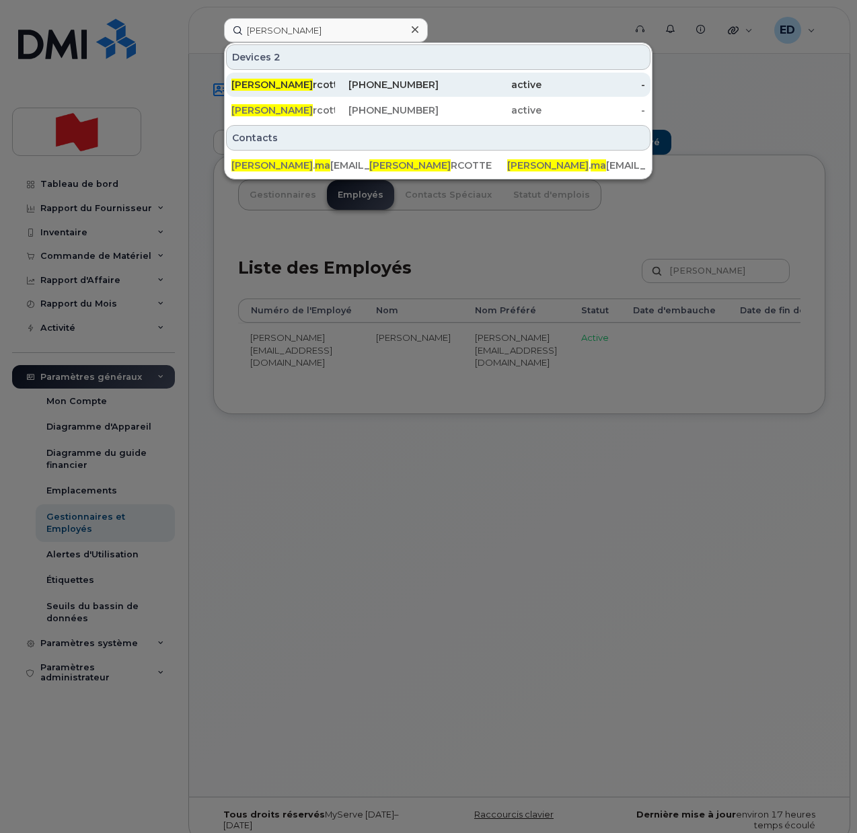
click at [260, 85] on span "Jonathan Ma" at bounding box center [271, 85] width 81 height 12
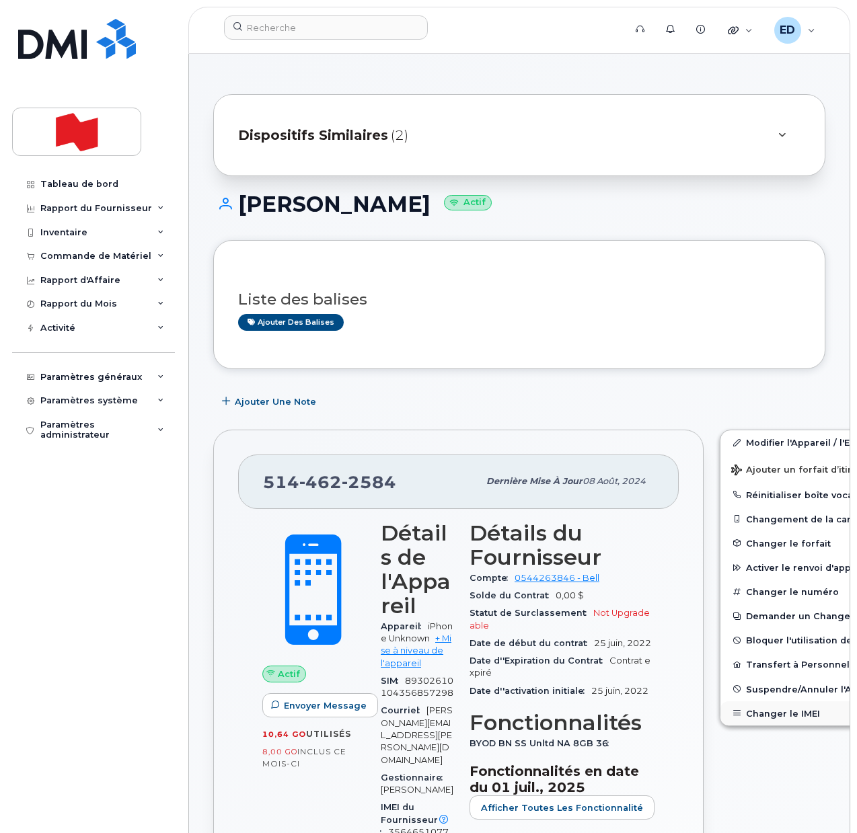
click at [757, 715] on button "Changer le IMEI" at bounding box center [824, 713] width 208 height 24
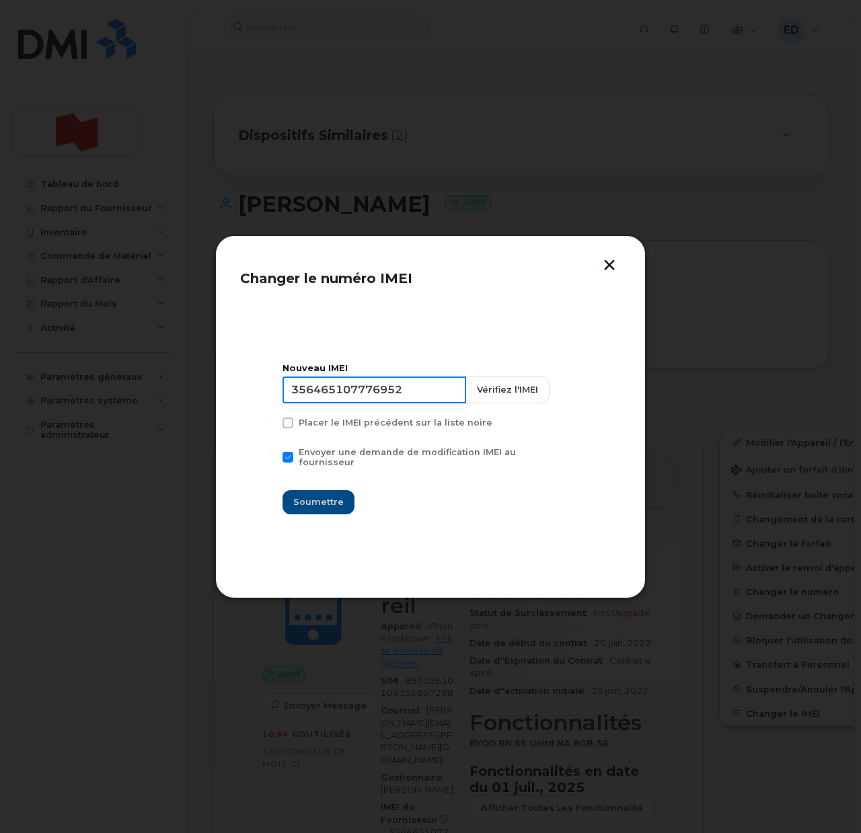
drag, startPoint x: 425, startPoint y: 397, endPoint x: 287, endPoint y: 397, distance: 137.8
click at [293, 397] on input "356465107776952" at bounding box center [374, 390] width 184 height 27
type input "350757502855852"
click at [320, 498] on span "Soumettre" at bounding box center [318, 502] width 50 height 13
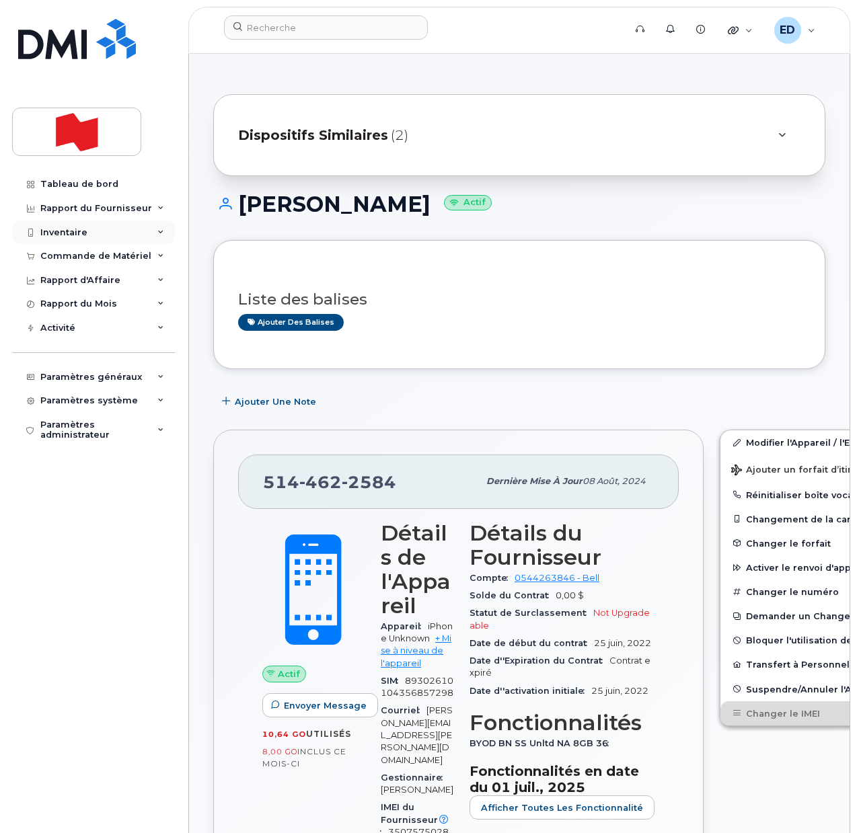
click at [161, 237] on div "Inventaire" at bounding box center [93, 233] width 163 height 24
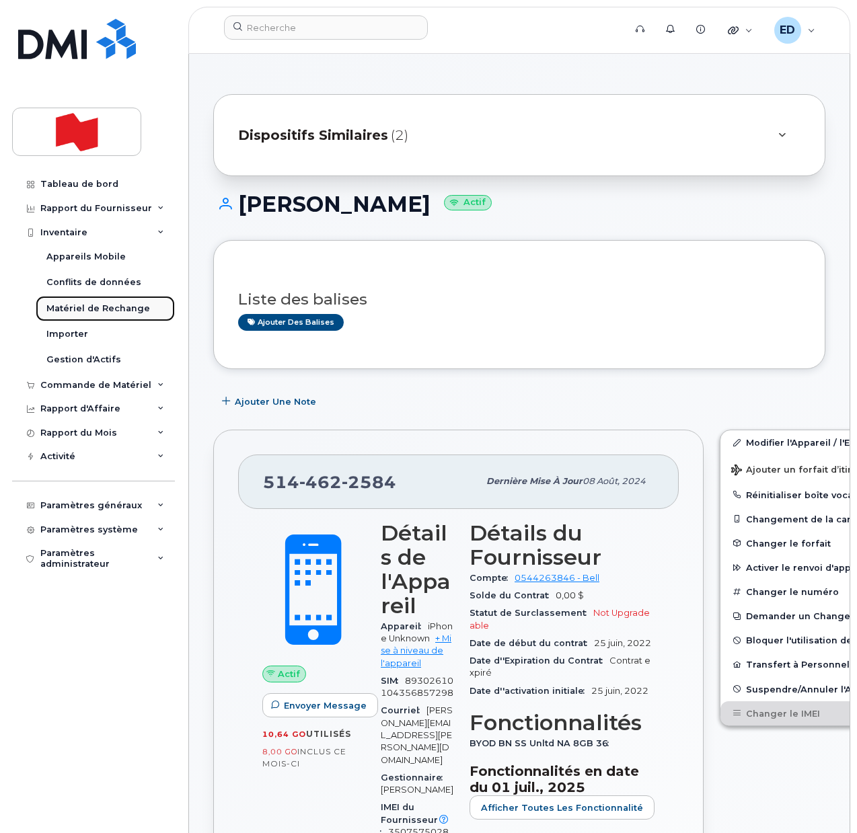
click at [96, 309] on div "Matériel de Rechange" at bounding box center [98, 309] width 104 height 12
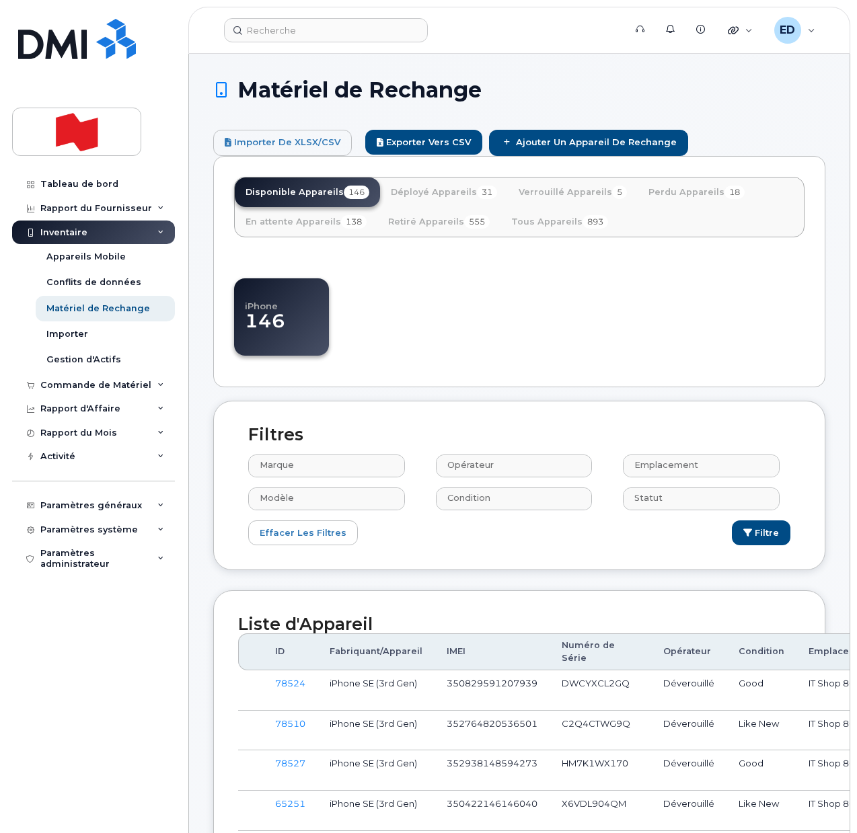
select select
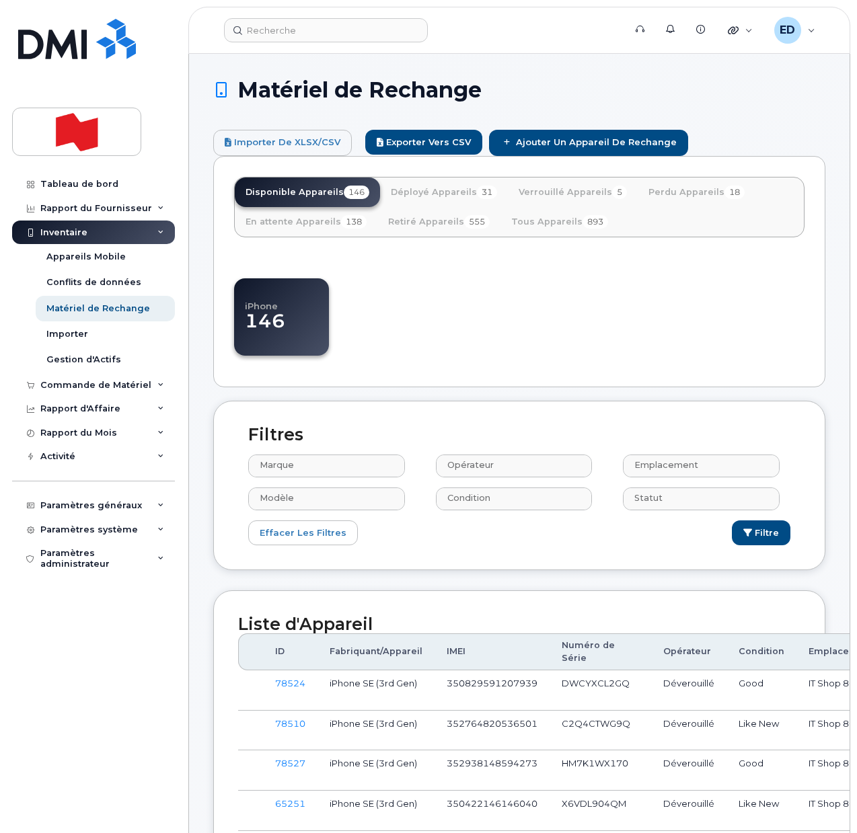
select select
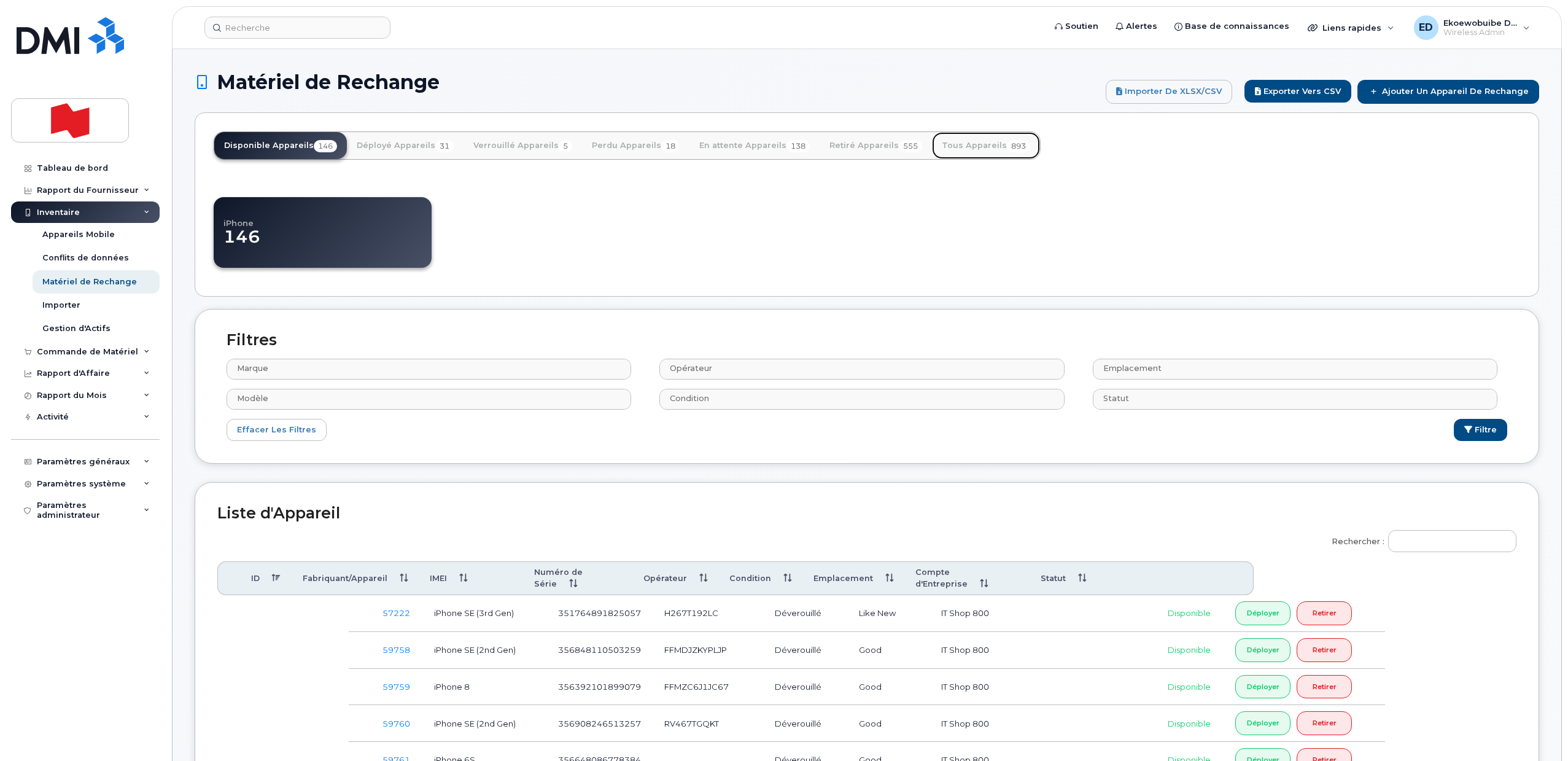
click at [782, 140] on link "Tous Appareils 893" at bounding box center [986, 146] width 108 height 27
click at [782, 147] on link "Tous Appareils 893" at bounding box center [986, 146] width 108 height 27
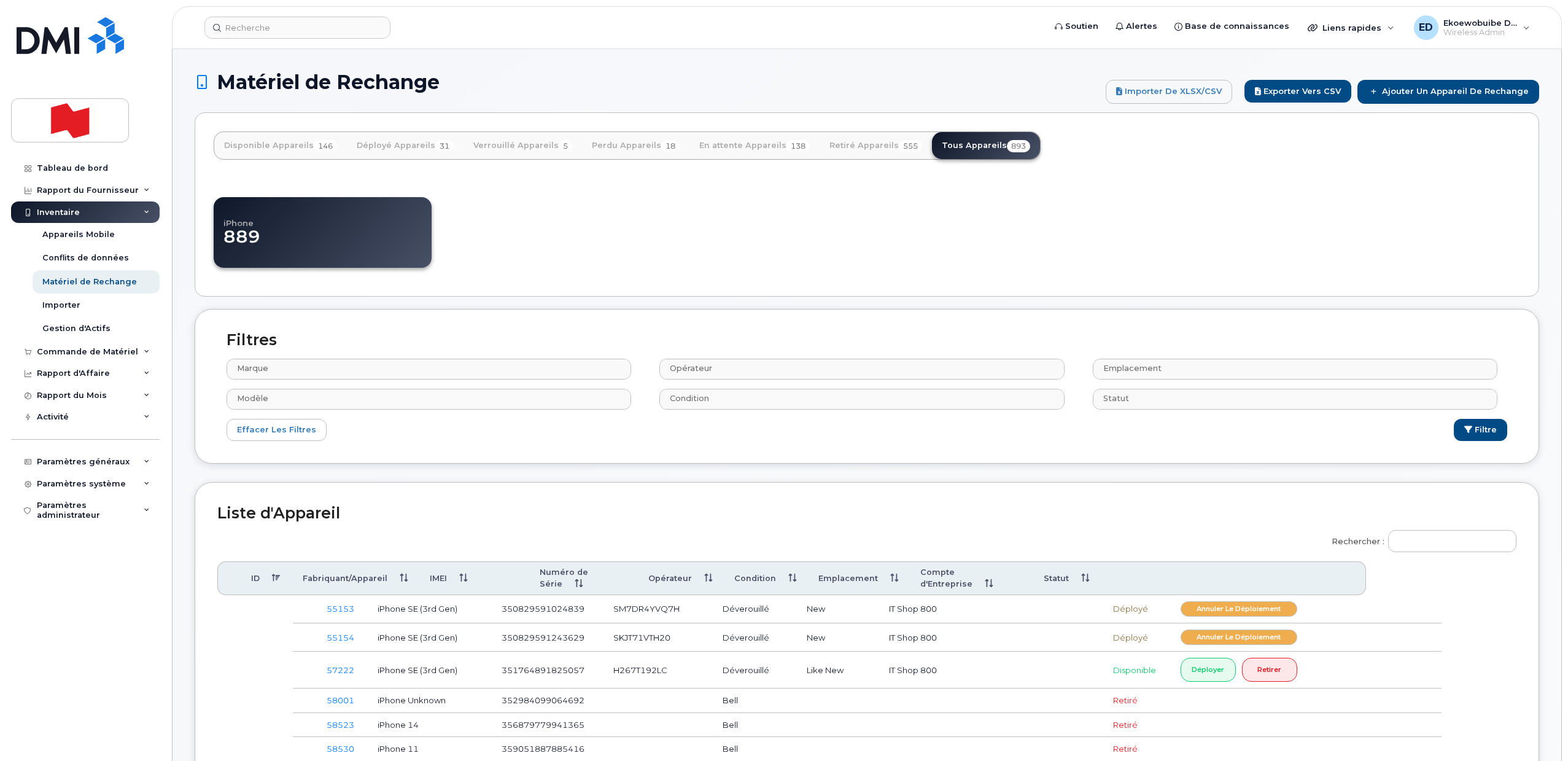
select select
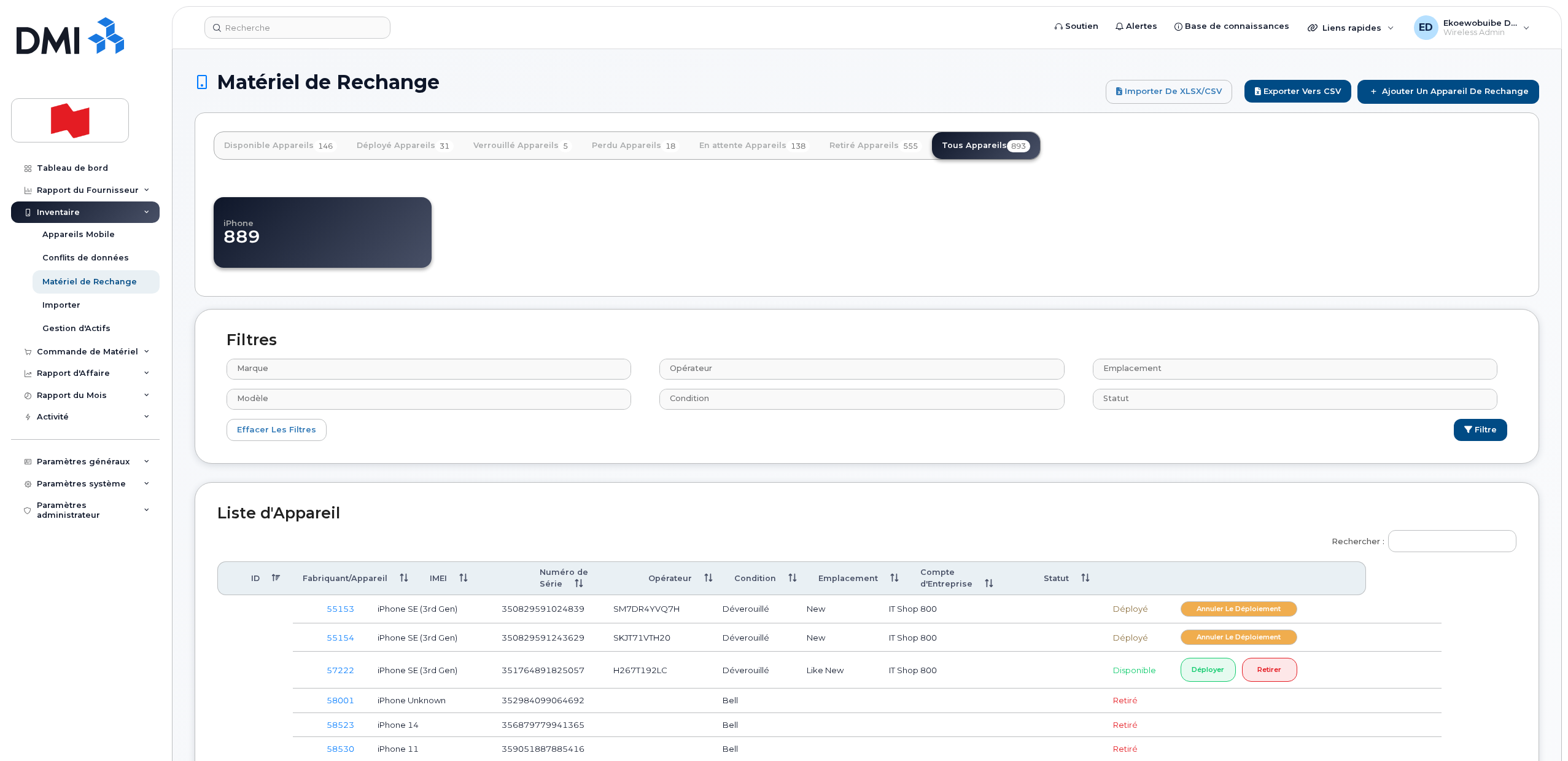
select select
click at [1436, 544] on input "Rechercher :" at bounding box center [1452, 541] width 129 height 22
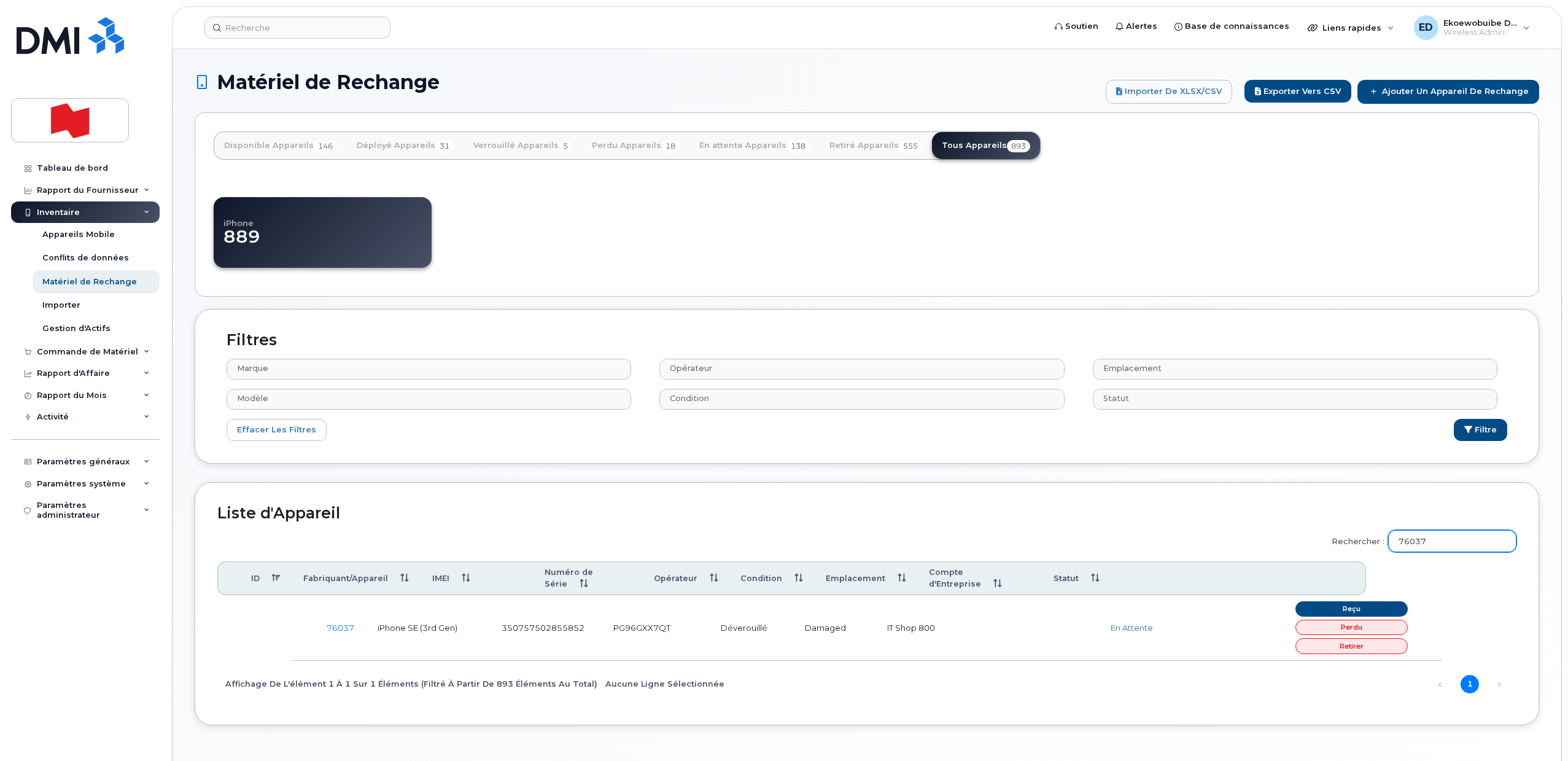
type input "76037"
click at [332, 624] on link "76037" at bounding box center [341, 628] width 27 height 10
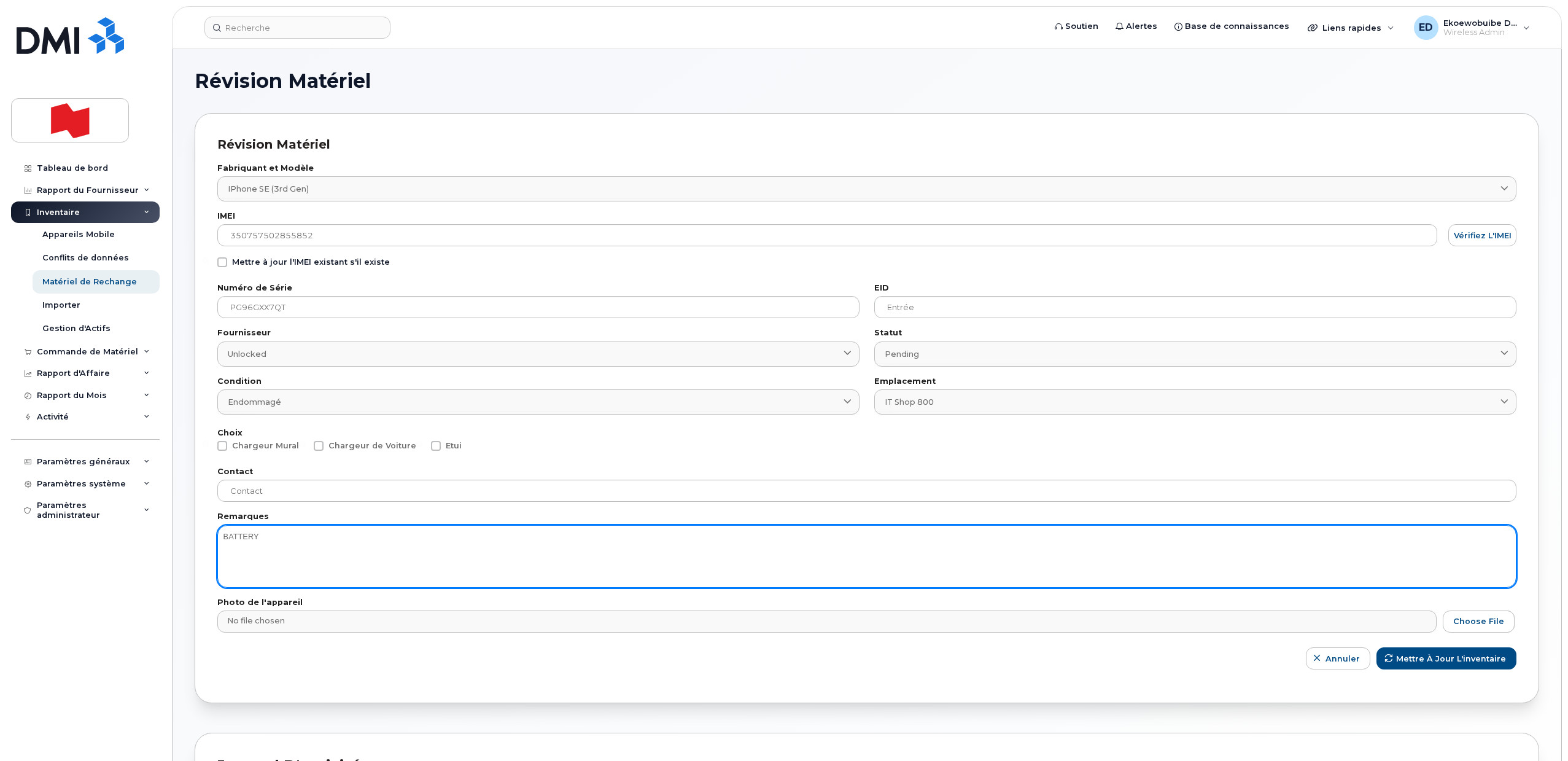
drag, startPoint x: 268, startPoint y: 532, endPoint x: 185, endPoint y: 547, distance: 84.3
click at [185, 547] on div "Révision Matériel Révision Matériel Fabriquant et Modèle iPhone SE (3rd Gen) 27…" at bounding box center [867, 539] width 1389 height 980
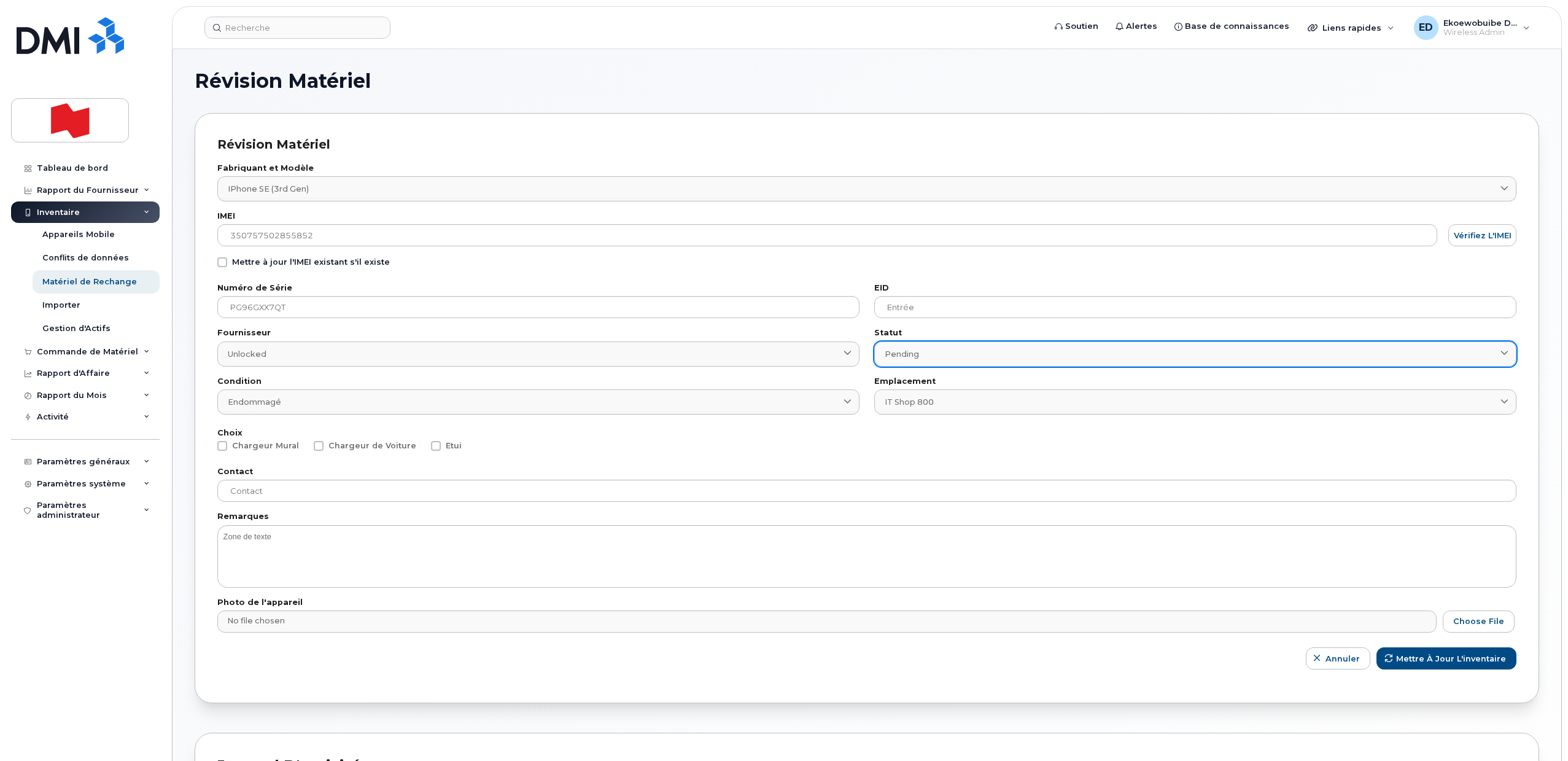
click at [1085, 361] on link "Pending" at bounding box center [1194, 354] width 642 height 26
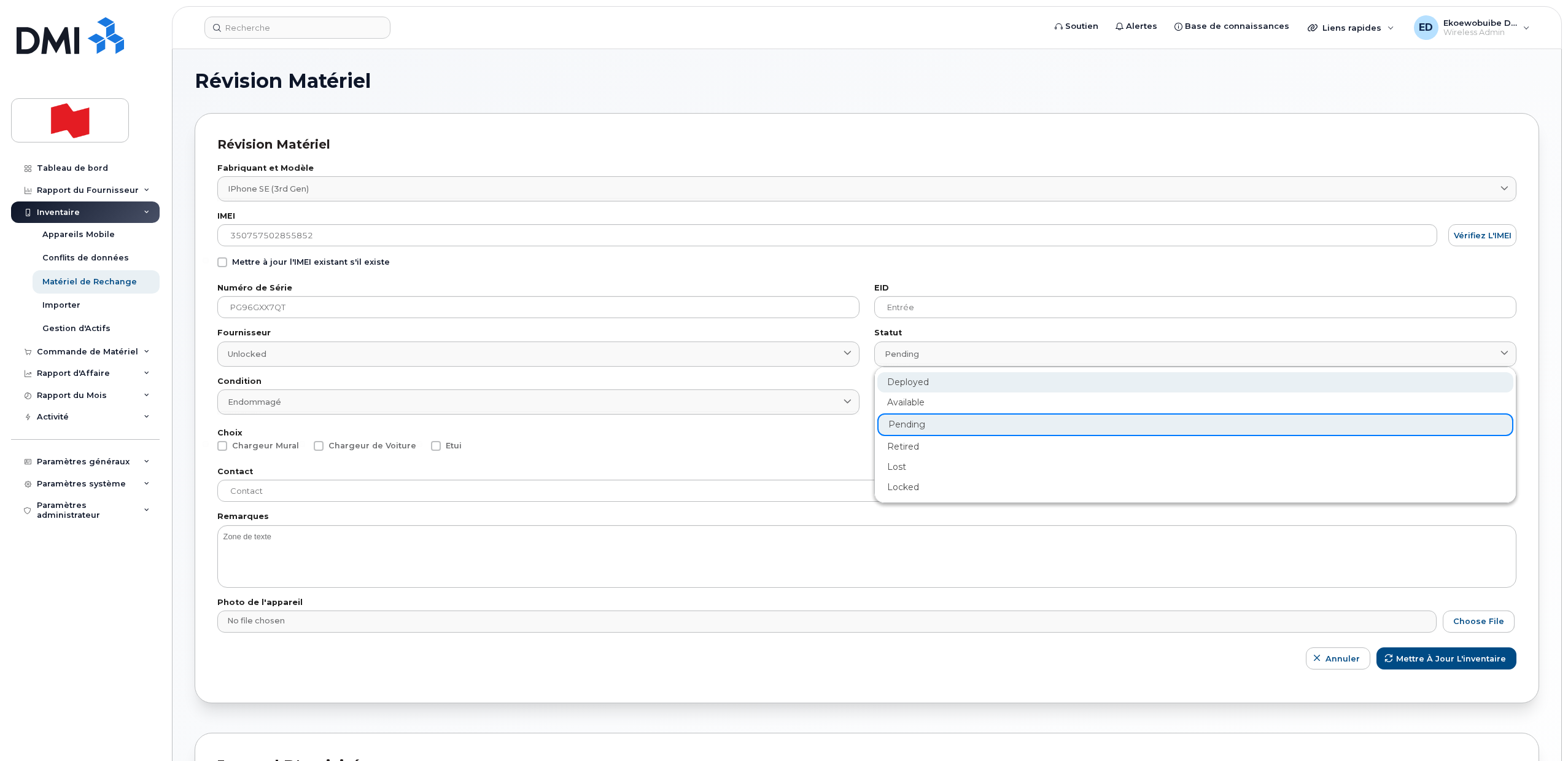
click at [923, 413] on div "Deployed" at bounding box center [1195, 424] width 637 height 23
type input "deployed"
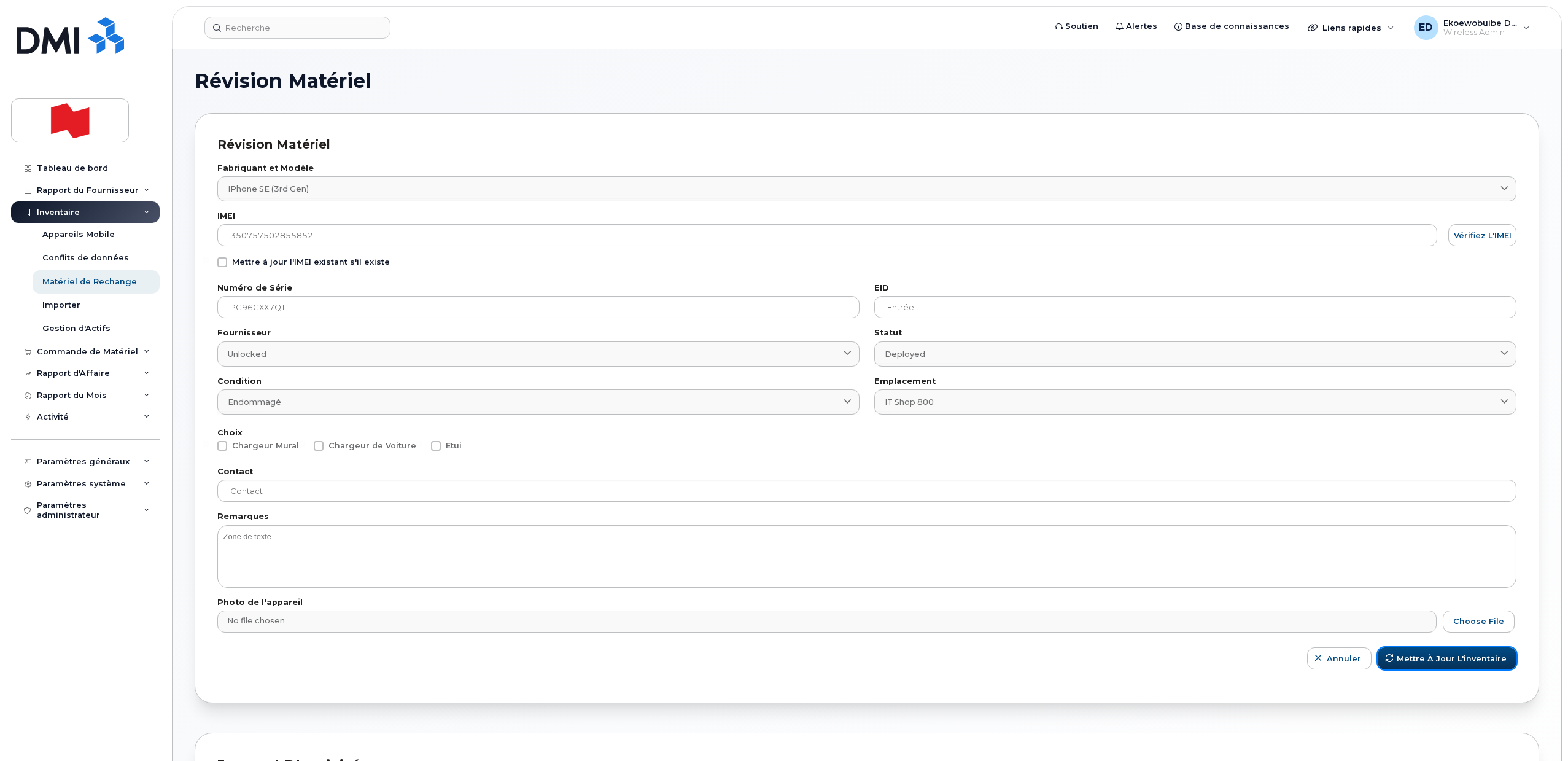
click at [1408, 657] on span "Mettre à jour l'inventaire" at bounding box center [1452, 659] width 110 height 12
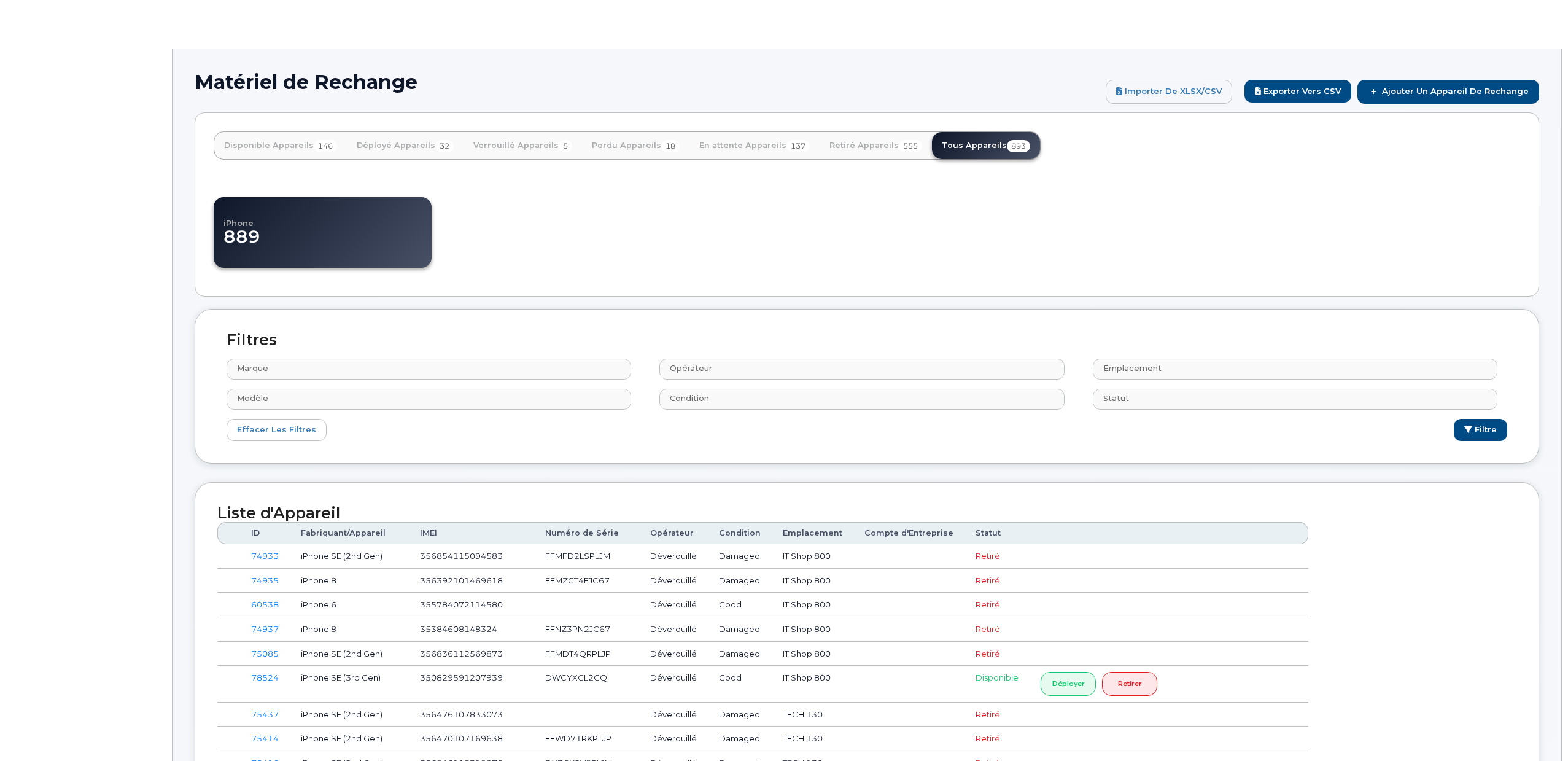
select select
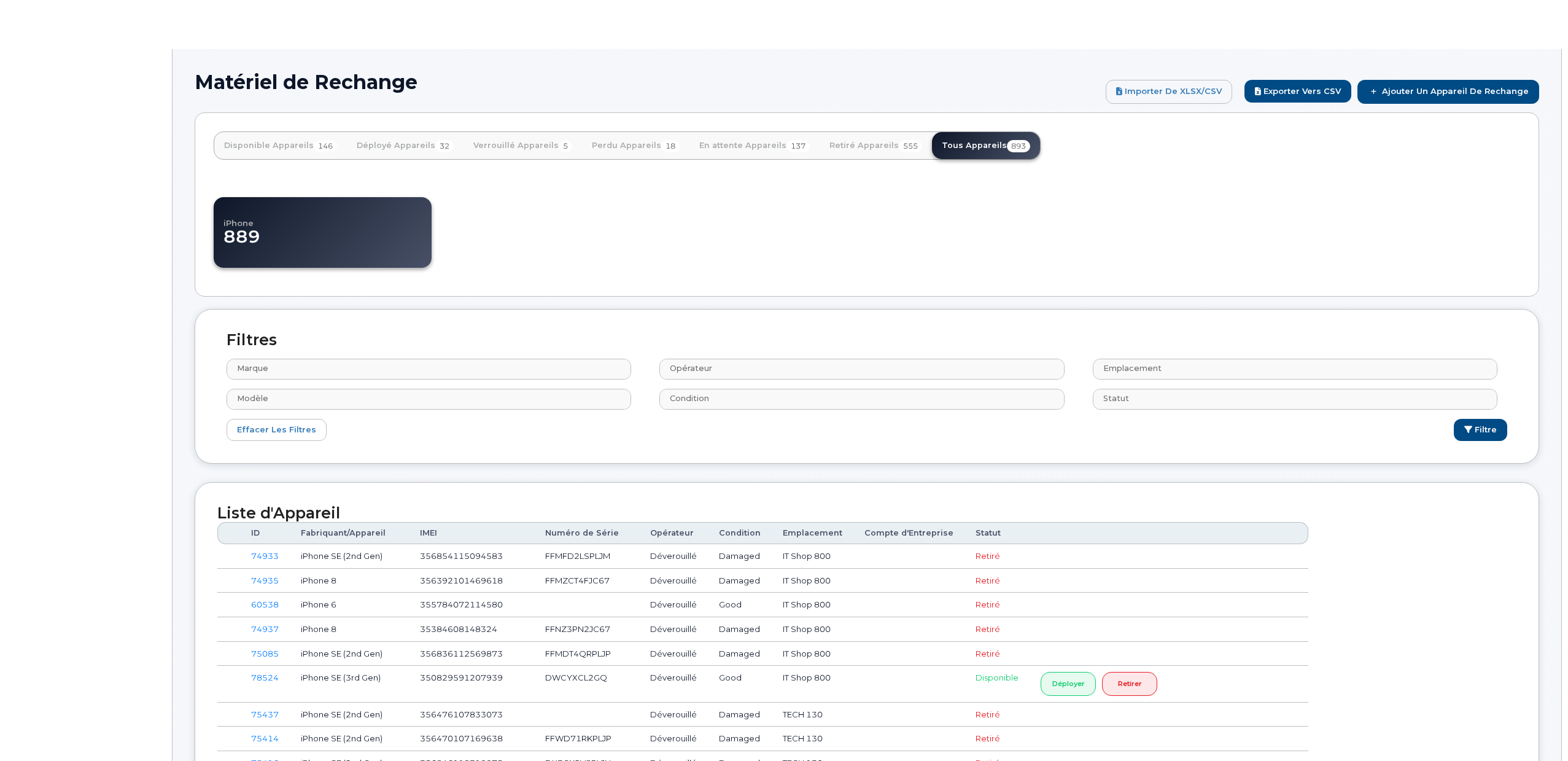
select select
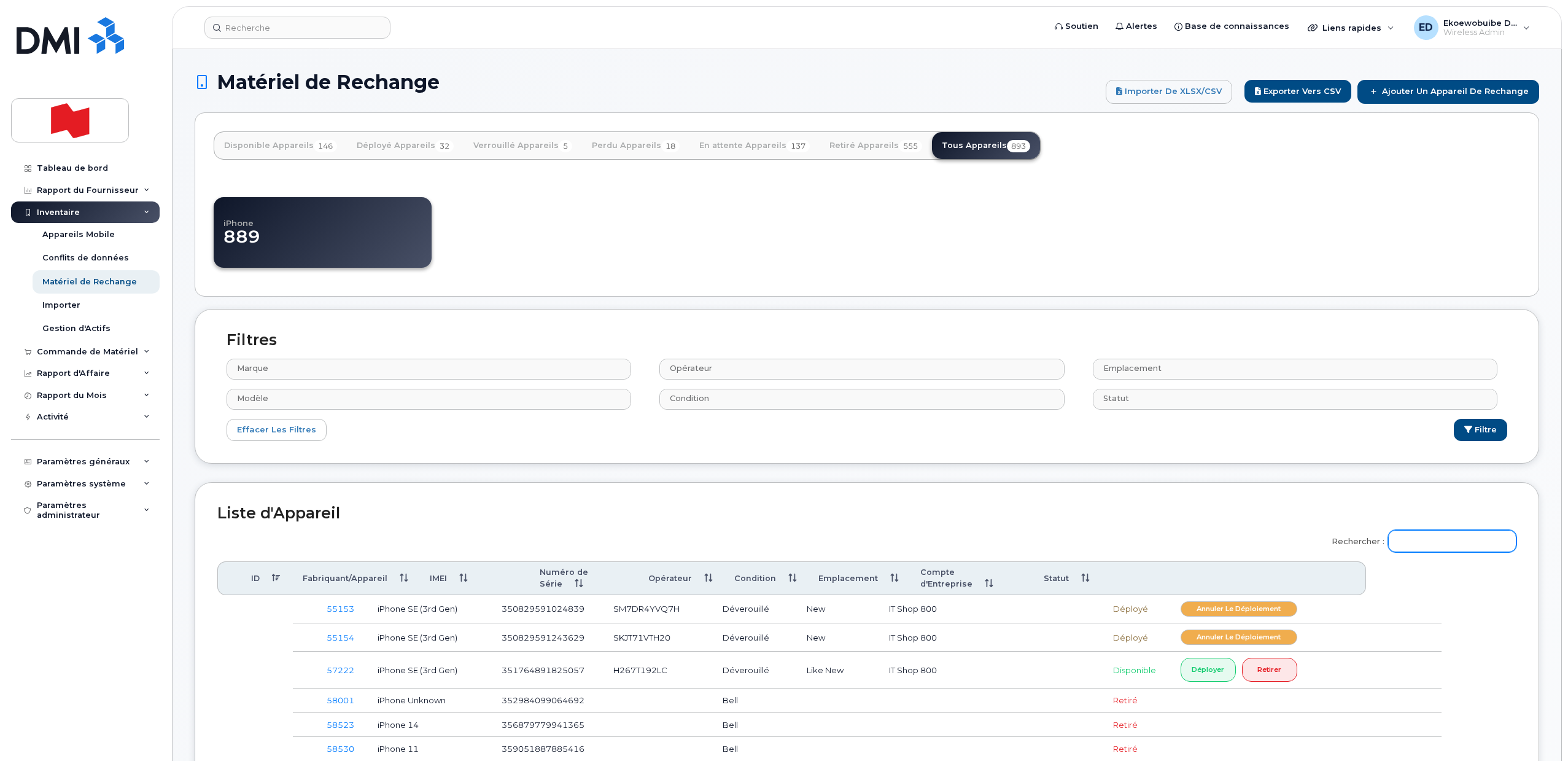
click at [1427, 544] on input "Rechercher :" at bounding box center [1452, 541] width 129 height 22
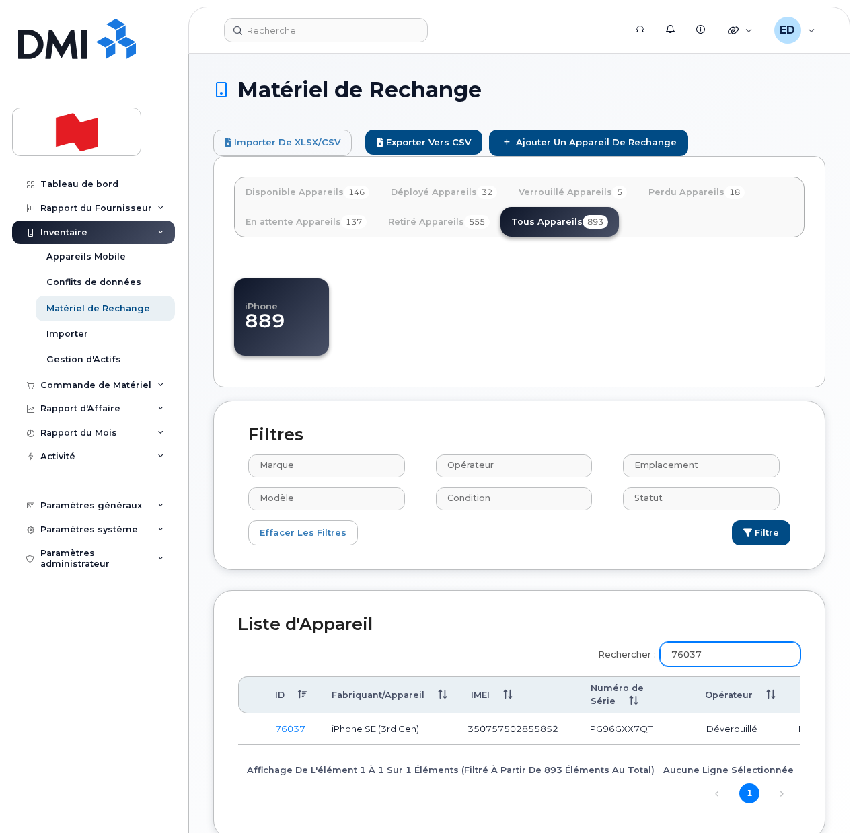
type input "76037"
click at [294, 32] on input at bounding box center [326, 30] width 204 height 24
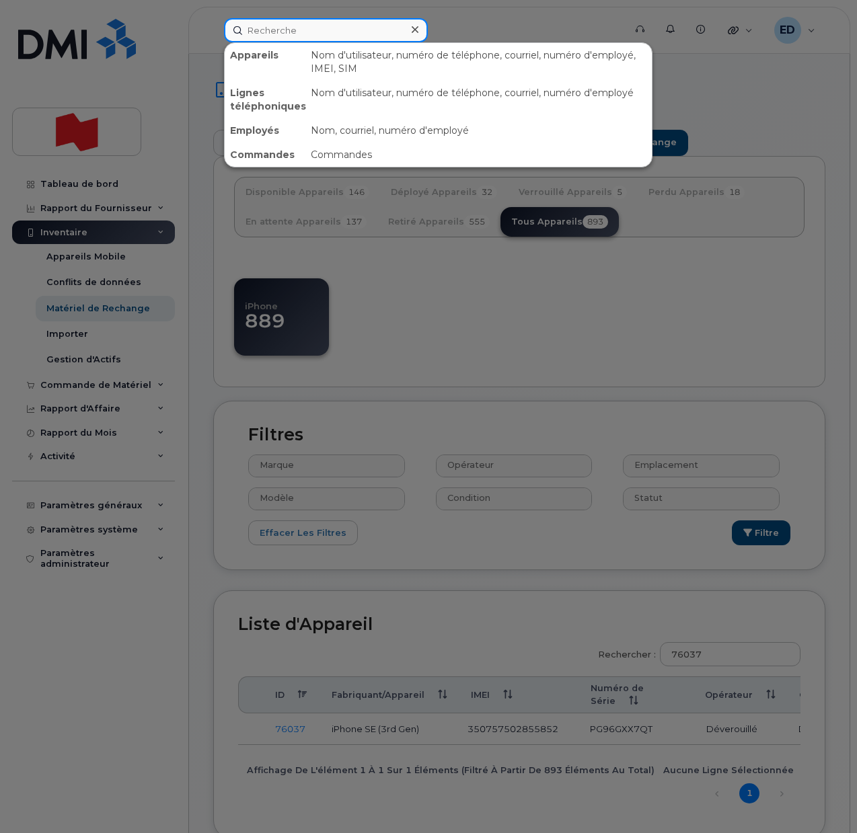
paste input "514-618-4122"
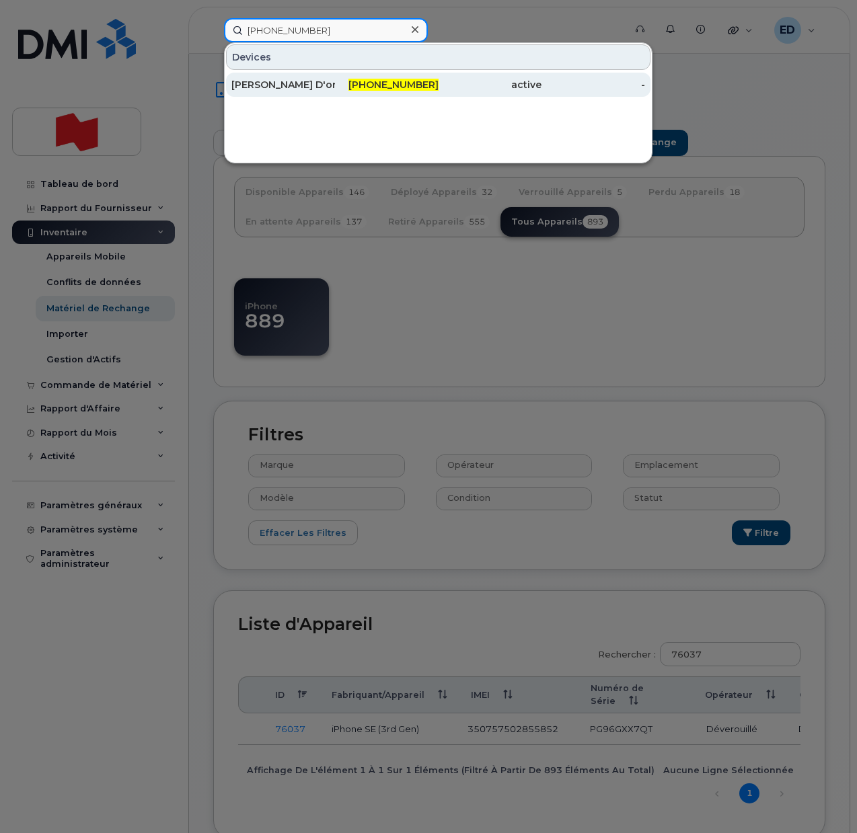
type input "514-618-4122"
click at [296, 87] on div "[PERSON_NAME] D'orangeville" at bounding box center [283, 84] width 104 height 13
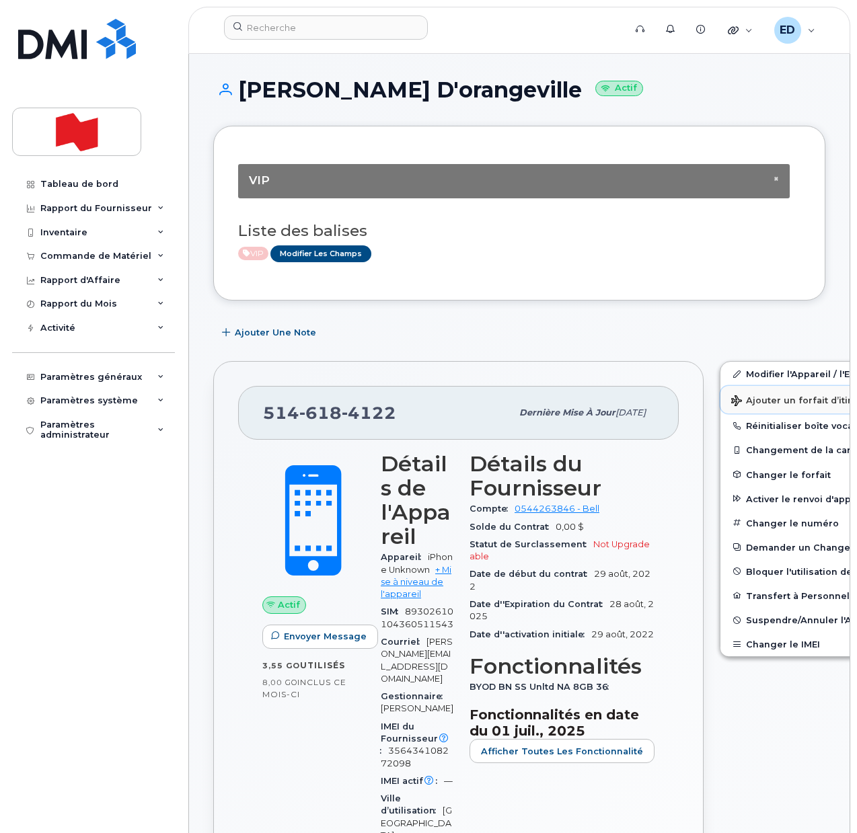
click at [769, 399] on span "Ajouter un forfait d’itinérance" at bounding box center [808, 401] width 155 height 13
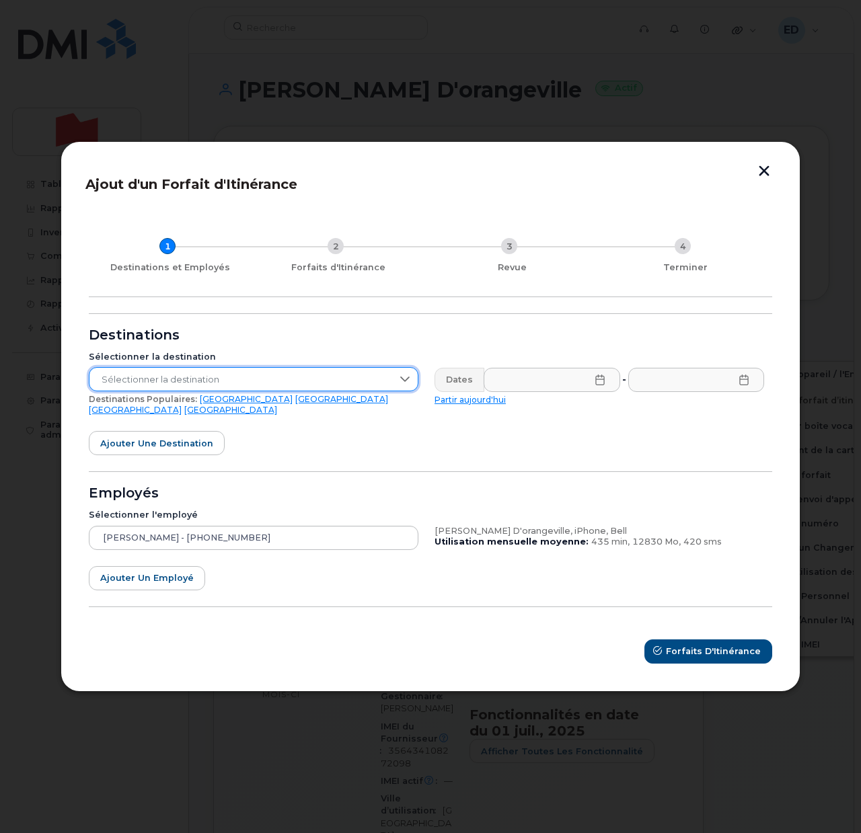
click at [231, 384] on span "Sélectionner la destination" at bounding box center [240, 380] width 303 height 24
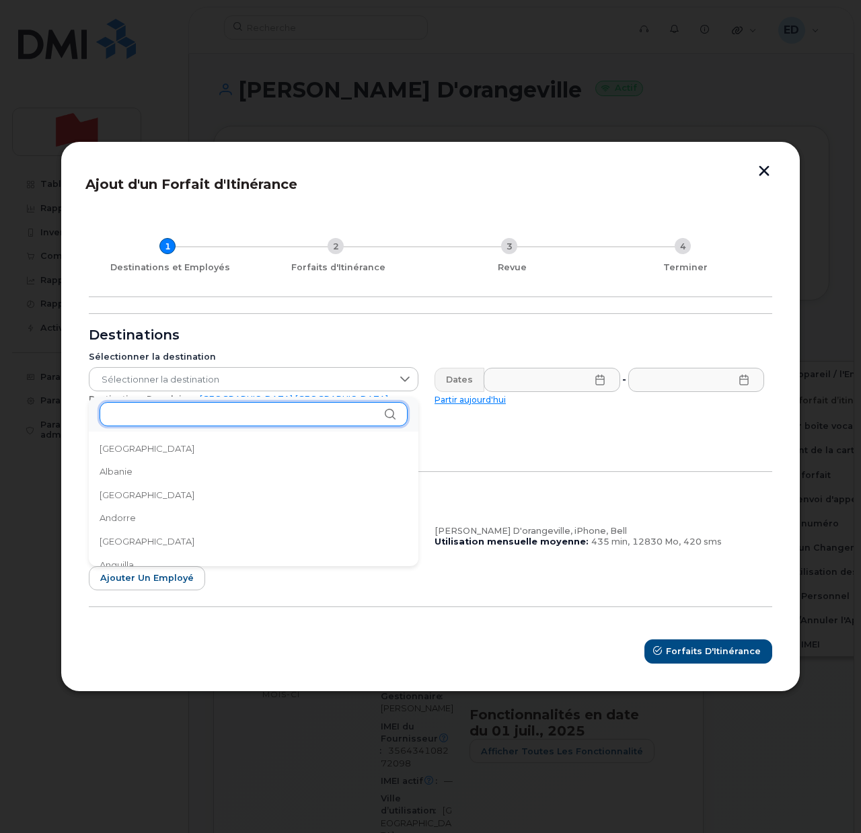
click at [151, 422] on input "text" at bounding box center [254, 414] width 308 height 24
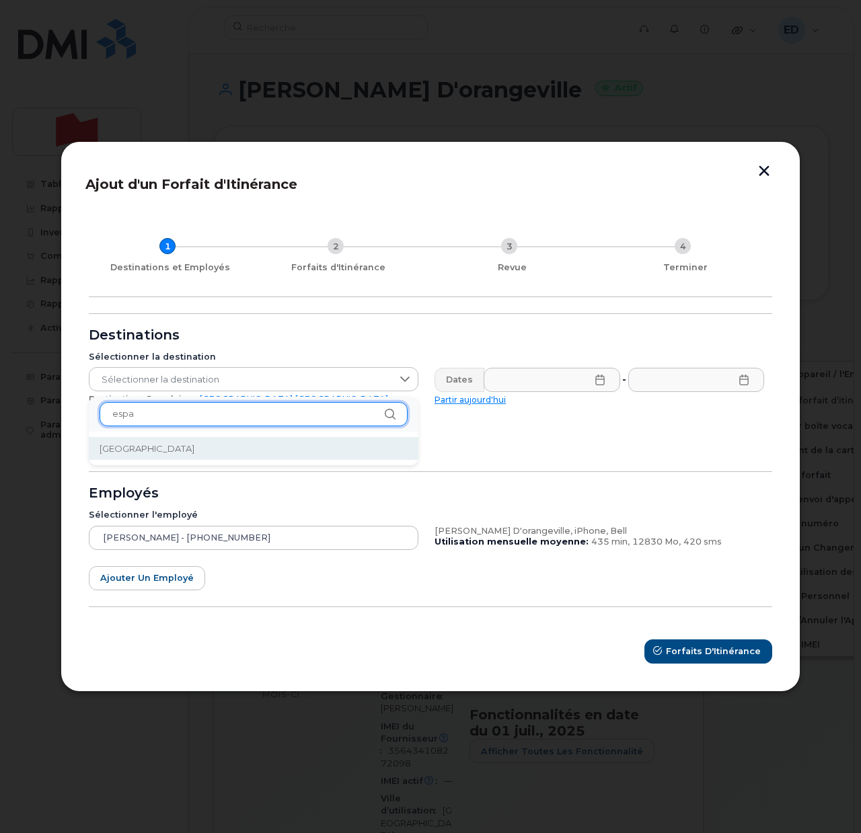
type input "espa"
click at [122, 449] on span "[GEOGRAPHIC_DATA]" at bounding box center [147, 448] width 95 height 13
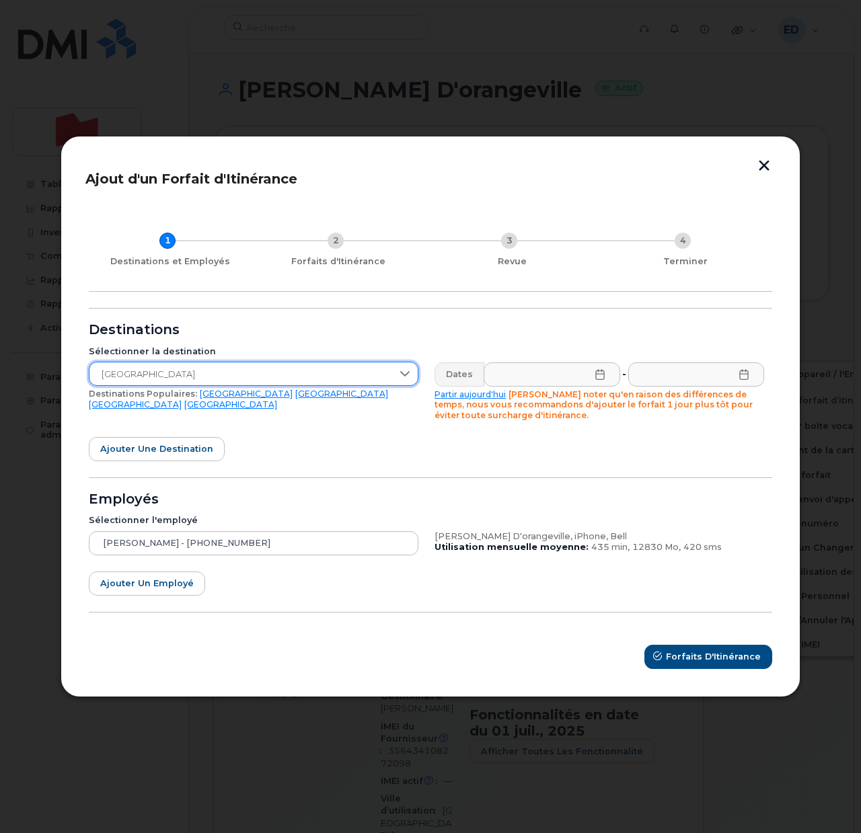
click at [604, 374] on icon at bounding box center [599, 374] width 11 height 11
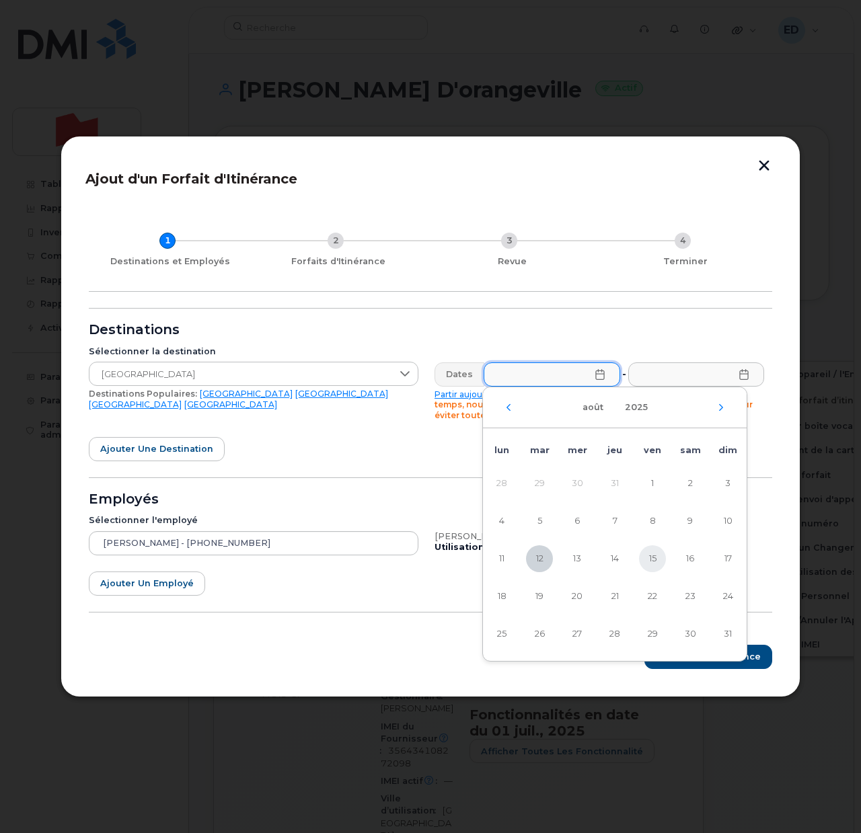
click at [652, 554] on span "15" at bounding box center [652, 558] width 27 height 27
type input "15/08/2025"
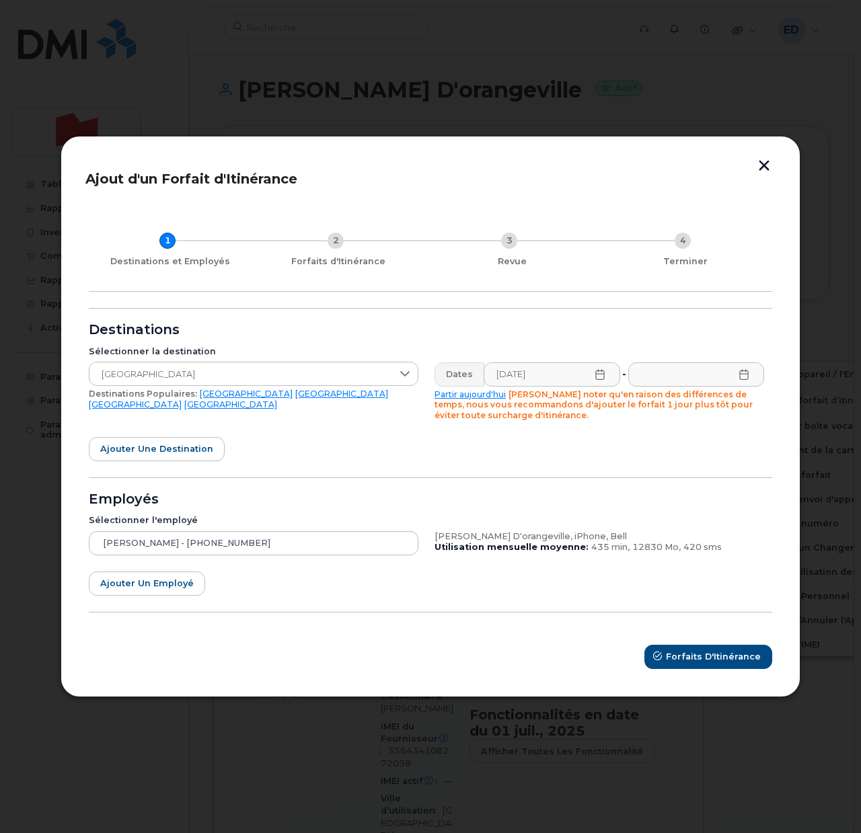
click at [746, 372] on icon at bounding box center [743, 374] width 11 height 11
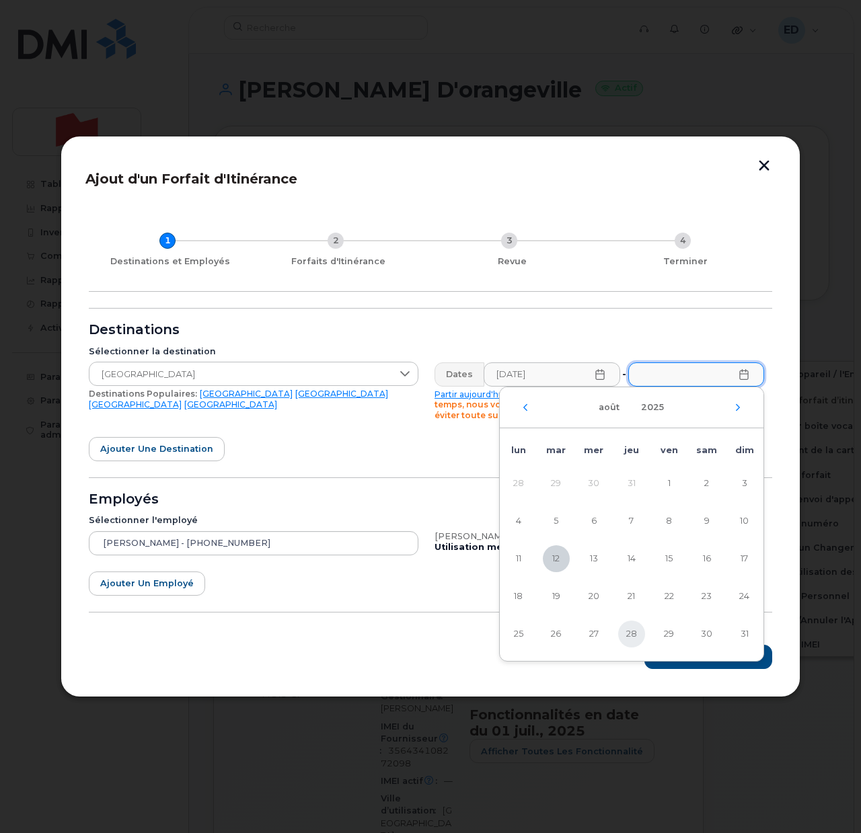
click at [633, 636] on span "28" at bounding box center [631, 634] width 27 height 27
type input "28/08/2025"
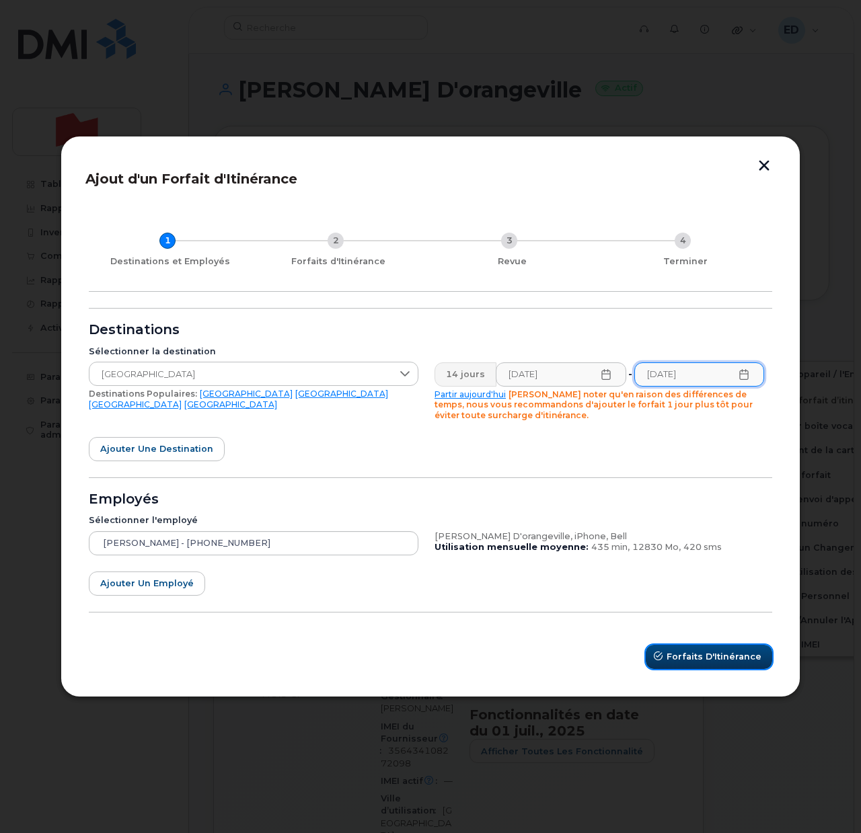
click at [697, 651] on span "Forfaits d'Itinérance" at bounding box center [713, 656] width 95 height 13
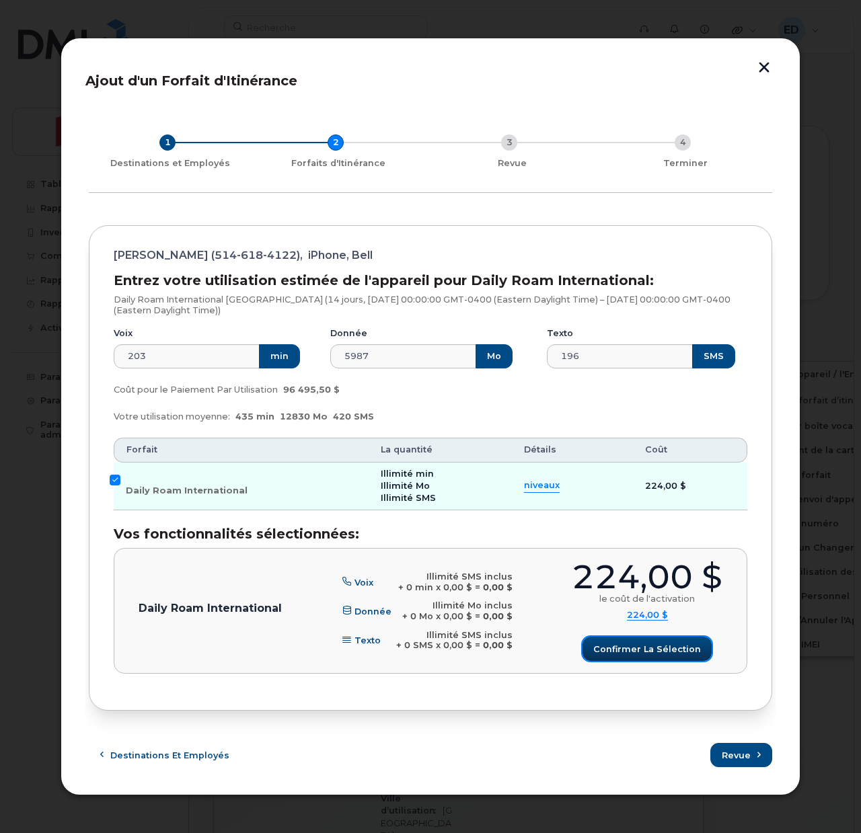
click at [635, 647] on span "Confirmer la sélection" at bounding box center [647, 649] width 108 height 13
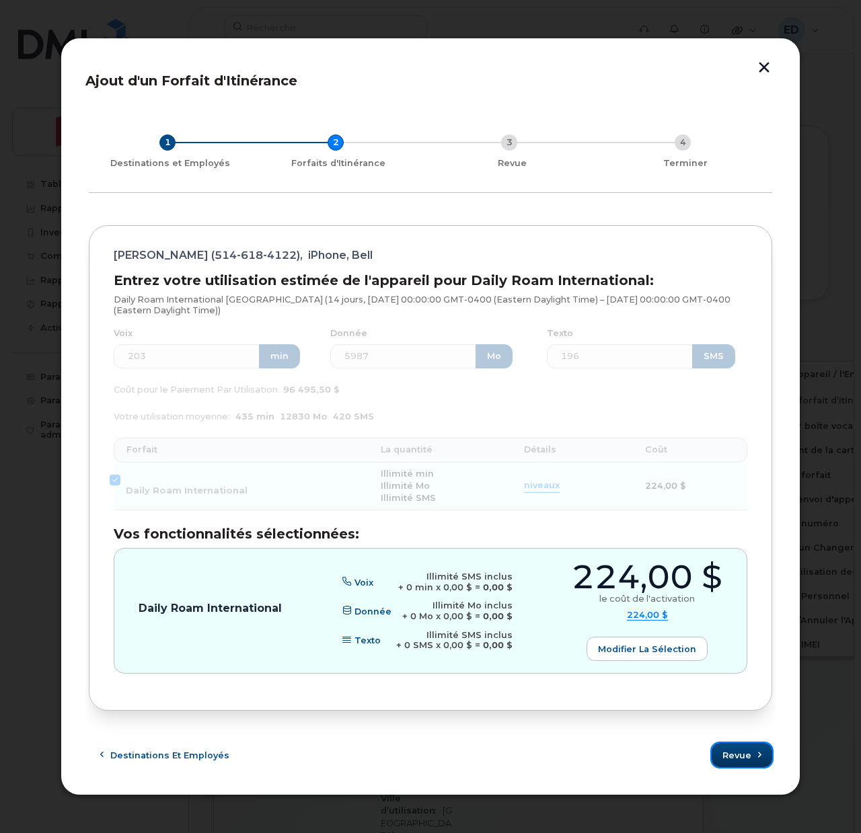
click at [740, 754] on span "Revue" at bounding box center [736, 755] width 29 height 13
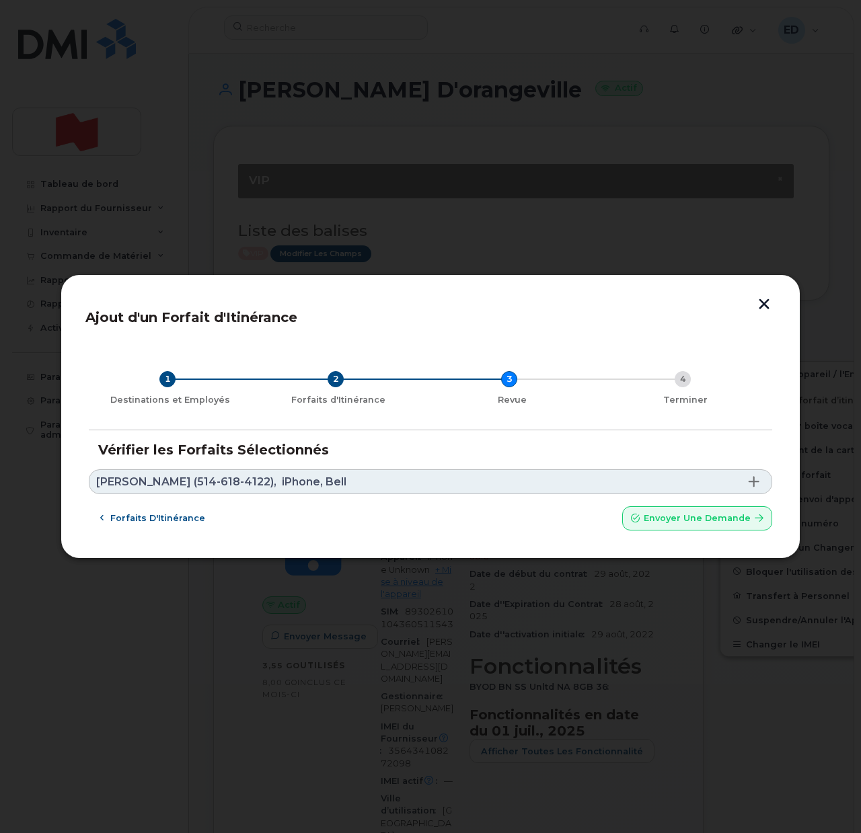
click at [398, 477] on link "Vincent D'orangeville (514-618-4122), iPhone, Bell" at bounding box center [430, 481] width 683 height 25
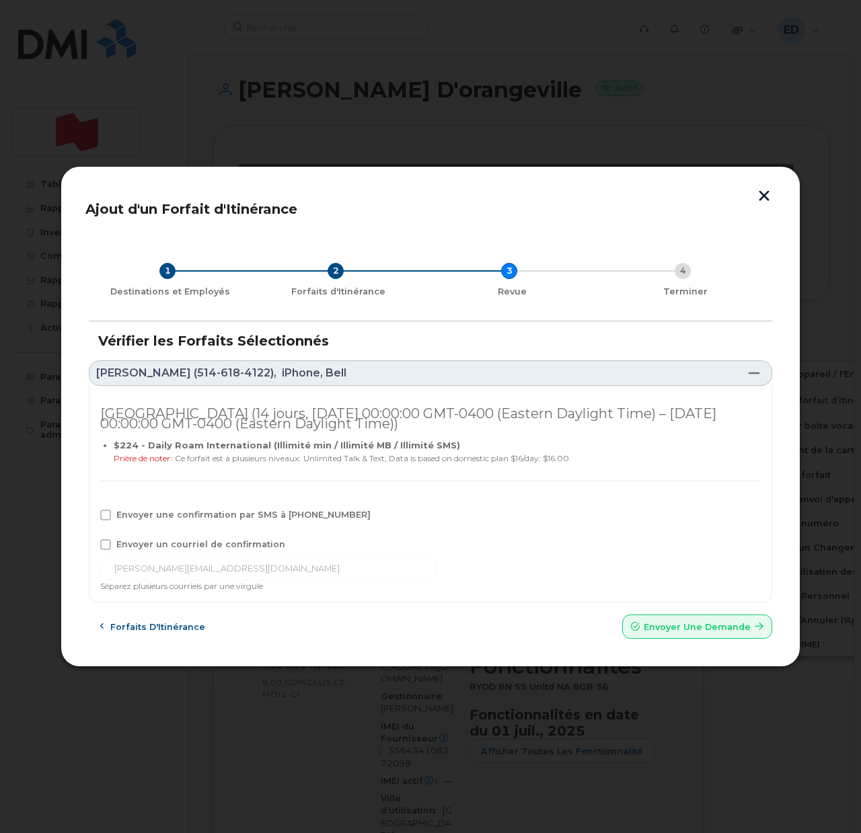
click at [120, 518] on span "Envoyer une confirmation par SMS à 514-618-4122" at bounding box center [243, 515] width 254 height 10
click at [91, 516] on input "Envoyer une confirmation par SMS à 514-618-4122" at bounding box center [87, 513] width 7 height 7
checkbox input "true"
click at [118, 544] on span "Envoyer un courriel de confirmation" at bounding box center [200, 544] width 169 height 10
click at [91, 544] on input "Envoyer un courriel de confirmation" at bounding box center [87, 542] width 7 height 7
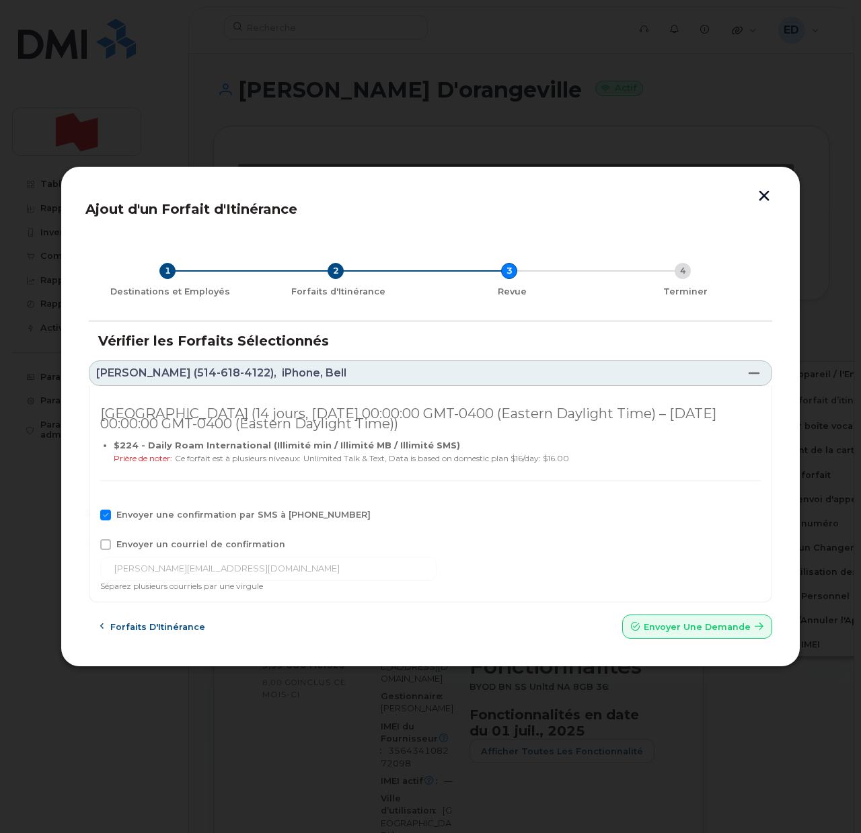
checkbox input "true"
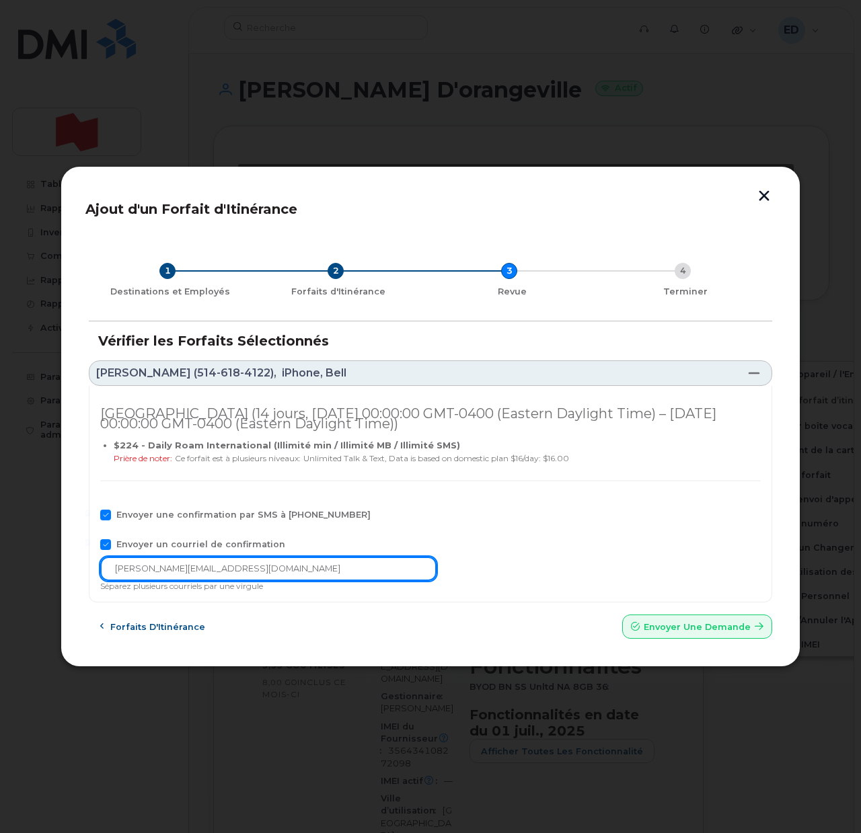
drag, startPoint x: 290, startPoint y: 573, endPoint x: 83, endPoint y: 576, distance: 207.1
click at [83, 576] on div "Ajout d'un Forfait d'Itinérance 1 Destinations et Employés 2 Forfaits d'Itinéra…" at bounding box center [431, 417] width 740 height 502
paste input "telecom-voix"
type input "telecom-voix@bnc.ca"
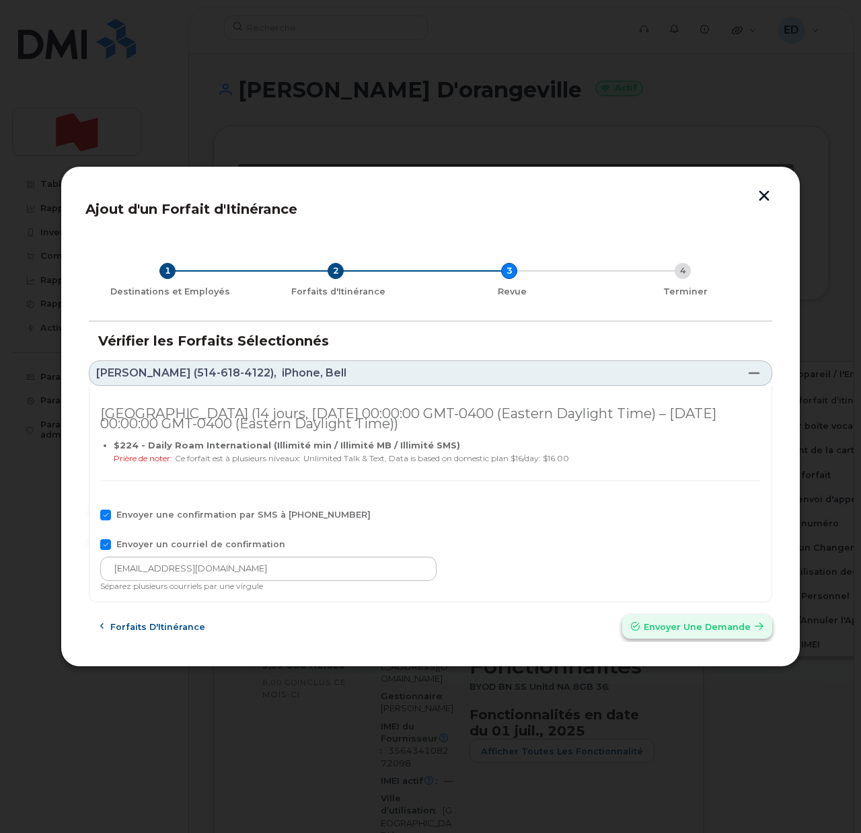
click at [671, 626] on span "Envoyer une Demande" at bounding box center [696, 627] width 107 height 13
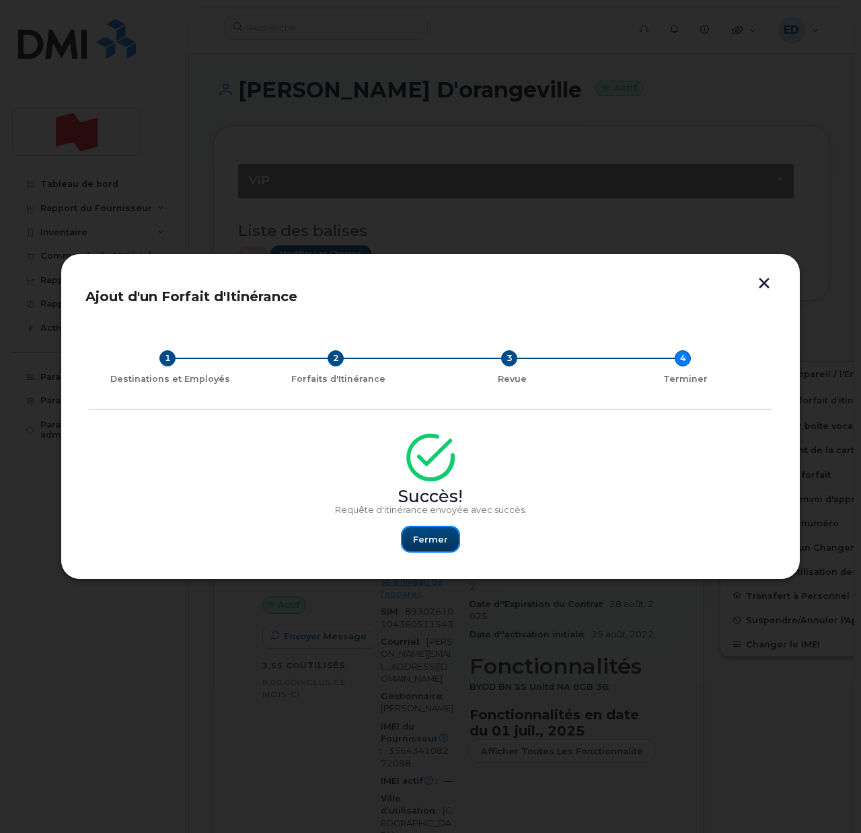
click at [436, 544] on span "Fermer" at bounding box center [430, 539] width 35 height 13
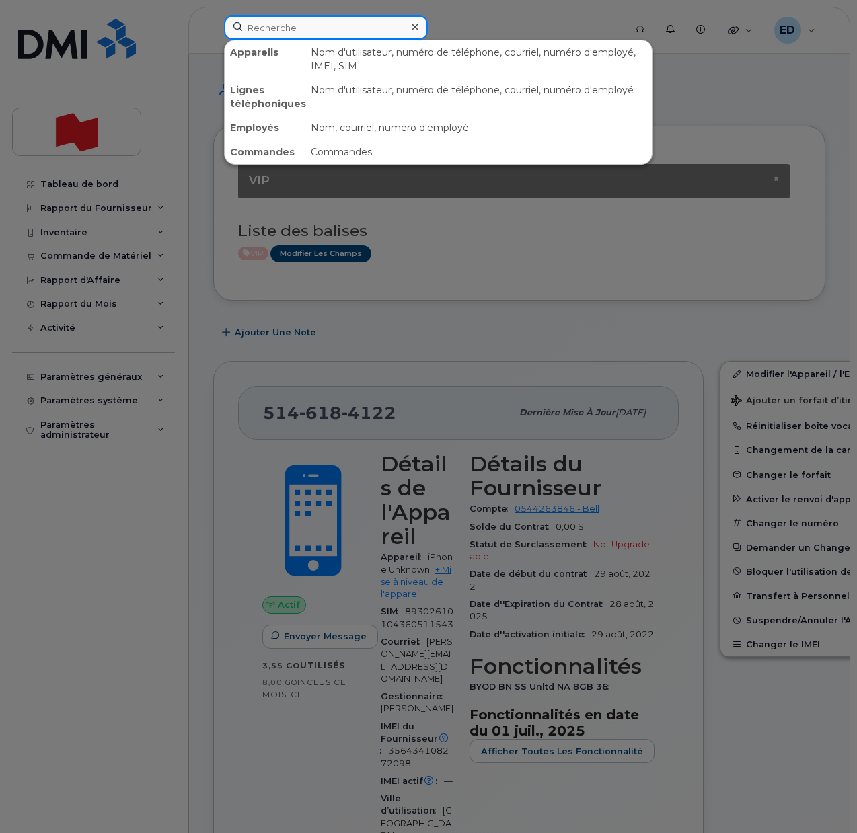
click at [293, 34] on input at bounding box center [326, 27] width 204 height 24
paste input "514-701-5765"
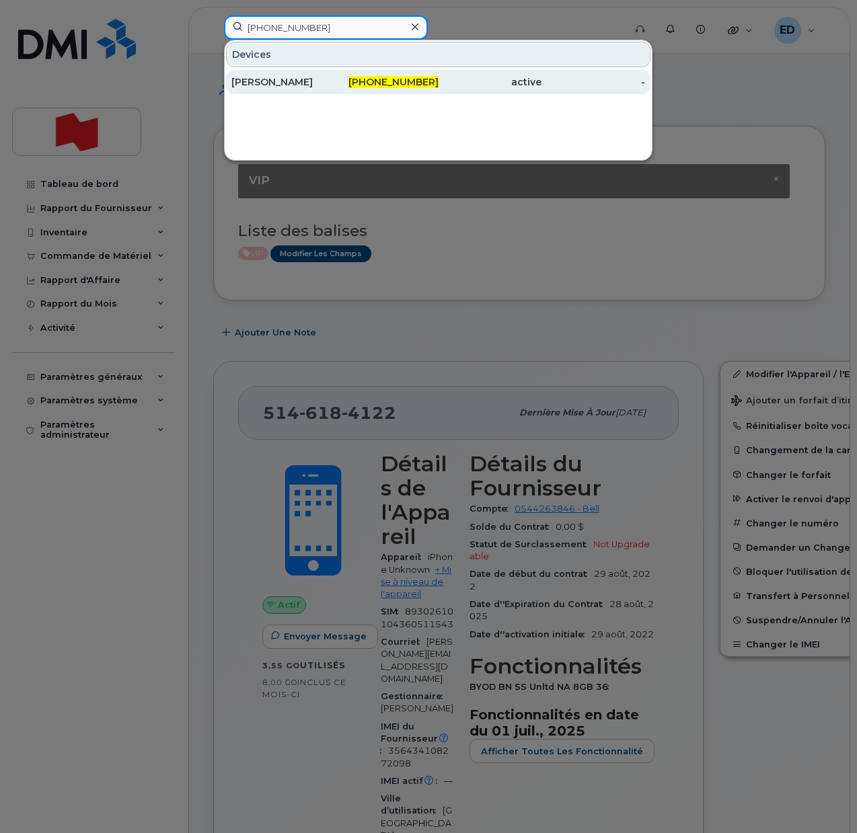
type input "514-701-5765"
click at [276, 84] on div "Cristina Popescu" at bounding box center [283, 81] width 104 height 13
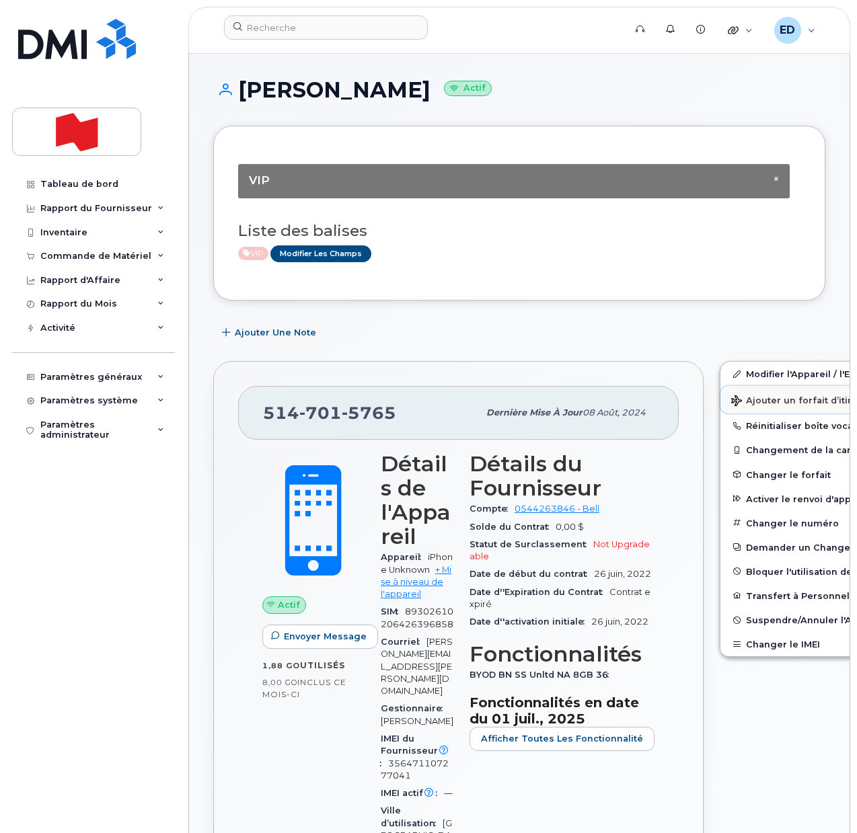
click at [738, 399] on span "Ajouter un forfait d’itinérance" at bounding box center [808, 401] width 155 height 13
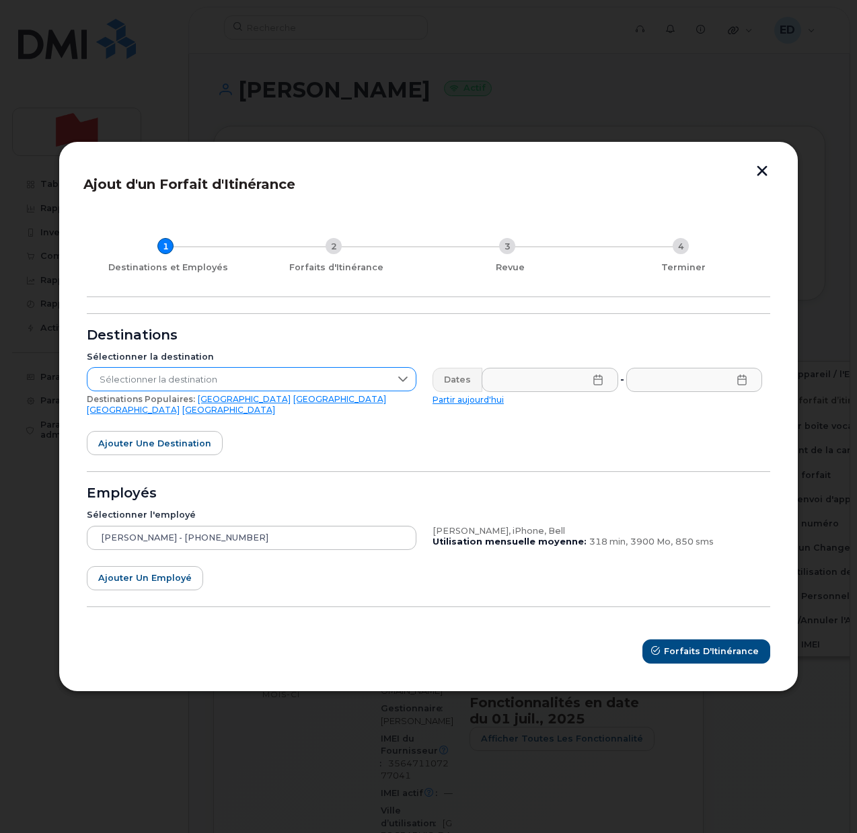
click at [296, 383] on span "Sélectionner la destination" at bounding box center [238, 380] width 303 height 24
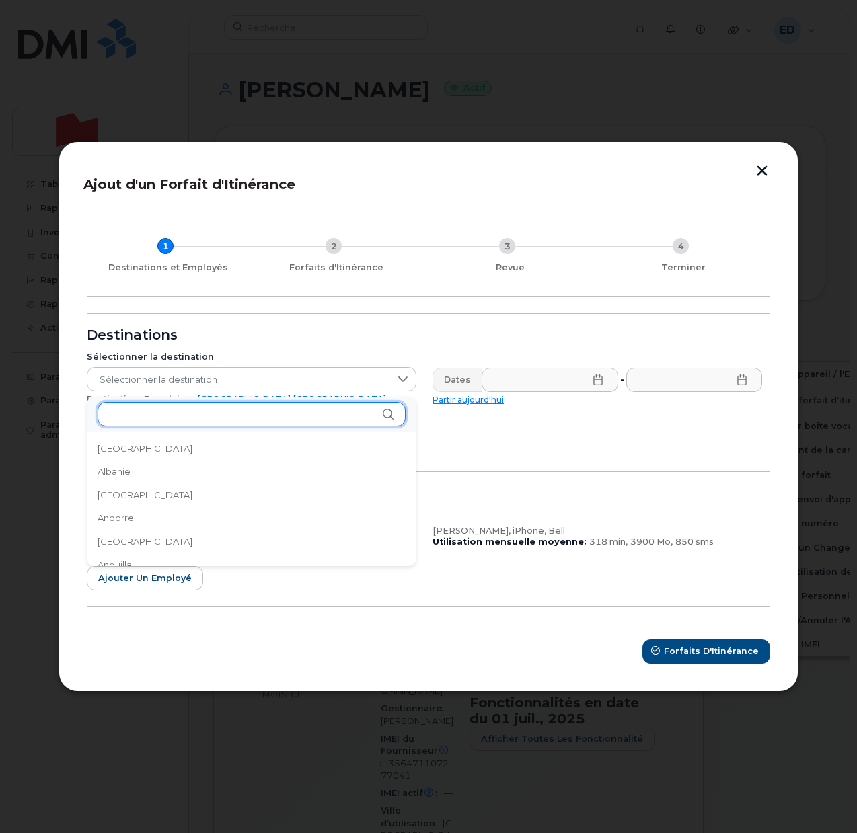
click at [205, 420] on input "text" at bounding box center [251, 414] width 308 height 24
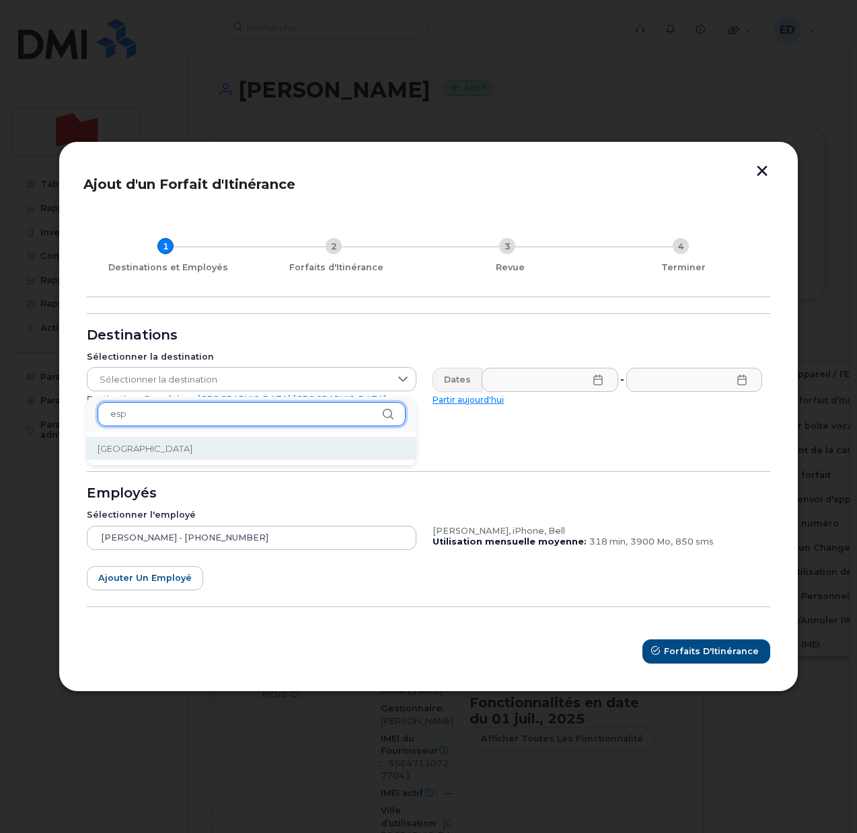
type input "esp"
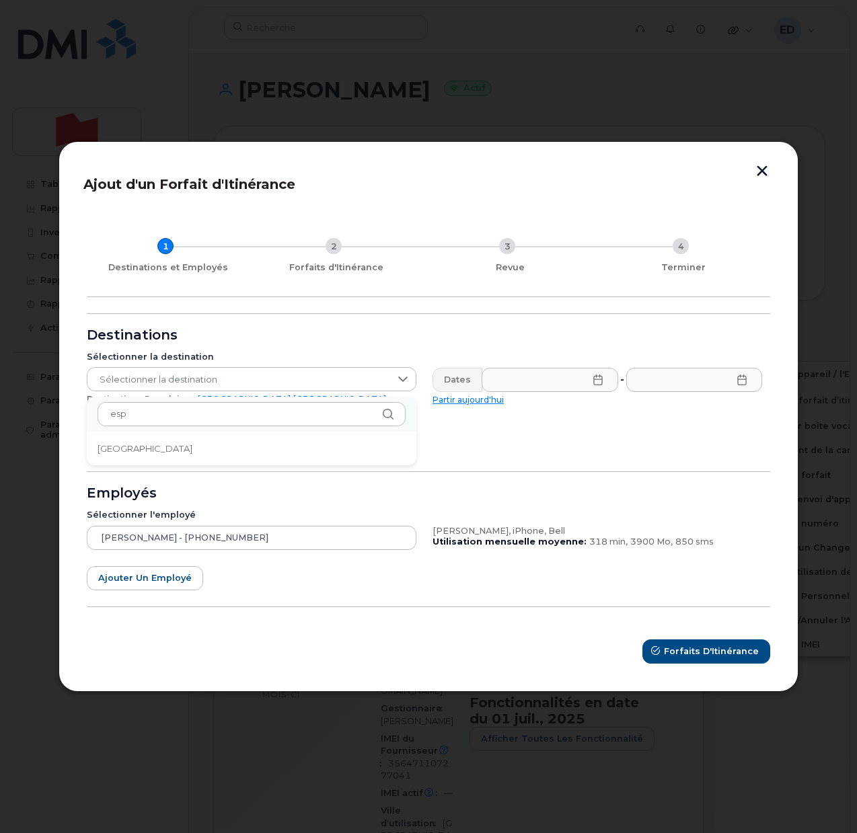
click at [134, 445] on span "Espagne" at bounding box center [144, 448] width 95 height 13
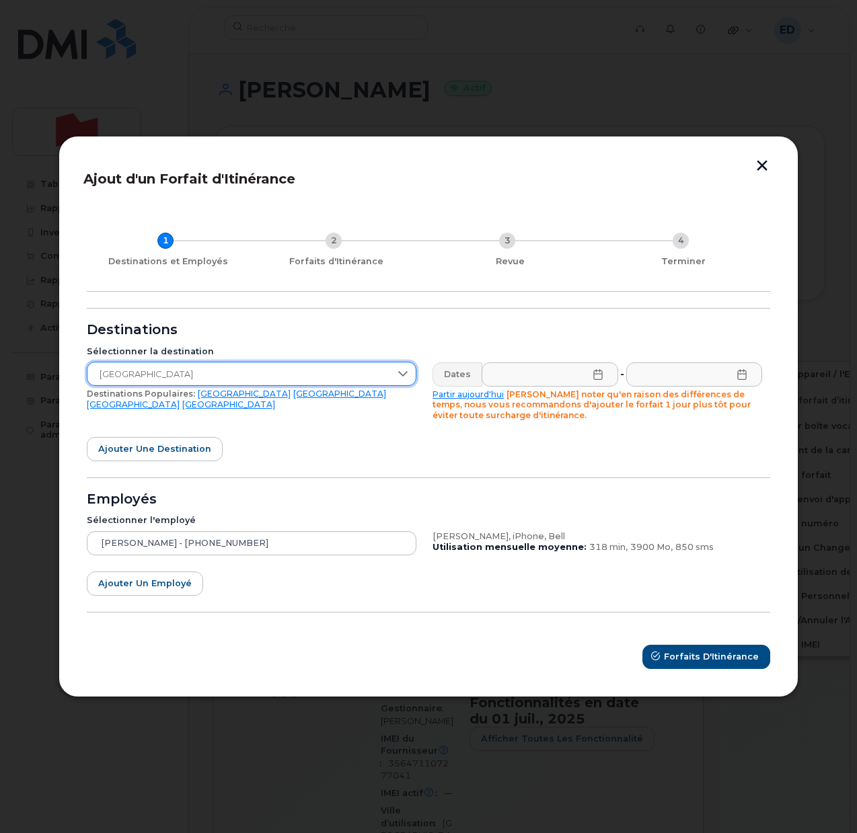
click at [596, 372] on icon at bounding box center [597, 374] width 11 height 11
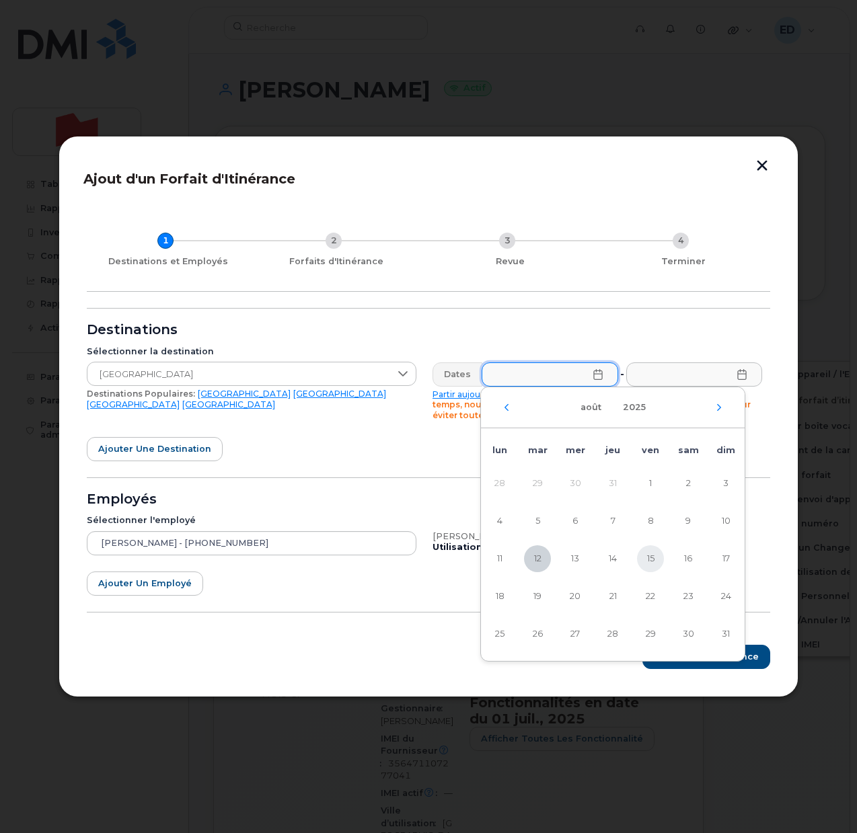
click at [658, 563] on span "15" at bounding box center [650, 558] width 27 height 27
type input "15/08/2025"
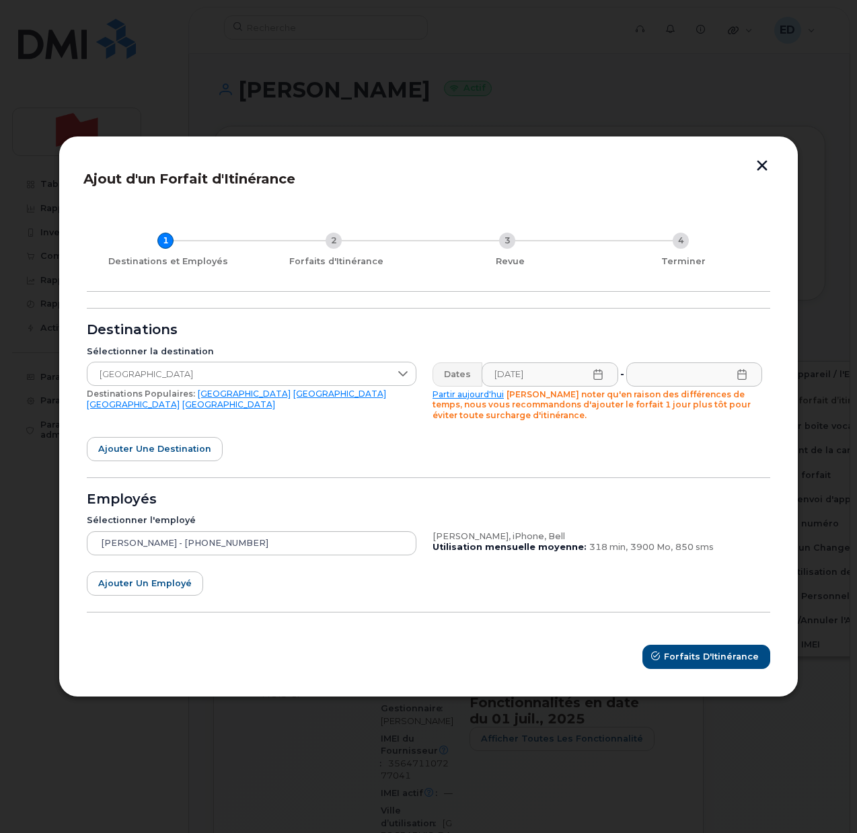
click at [741, 374] on icon at bounding box center [741, 374] width 11 height 11
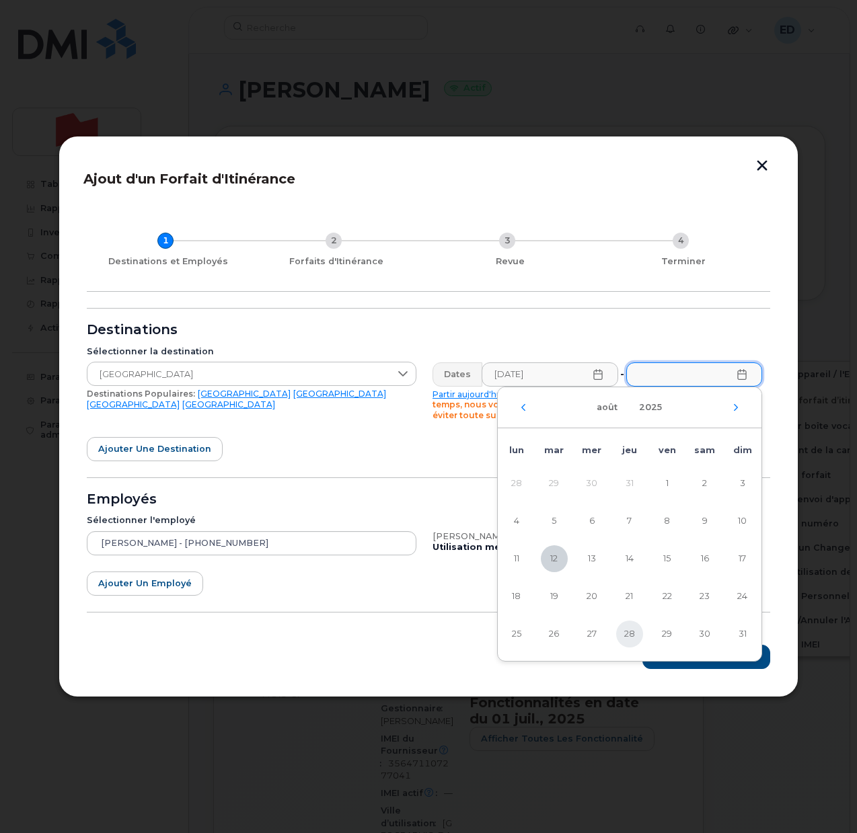
click at [624, 633] on span "28" at bounding box center [629, 634] width 27 height 27
type input "28/08/2025"
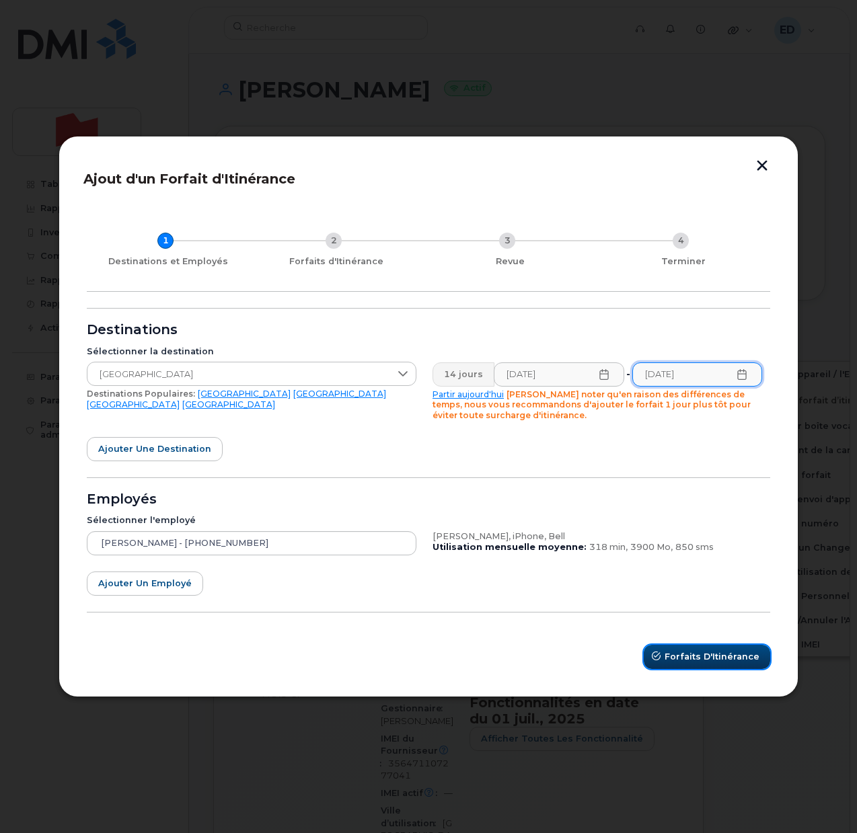
click at [668, 651] on button "Forfaits d'Itinérance" at bounding box center [706, 657] width 126 height 24
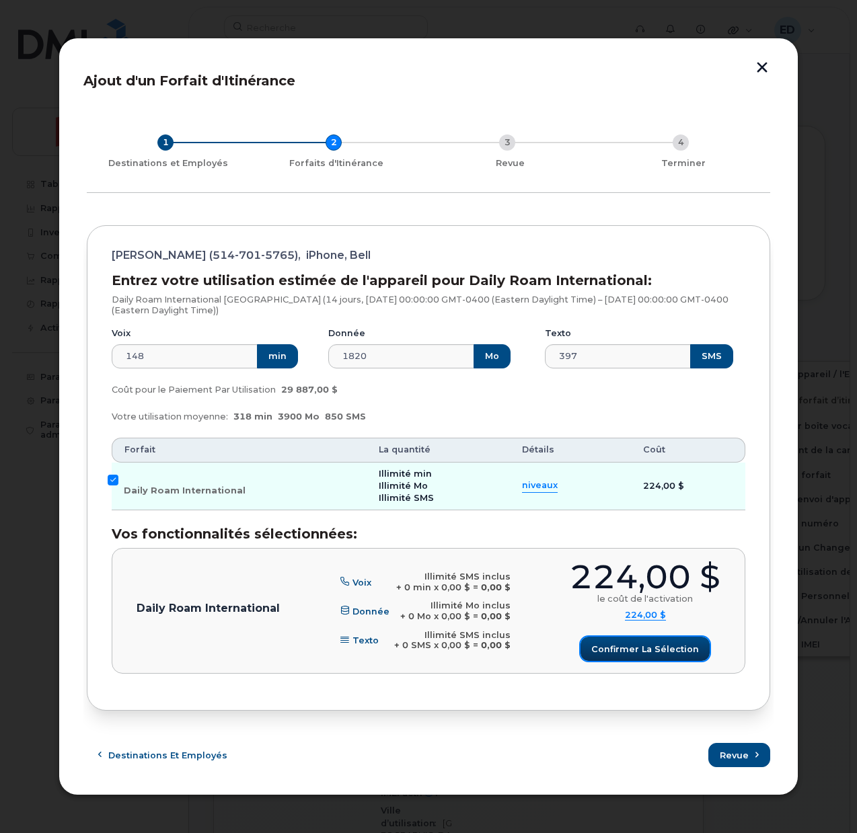
click at [623, 649] on span "Confirmer la sélection" at bounding box center [645, 649] width 108 height 13
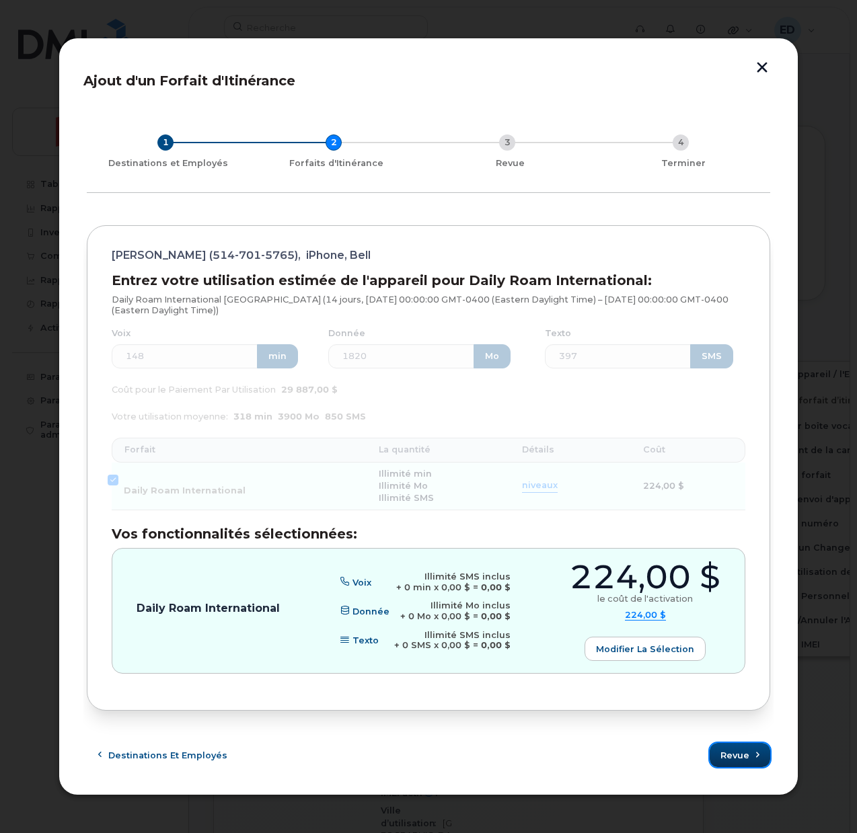
click at [733, 752] on span "Revue" at bounding box center [734, 755] width 29 height 13
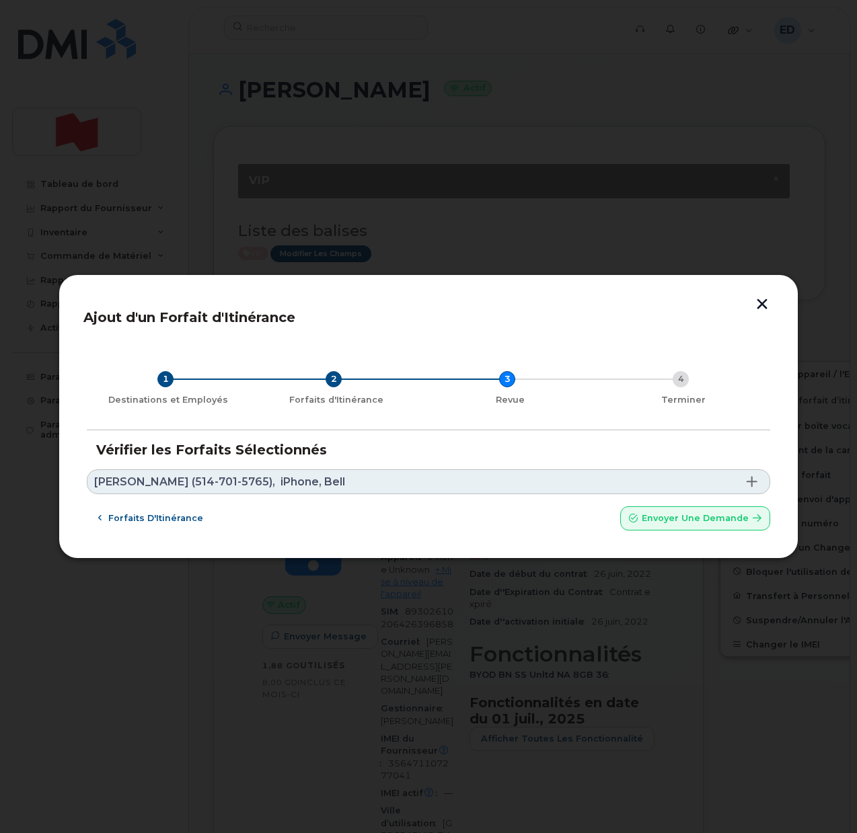
click at [653, 481] on link "Cristina Popescu (514-701-5765), iPhone, Bell" at bounding box center [428, 481] width 683 height 25
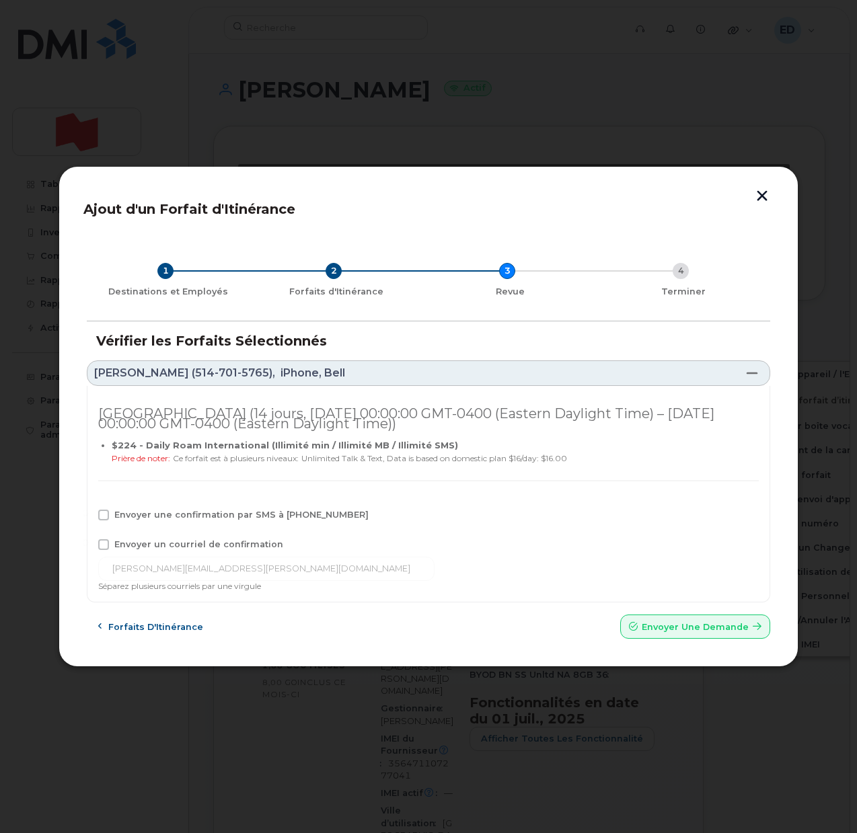
click at [114, 541] on label "Envoyer un courriel de confirmation" at bounding box center [190, 544] width 185 height 11
click at [89, 541] on input "Envoyer un courriel de confirmation" at bounding box center [85, 542] width 7 height 7
checkbox input "true"
click at [102, 518] on span at bounding box center [103, 515] width 11 height 11
click at [89, 516] on input "Envoyer une confirmation par SMS à 514-701-5765" at bounding box center [85, 513] width 7 height 7
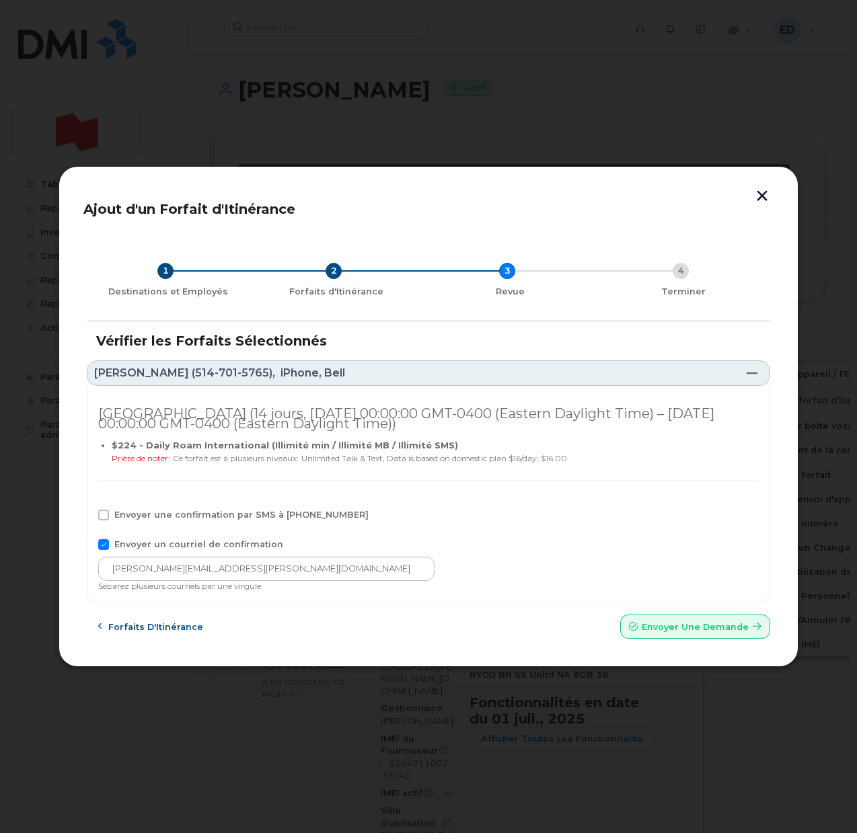
checkbox input "true"
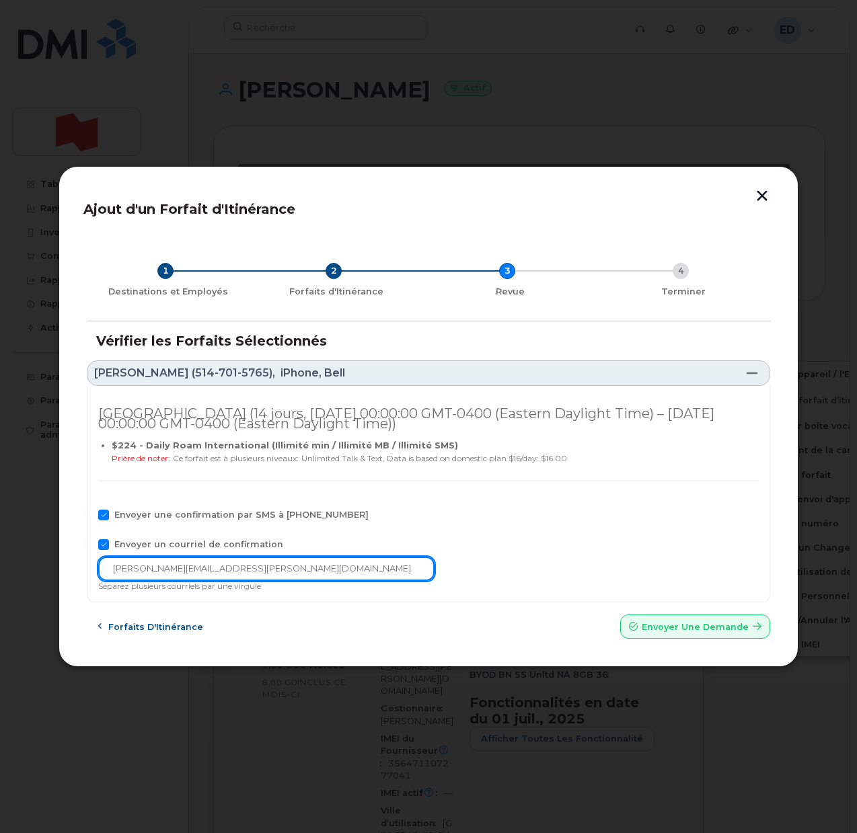
drag, startPoint x: 250, startPoint y: 574, endPoint x: 96, endPoint y: 576, distance: 154.0
click at [97, 576] on div "Espagne (14 jours, Fri Aug 15 2025 00:00:00 GMT-0400 (Eastern Daylight Time) – …" at bounding box center [428, 494] width 683 height 217
paste input "telecom-voix"
type input "telecom-voix@bnc.ca"
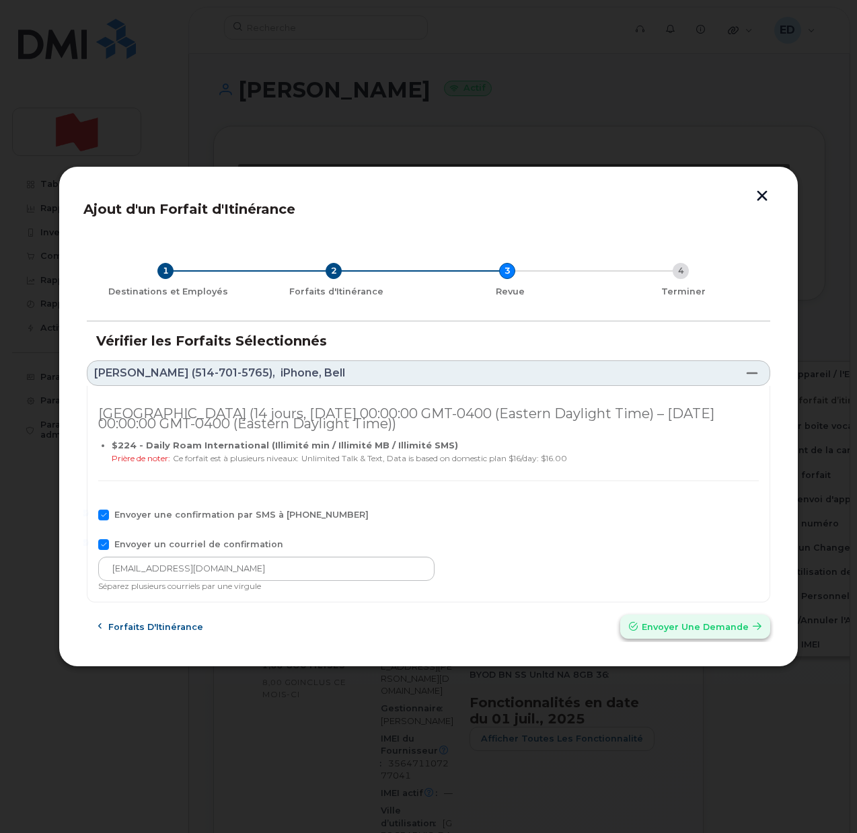
click at [674, 624] on span "Envoyer une Demande" at bounding box center [694, 627] width 107 height 13
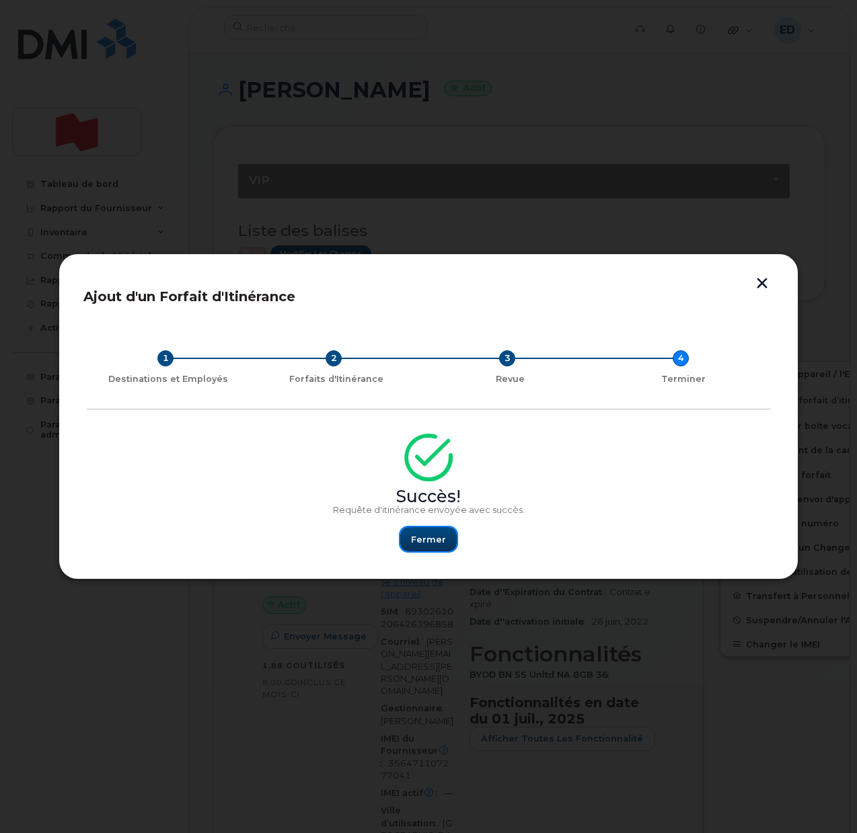
click at [429, 533] on span "Fermer" at bounding box center [428, 539] width 35 height 13
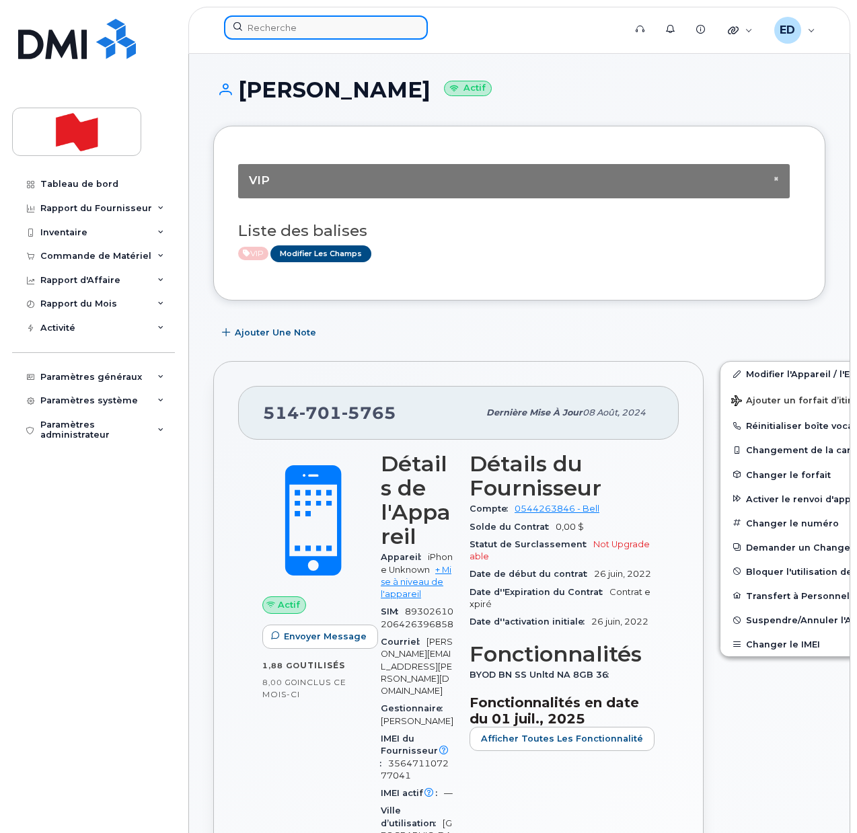
click at [318, 24] on input at bounding box center [326, 27] width 204 height 24
paste input "lena.li@nbc.ca"
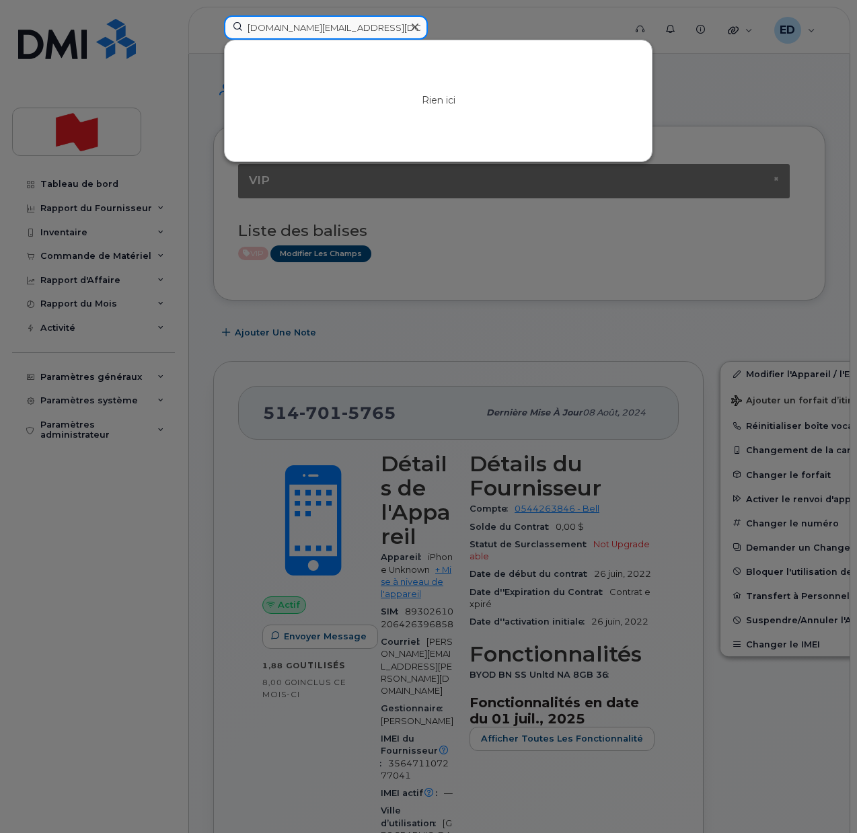
type input "lena.li@nbc.ca"
click at [413, 26] on icon at bounding box center [414, 27] width 7 height 7
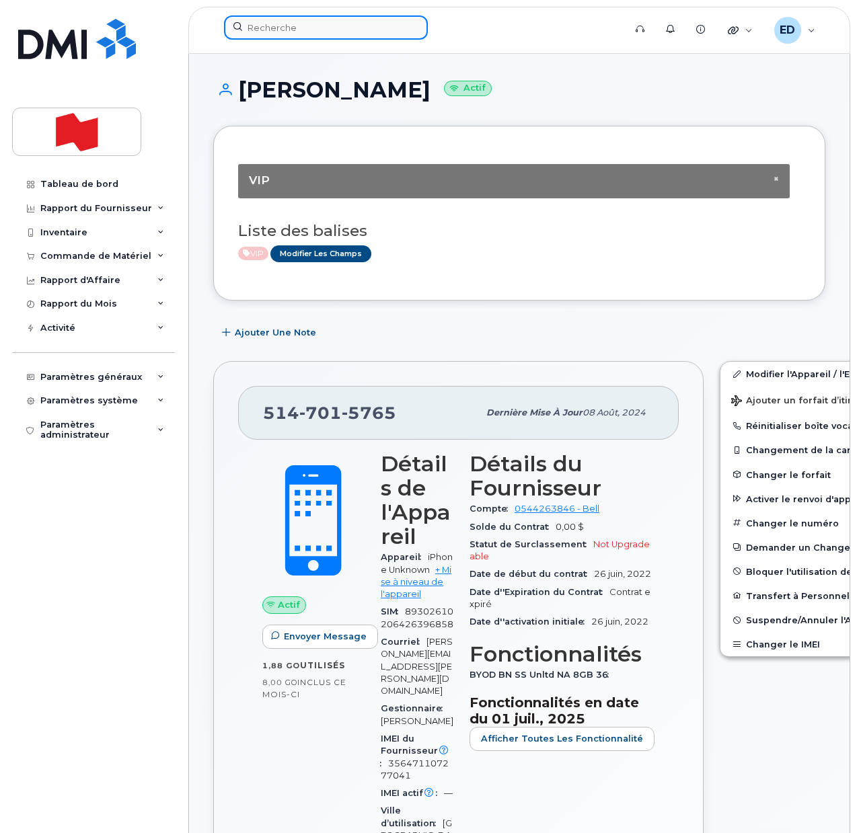
click at [372, 31] on input at bounding box center [326, 27] width 204 height 24
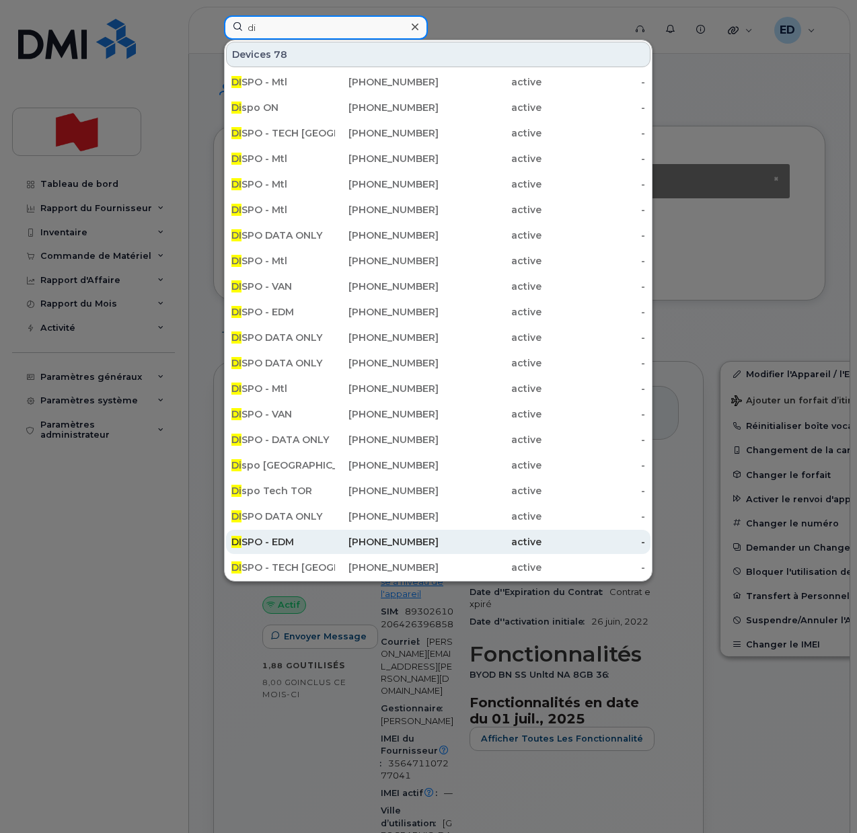
type input "d"
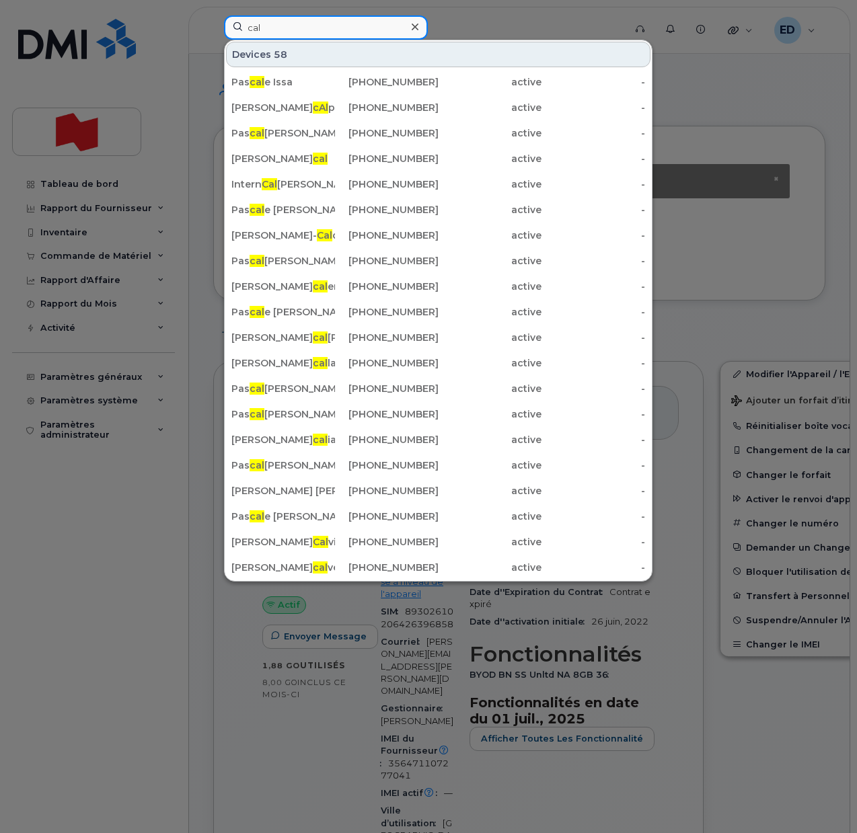
type input "calg"
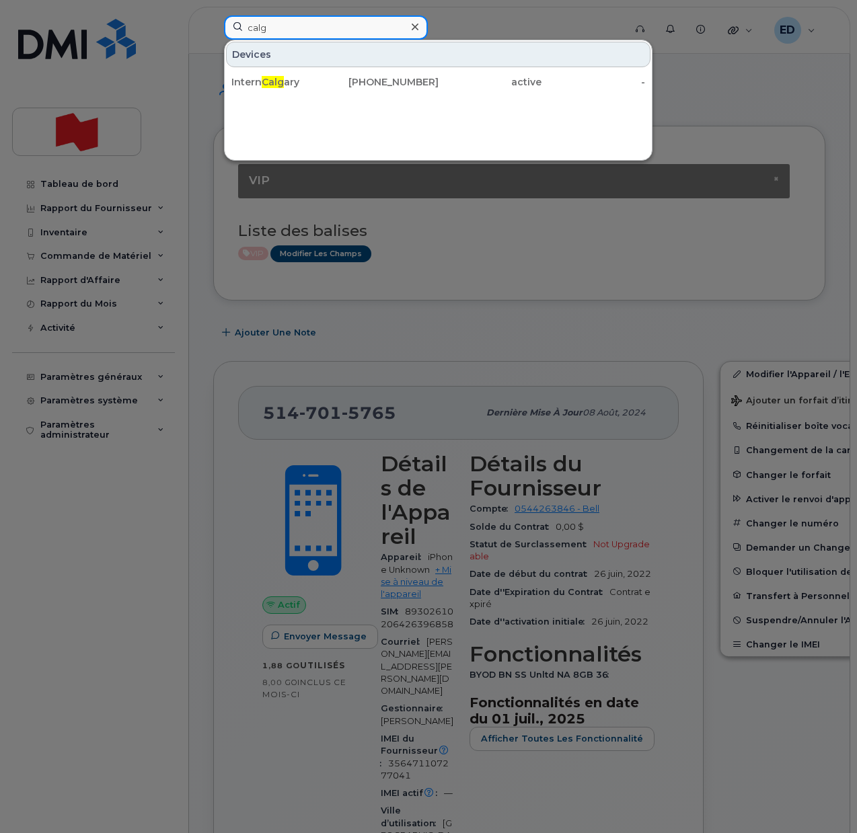
drag, startPoint x: 298, startPoint y: 23, endPoint x: 232, endPoint y: 38, distance: 67.7
click at [232, 38] on input "calg" at bounding box center [326, 27] width 204 height 24
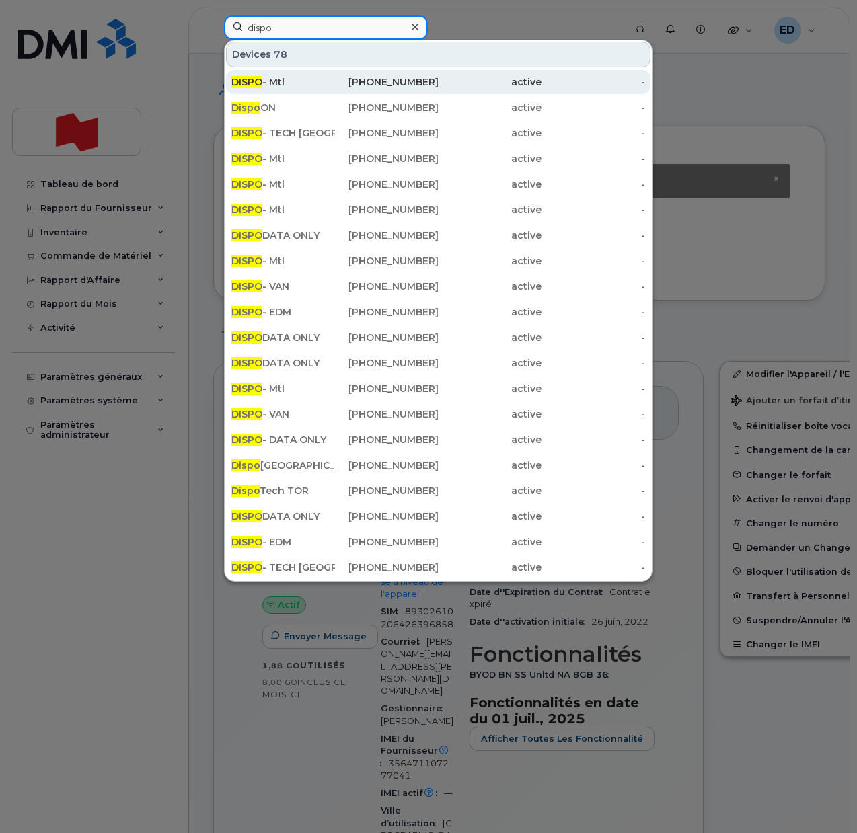
type input "dispo"
click at [261, 83] on span "DISPO" at bounding box center [246, 82] width 31 height 12
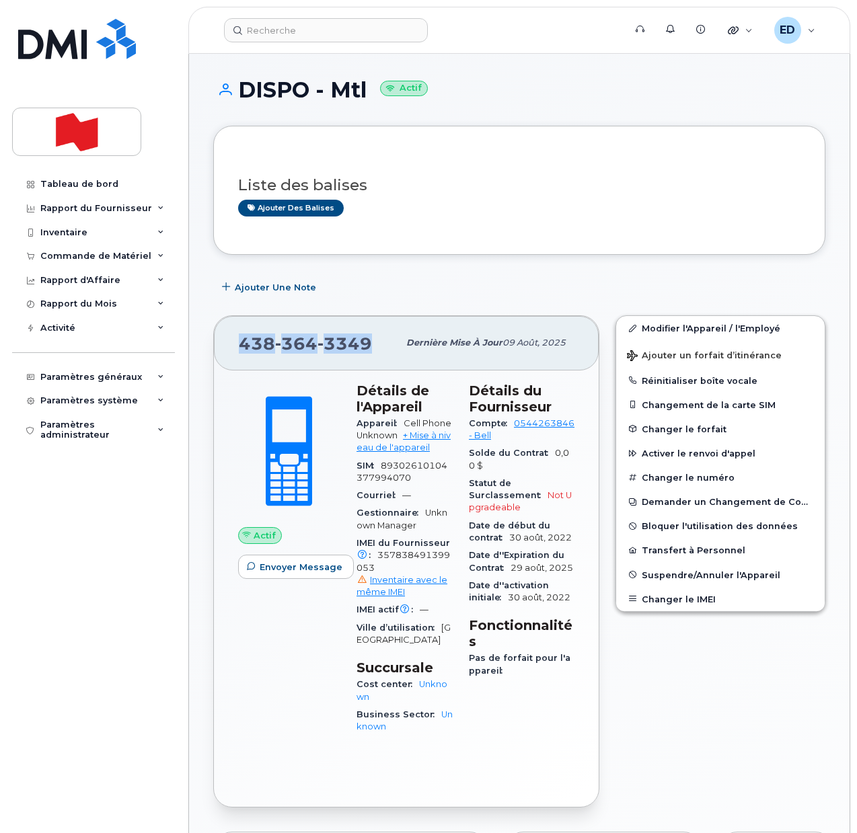
drag, startPoint x: 372, startPoint y: 349, endPoint x: 244, endPoint y: 343, distance: 128.6
click at [244, 343] on div "[PHONE_NUMBER]" at bounding box center [318, 343] width 159 height 28
copy span "[PHONE_NUMBER]"
click at [416, 290] on div "Ajouter une Note" at bounding box center [519, 287] width 612 height 24
click at [654, 327] on link "Modifier l'Appareil / l'Employé" at bounding box center [720, 328] width 208 height 24
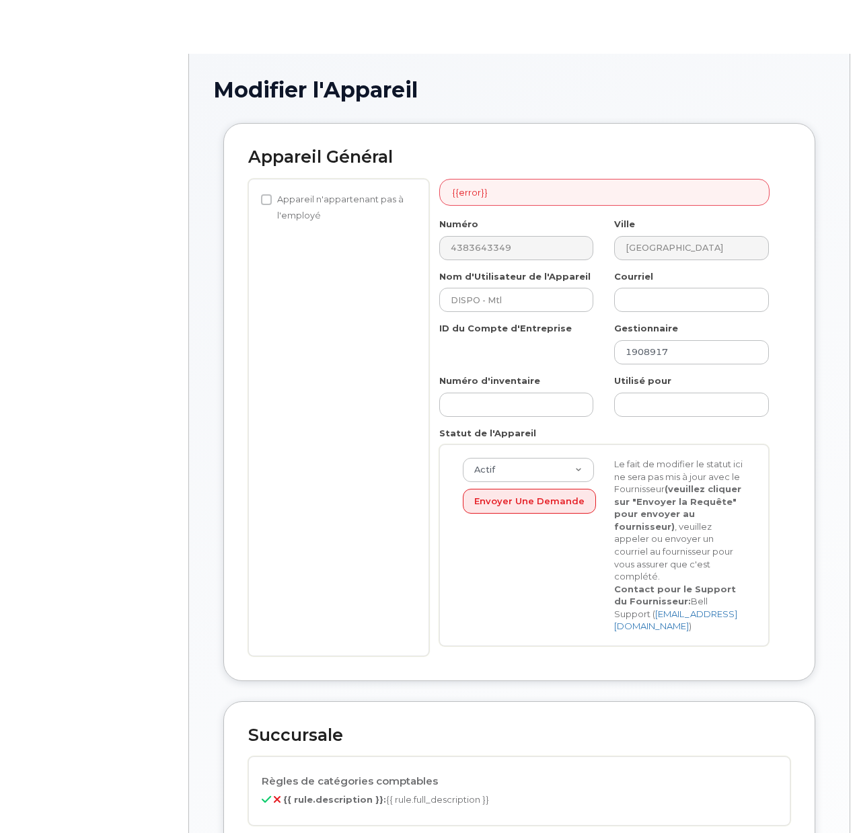
select select "22916206"
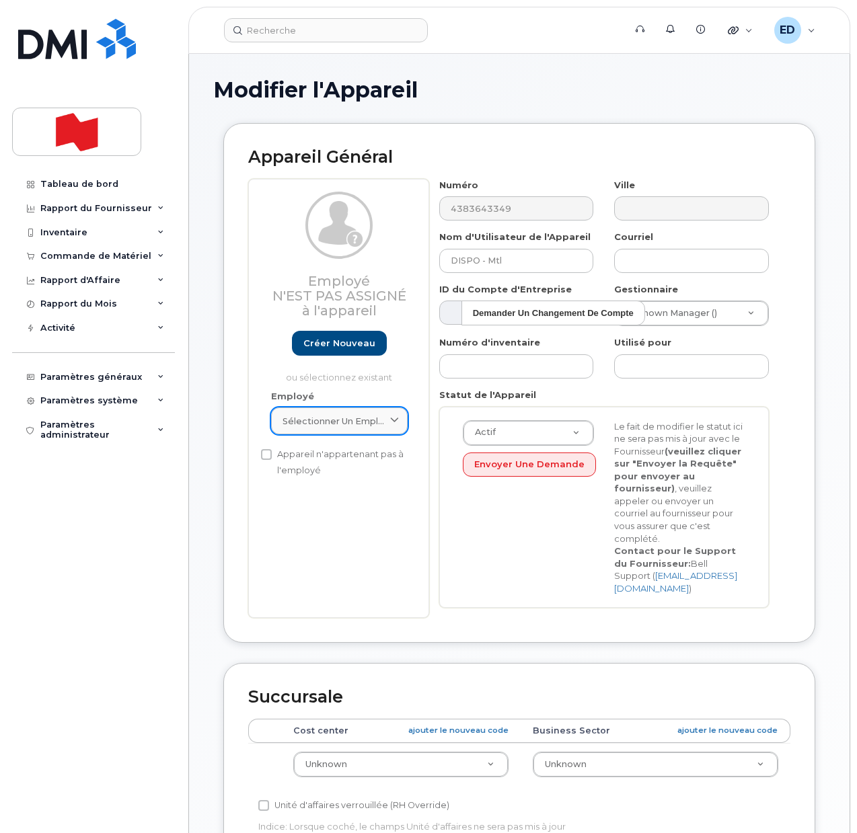
click at [387, 413] on link "Sélectionner un employé" at bounding box center [339, 420] width 136 height 27
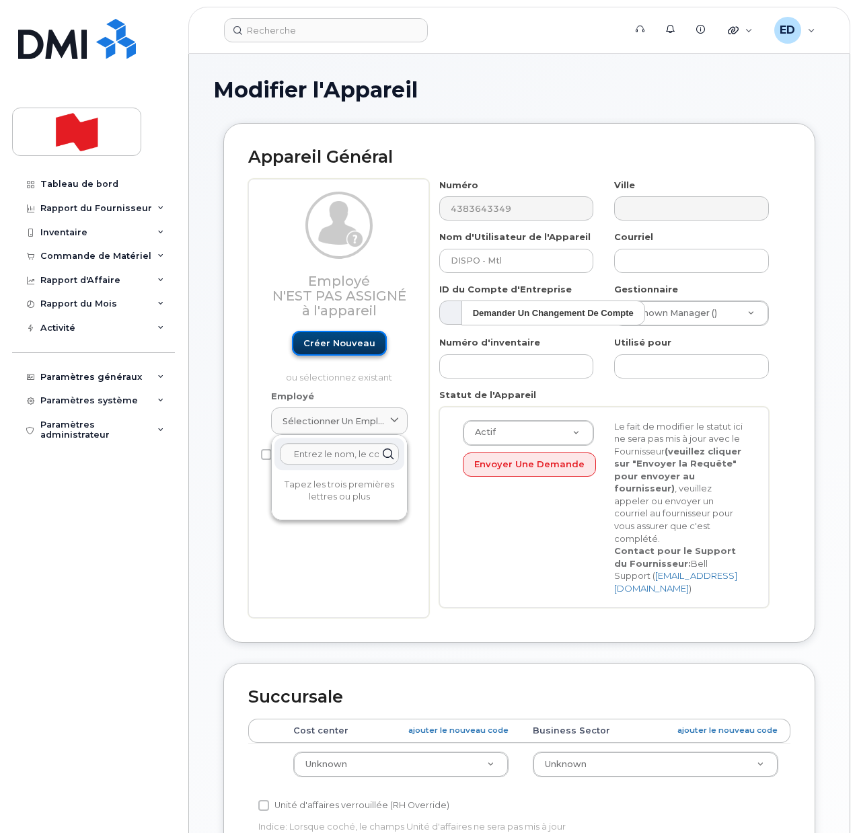
click at [342, 347] on link "Créer nouveau" at bounding box center [339, 343] width 95 height 25
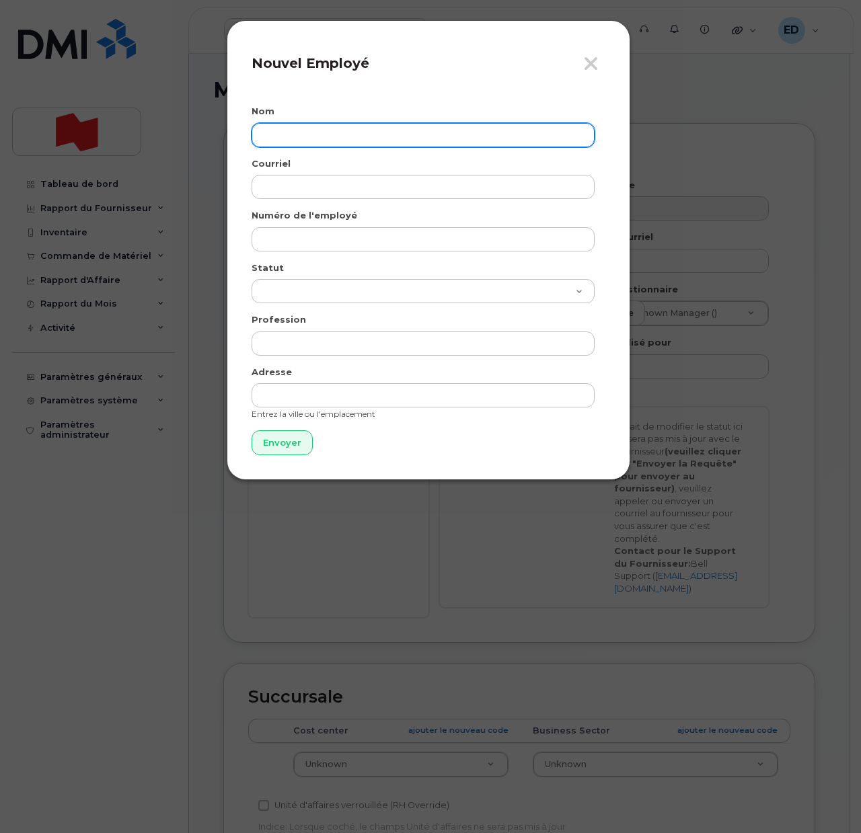
click at [311, 133] on input "text" at bounding box center [422, 135] width 343 height 24
paste input "[PERSON_NAME] (1859) [PERSON_NAME]"
click at [317, 136] on input "[PERSON_NAME] (1859) [PERSON_NAME]" at bounding box center [422, 135] width 343 height 24
type input "[PERSON_NAME]"
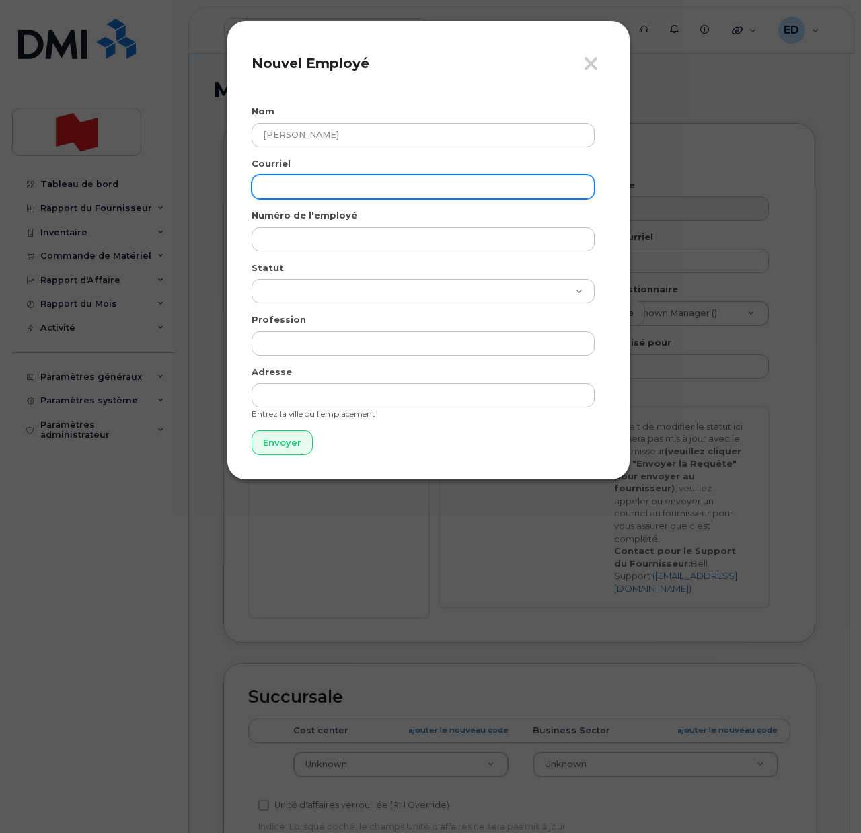
drag, startPoint x: 321, startPoint y: 186, endPoint x: 320, endPoint y: 194, distance: 8.2
click at [321, 186] on input "email" at bounding box center [422, 187] width 343 height 24
paste input "[DOMAIN_NAME][EMAIL_ADDRESS][DOMAIN_NAME]"
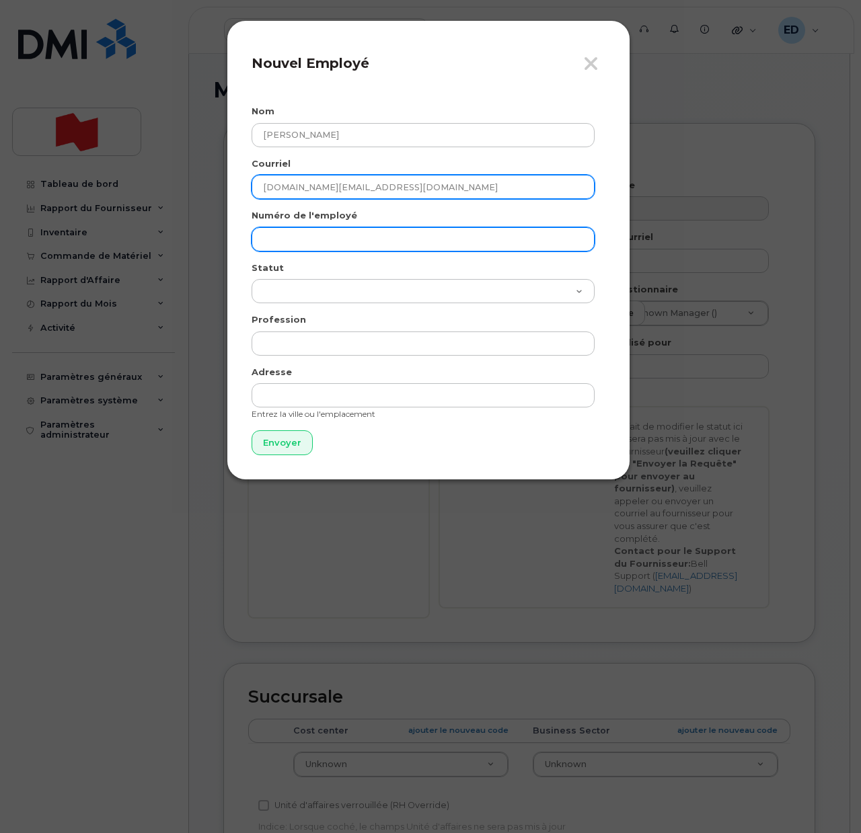
type input "[DOMAIN_NAME][EMAIL_ADDRESS][DOMAIN_NAME]"
click at [298, 244] on input "text" at bounding box center [422, 239] width 343 height 24
paste input "[DOMAIN_NAME][EMAIL_ADDRESS][DOMAIN_NAME]"
type input "[DOMAIN_NAME][EMAIL_ADDRESS][DOMAIN_NAME]"
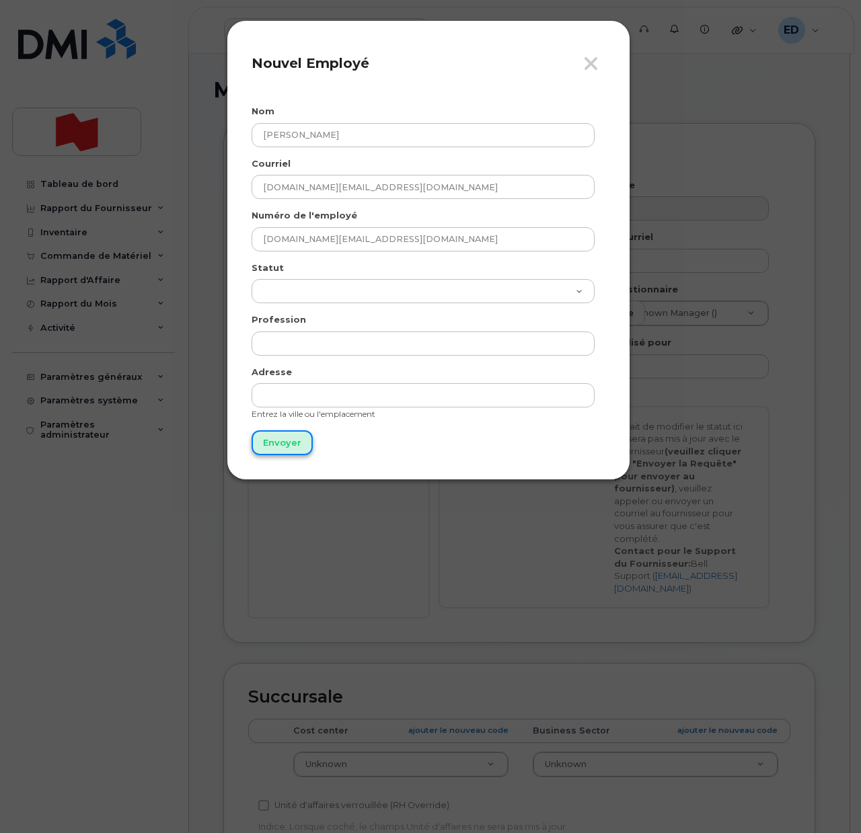
click at [287, 452] on input "Envoyer" at bounding box center [281, 442] width 61 height 25
type input "Envoyer"
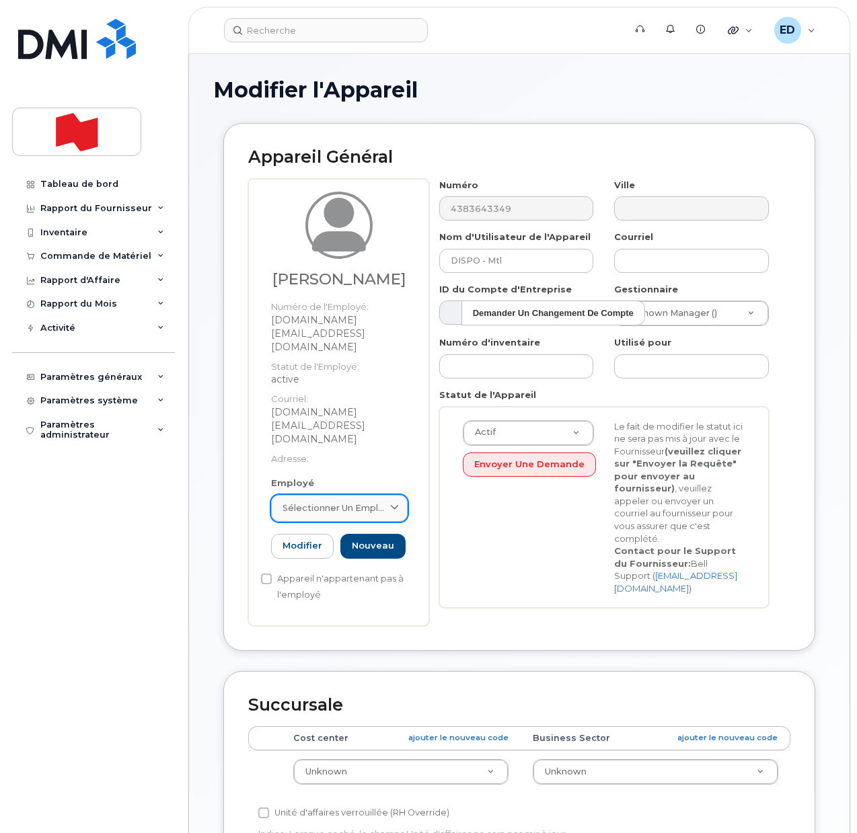
click at [352, 502] on span "Sélectionner un employé" at bounding box center [333, 508] width 103 height 13
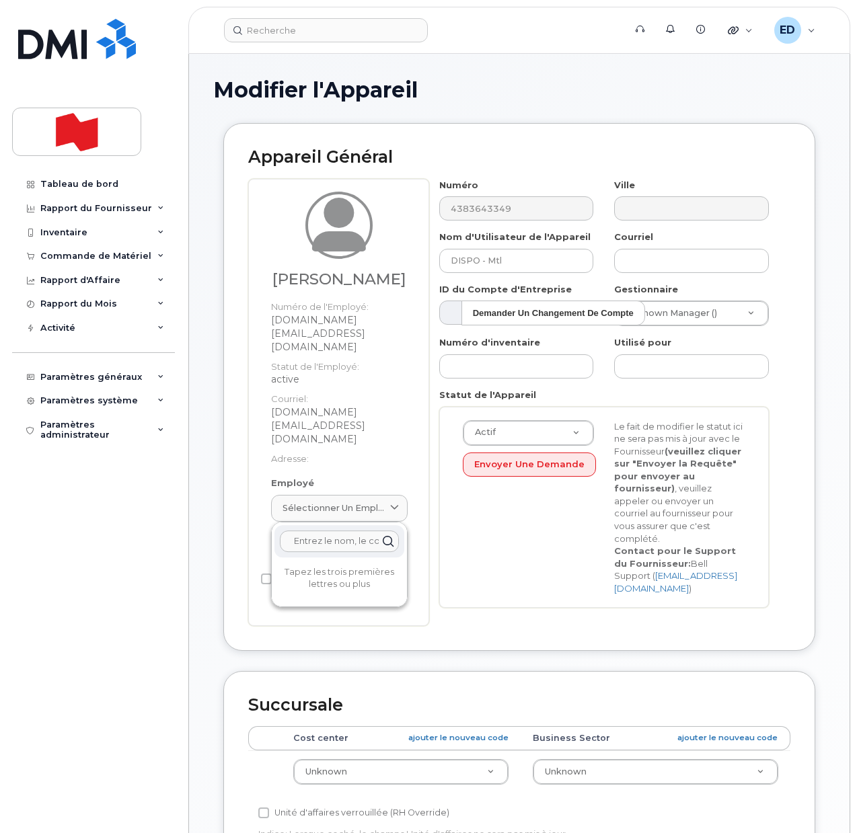
paste input "[DOMAIN_NAME][EMAIL_ADDRESS][DOMAIN_NAME]"
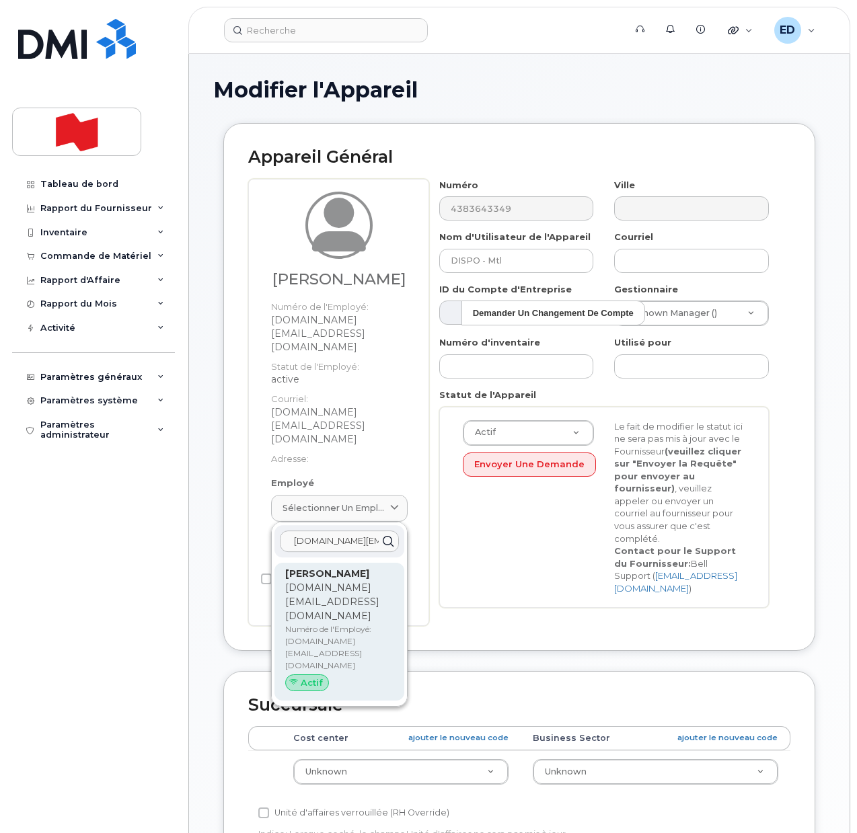
type input "[DOMAIN_NAME][EMAIL_ADDRESS][DOMAIN_NAME]"
click at [333, 623] on p "Numéro de l'Employé: [DOMAIN_NAME][EMAIL_ADDRESS][DOMAIN_NAME]" at bounding box center [339, 647] width 108 height 48
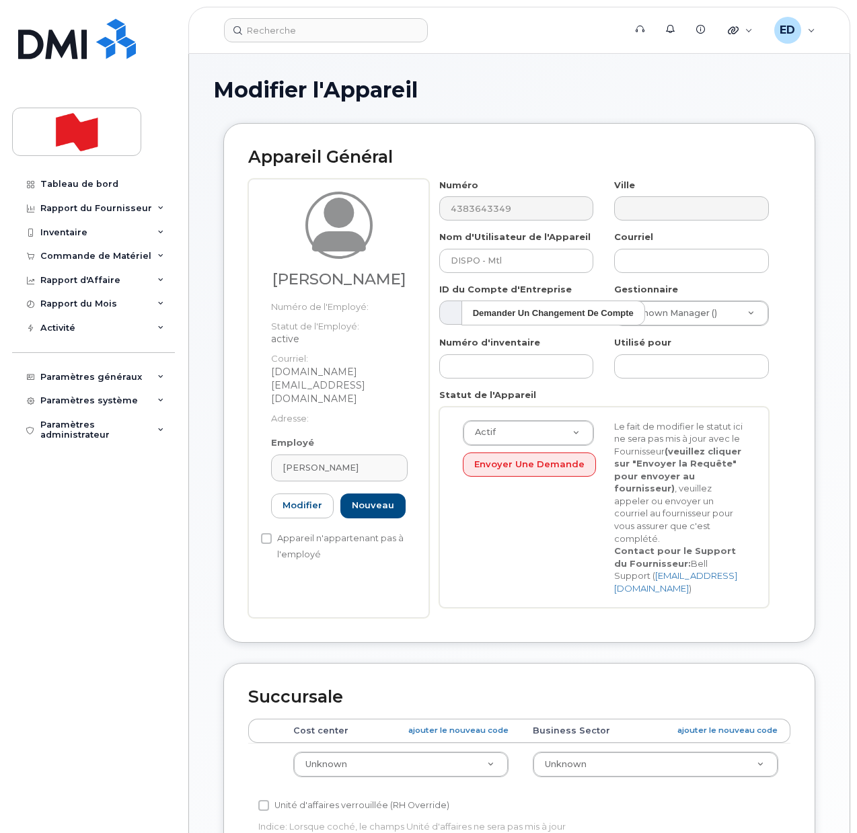
type input "[PERSON_NAME]"
type input "[DOMAIN_NAME][EMAIL_ADDRESS][DOMAIN_NAME]"
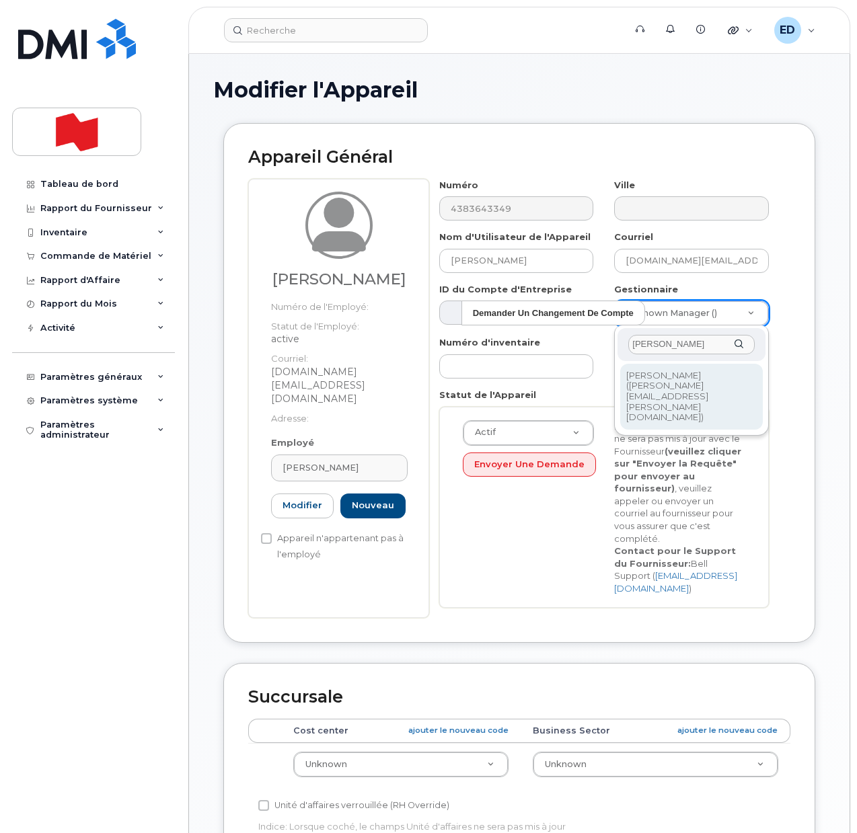
type input "[PERSON_NAME]"
type input "1957298"
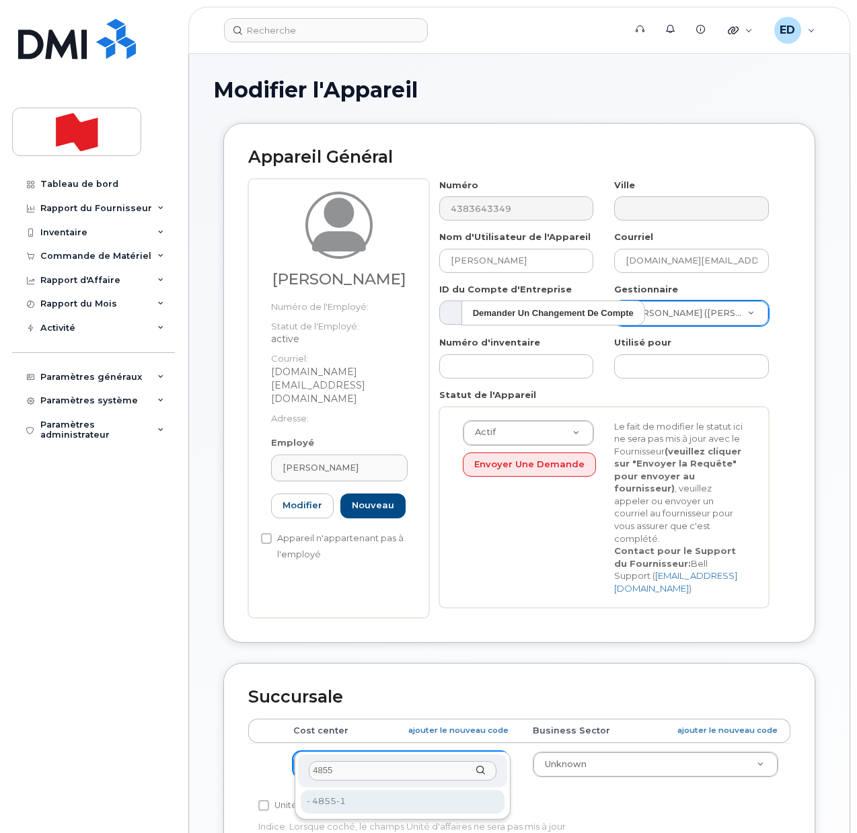
type input "4855"
type input "22916312"
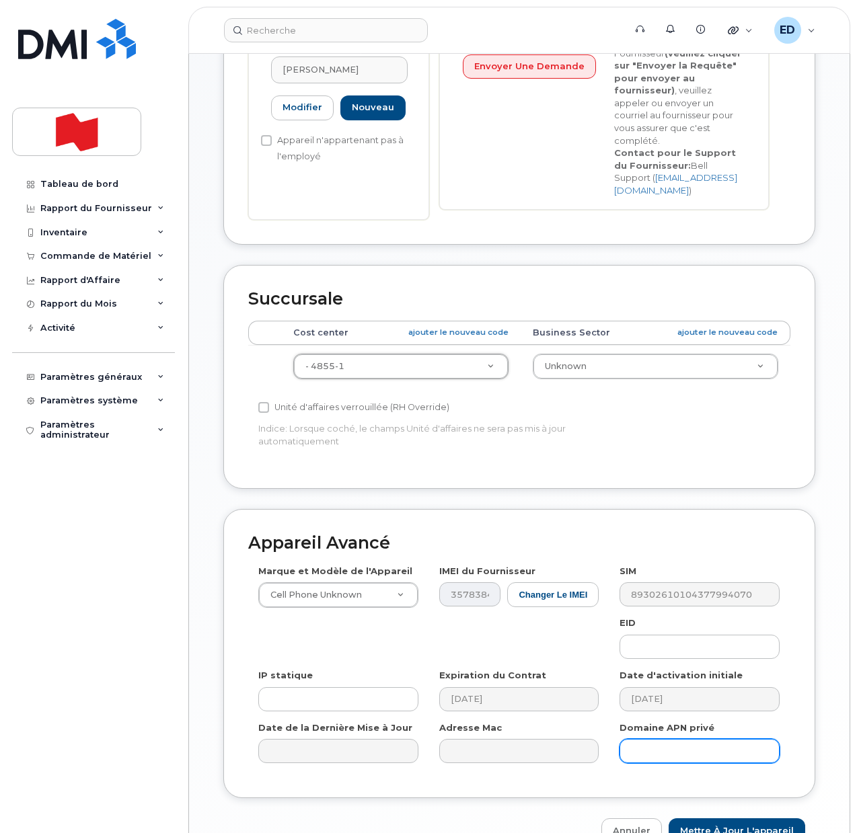
scroll to position [420, 0]
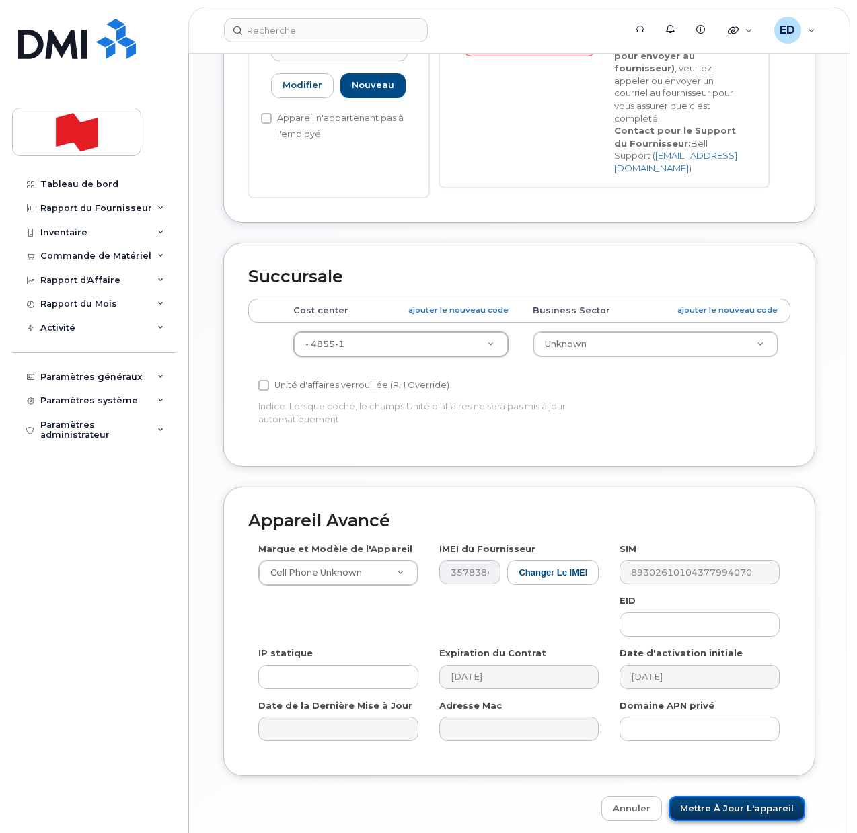
drag, startPoint x: 742, startPoint y: 783, endPoint x: 757, endPoint y: 792, distance: 18.1
click at [742, 796] on input "Mettre à jour l'appareil" at bounding box center [736, 808] width 136 height 25
type input "Sauvegarde..."
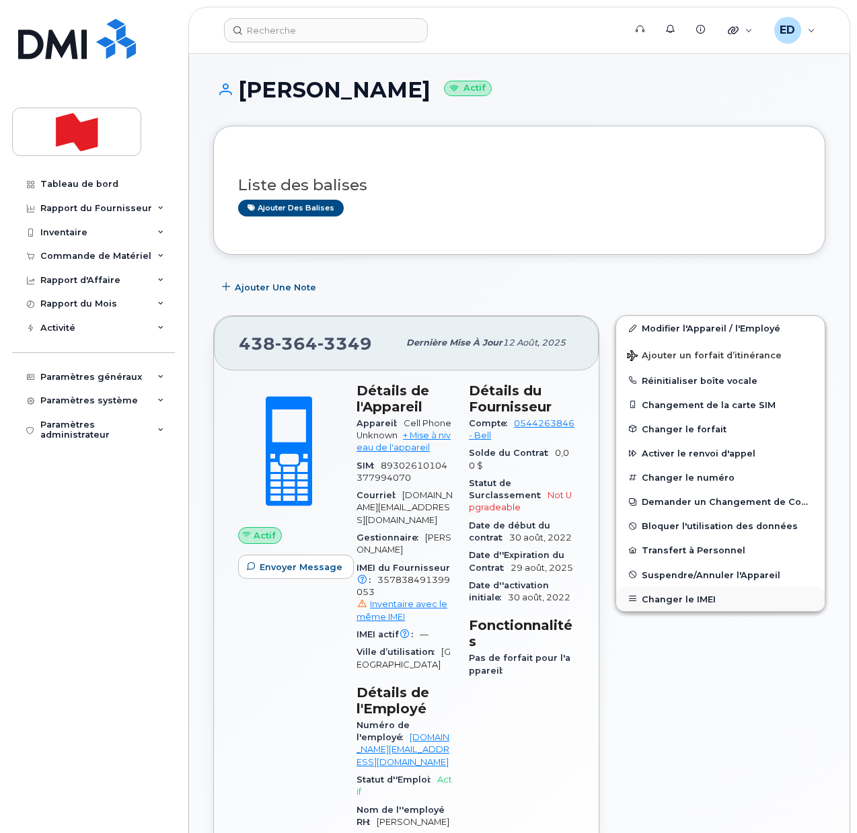
click at [679, 602] on button "Changer le IMEI" at bounding box center [720, 599] width 208 height 24
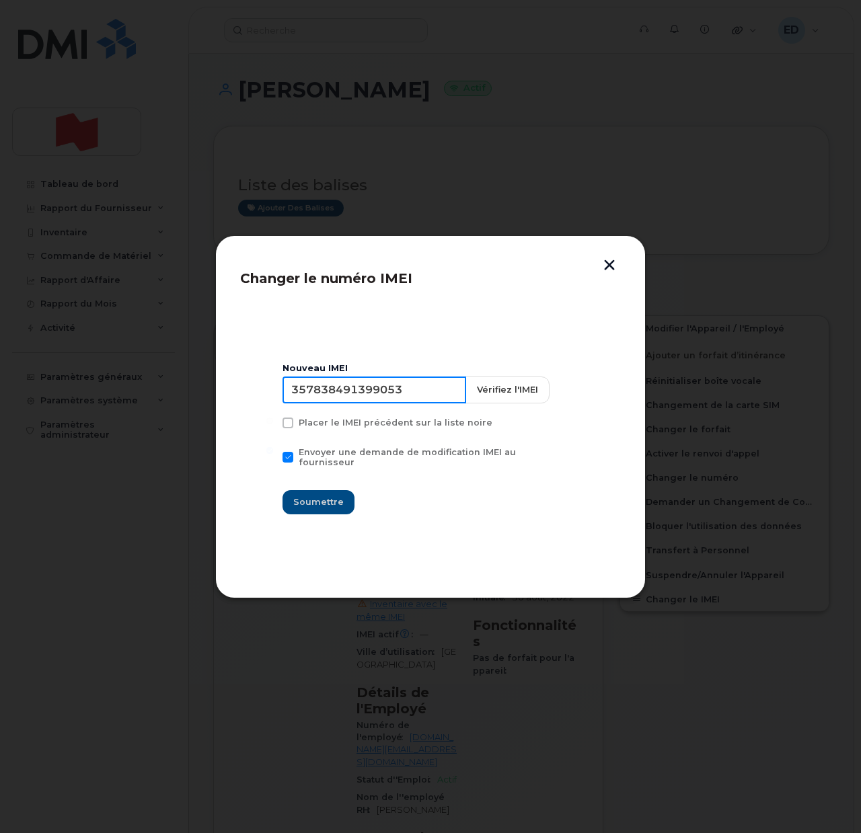
click at [372, 389] on input "357838491399053" at bounding box center [374, 390] width 184 height 27
type input "350515301121052"
click at [319, 496] on span "Soumettre" at bounding box center [318, 502] width 50 height 13
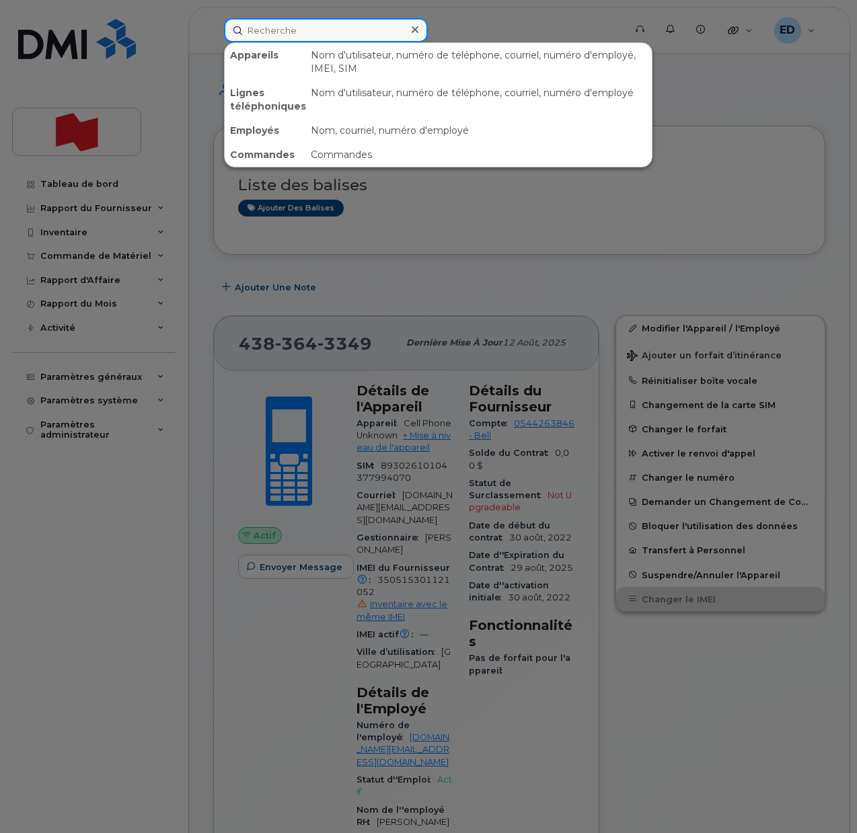
click at [287, 22] on input at bounding box center [326, 30] width 204 height 24
paste input "[PERSON_NAME]"
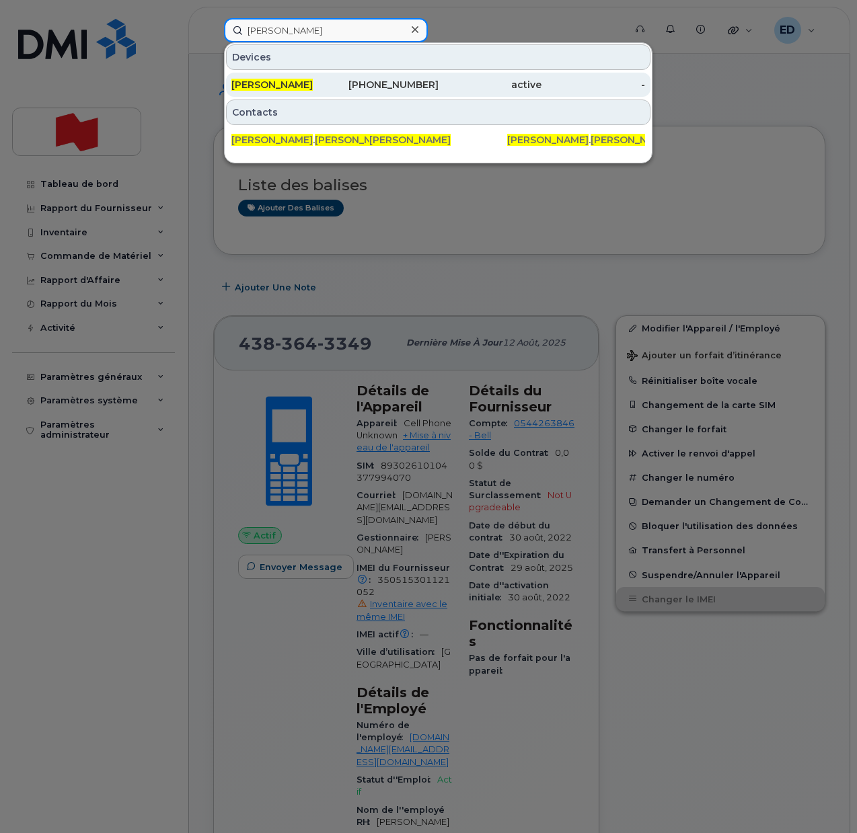
type input "[PERSON_NAME]"
click at [284, 83] on span "[PERSON_NAME]" at bounding box center [271, 85] width 81 height 12
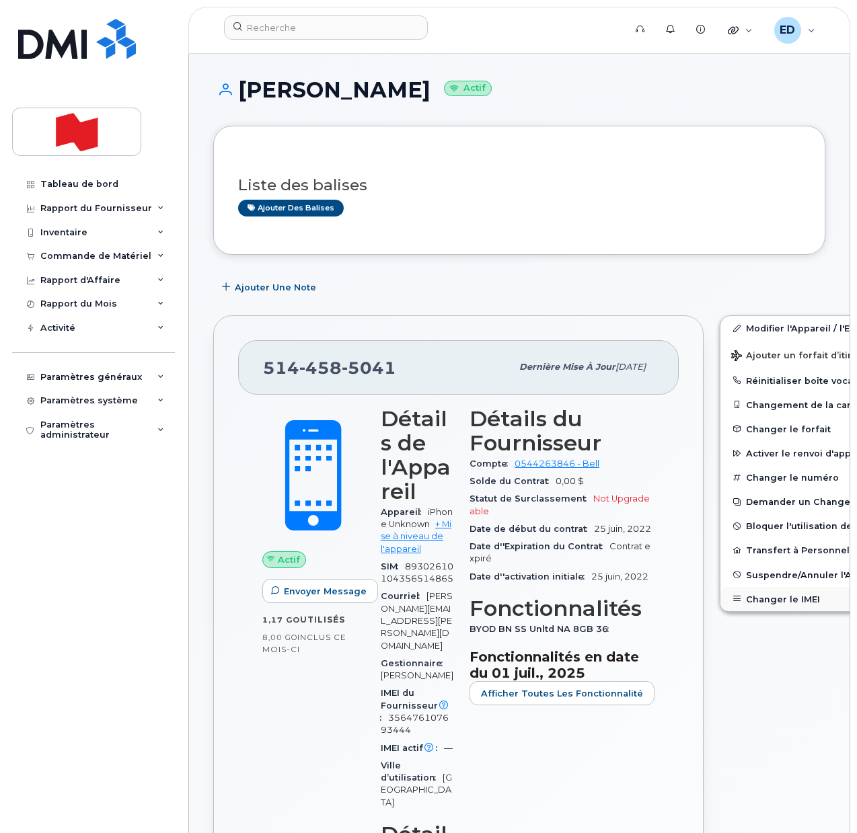
click at [765, 594] on button "Changer le IMEI" at bounding box center [824, 599] width 208 height 24
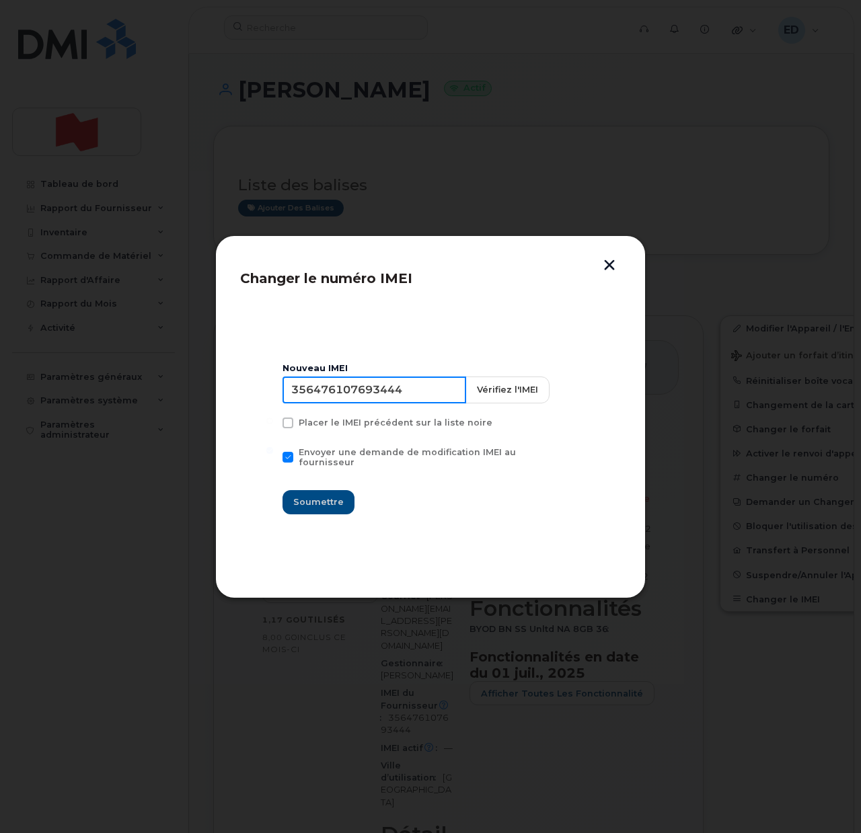
click at [377, 393] on input "356476107693444" at bounding box center [374, 390] width 184 height 27
type input "353927601255968"
drag, startPoint x: 340, startPoint y: 490, endPoint x: 344, endPoint y: 499, distance: 9.6
click at [342, 496] on span "Soumettre" at bounding box center [318, 502] width 50 height 13
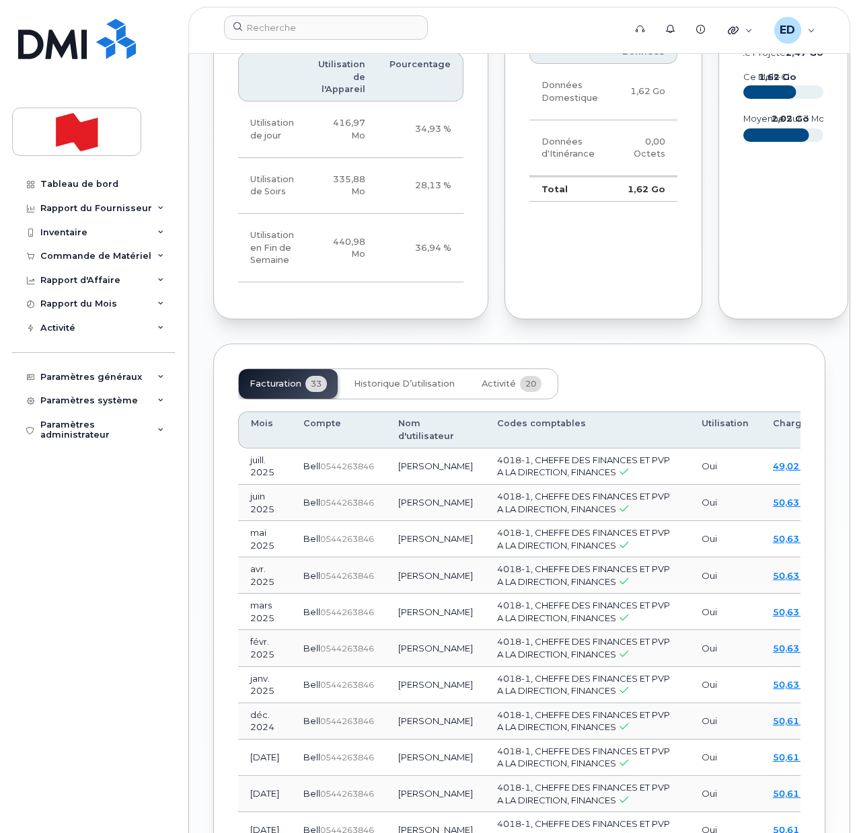
scroll to position [1513, 0]
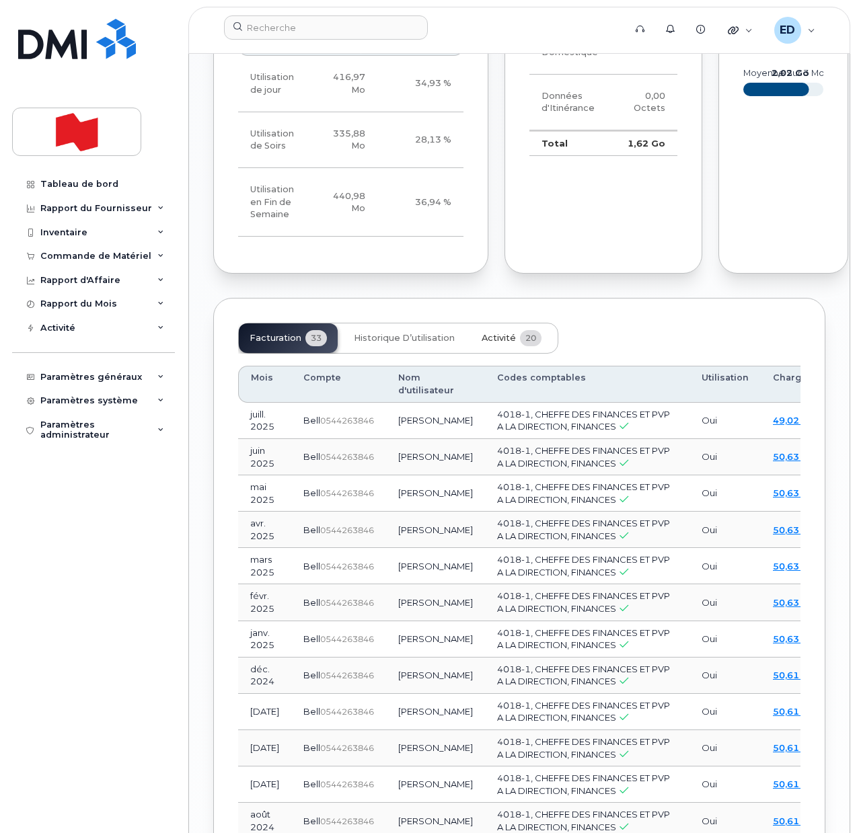
click at [494, 344] on span "Activité" at bounding box center [498, 338] width 34 height 11
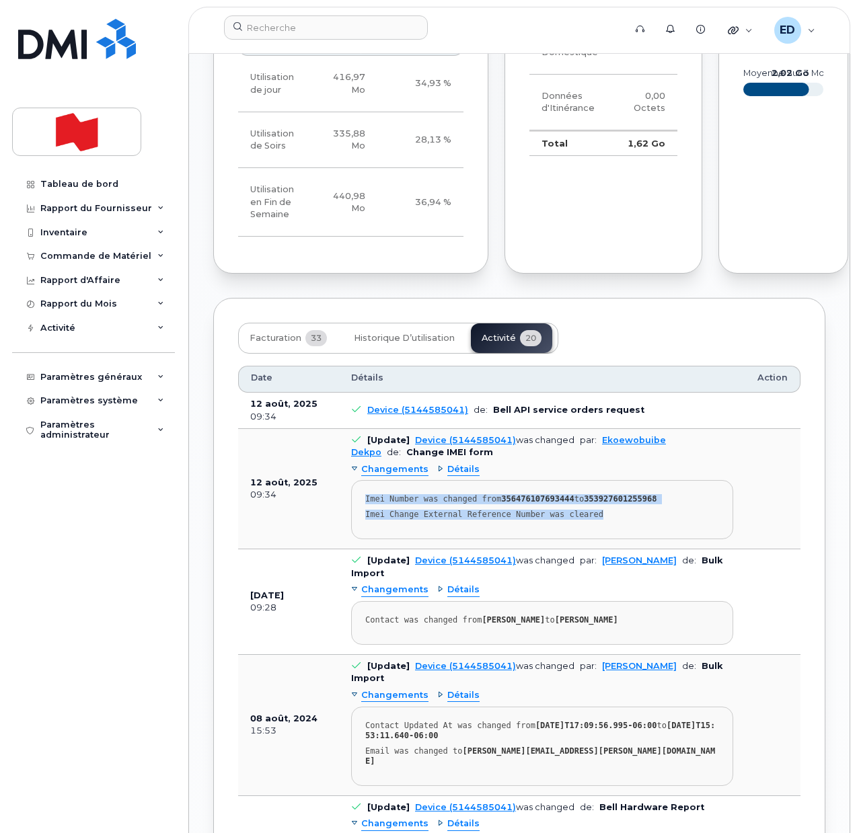
drag, startPoint x: 607, startPoint y: 541, endPoint x: 364, endPoint y: 521, distance: 243.6
click at [364, 521] on pre "Imei Number was changed from 356476107693444 to 353927601255968 Imei Change Ext…" at bounding box center [542, 509] width 382 height 59
copy pre "Imei Number was changed from 356476107693444 to 353927601255968 Imei Change Ext…"
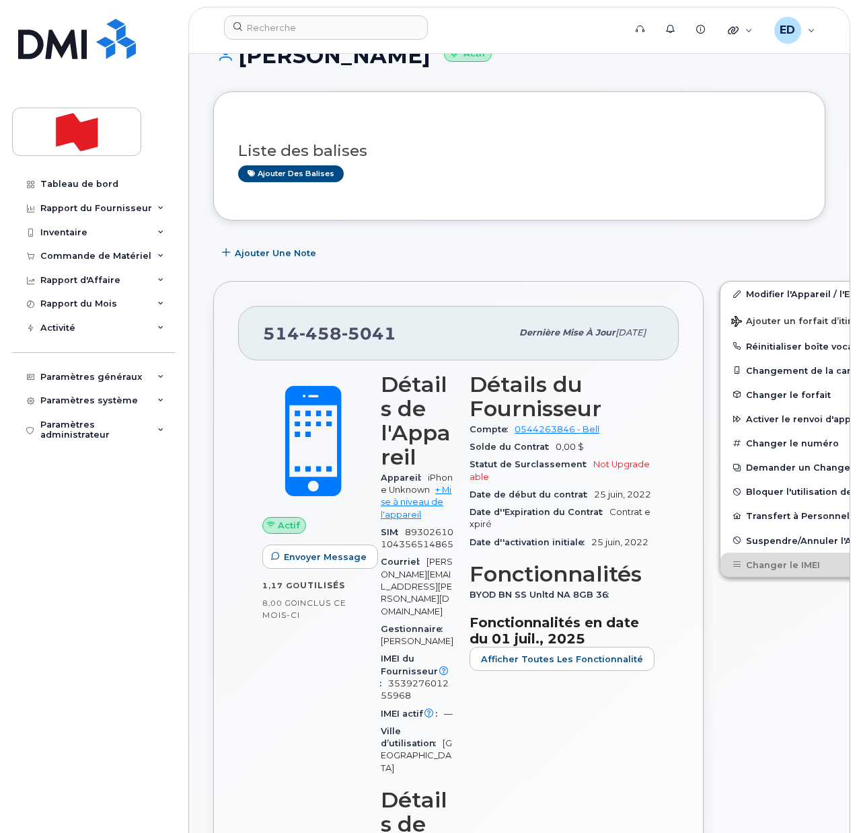
scroll to position [0, 0]
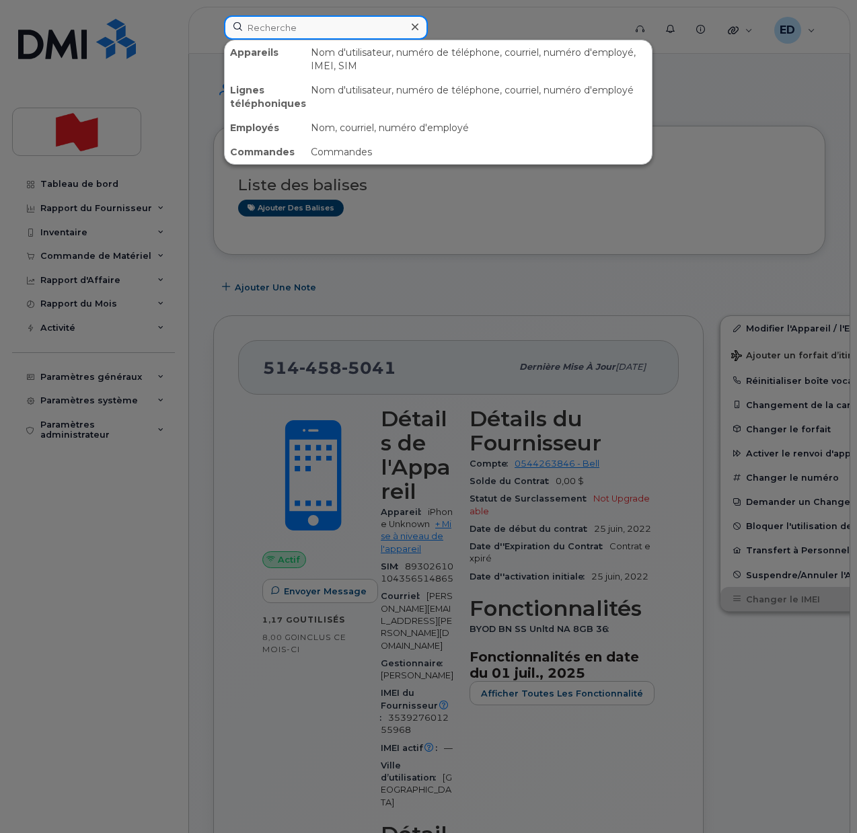
click at [287, 17] on input at bounding box center [326, 27] width 204 height 24
paste input "[PERSON_NAME]"
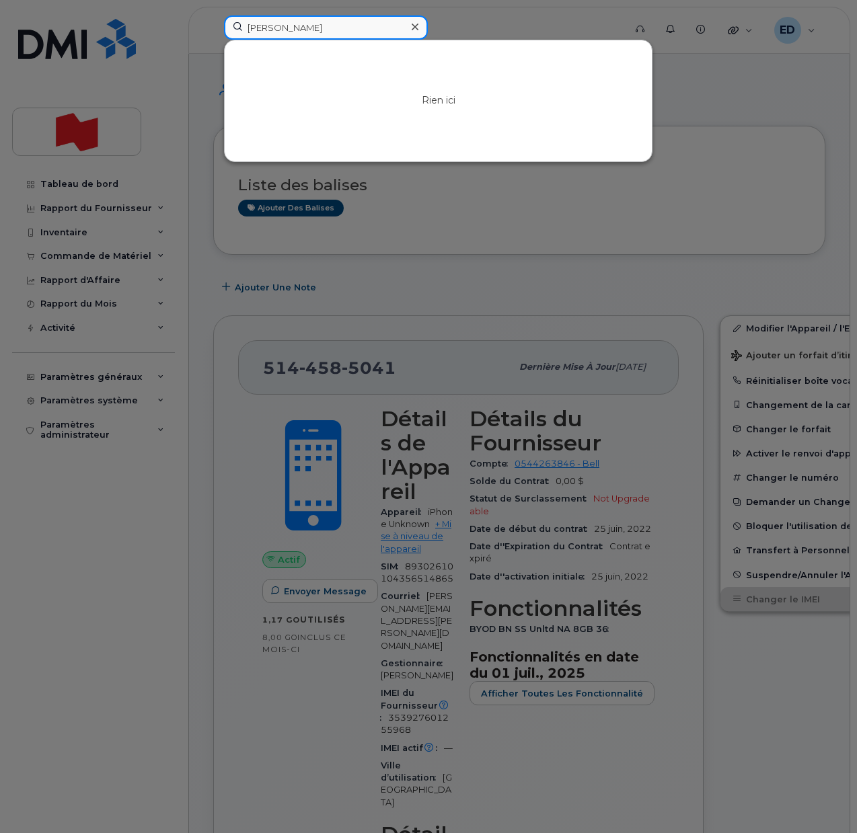
type input "[PERSON_NAME]"
click at [415, 28] on icon at bounding box center [414, 27] width 7 height 7
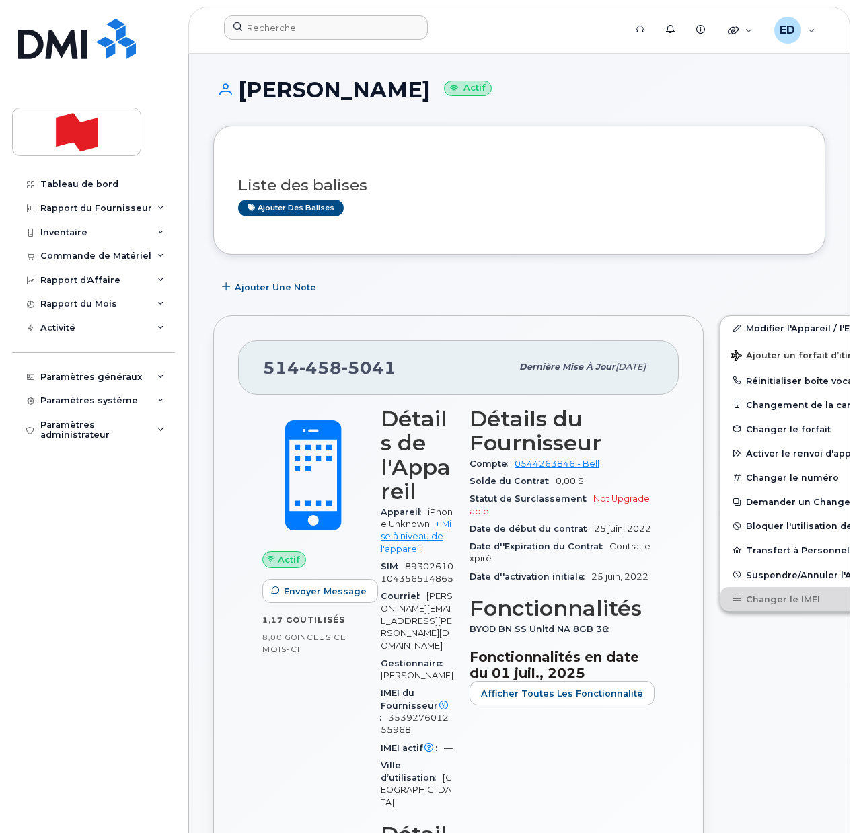
click at [105, 652] on div "Tableau de bord Rapport du Fournisseur Facturation mensuelle Quotidiennes des D…" at bounding box center [95, 492] width 166 height 641
